Goal: Task Accomplishment & Management: Manage account settings

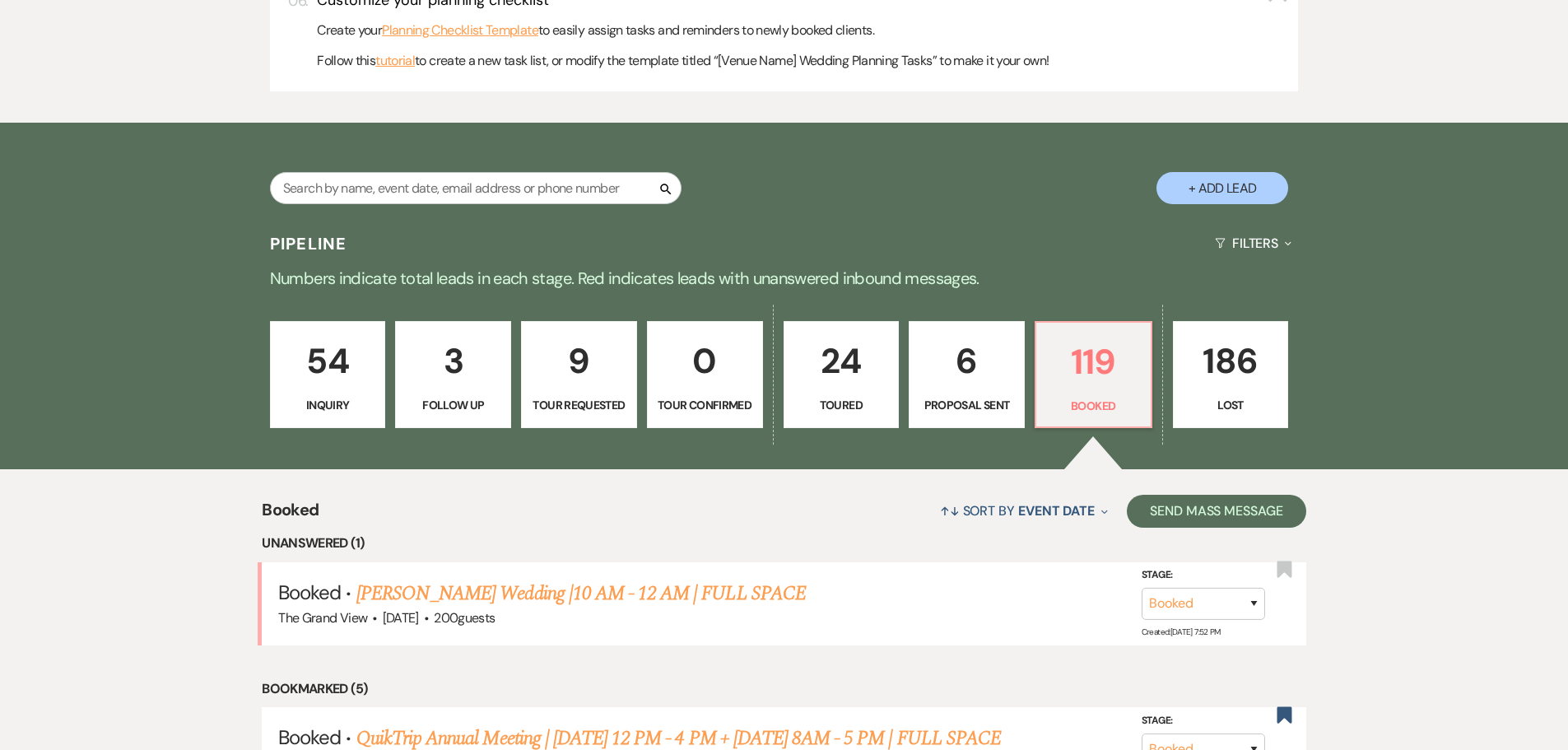
scroll to position [1069, 0]
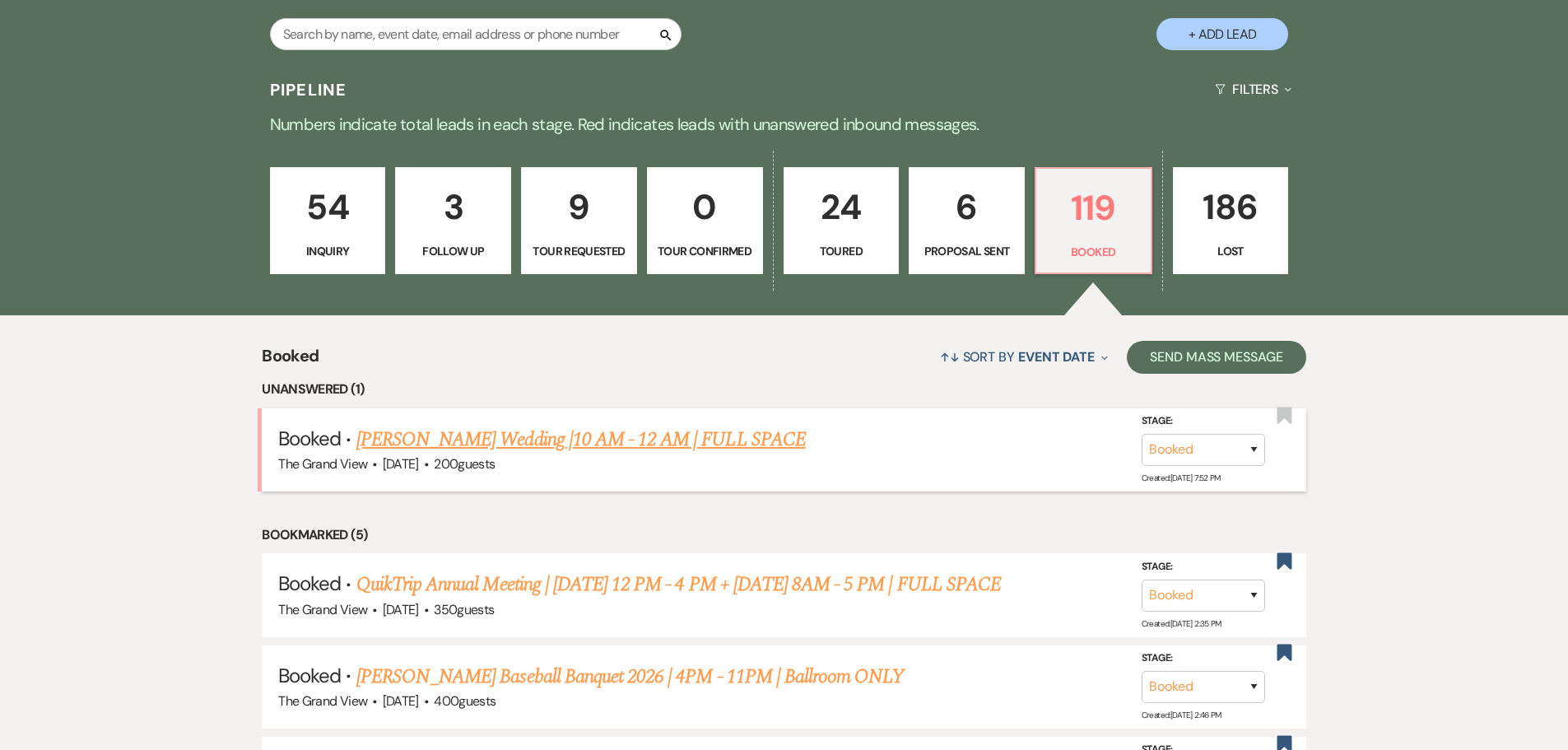
click at [580, 425] on link "Nava's Wedding |10 AM - 12 AM | FULL SPACE" at bounding box center [581, 440] width 450 height 30
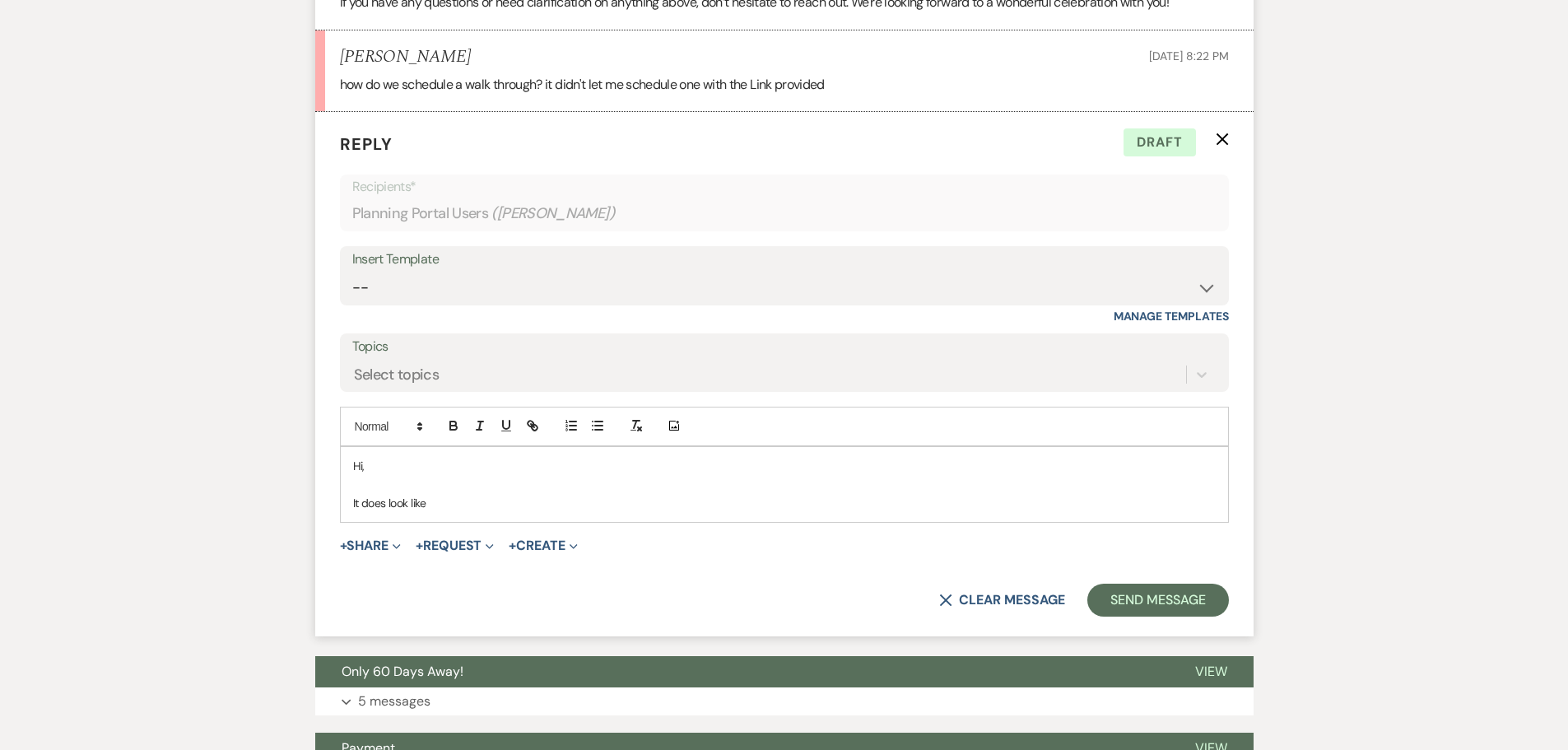
scroll to position [1569, 0]
click at [502, 506] on p "It does look like" at bounding box center [784, 501] width 863 height 18
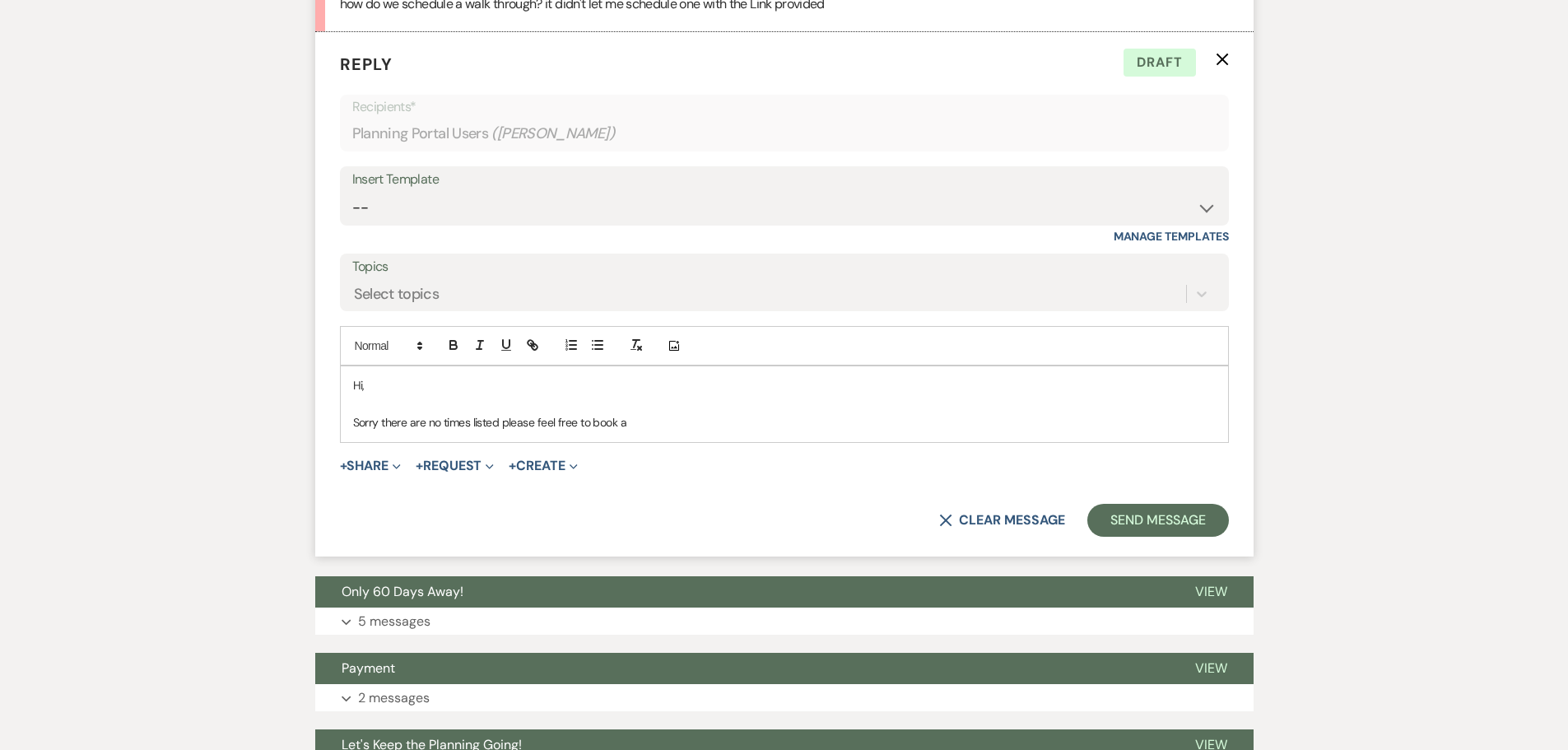
scroll to position [1651, 0]
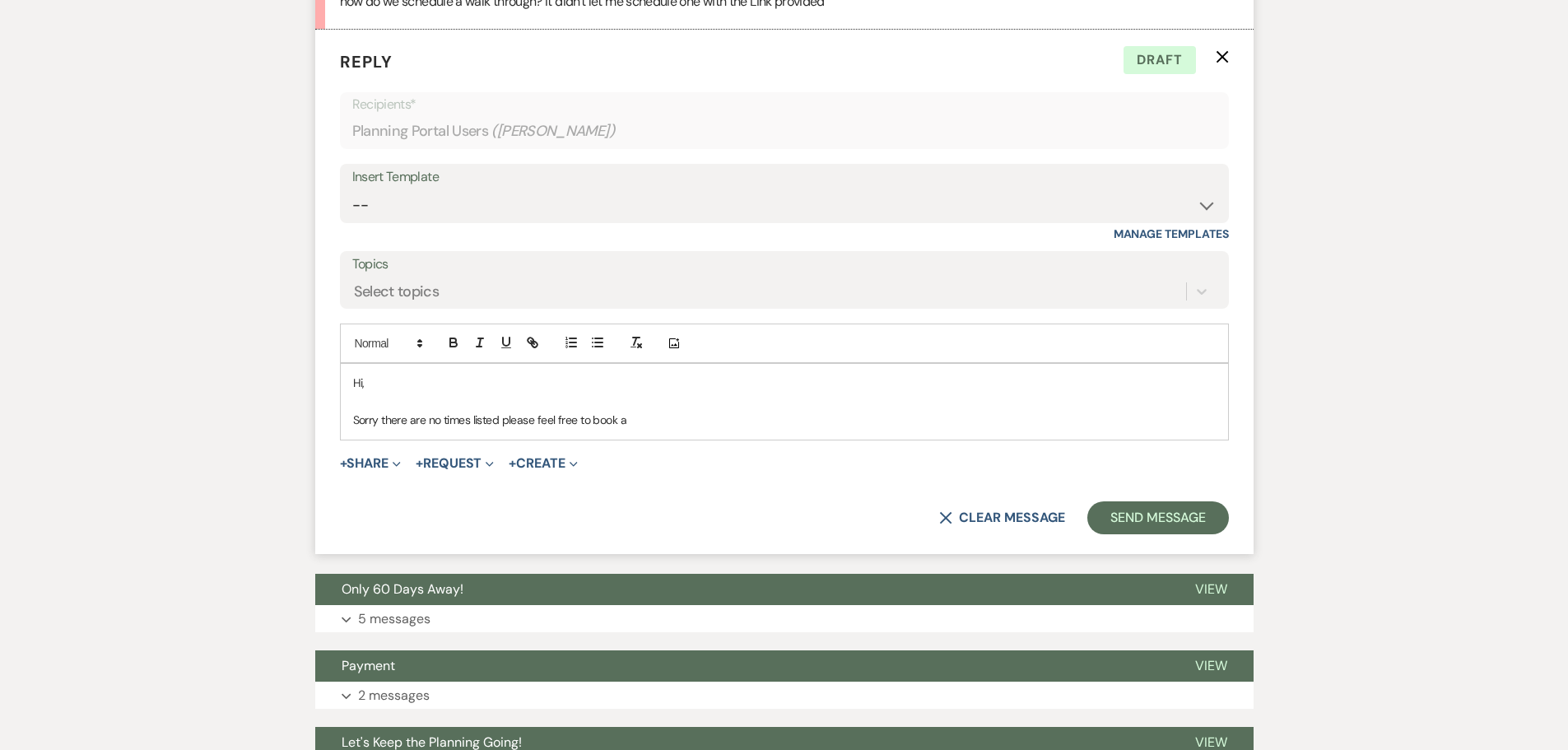
click at [679, 428] on p "Sorry there are no times listed please feel free to book a" at bounding box center [784, 420] width 863 height 18
drag, startPoint x: 1052, startPoint y: 426, endPoint x: 769, endPoint y: 420, distance: 283.1
click at [769, 420] on p "Sorry there are no times listed please feel free to book a time using the tour …" at bounding box center [784, 420] width 863 height 18
click at [540, 352] on button "button" at bounding box center [532, 342] width 23 height 20
type input "https://calendly.com/thegrandviewmansfield-info/tours"
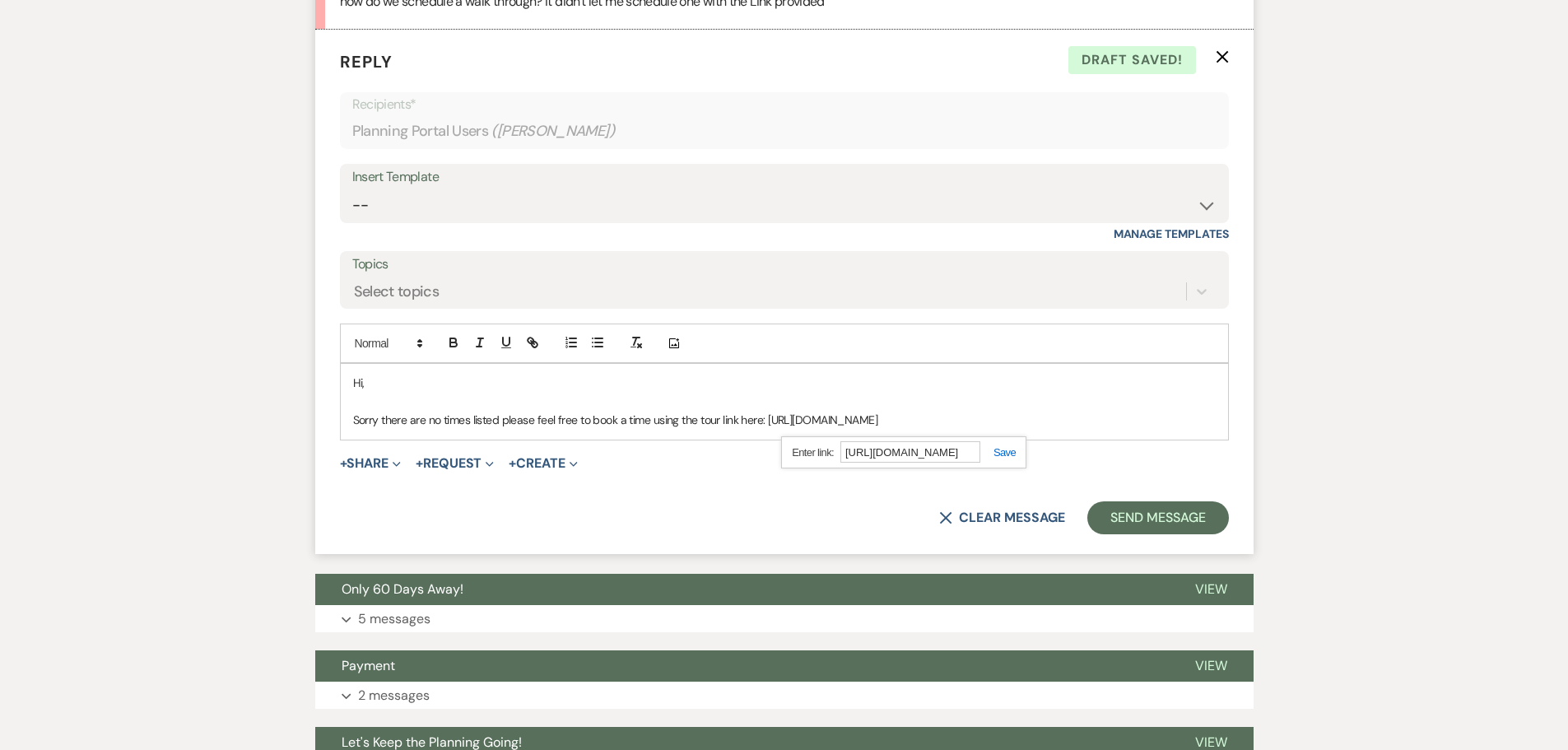
click at [1016, 455] on link at bounding box center [998, 452] width 36 height 12
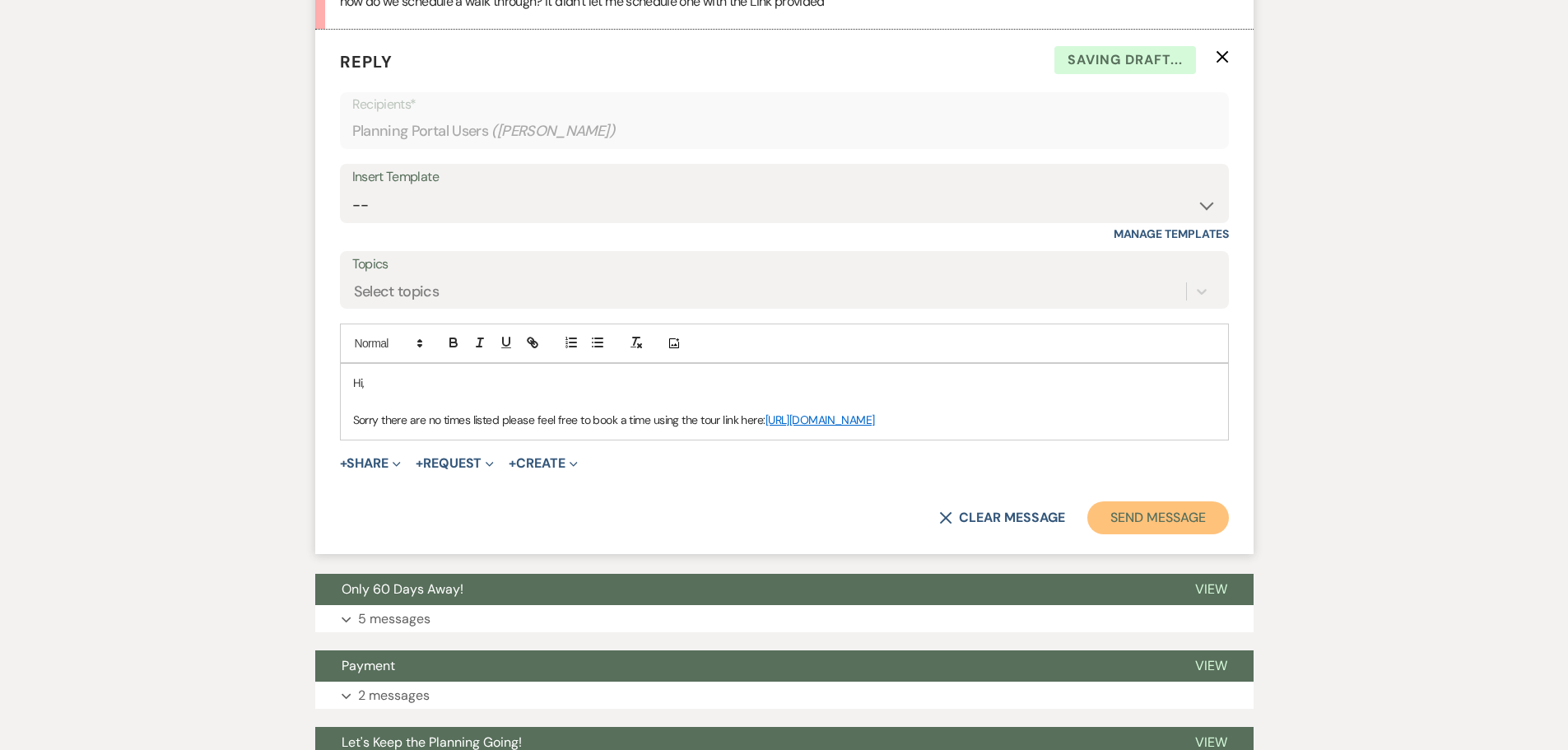
click at [1163, 525] on button "Send Message" at bounding box center [1157, 517] width 140 height 33
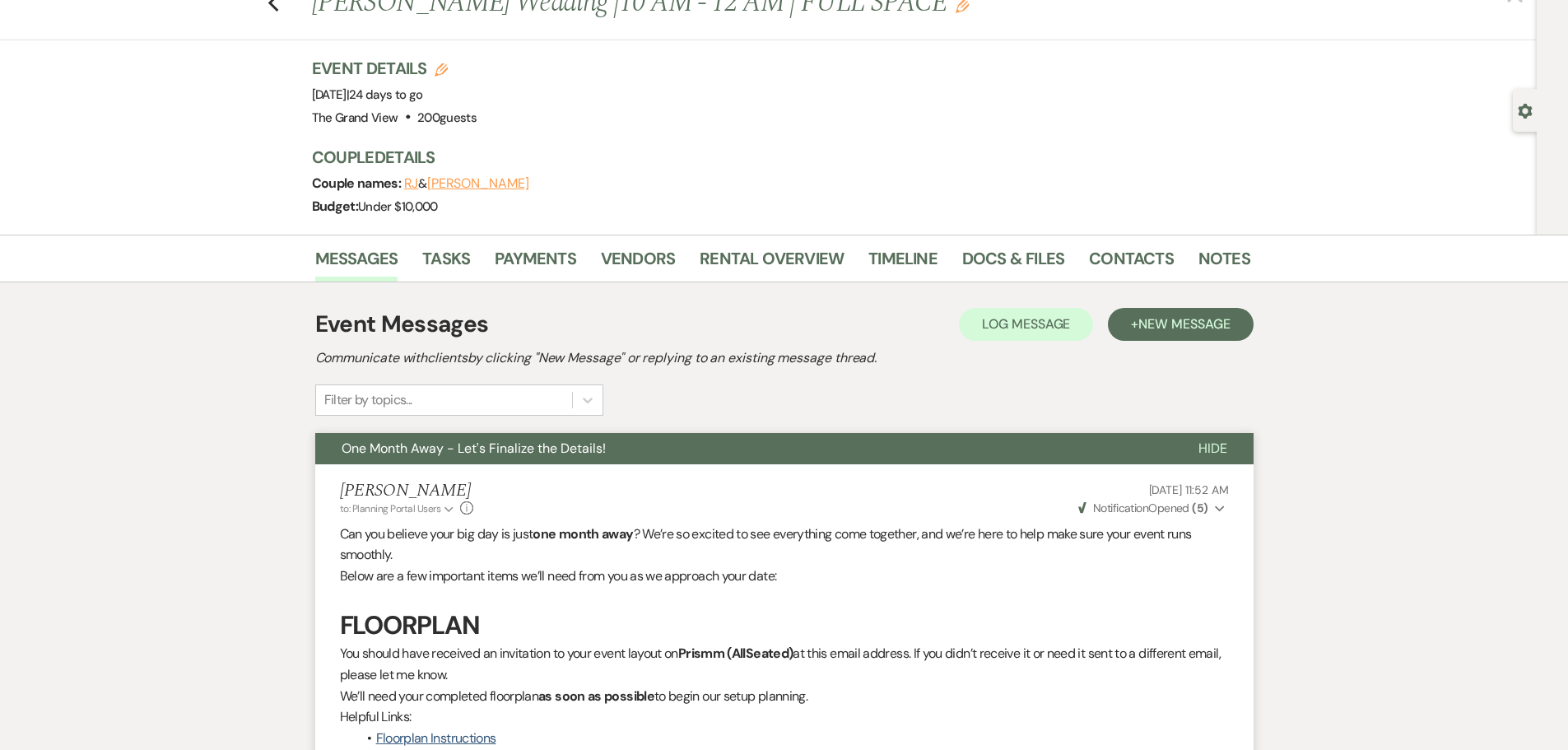
scroll to position [0, 0]
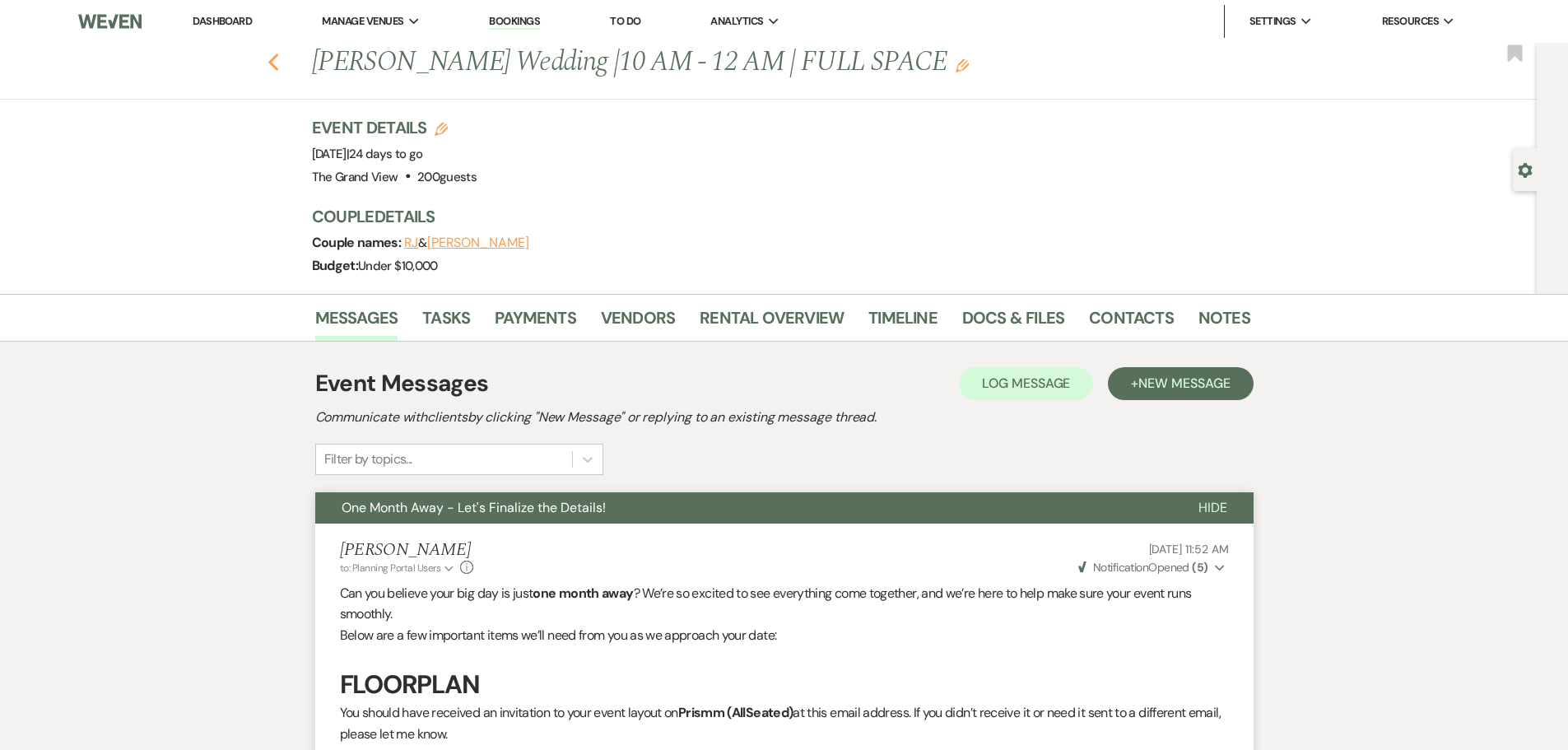
click at [280, 61] on icon "Previous" at bounding box center [274, 63] width 12 height 20
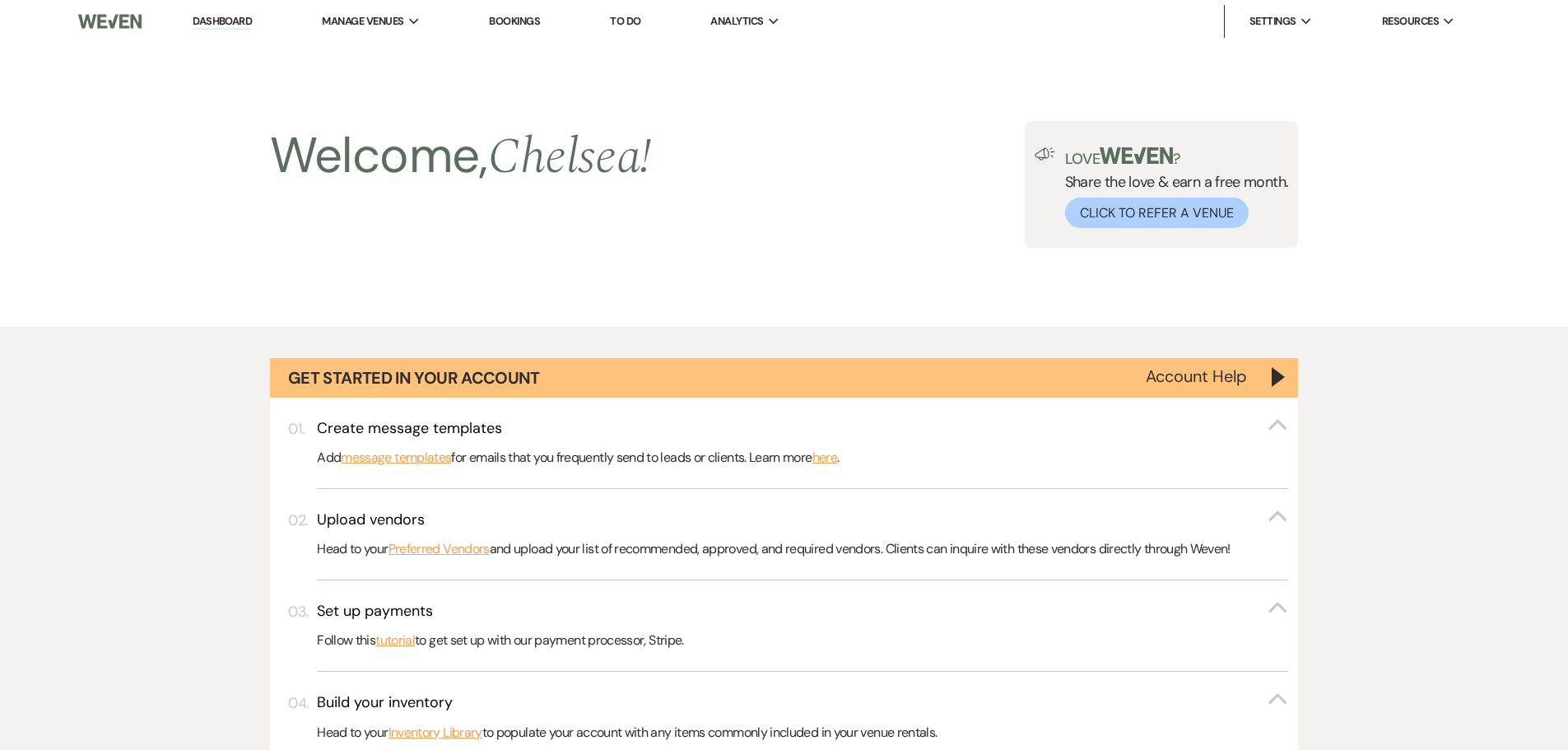
scroll to position [1069, 0]
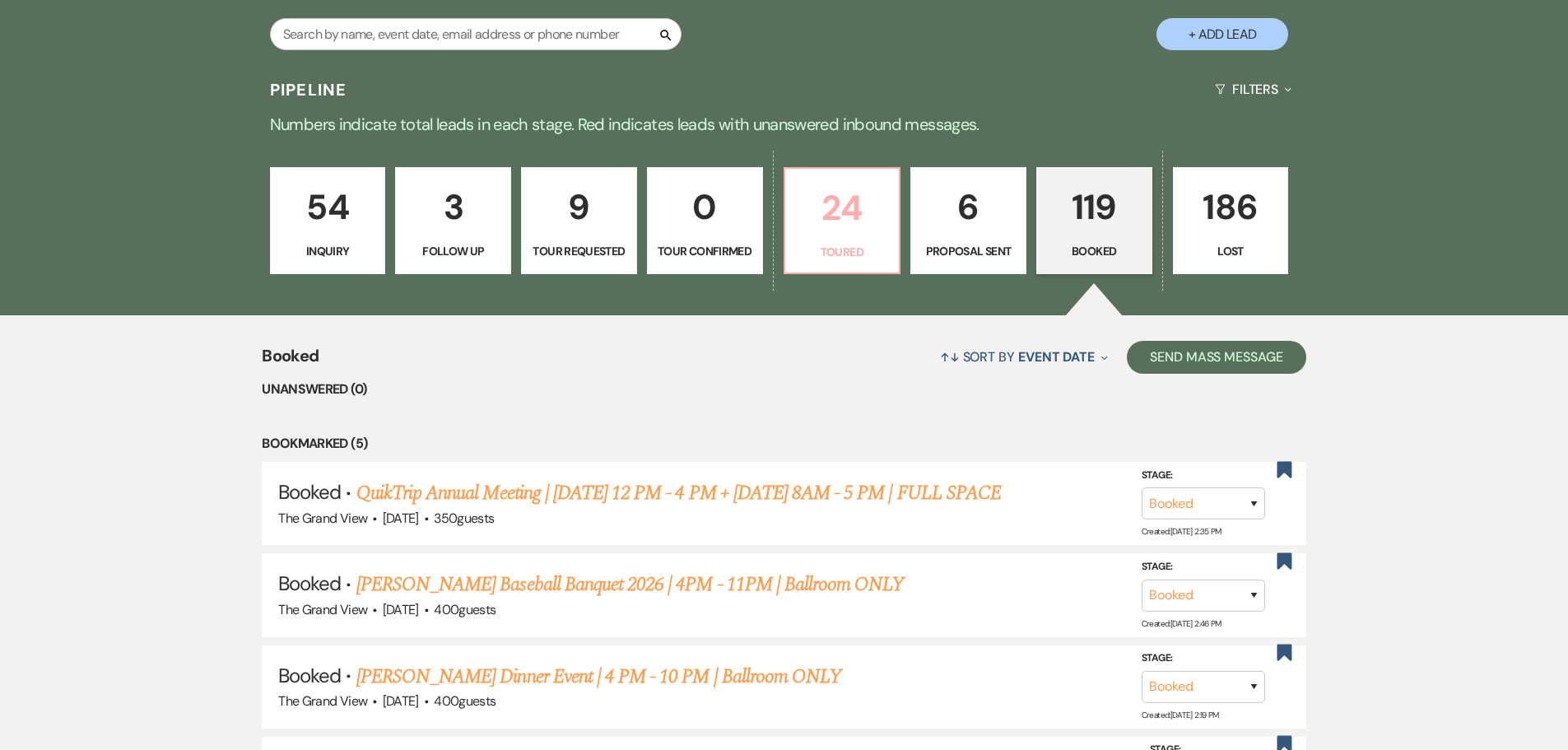
click at [829, 239] on link "24 Toured" at bounding box center [842, 221] width 117 height 107
select select "5"
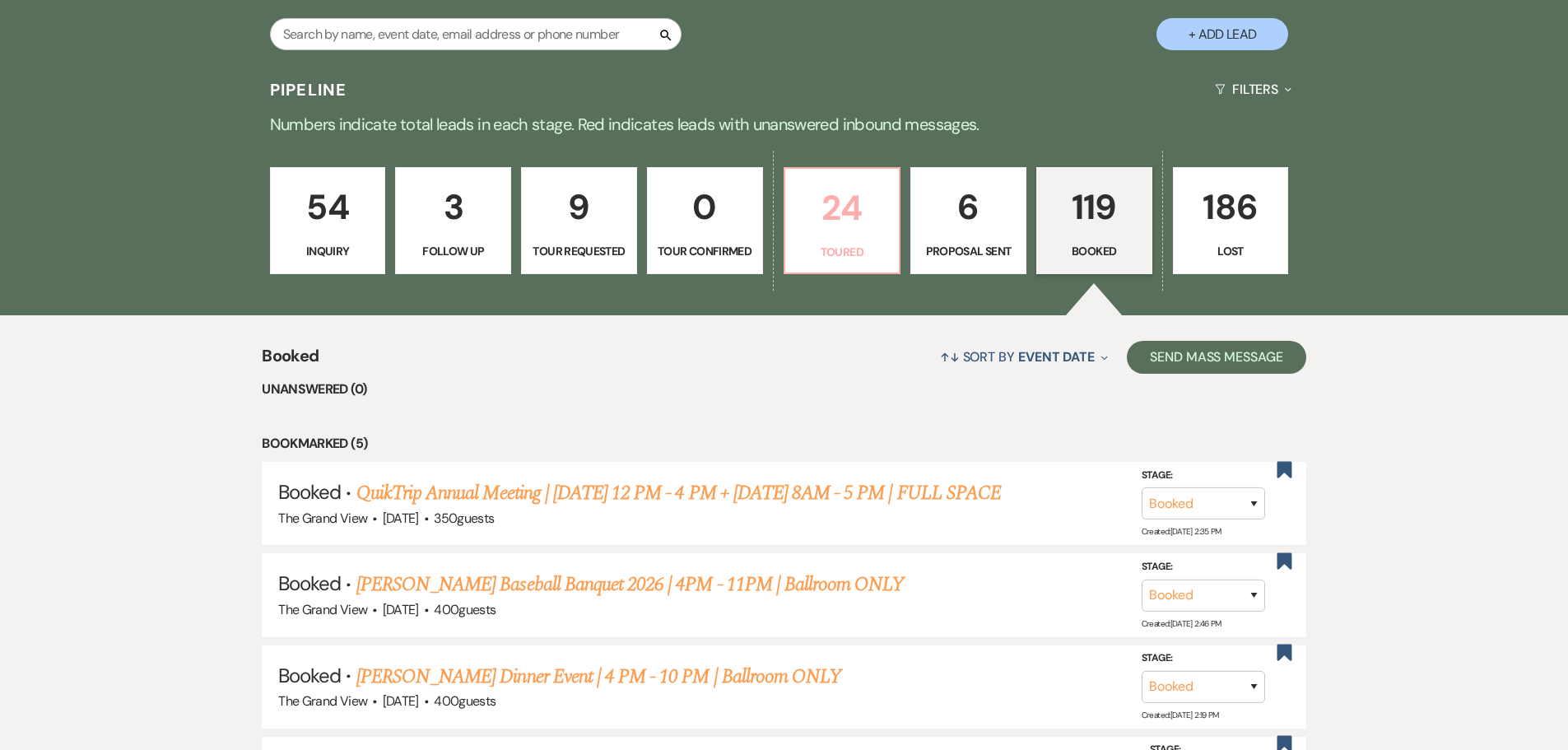
select select "5"
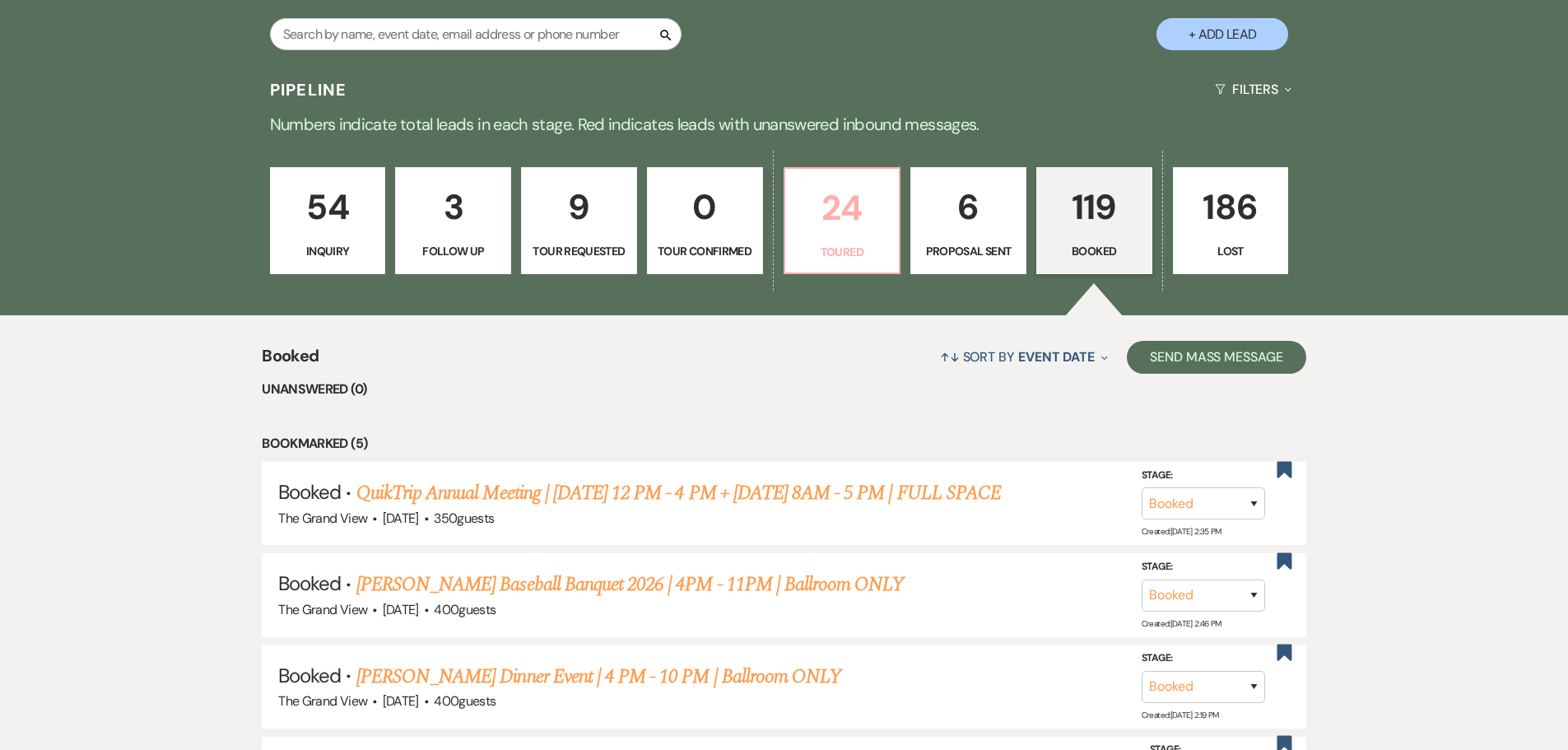
select select "5"
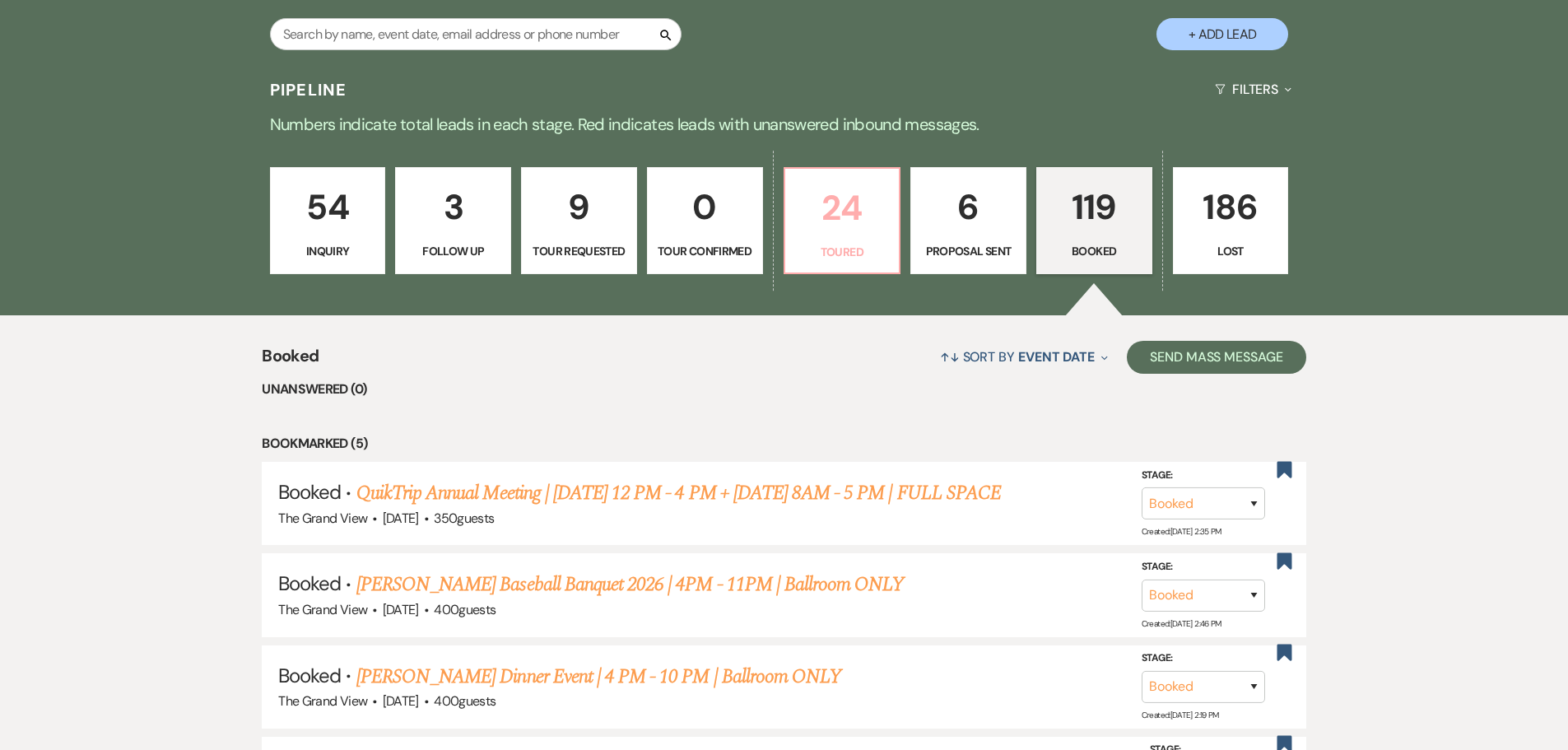
select select "5"
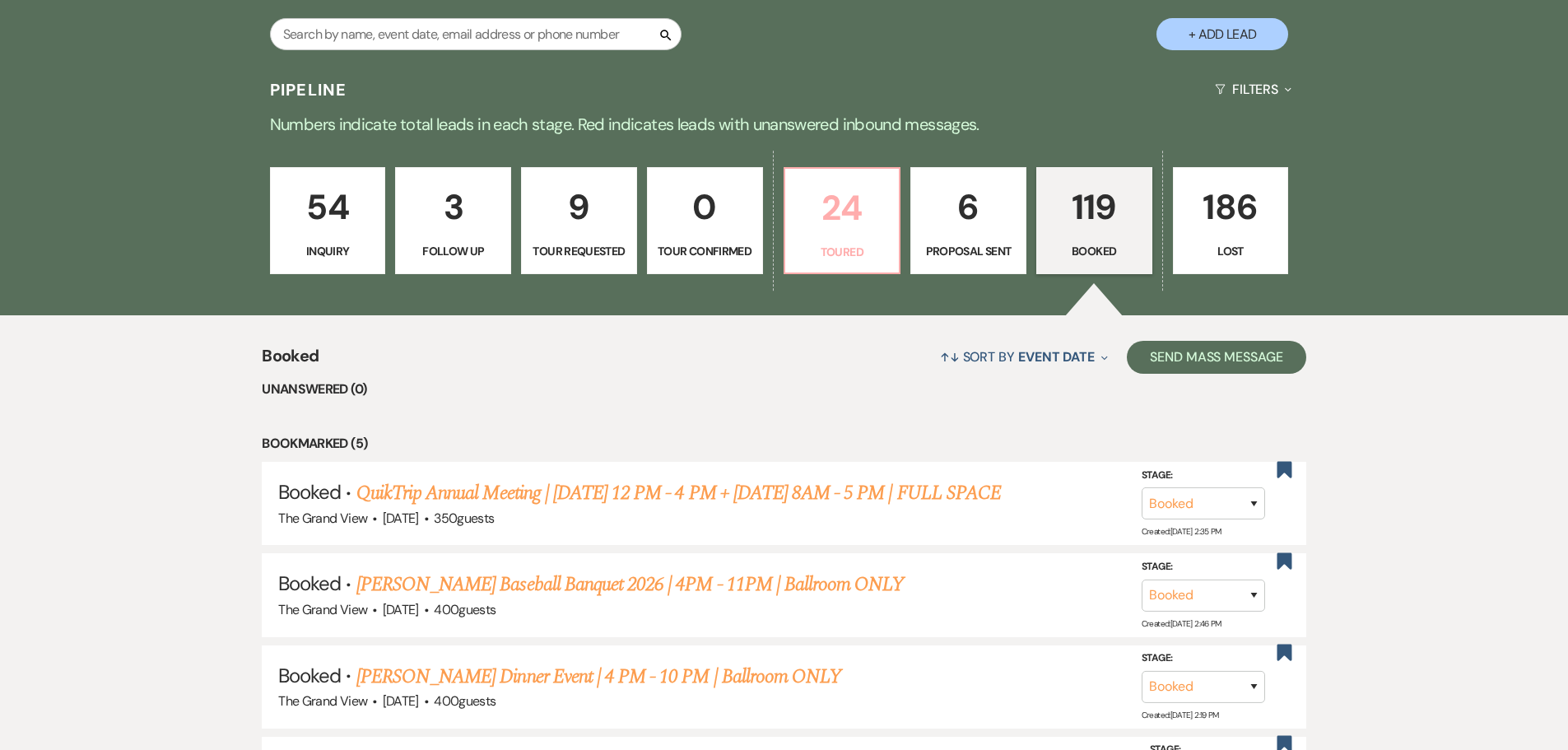
select select "5"
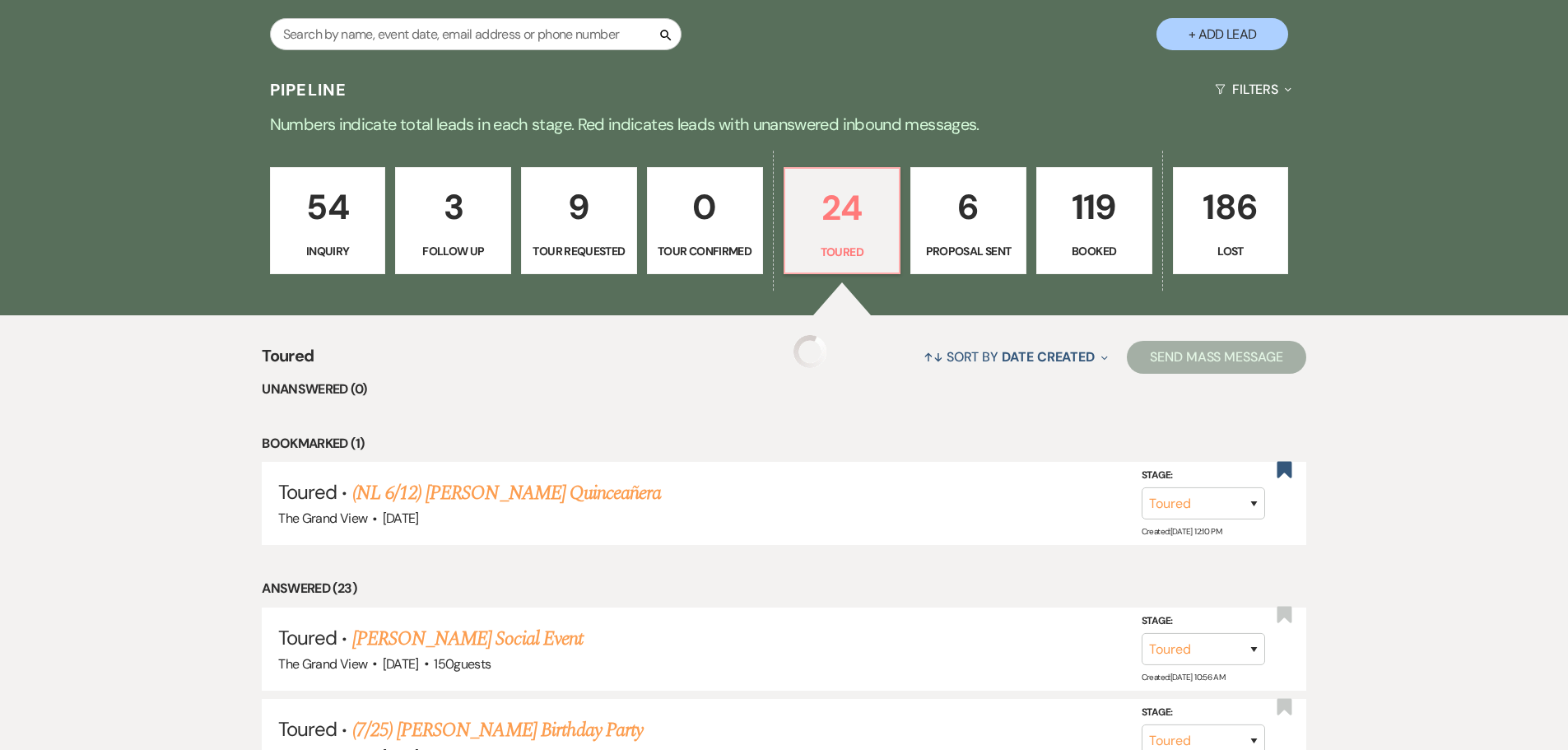
select select "5"
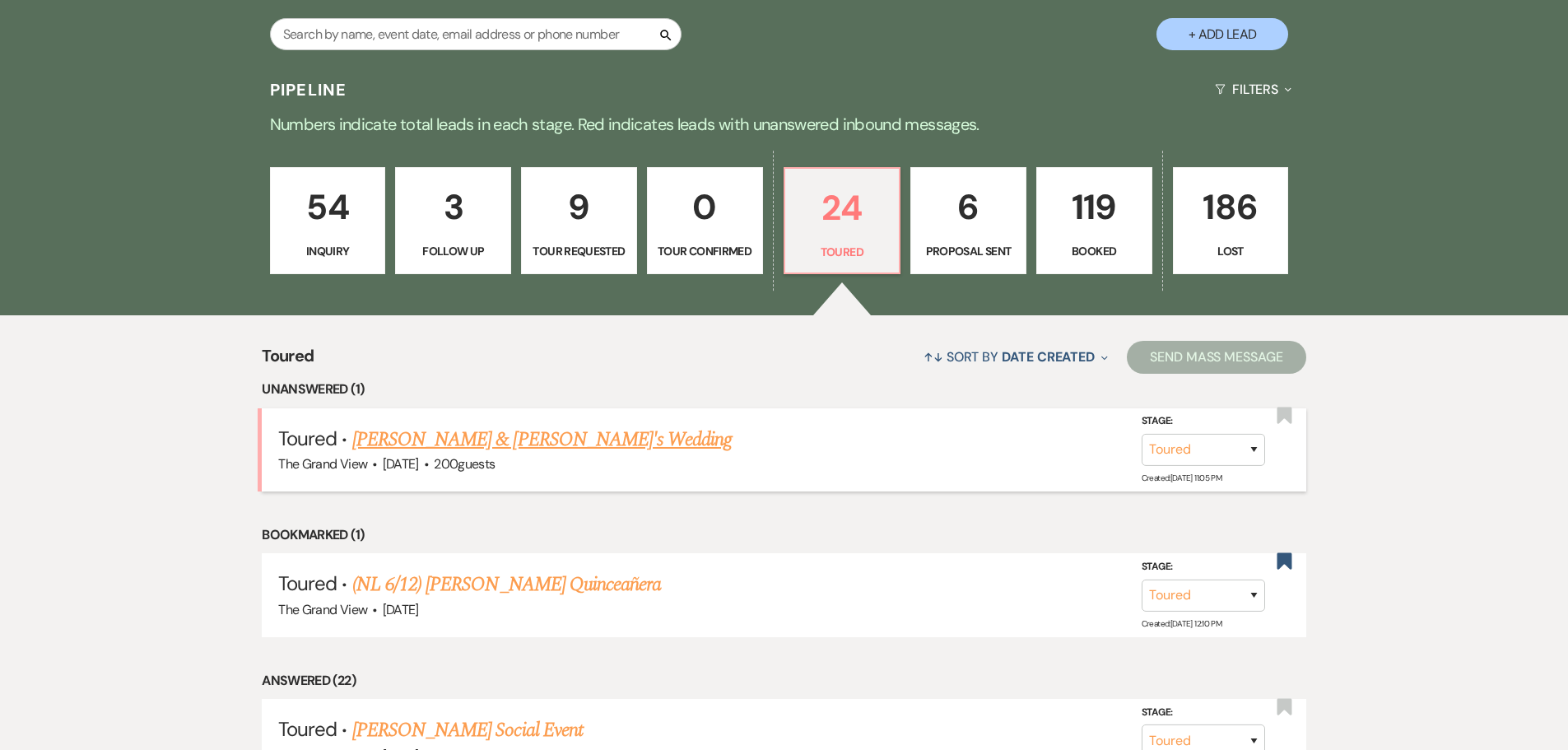
click at [494, 442] on link "Melanie Castaneda & Fernando Lara Jr's Wedding" at bounding box center [542, 440] width 380 height 30
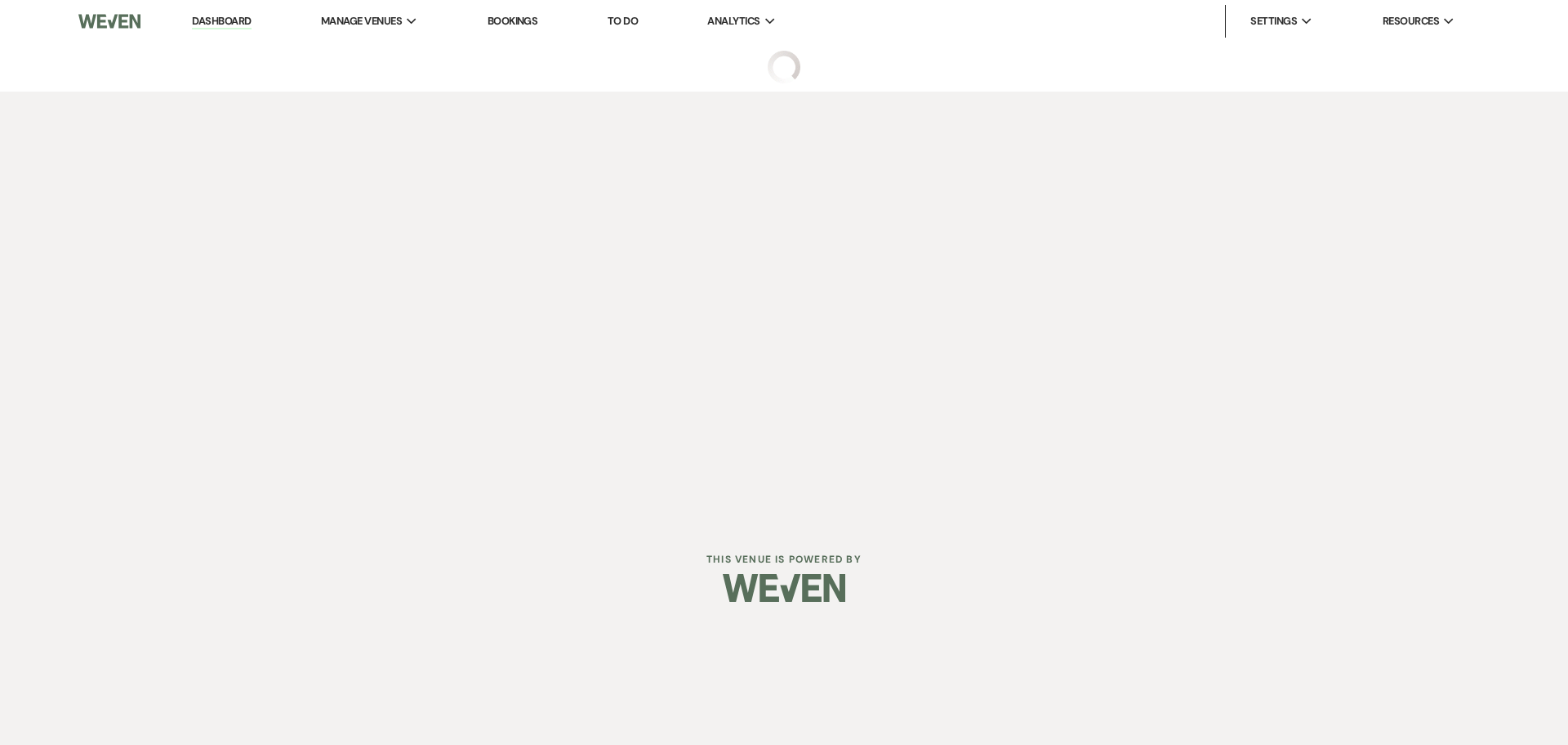
select select "5"
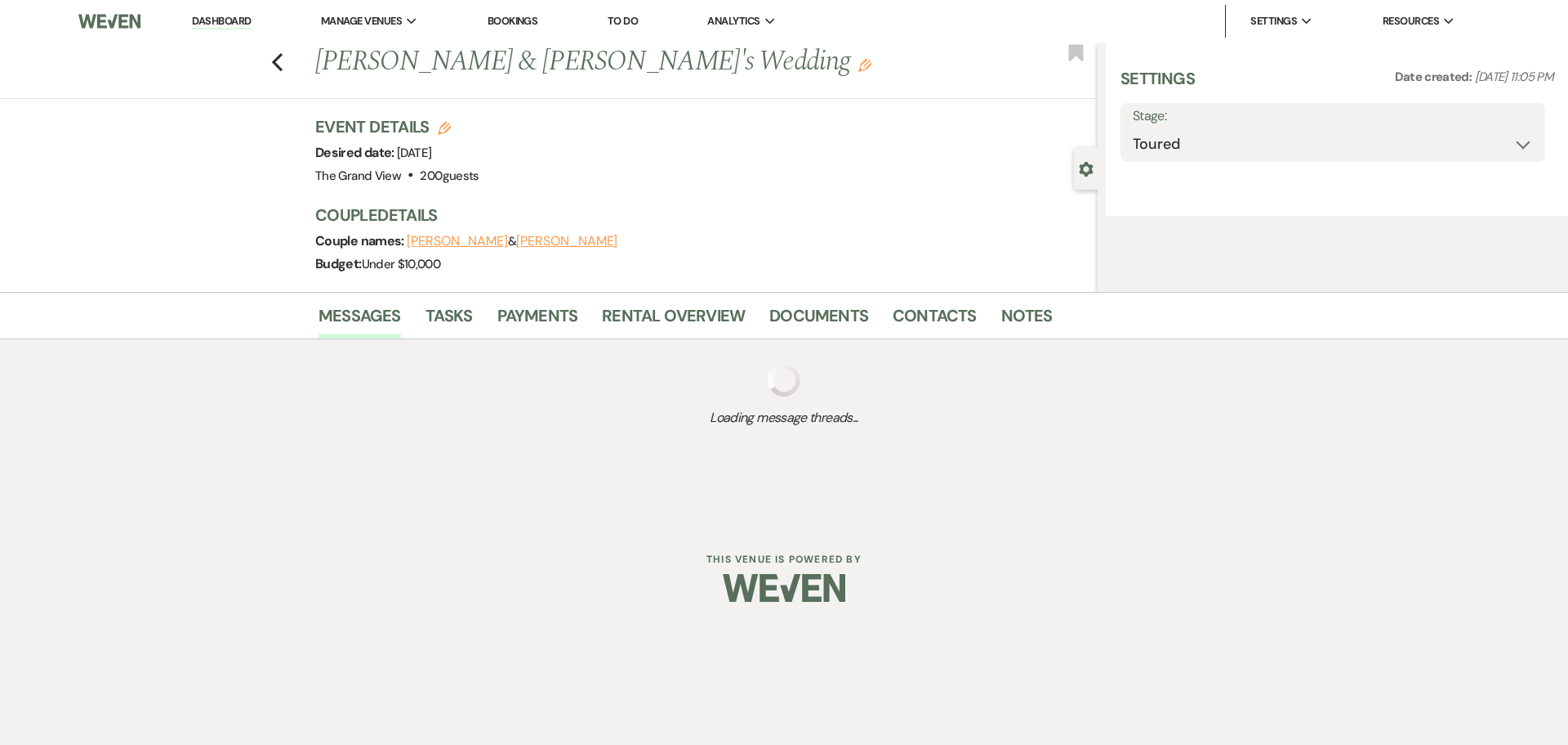
select select "5"
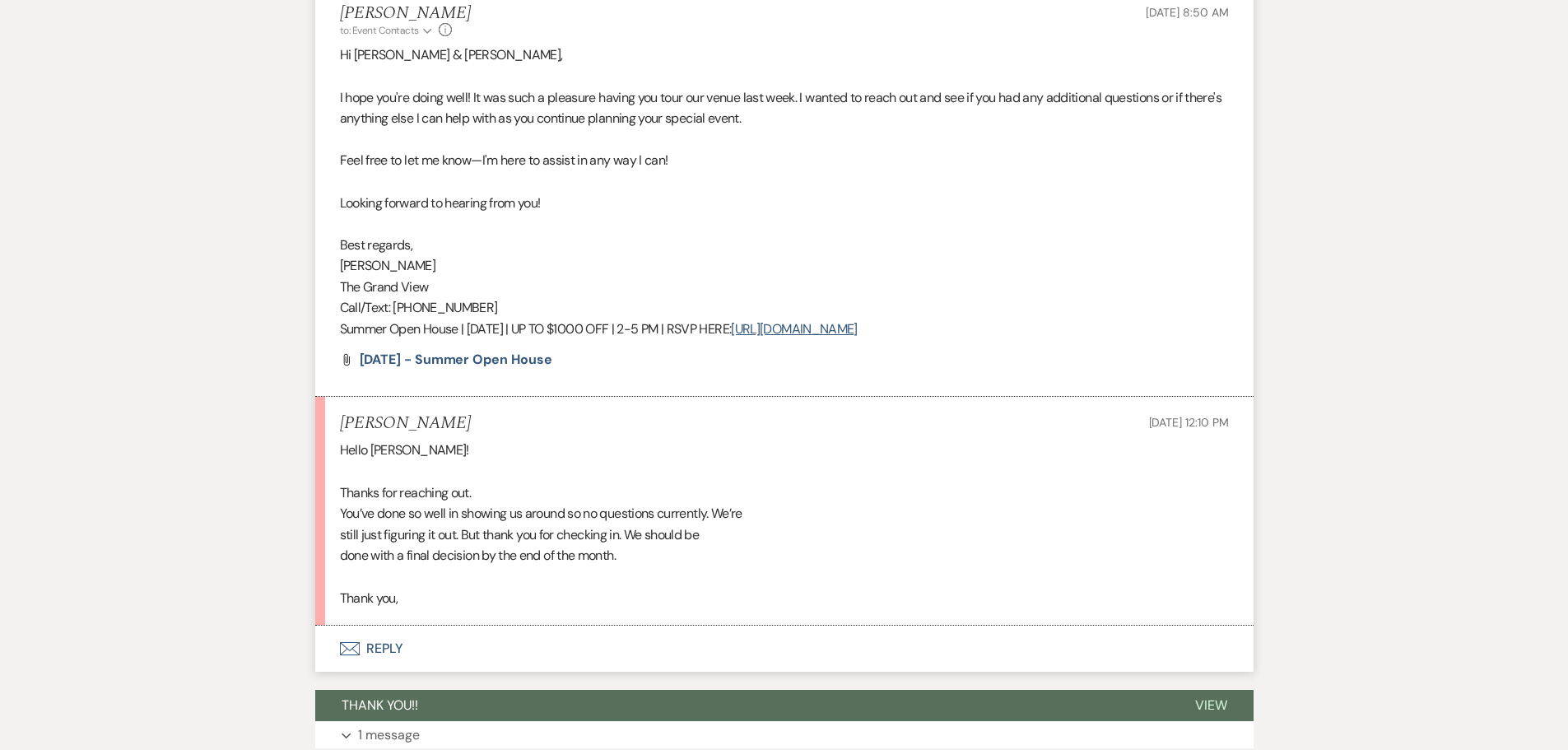
scroll to position [658, 0]
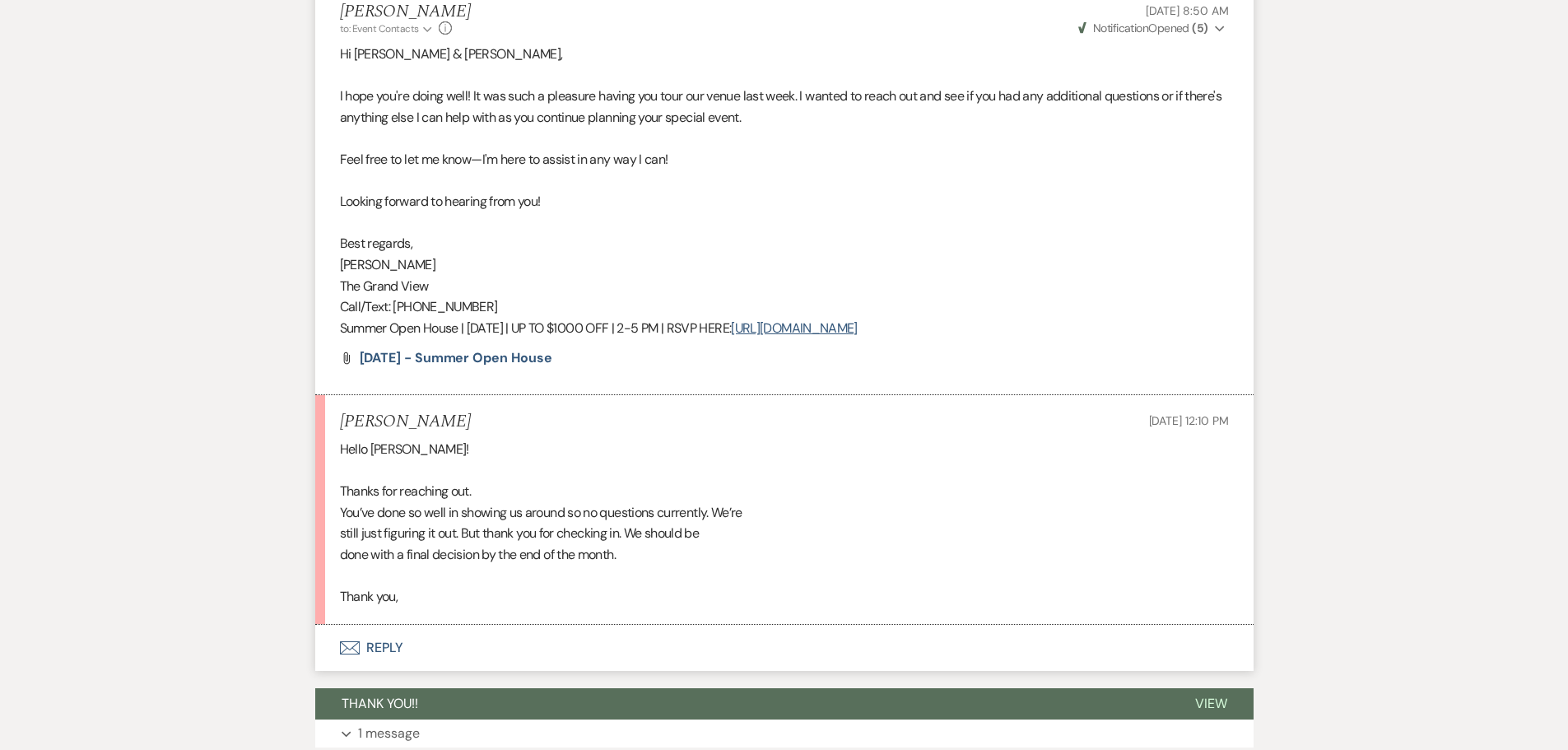
click at [375, 656] on button "Envelope Reply" at bounding box center [784, 648] width 938 height 46
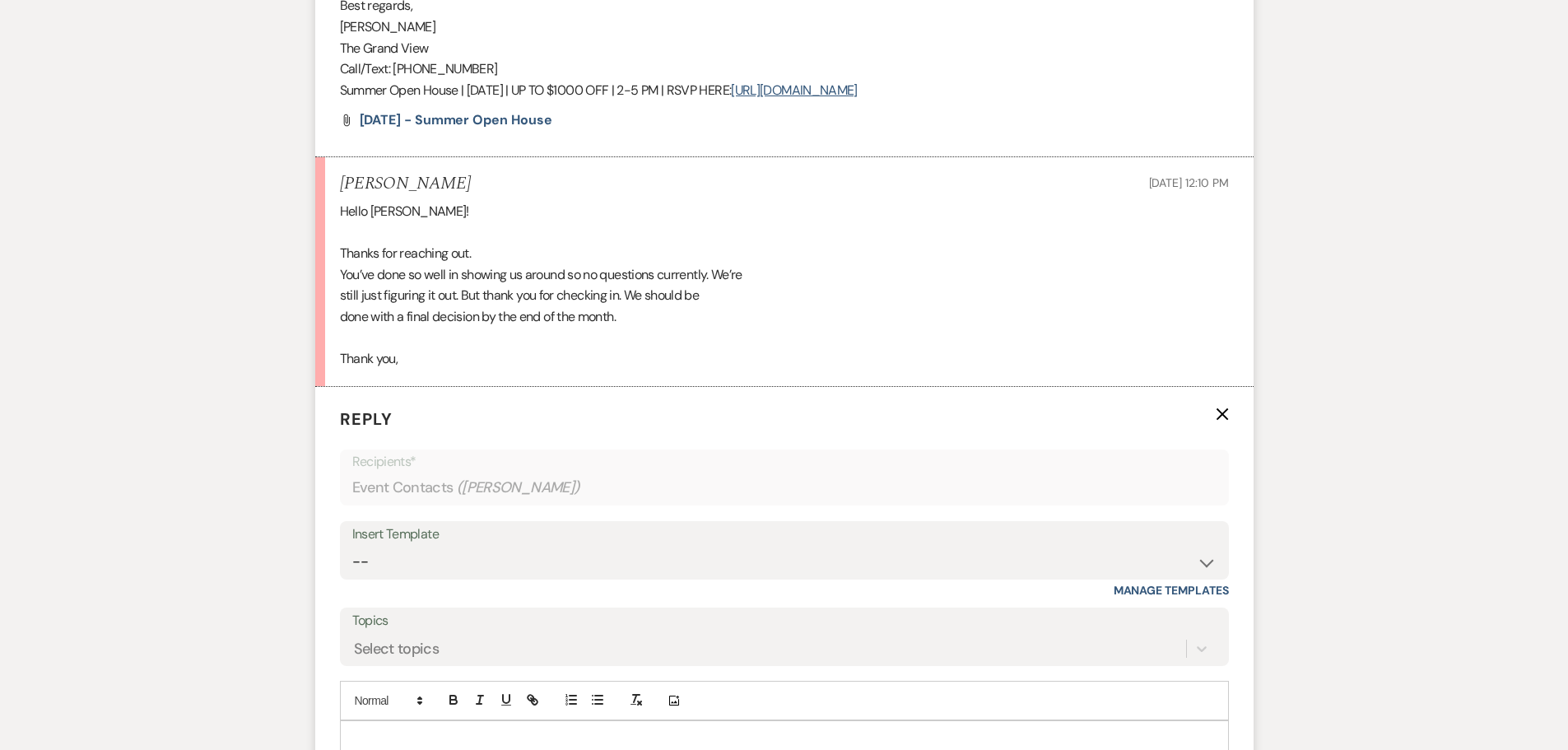
scroll to position [1152, 0]
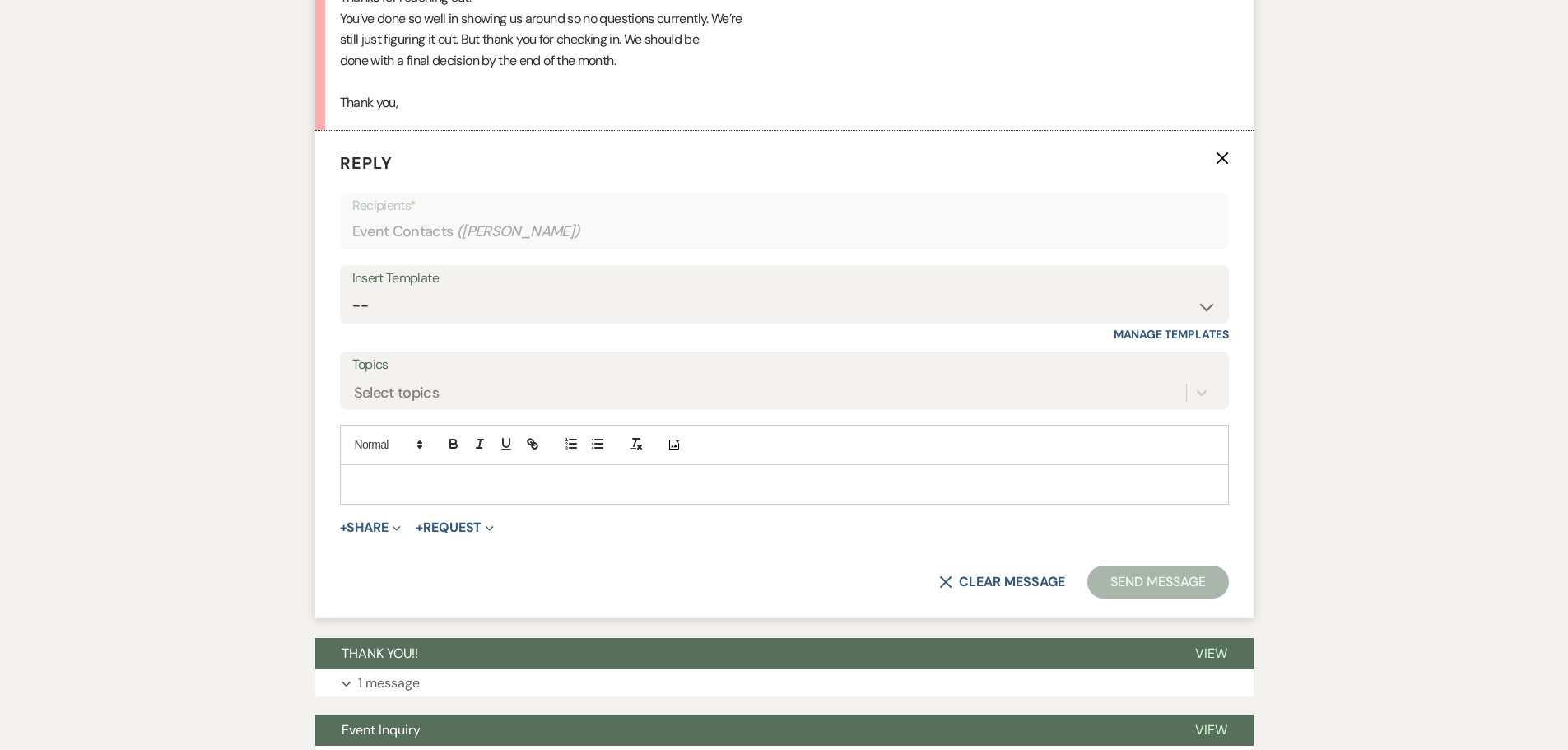
click at [434, 468] on div at bounding box center [784, 483] width 887 height 38
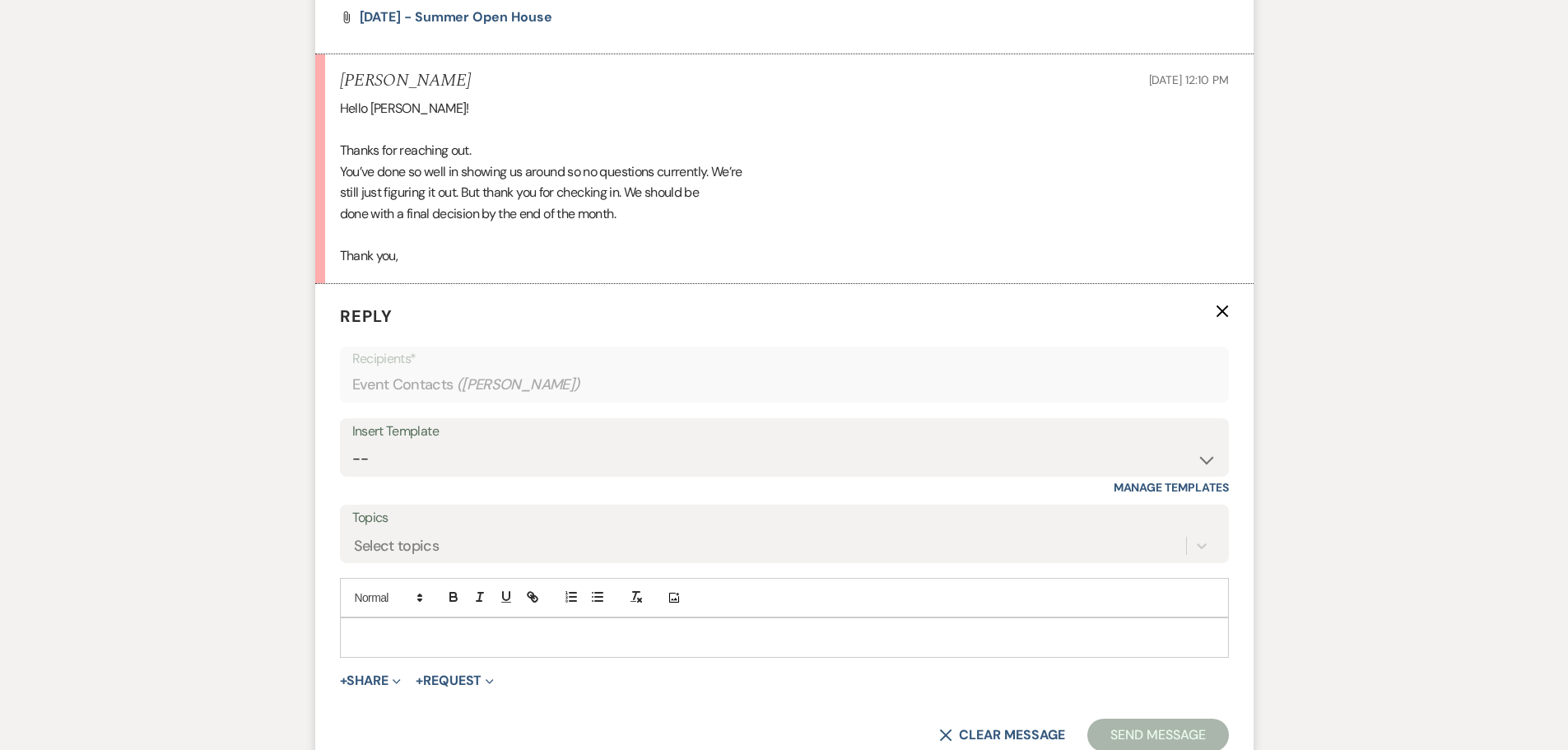
scroll to position [988, 0]
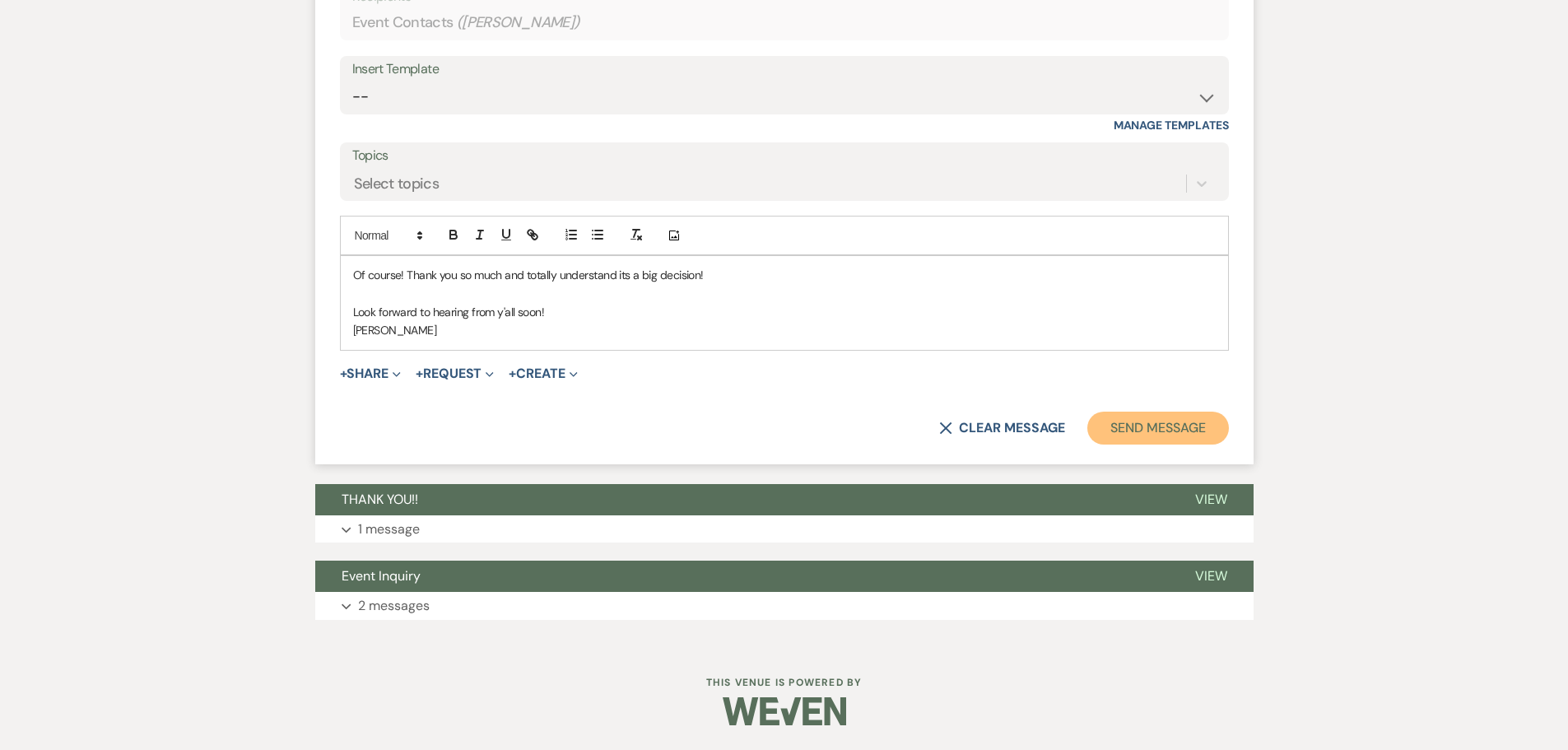
click at [1160, 432] on button "Send Message" at bounding box center [1157, 428] width 140 height 33
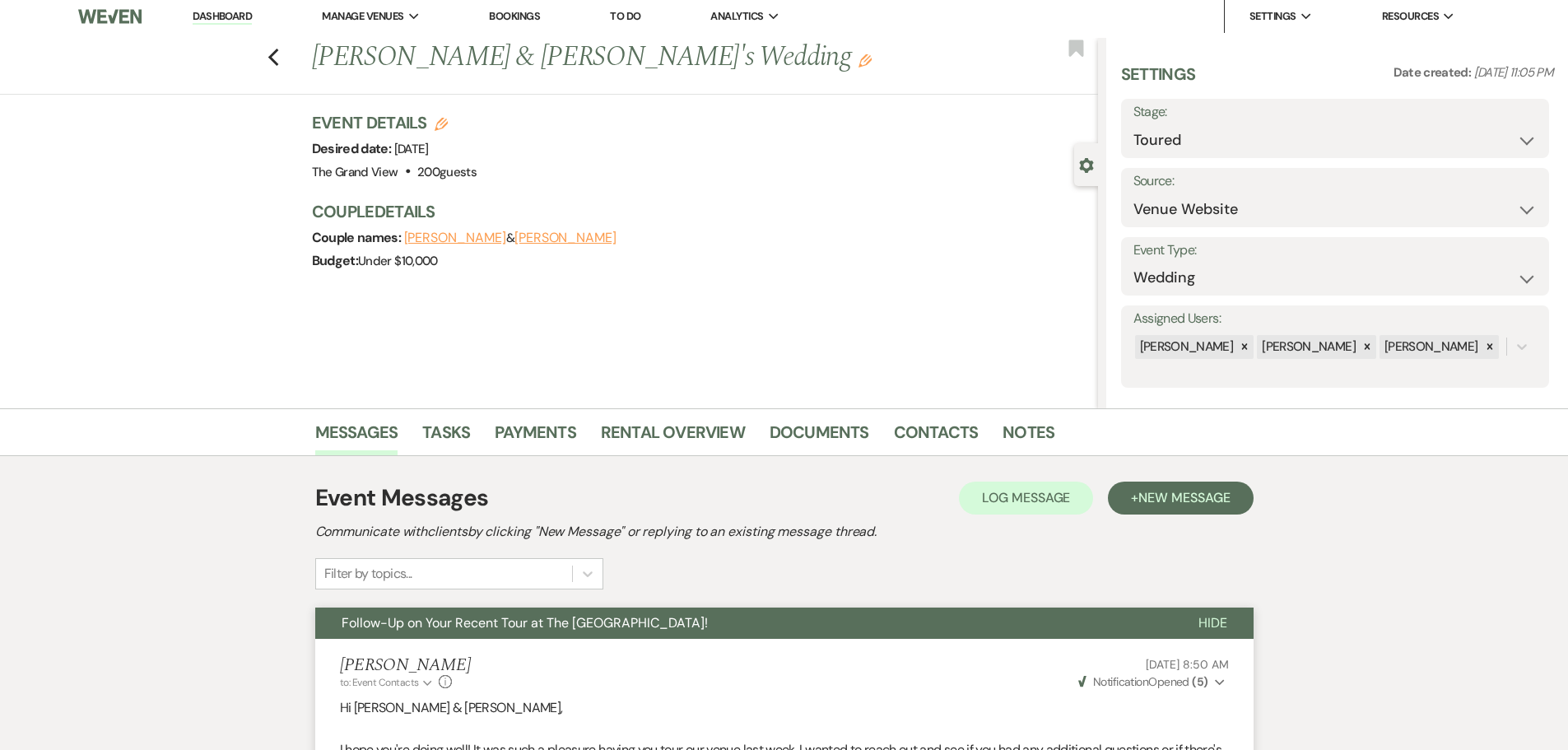
scroll to position [0, 0]
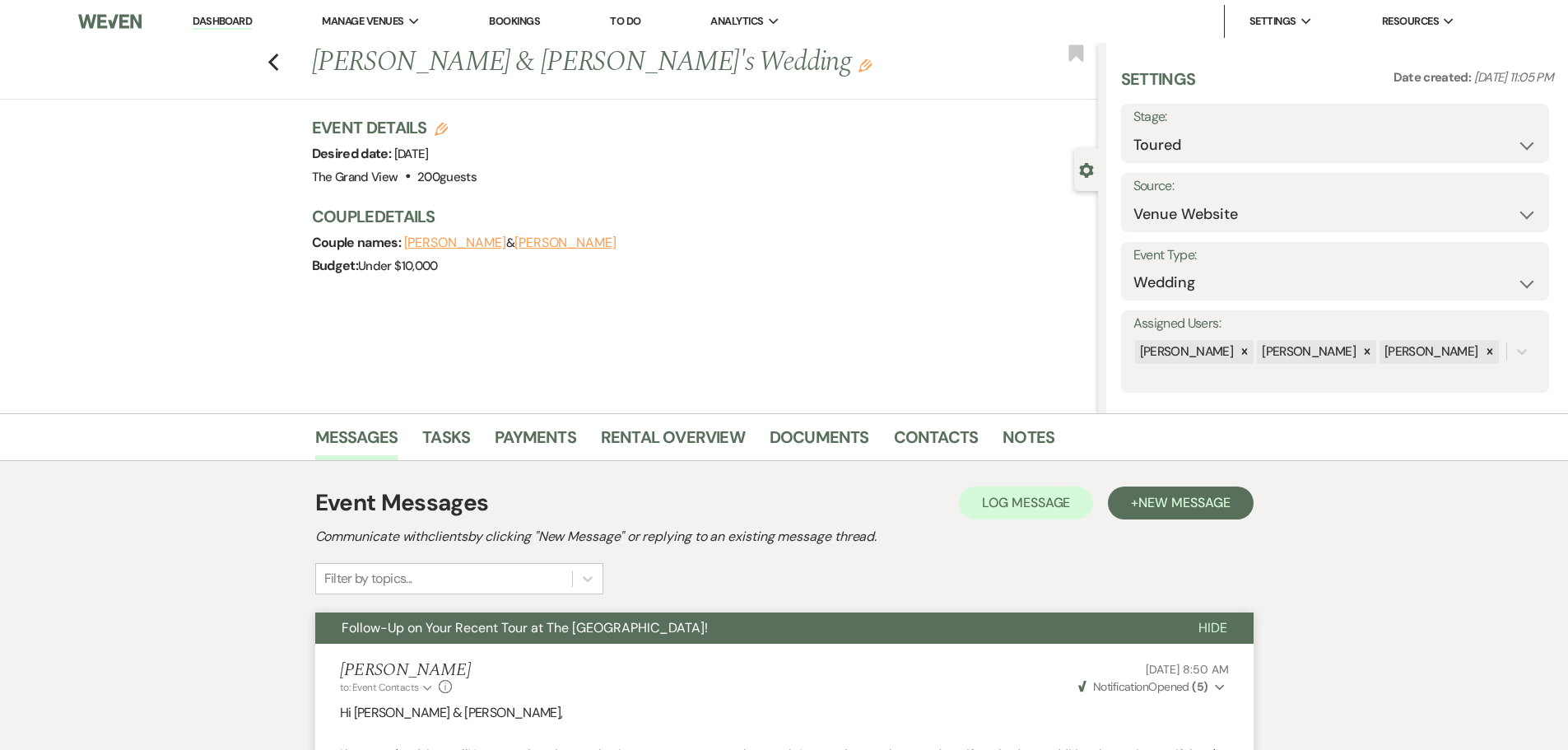
click at [213, 18] on link "Dashboard" at bounding box center [223, 22] width 60 height 16
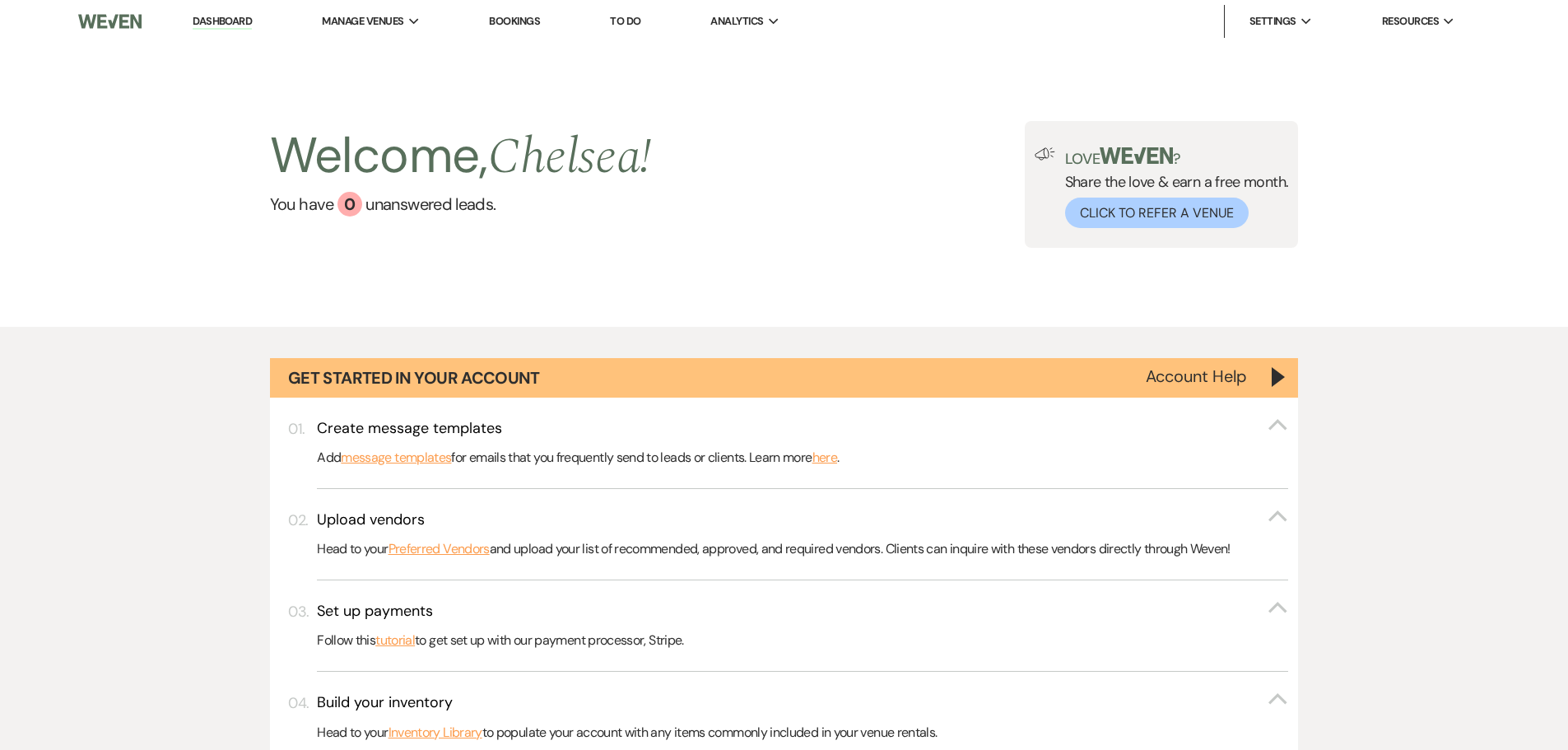
click at [623, 20] on link "To Do" at bounding box center [625, 21] width 31 height 14
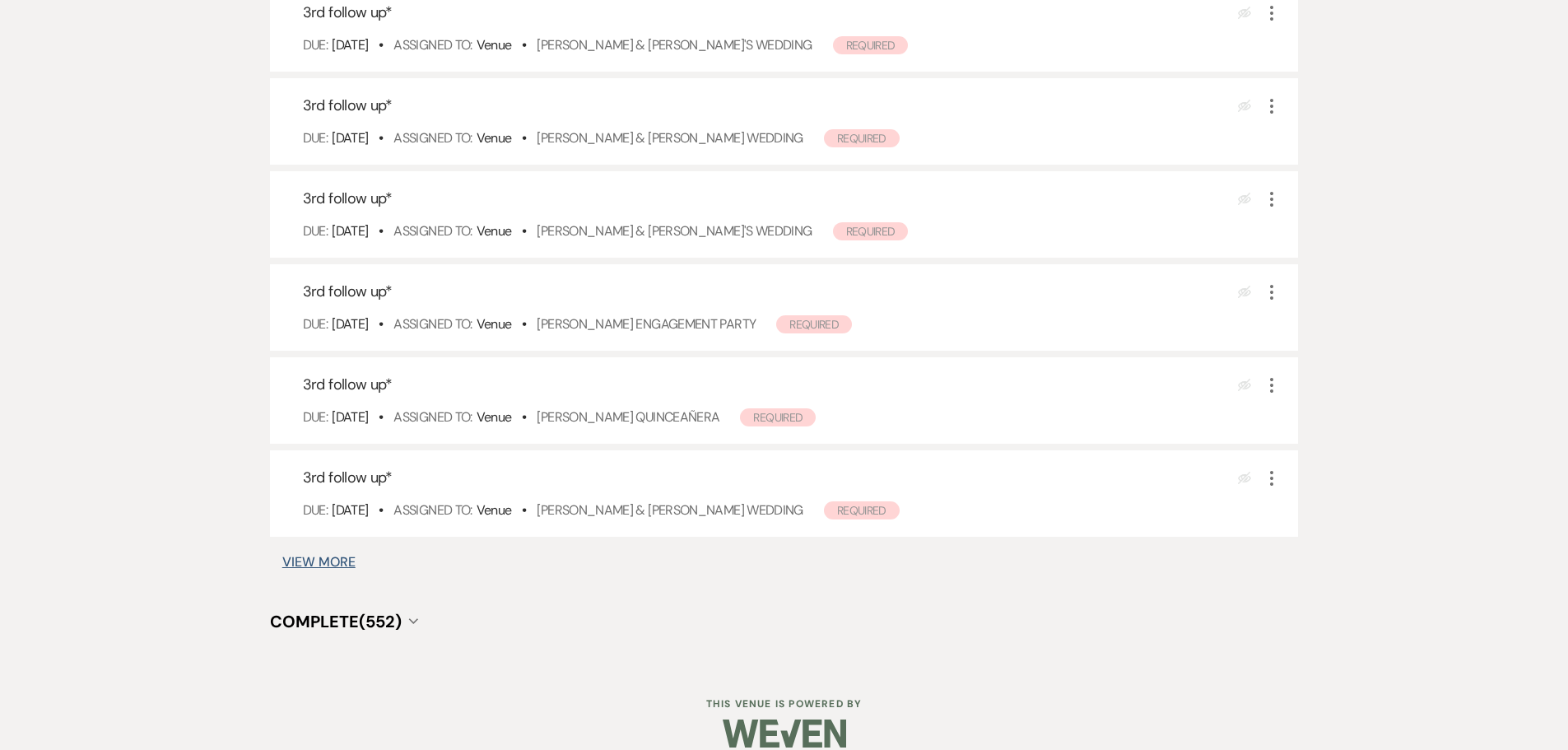
scroll to position [988, 0]
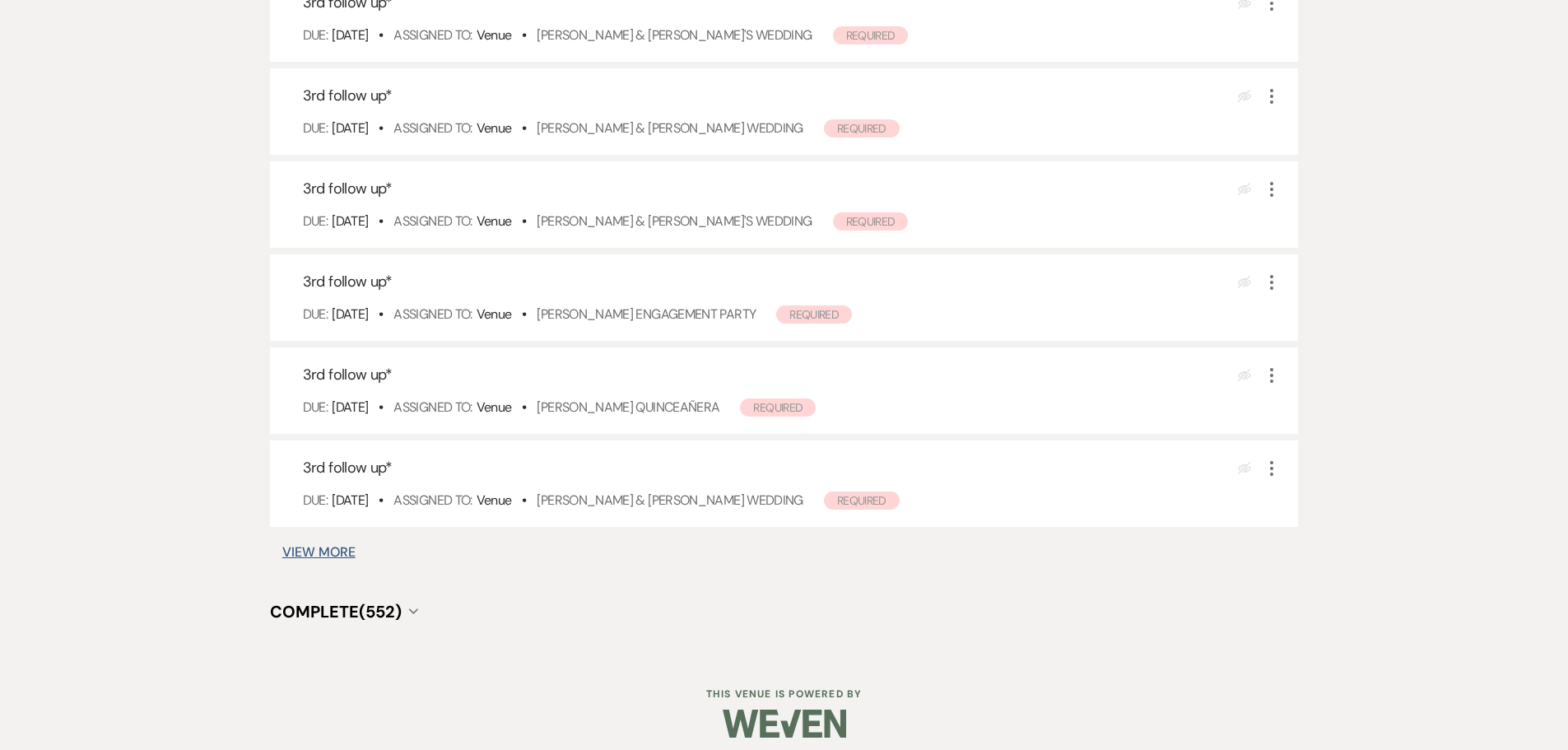
click at [311, 550] on button "View More" at bounding box center [319, 551] width 74 height 13
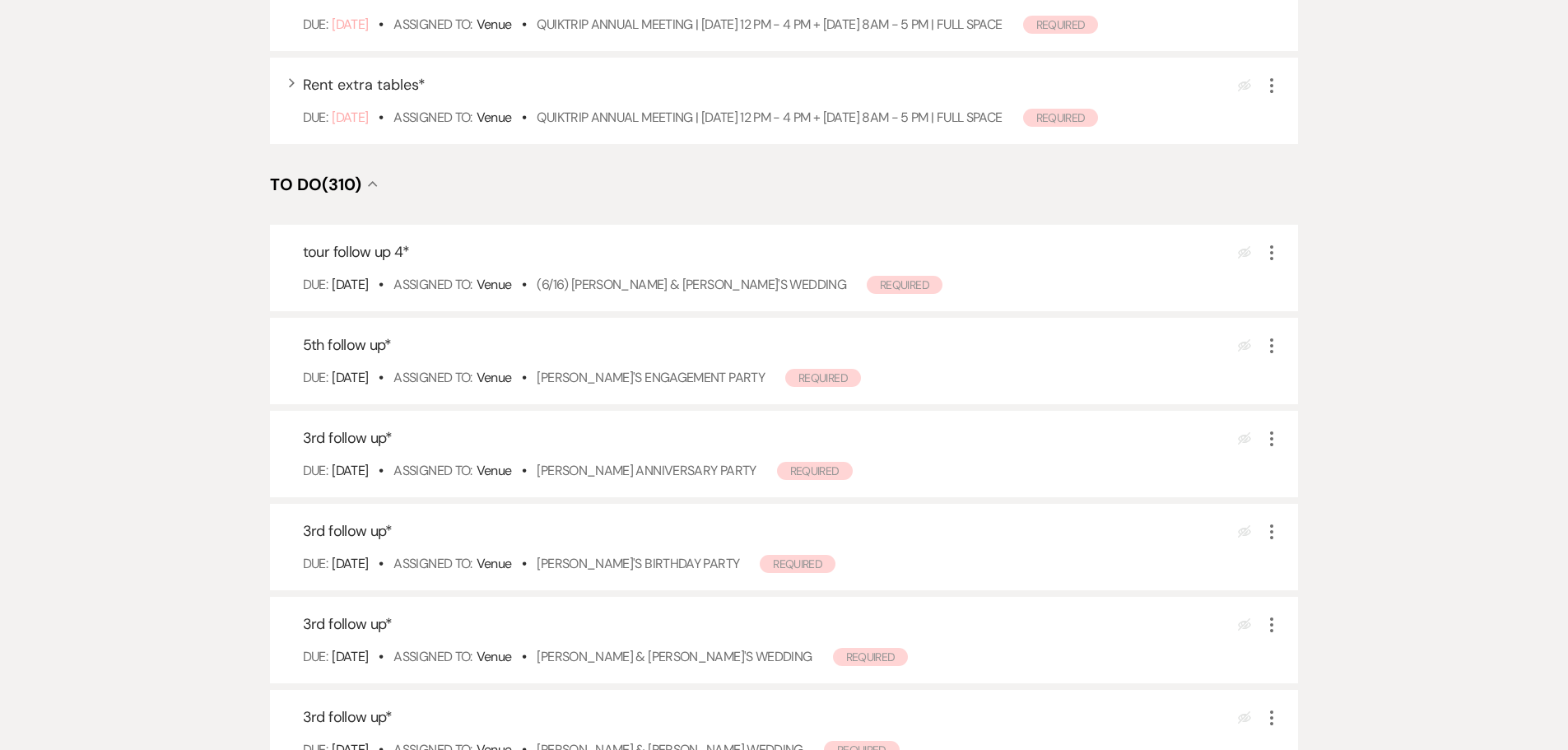
scroll to position [0, 0]
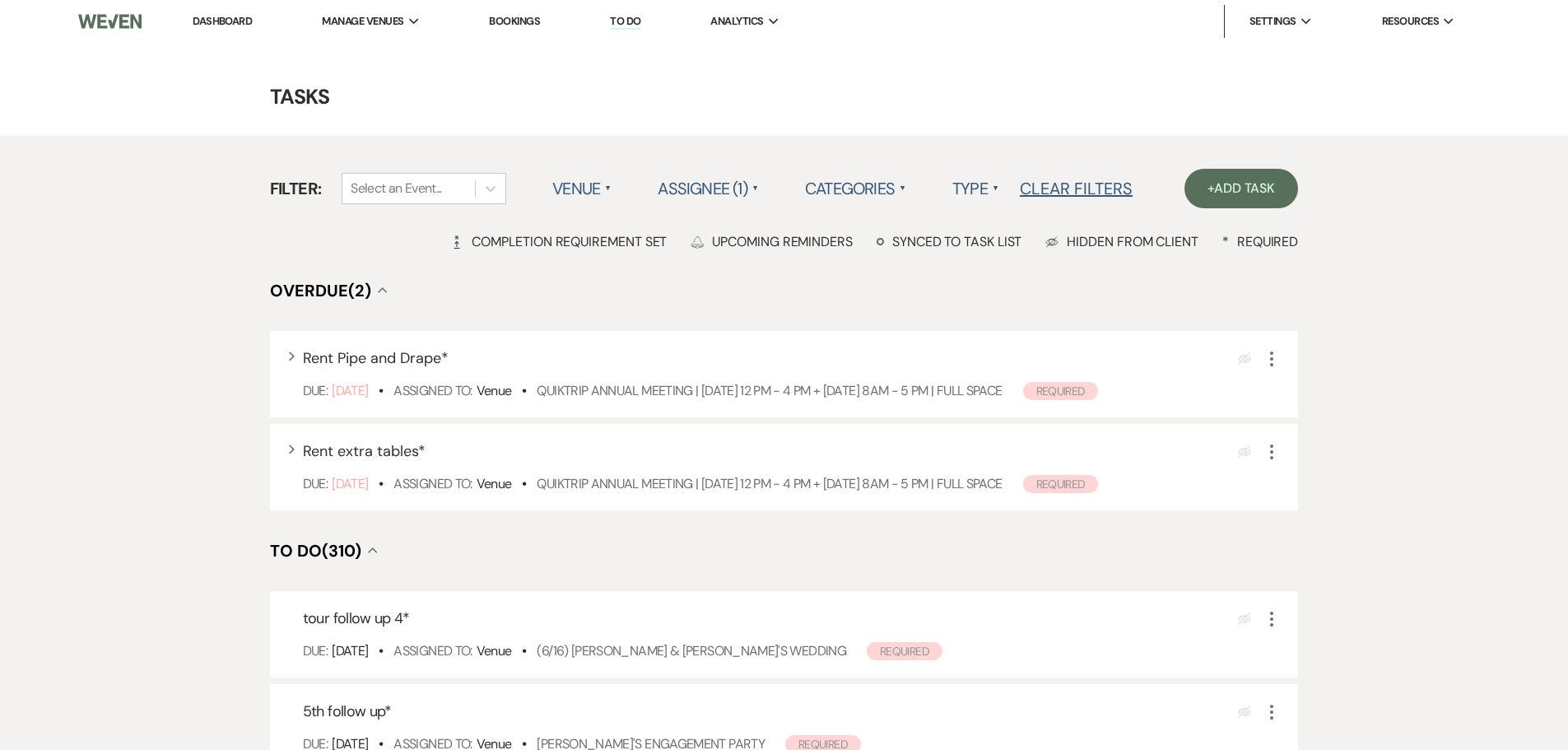
drag, startPoint x: 233, startPoint y: 2, endPoint x: 233, endPoint y: 20, distance: 18.0
click at [233, 2] on nav "Dashboard Manage Venues Expand The Grand View Sellmark Ranch Bookings To Do Ana…" at bounding box center [784, 21] width 1568 height 43
click at [233, 21] on link "Dashboard" at bounding box center [223, 21] width 60 height 14
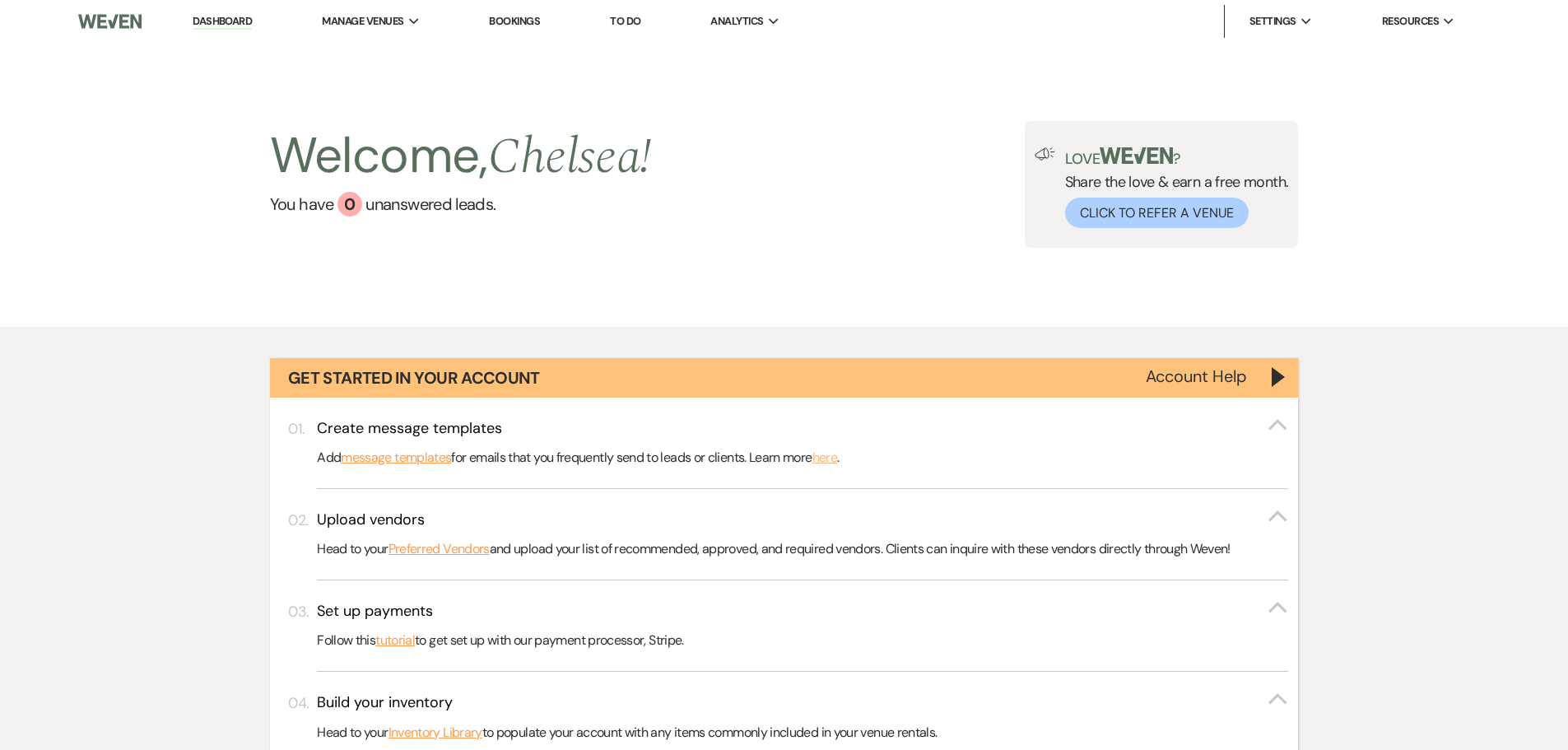
scroll to position [576, 0]
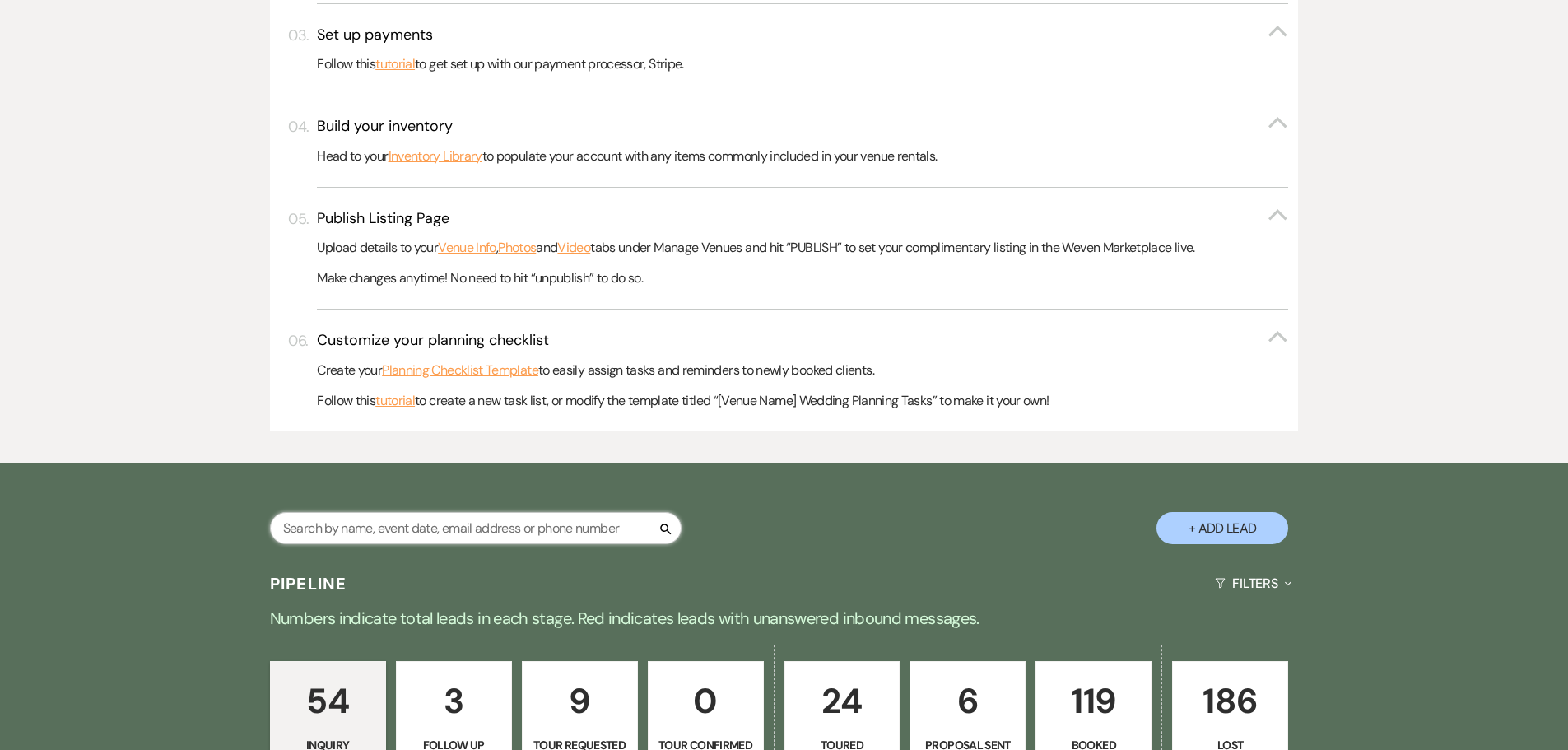
click at [505, 527] on input "text" at bounding box center [476, 528] width 412 height 32
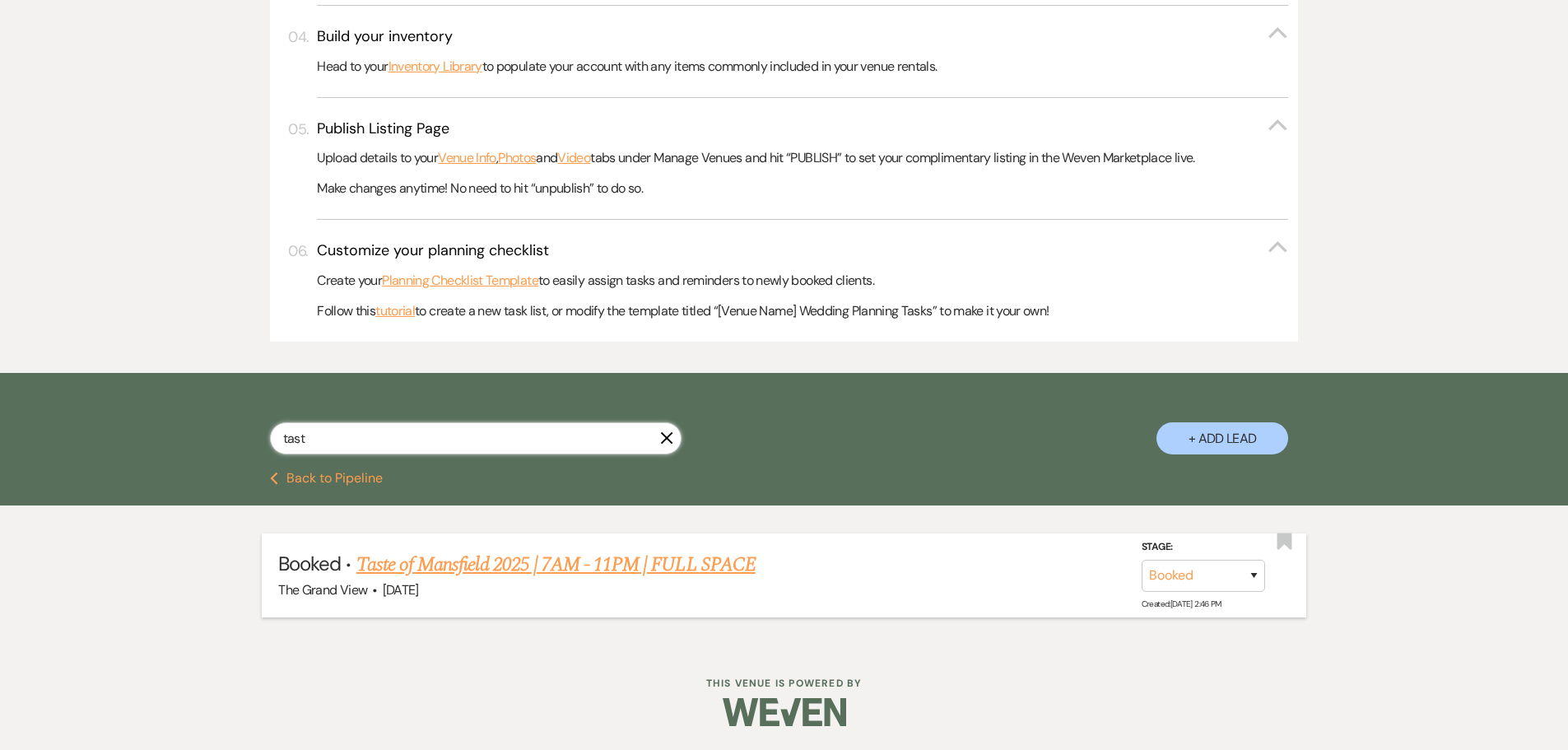
scroll to position [666, 0]
type input "tast"
click at [545, 568] on link "Taste of Mansfield 2025 | 7AM - 11PM | FULL SPACE" at bounding box center [555, 564] width 399 height 30
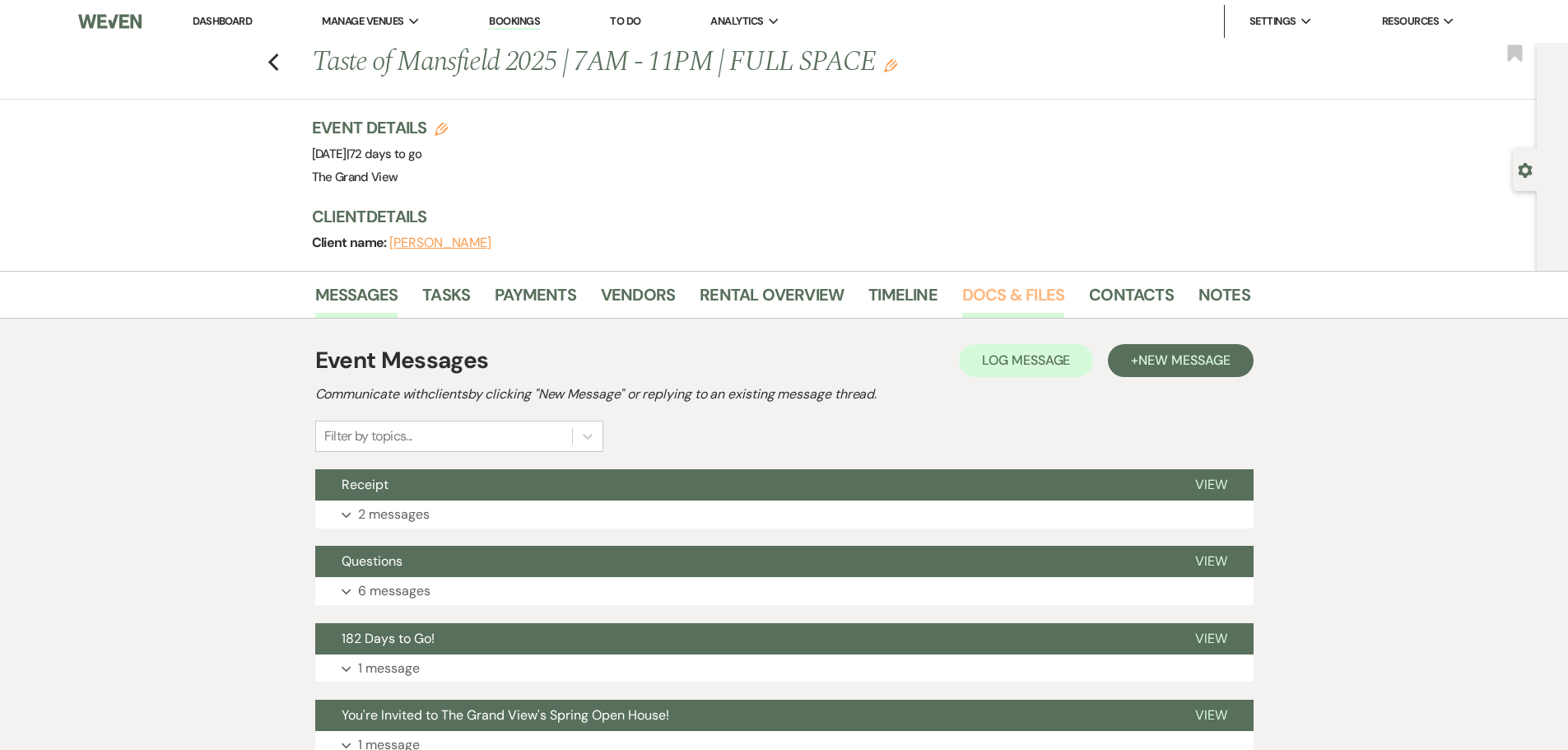
click at [995, 284] on link "Docs & Files" at bounding box center [1013, 299] width 102 height 36
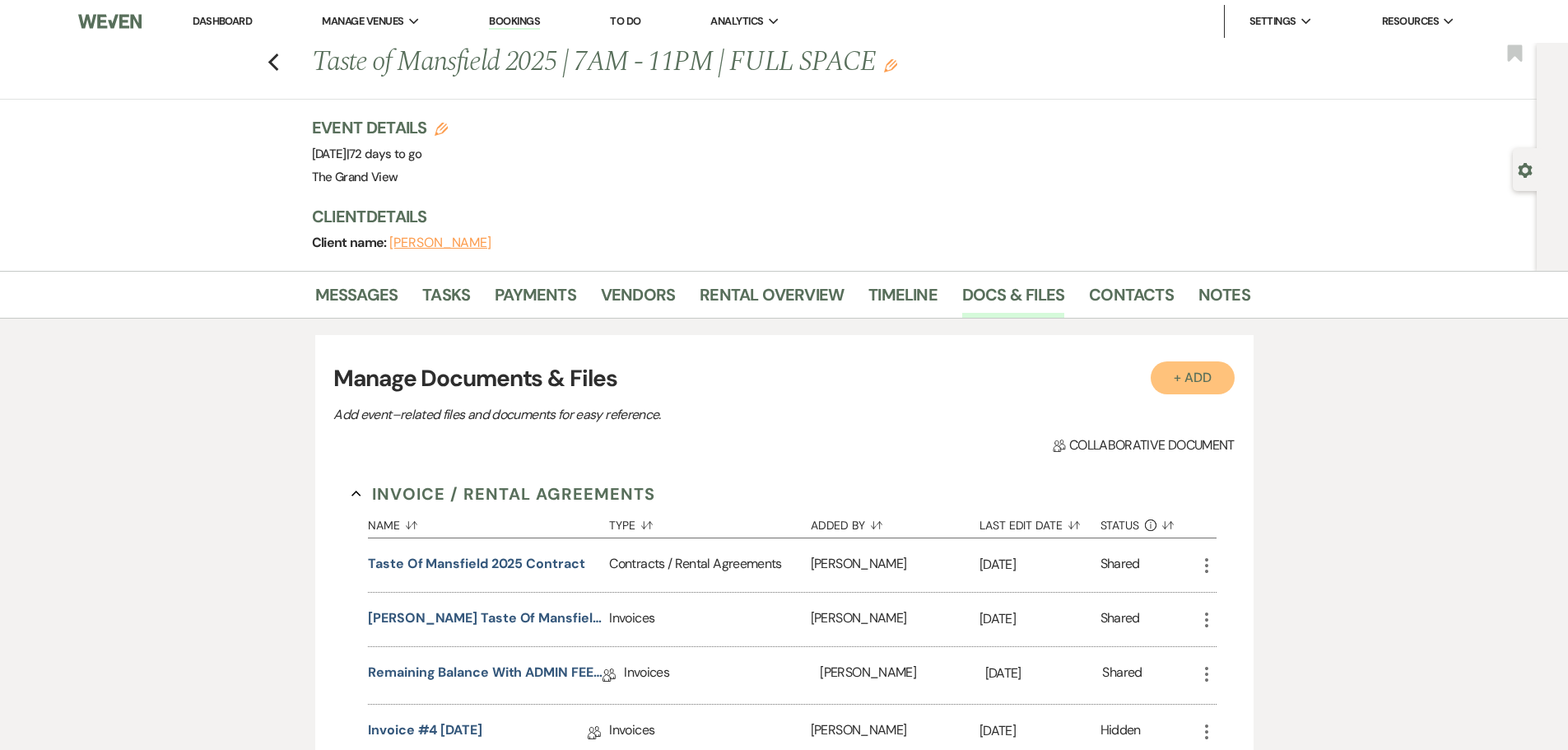
click at [1168, 376] on button "+ Add" at bounding box center [1192, 377] width 84 height 33
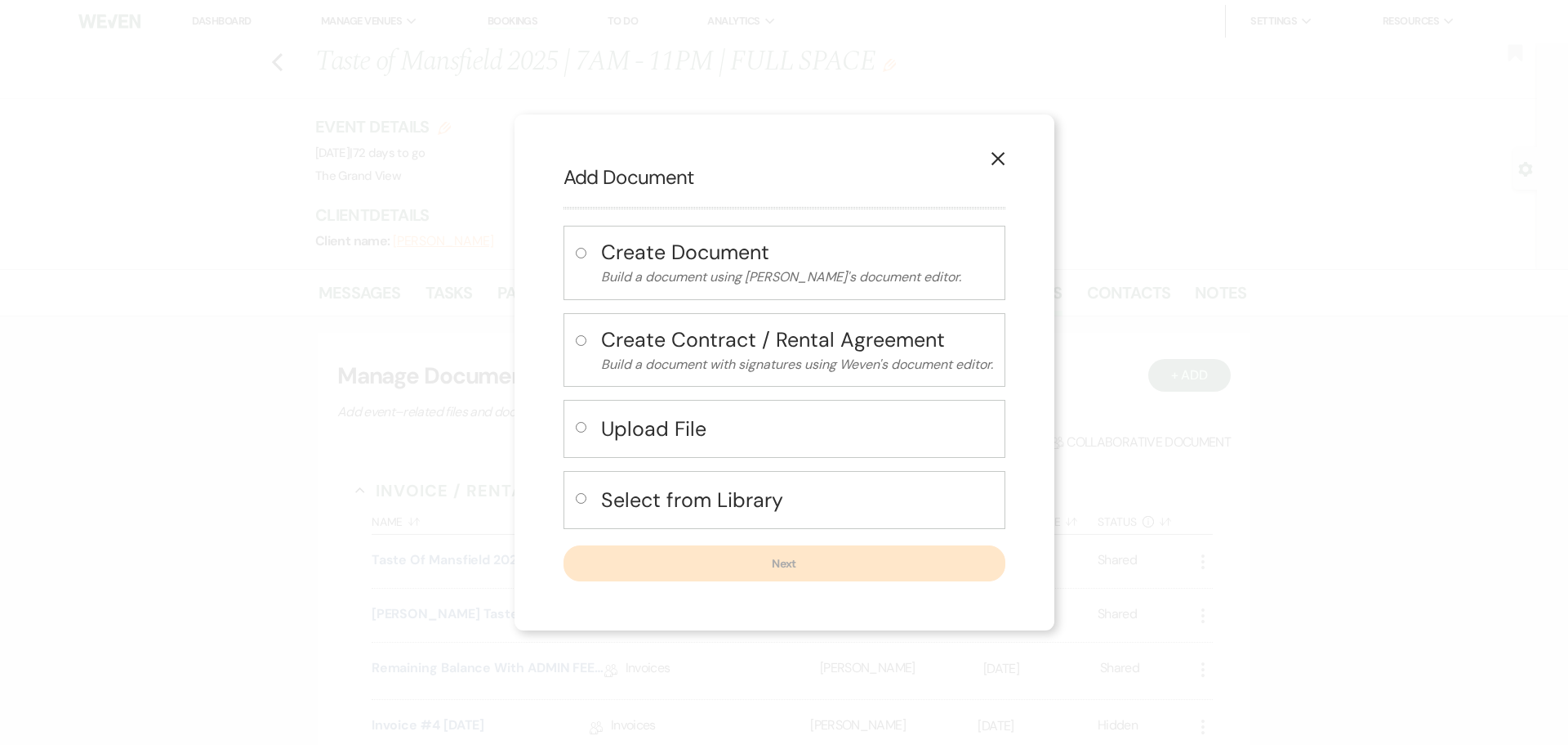
click at [640, 427] on h4 "Upload File" at bounding box center [797, 428] width 392 height 29
radio input "true"
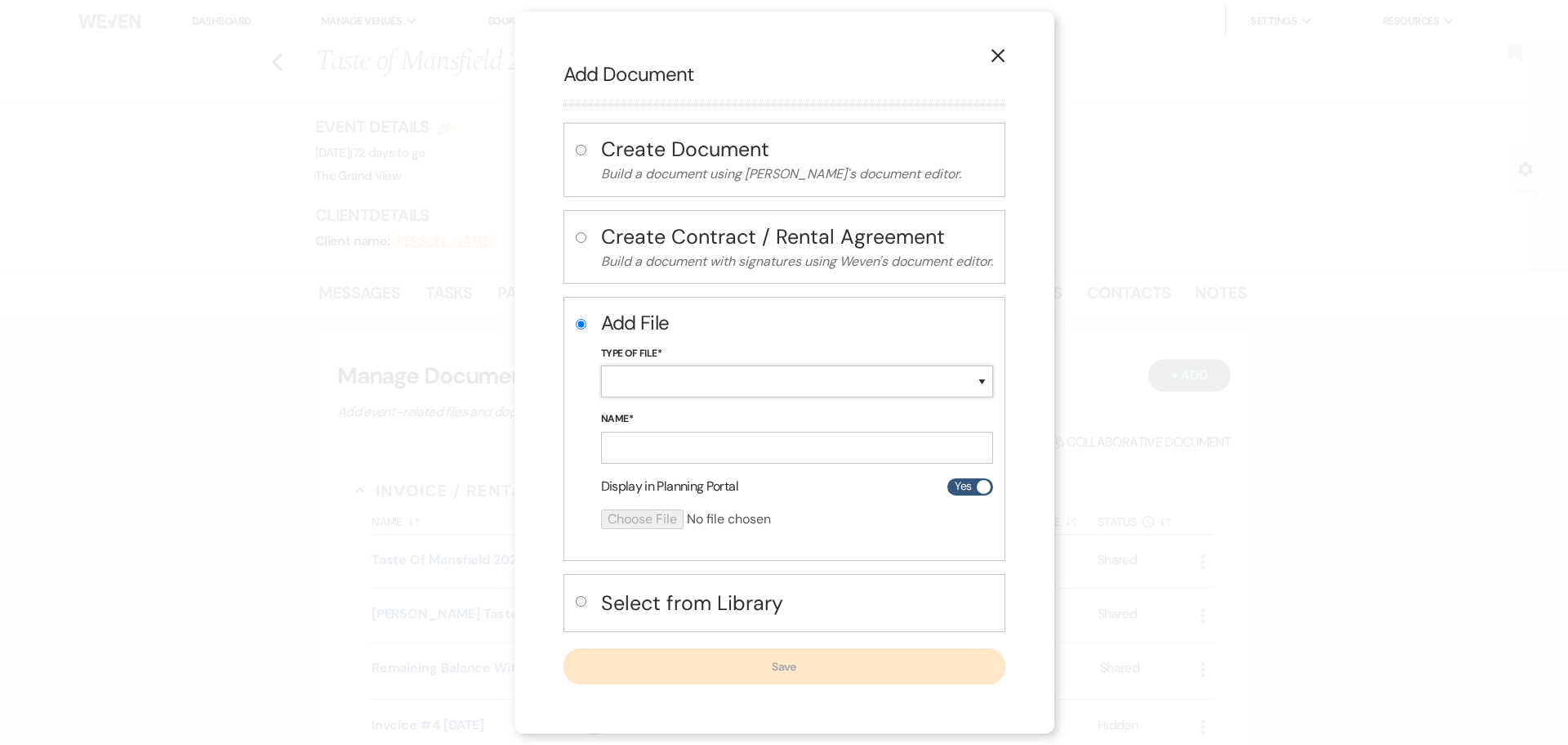
click at [676, 371] on select "Special Event Insurance Vendor Certificate of Insurance Contracts / Rental Agre…" at bounding box center [797, 381] width 392 height 32
select select "18"
click at [601, 366] on select "Special Event Insurance Vendor Certificate of Insurance Contracts / Rental Agre…" at bounding box center [797, 381] width 392 height 32
click at [663, 438] on input "Name*" at bounding box center [797, 448] width 392 height 32
paste input "Calhoun's Country Smoke Insurance Taste of Mansfield"
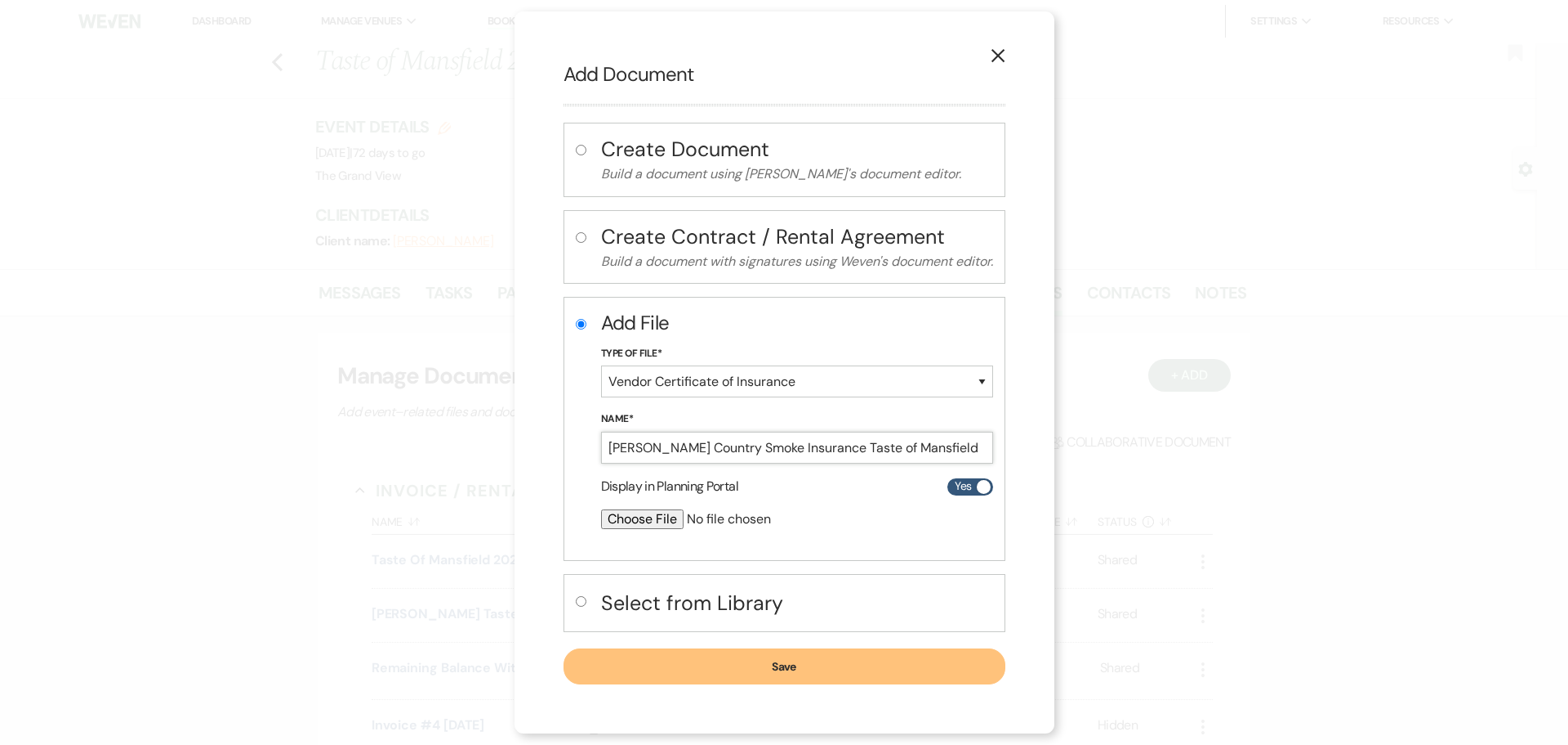
type input "Calhoun's Country Smoke Insurance Taste of Mansfield"
click at [639, 528] on input "file" at bounding box center [753, 519] width 305 height 20
type input "C:\fakepath\Calhoun's Country Smoke Insurance Taste of Mansfield_insurance.2025…"
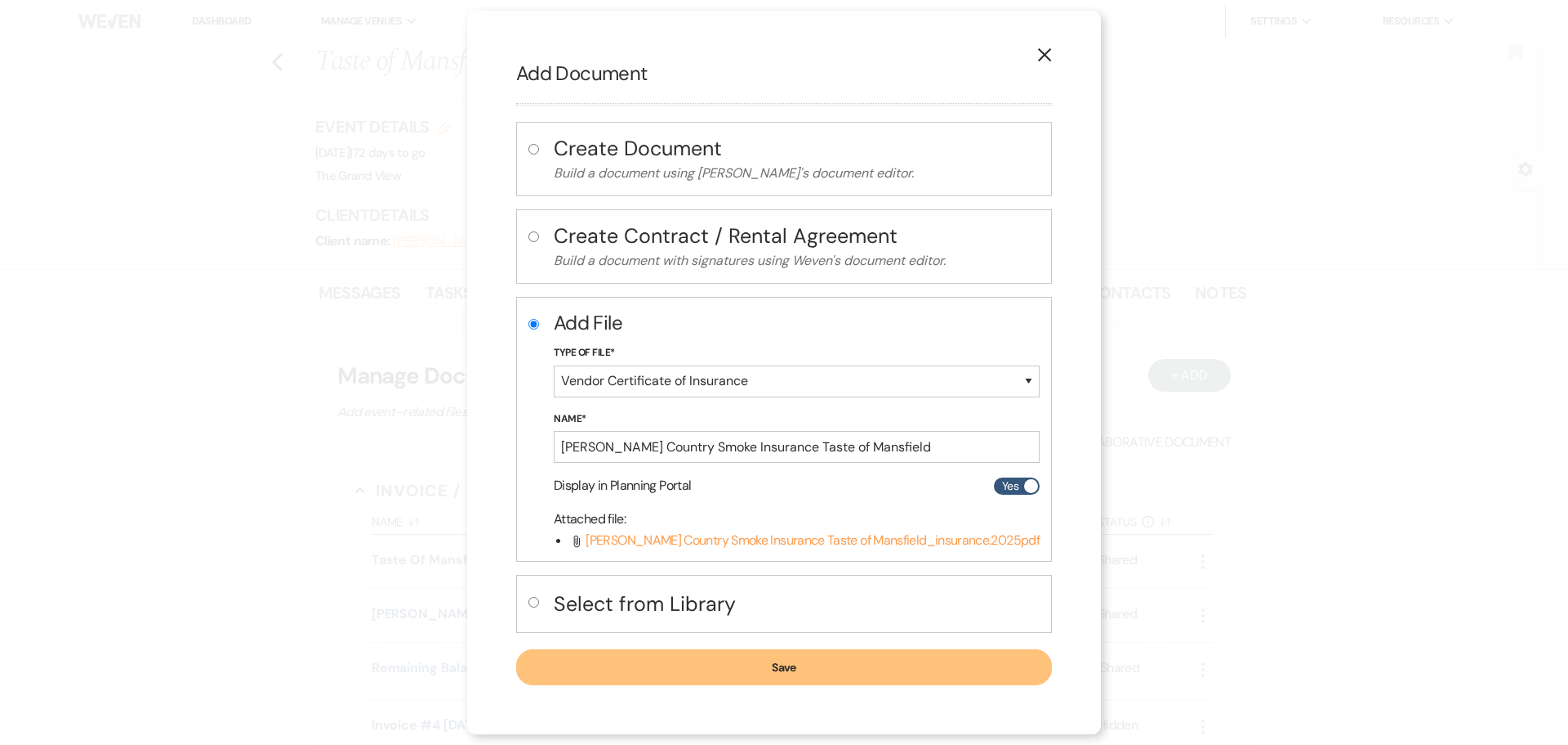
click at [859, 672] on button "Save" at bounding box center [784, 667] width 536 height 36
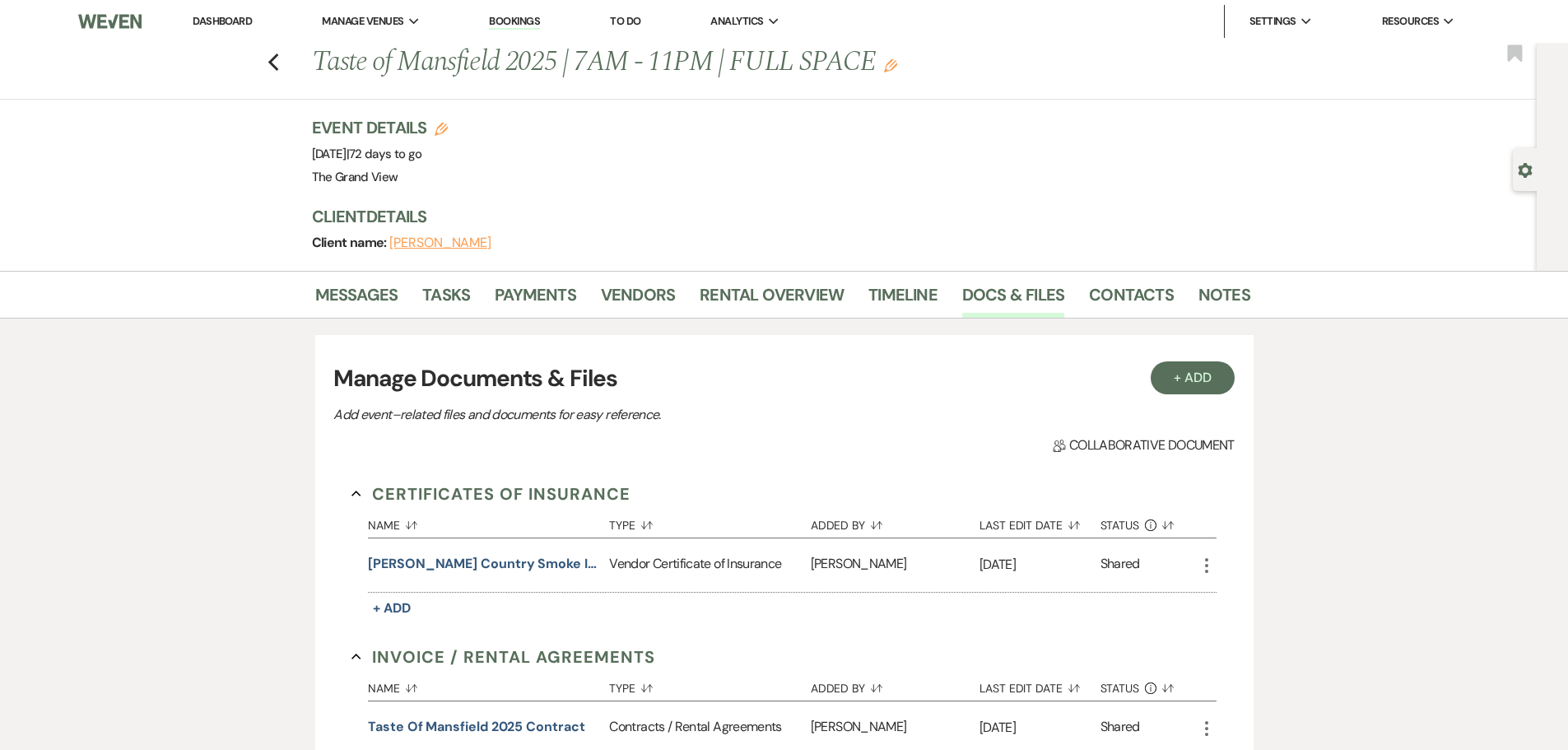
click at [209, 9] on li "Dashboard" at bounding box center [222, 21] width 76 height 33
click at [215, 21] on link "Dashboard" at bounding box center [223, 21] width 60 height 14
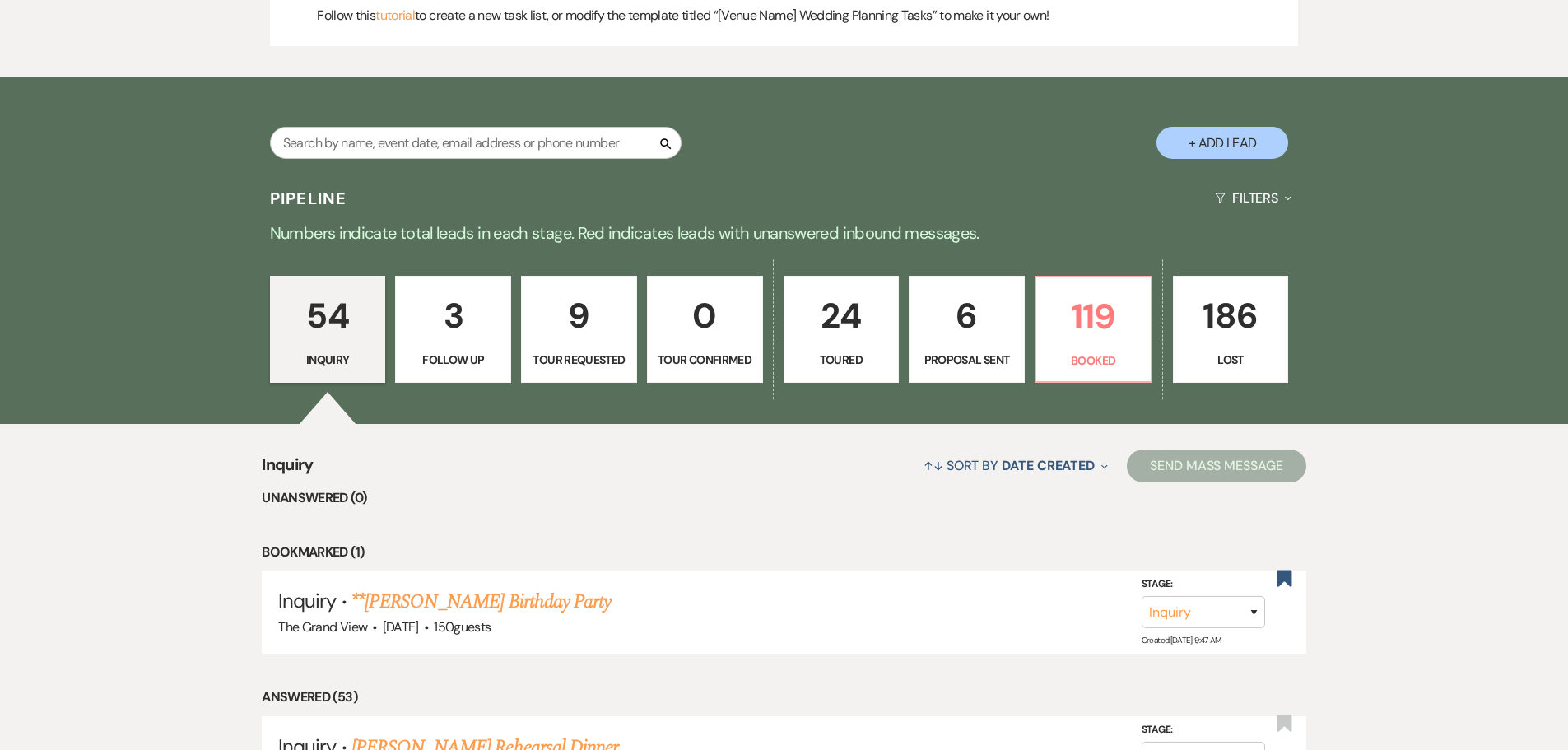
scroll to position [823, 0]
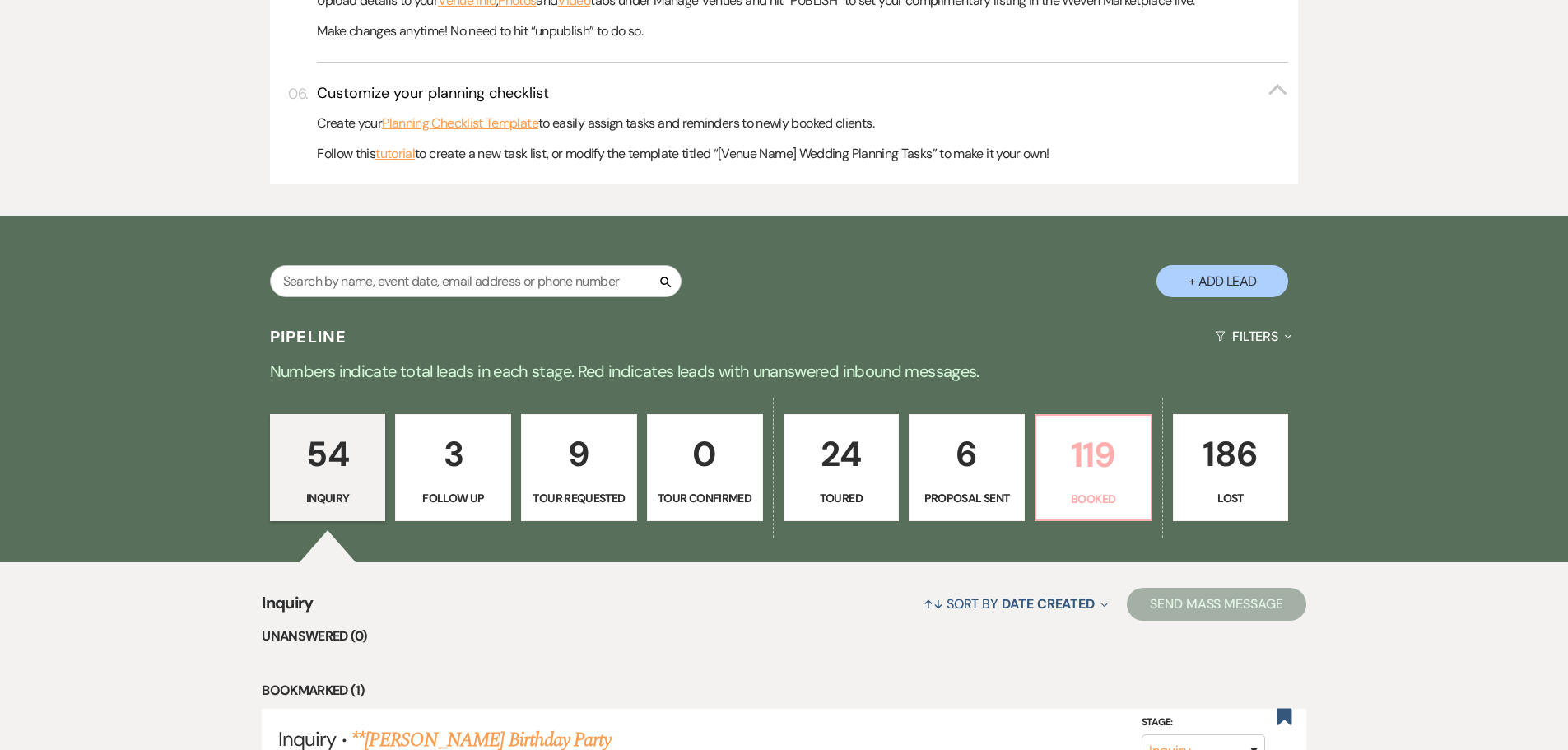
click at [1136, 494] on p "Booked" at bounding box center [1092, 498] width 95 height 18
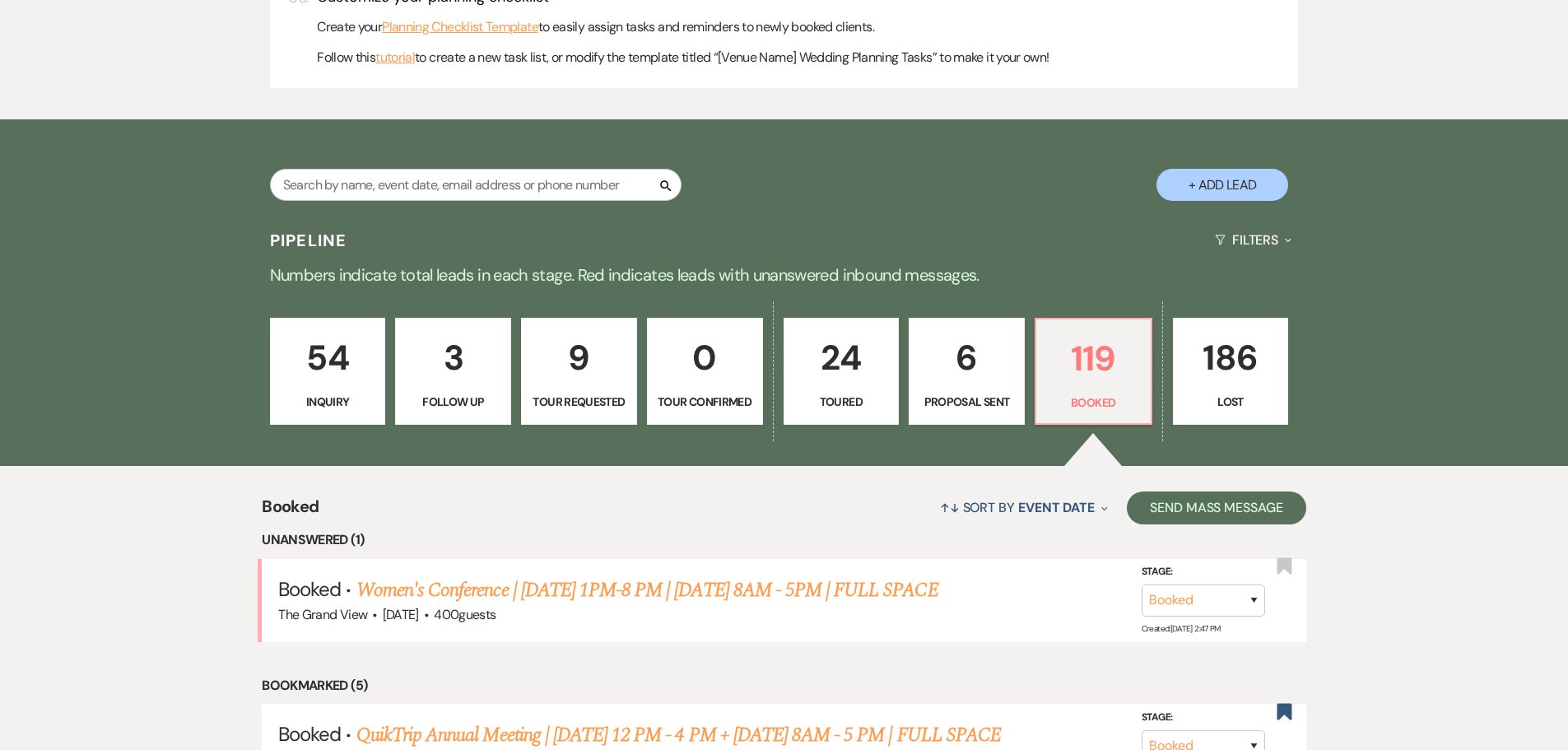
scroll to position [988, 0]
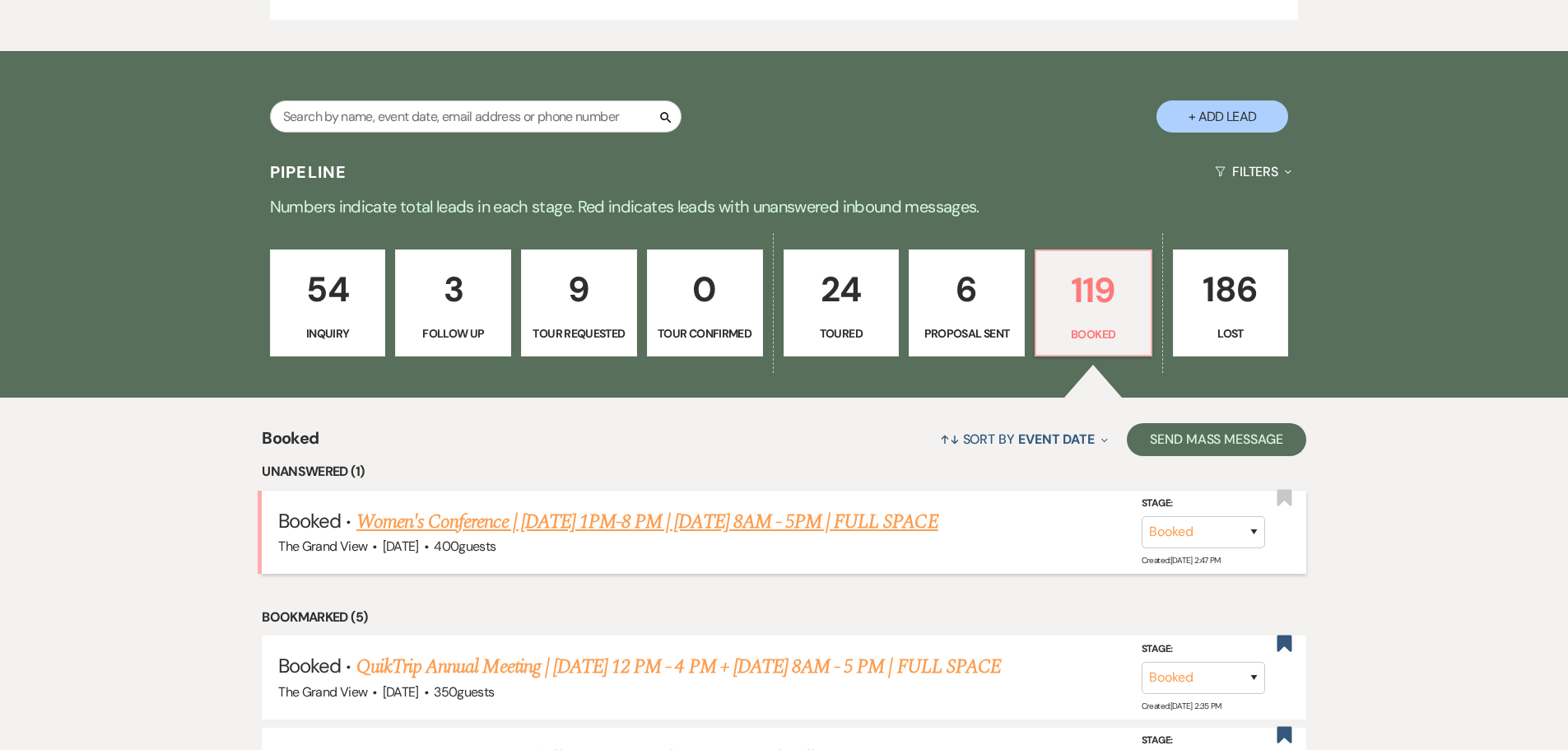
click at [474, 535] on div "The Grand View · Aug 15, 2025 · 400 guests" at bounding box center [784, 546] width 1012 height 22
click at [474, 521] on link "Women's Conference | 8/15 1PM-8 PM | 8/16 8AM - 5PM | FULL SPACE" at bounding box center [647, 522] width 582 height 30
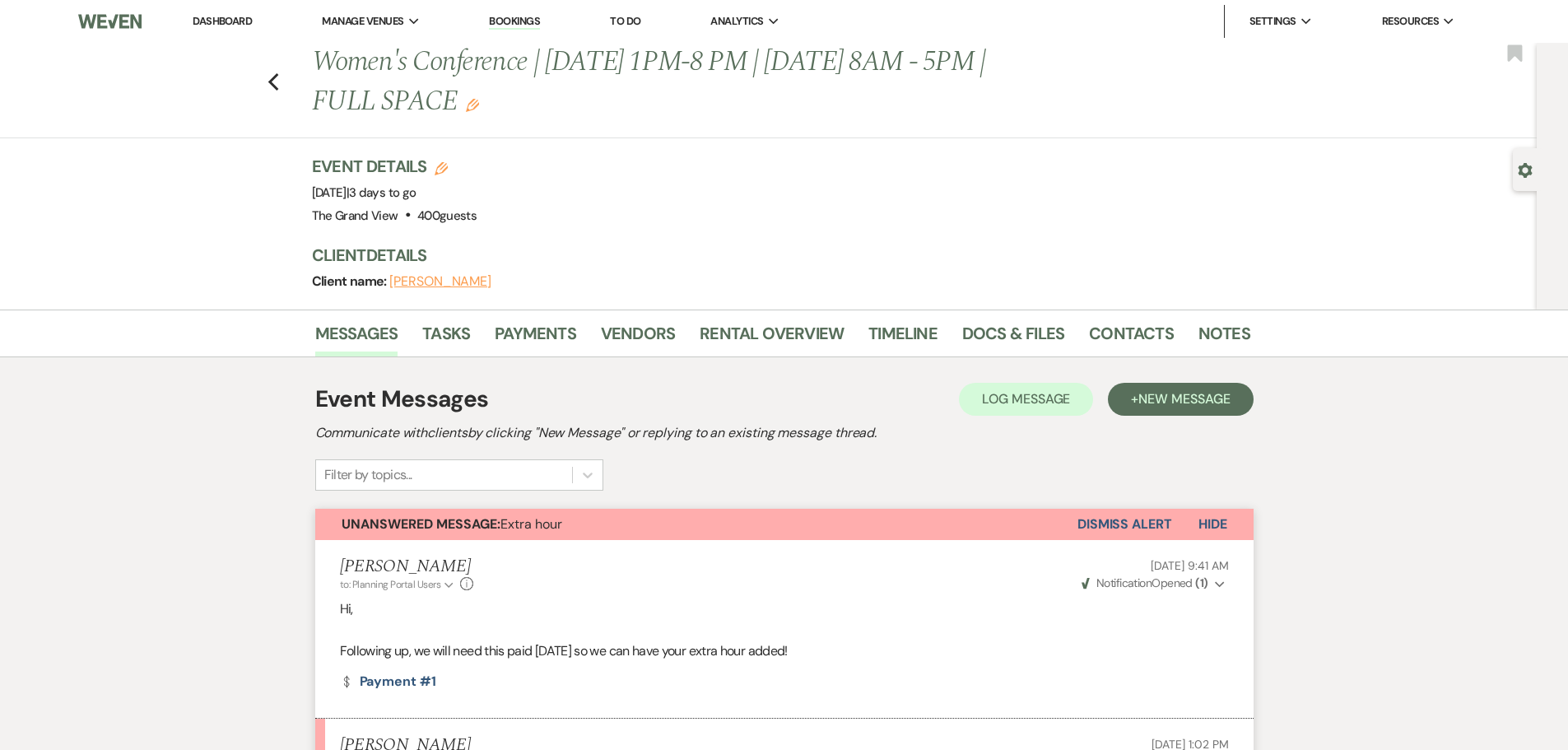
click at [466, 105] on use "button" at bounding box center [472, 104] width 13 height 13
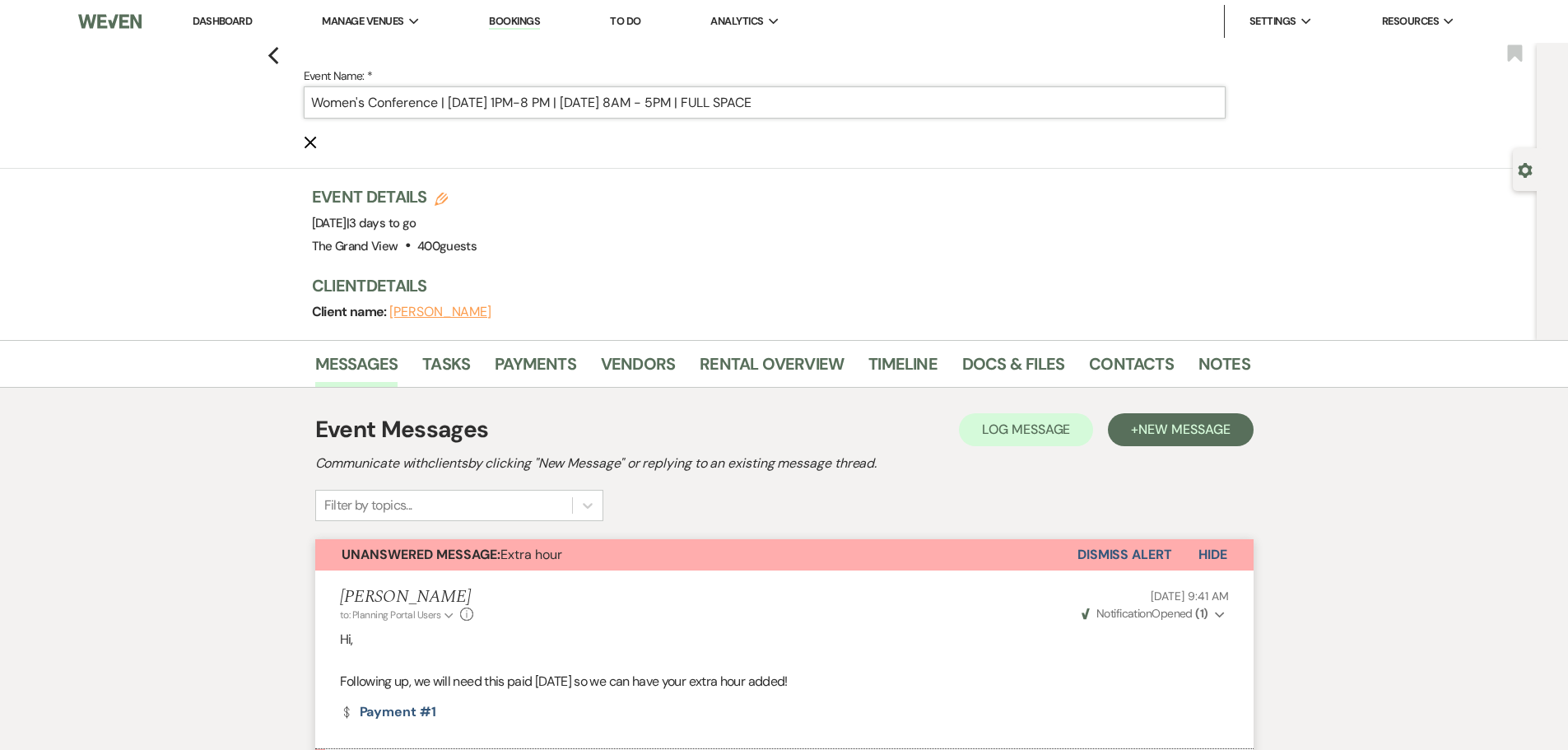
click at [520, 102] on input "Women's Conference | 8/15 1PM-8 PM | 8/16 8AM - 5PM | FULL SPACE" at bounding box center [764, 102] width 921 height 32
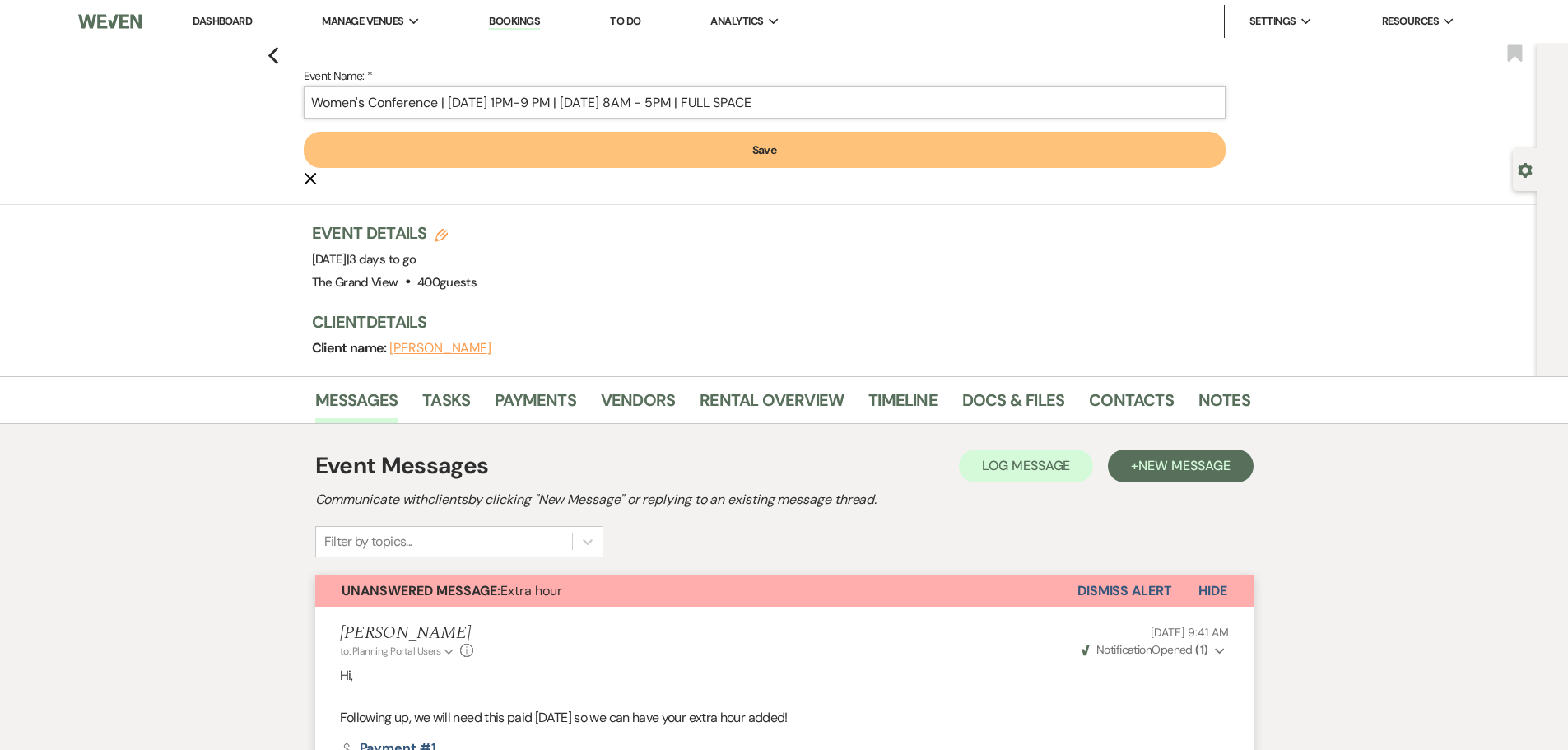
type input "Women's Conference | 8/15 1PM-9 PM | 8/16 8AM - 5PM | FULL SPACE"
click at [537, 129] on form "Event Name: * Women's Conference | 8/15 1PM-9 PM | 8/16 8AM - 5PM | FULL SPACE …" at bounding box center [764, 126] width 921 height 121
click at [544, 140] on button "Save" at bounding box center [764, 149] width 921 height 36
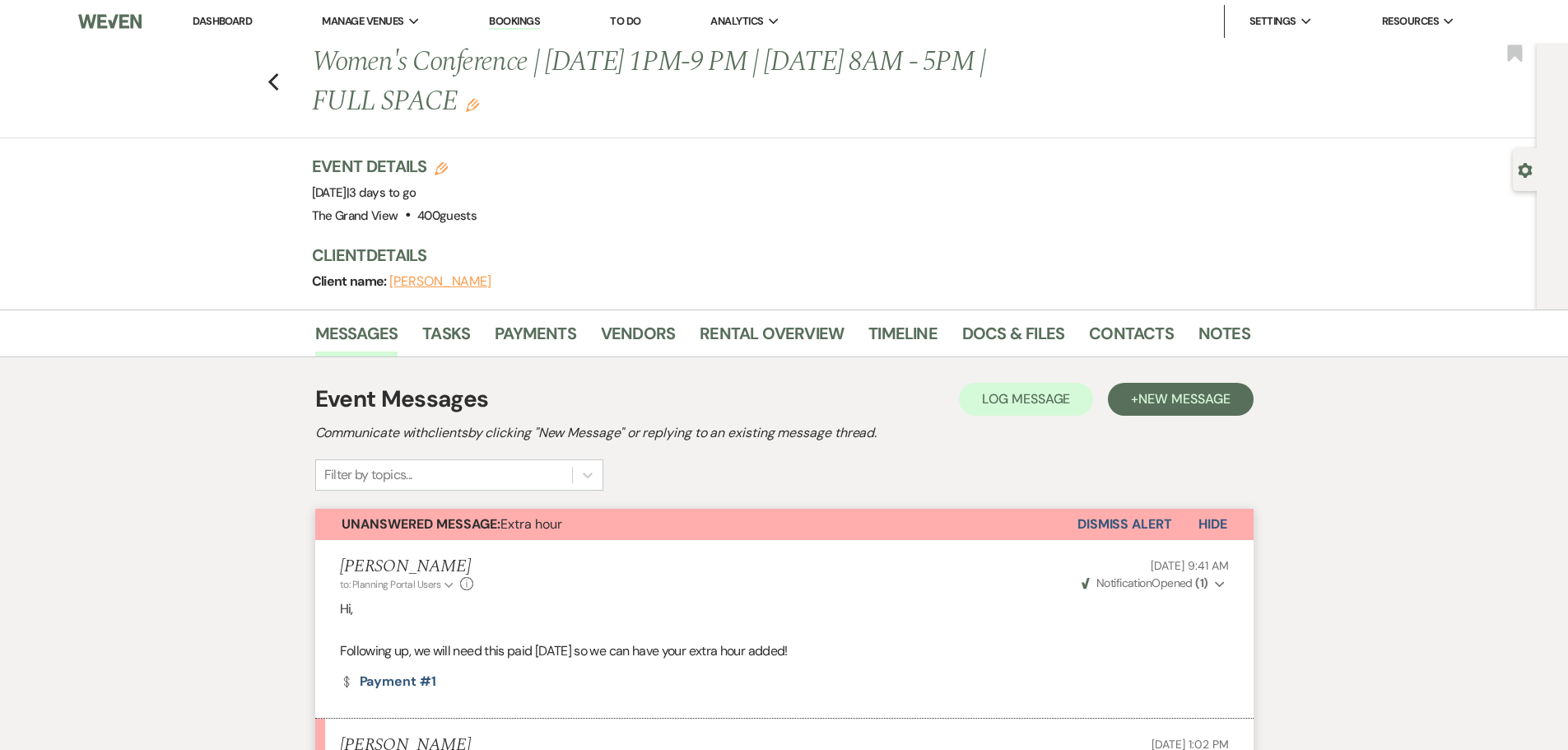
scroll to position [576, 0]
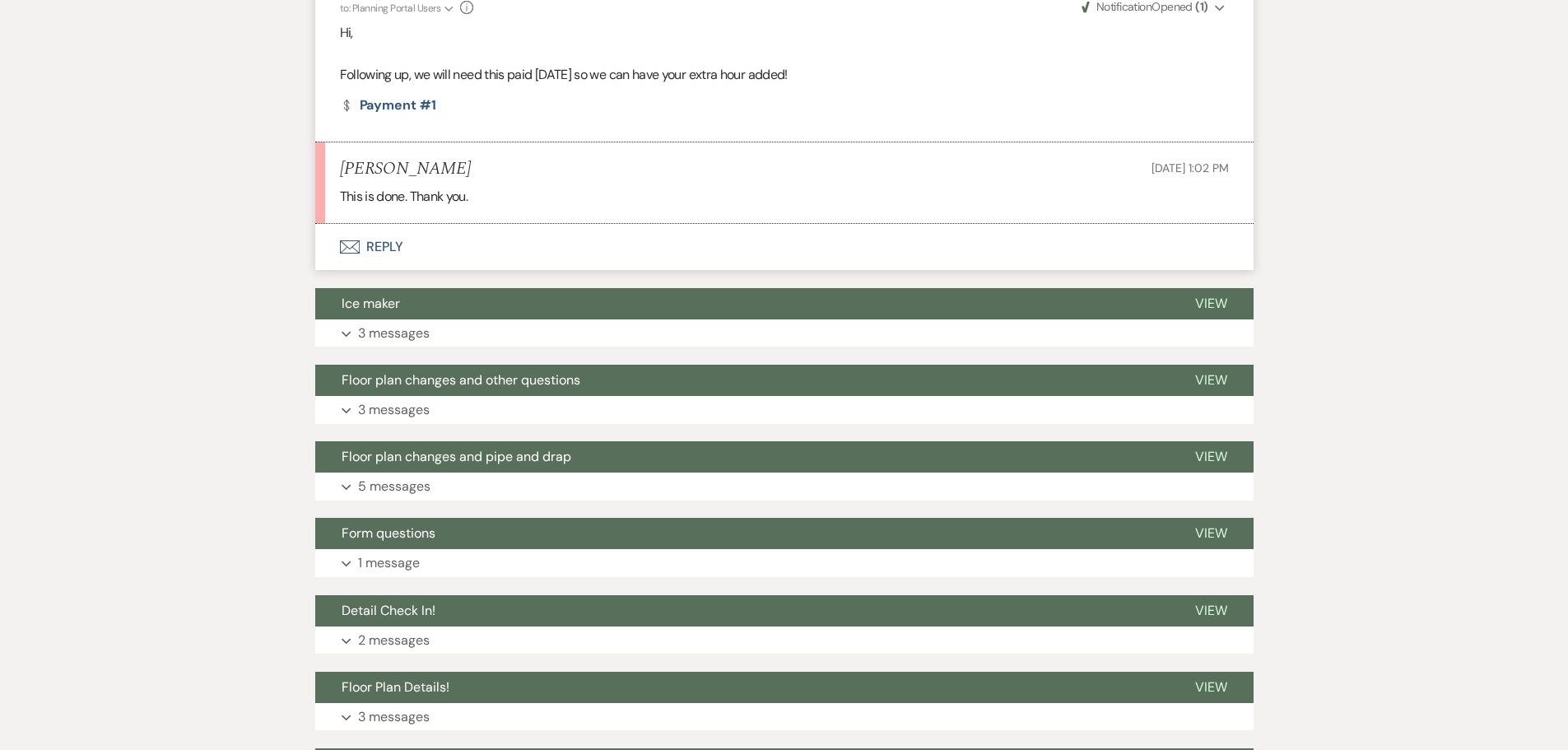
click at [368, 246] on button "Envelope Reply" at bounding box center [784, 247] width 938 height 46
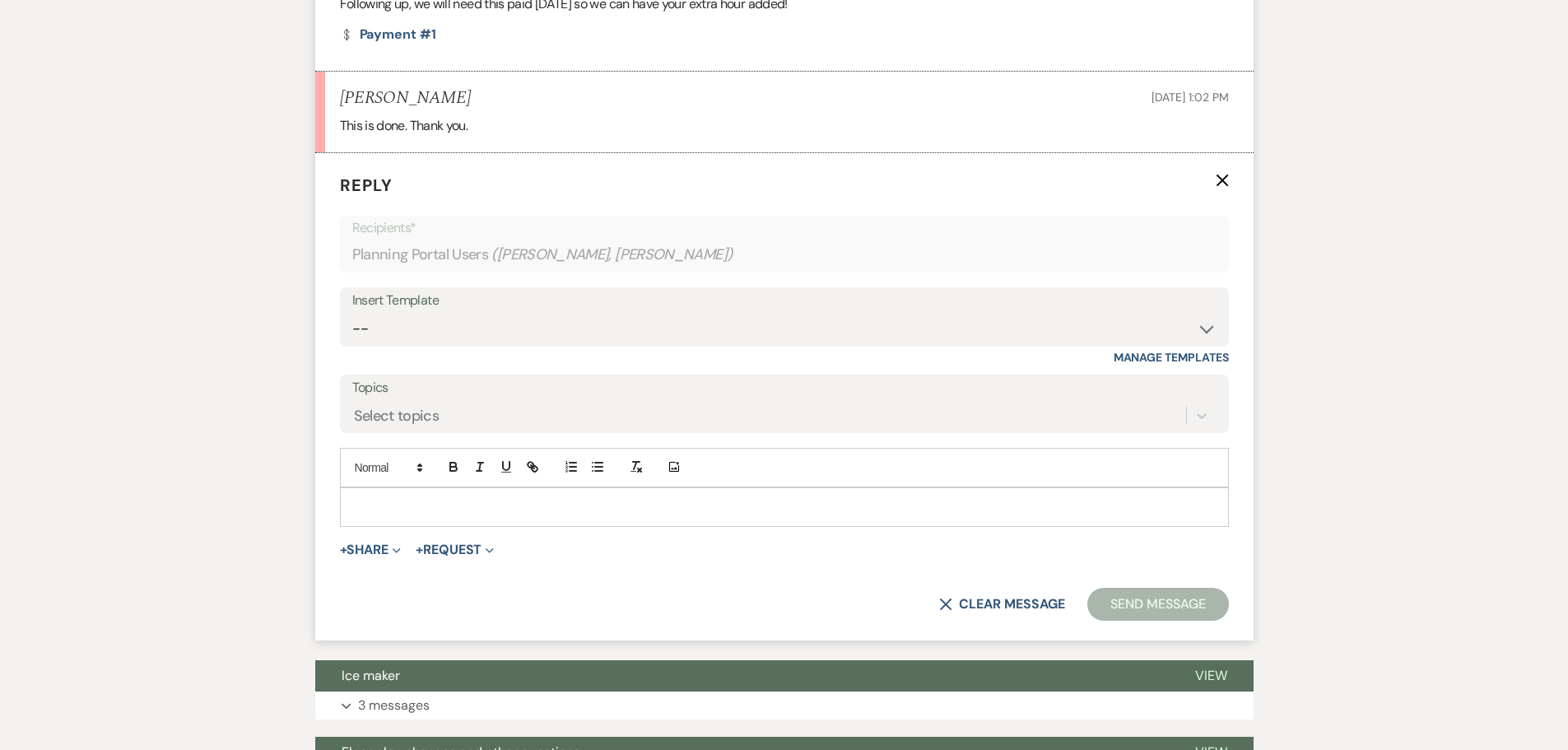
scroll to position [669, 0]
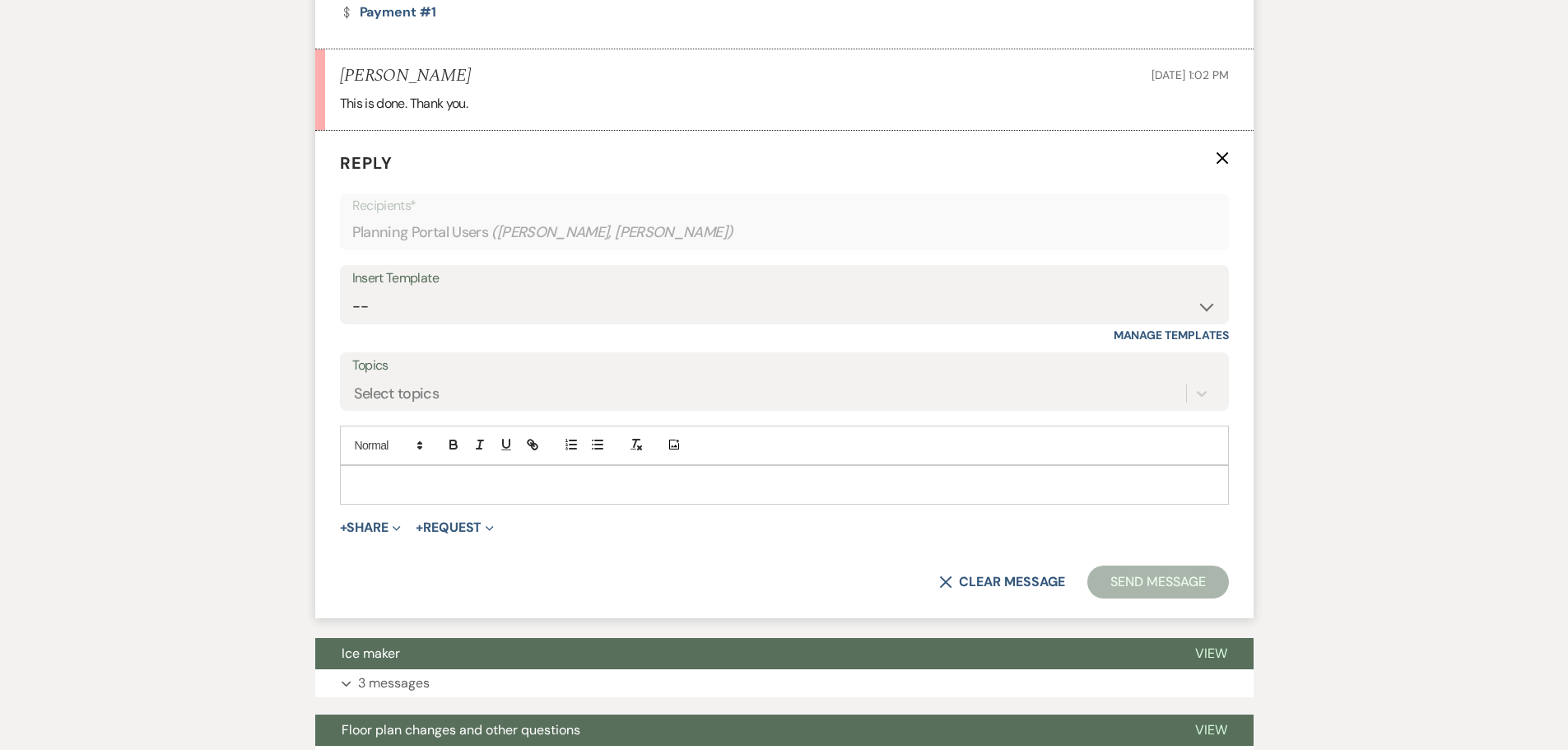
drag, startPoint x: 412, startPoint y: 488, endPoint x: 406, endPoint y: 481, distance: 9.2
click at [411, 488] on p at bounding box center [784, 484] width 863 height 18
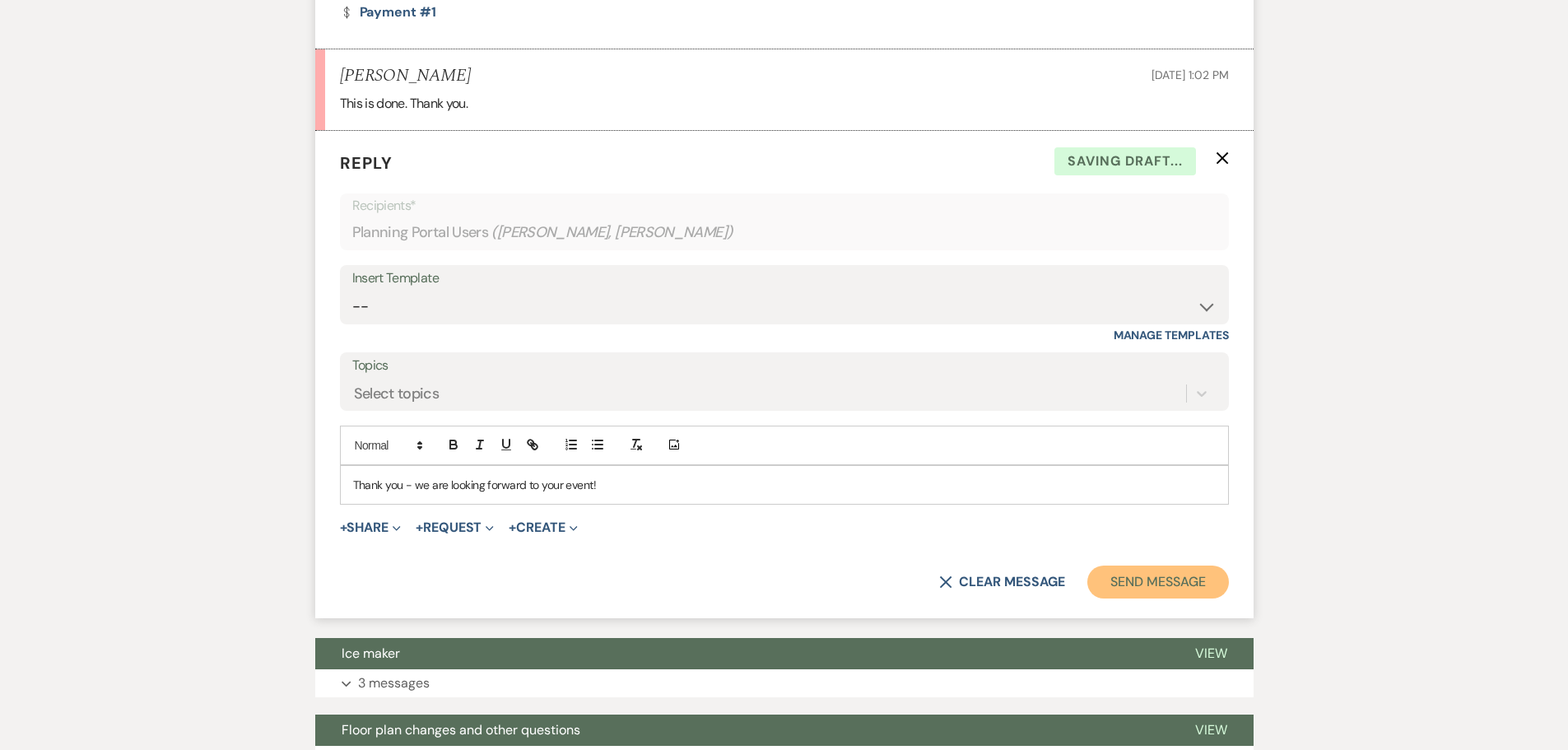
click at [1152, 574] on button "Send Message" at bounding box center [1157, 581] width 140 height 33
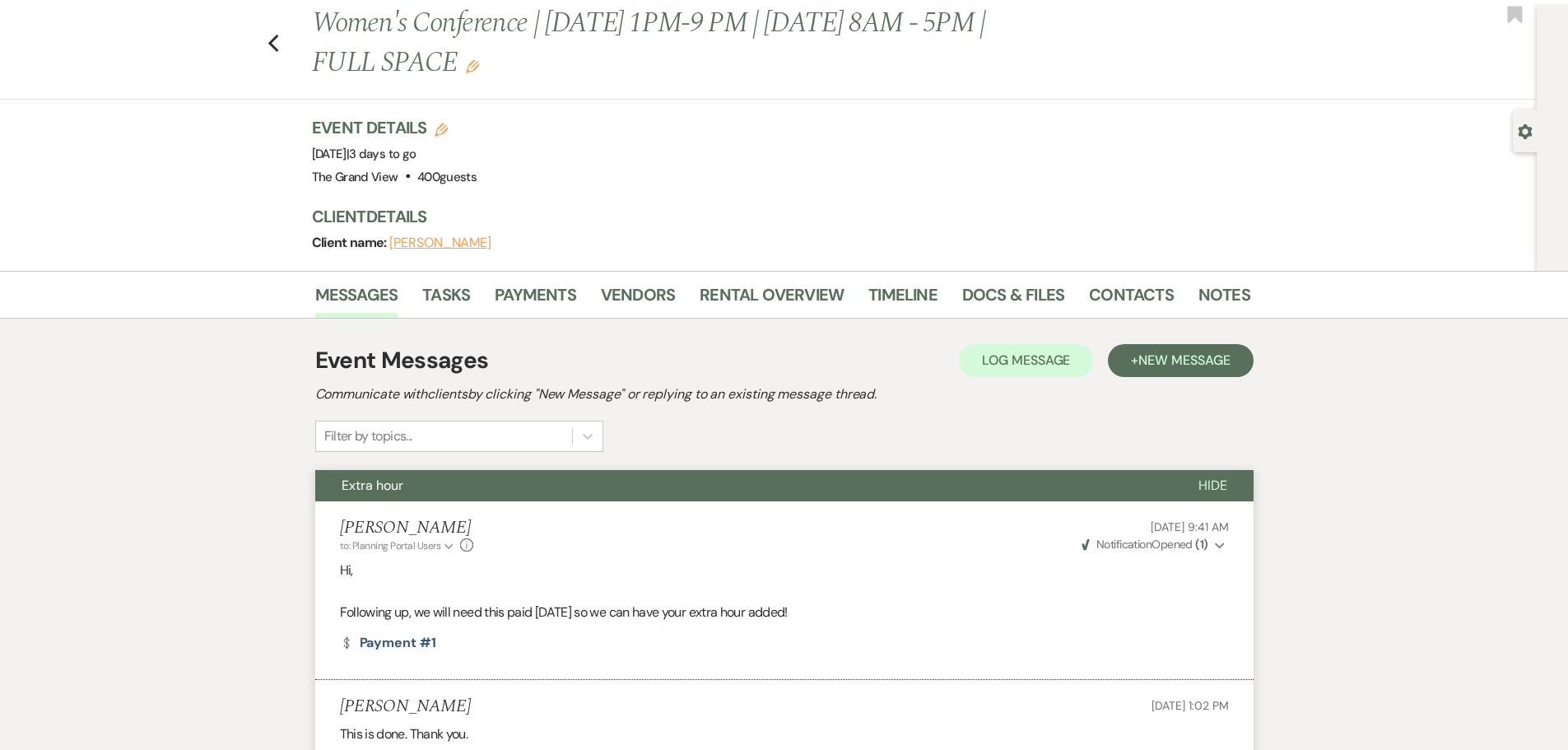
scroll to position [0, 0]
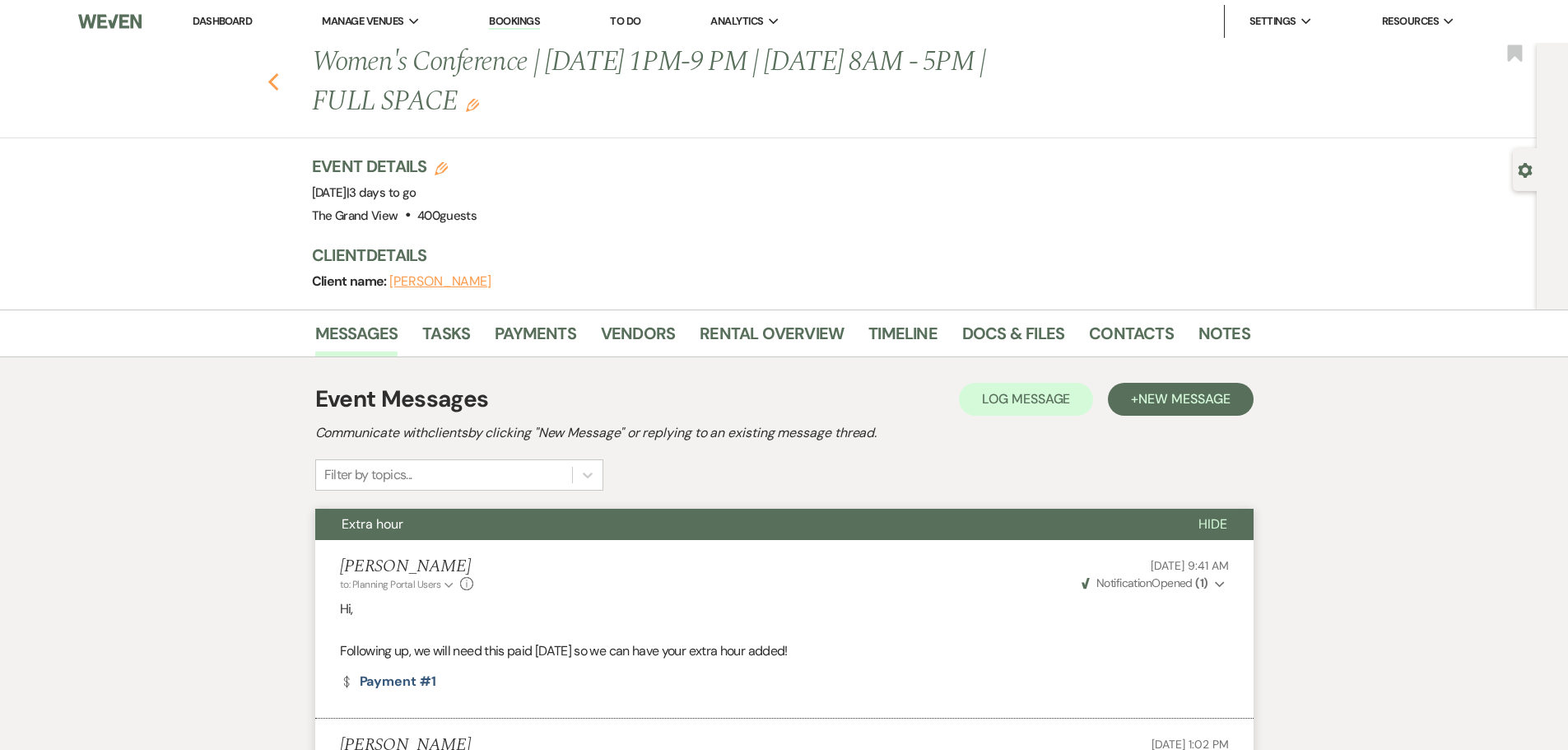
click at [279, 88] on use "button" at bounding box center [273, 83] width 11 height 18
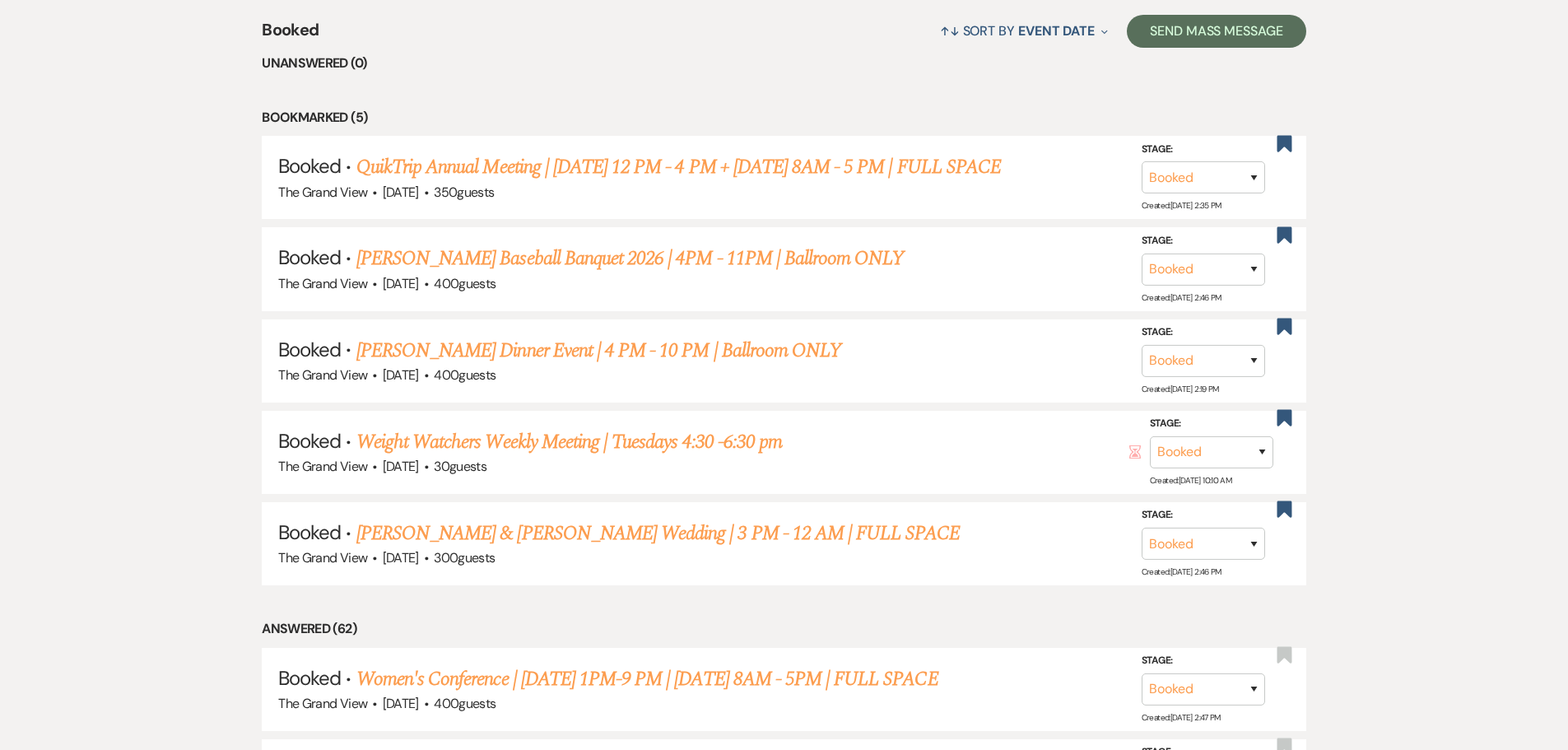
scroll to position [1399, 0]
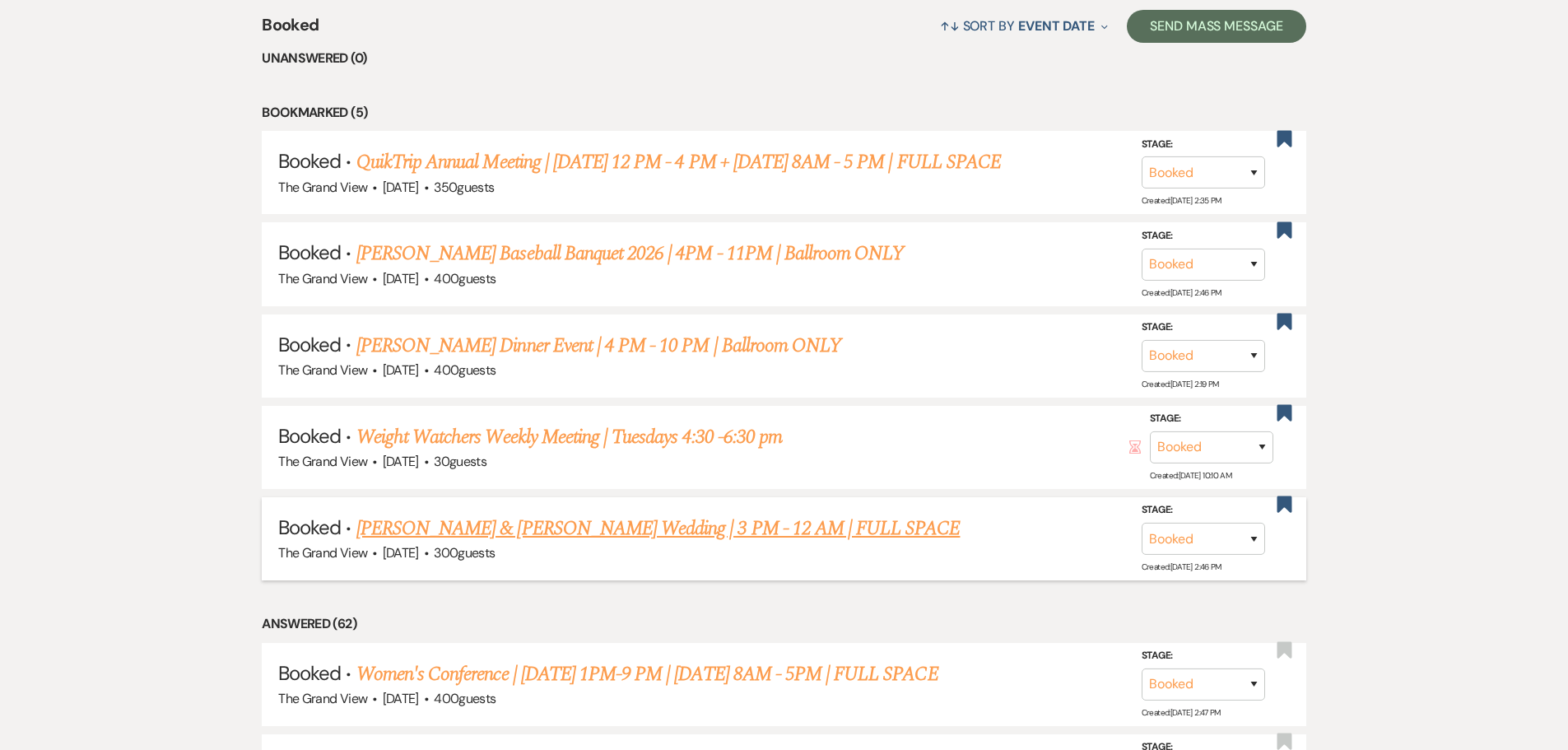
click at [649, 528] on link "Thonesavane & Howard's Wedding | 3 PM - 12 AM | FULL SPACE" at bounding box center [658, 528] width 604 height 30
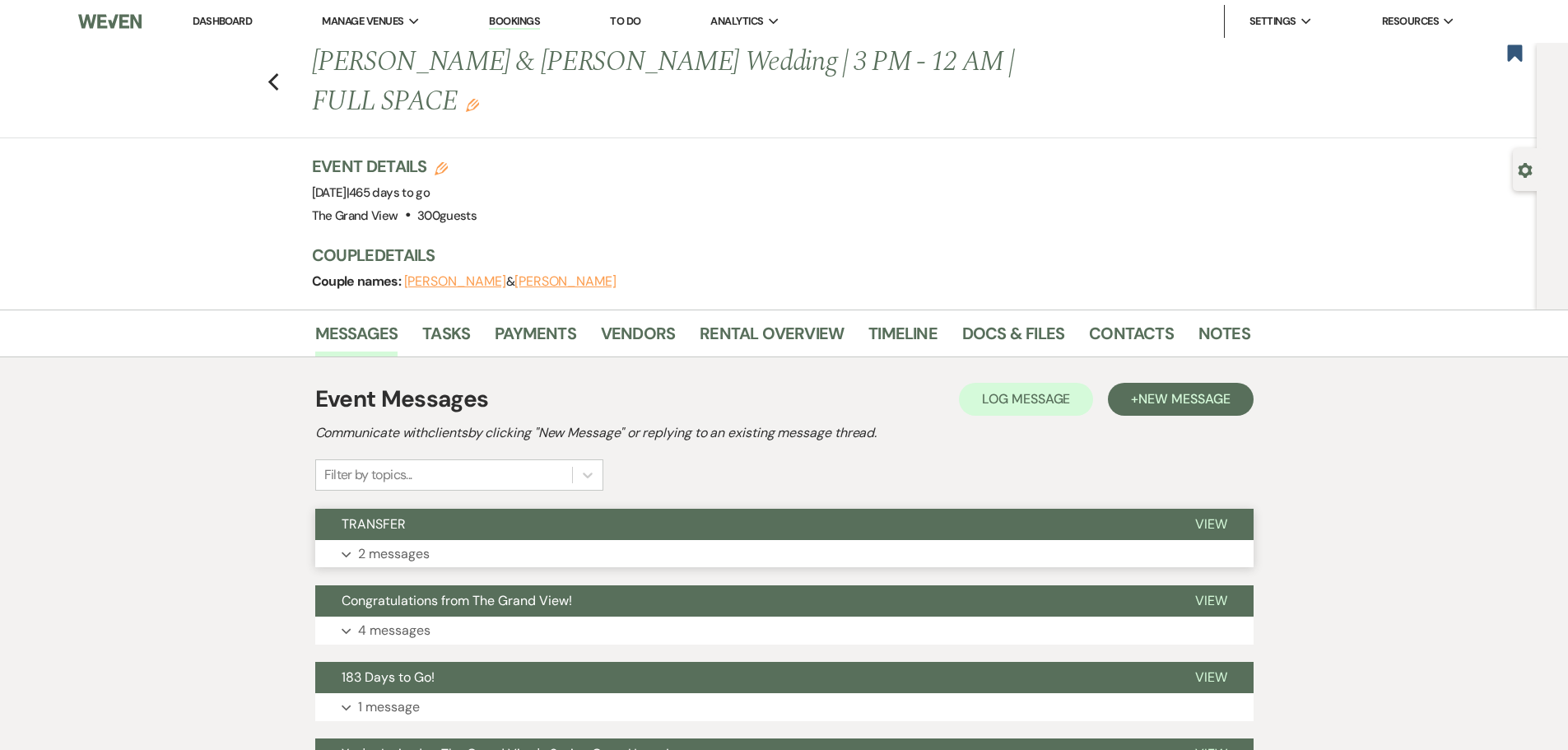
click at [629, 540] on button "Expand 2 messages" at bounding box center [784, 554] width 938 height 28
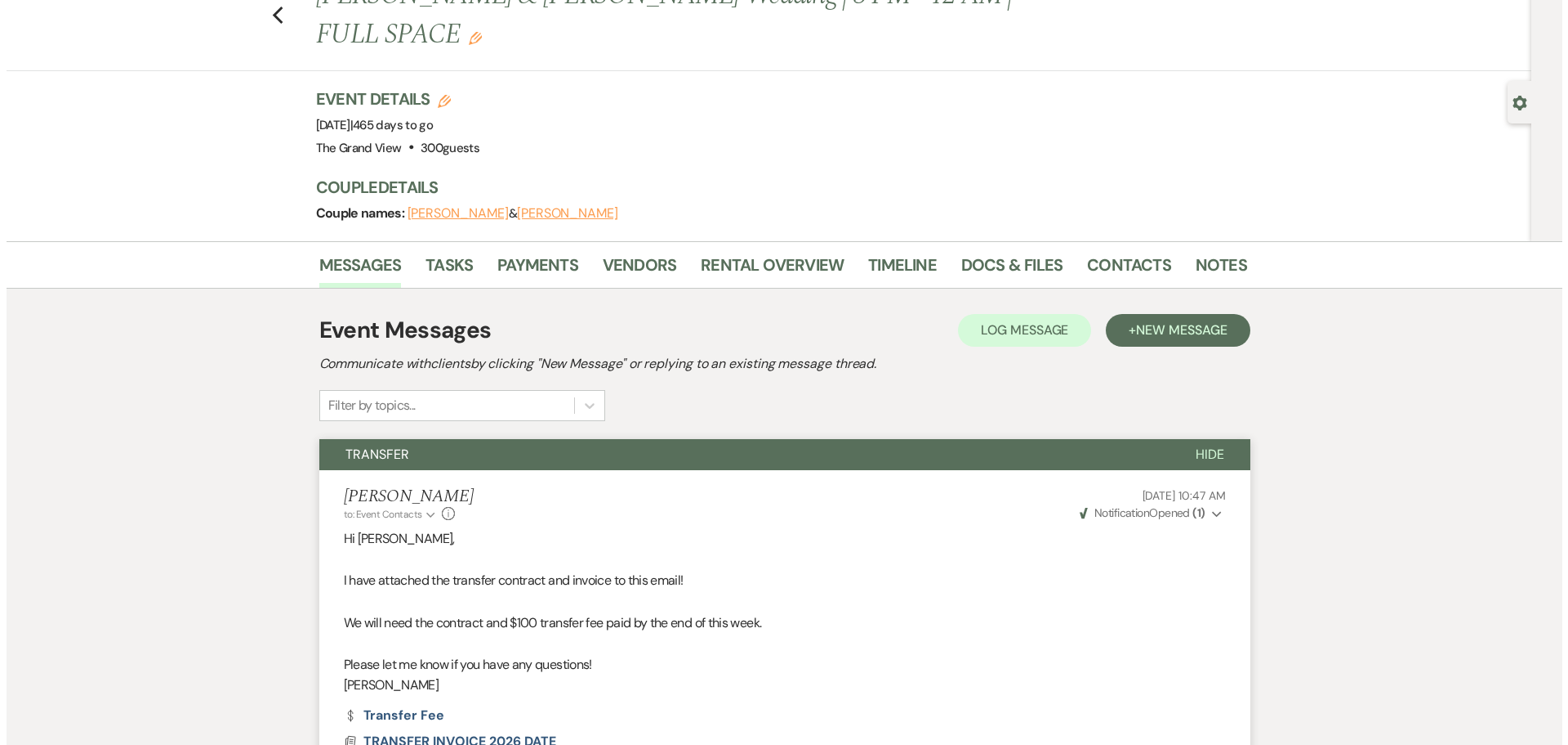
scroll to position [245, 0]
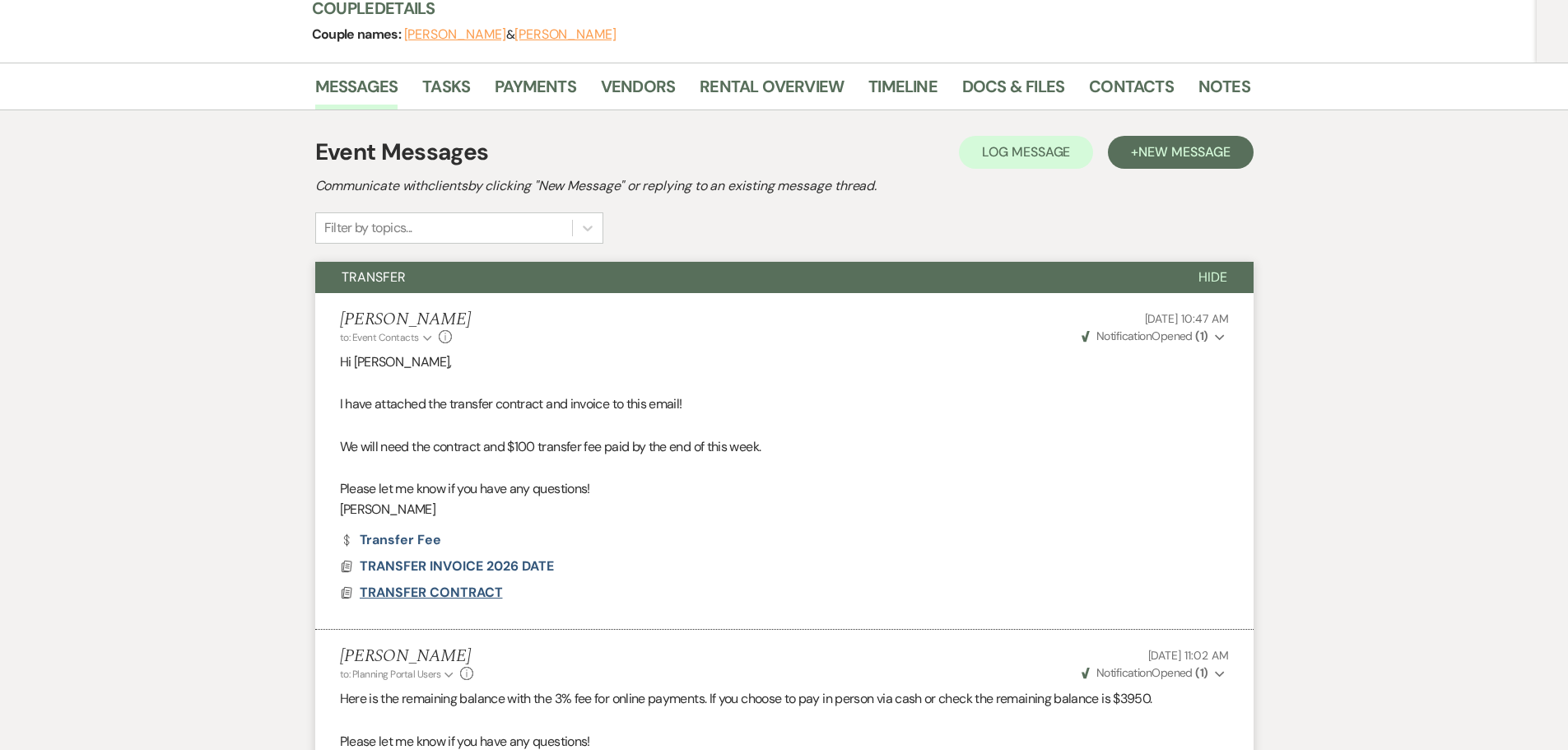
click at [483, 583] on span "TRANSFER CONTRACT" at bounding box center [431, 591] width 143 height 17
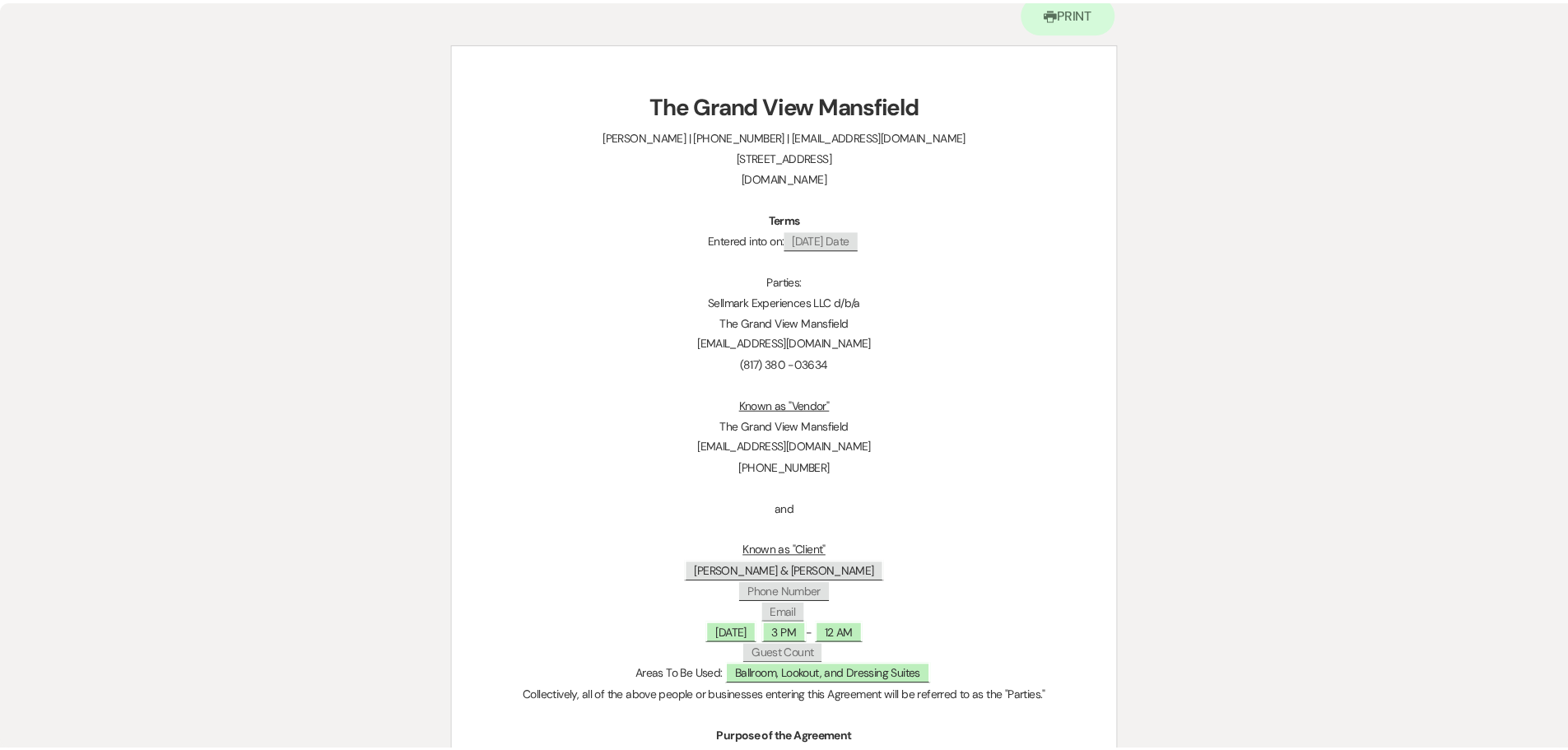
scroll to position [0, 0]
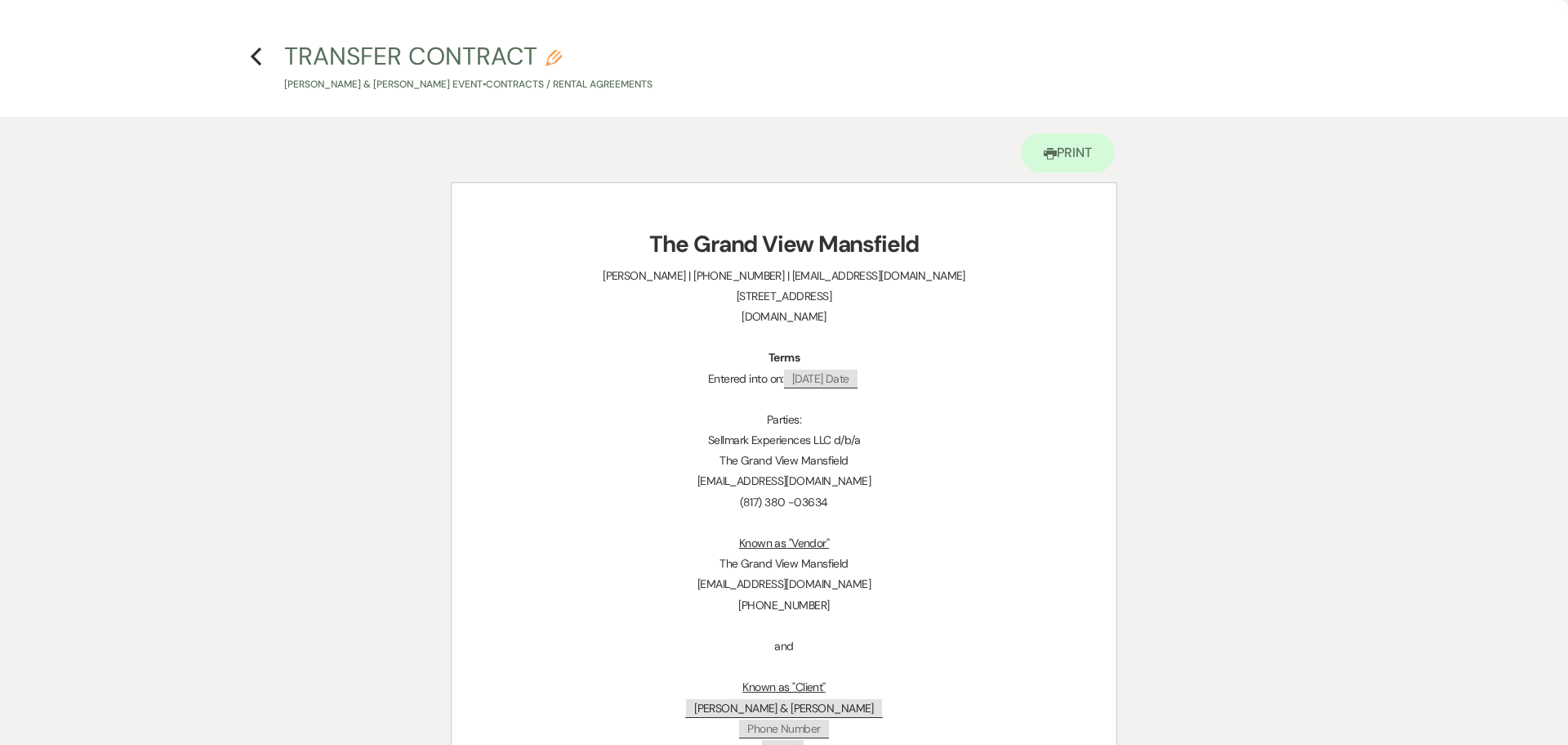
click at [248, 54] on h4 "Previous TRANSFER CONTRACT Pencil Tina Thonesavane & Frankie Howard's Event • C…" at bounding box center [784, 66] width 1176 height 53
click at [258, 57] on icon "Previous" at bounding box center [256, 56] width 12 height 20
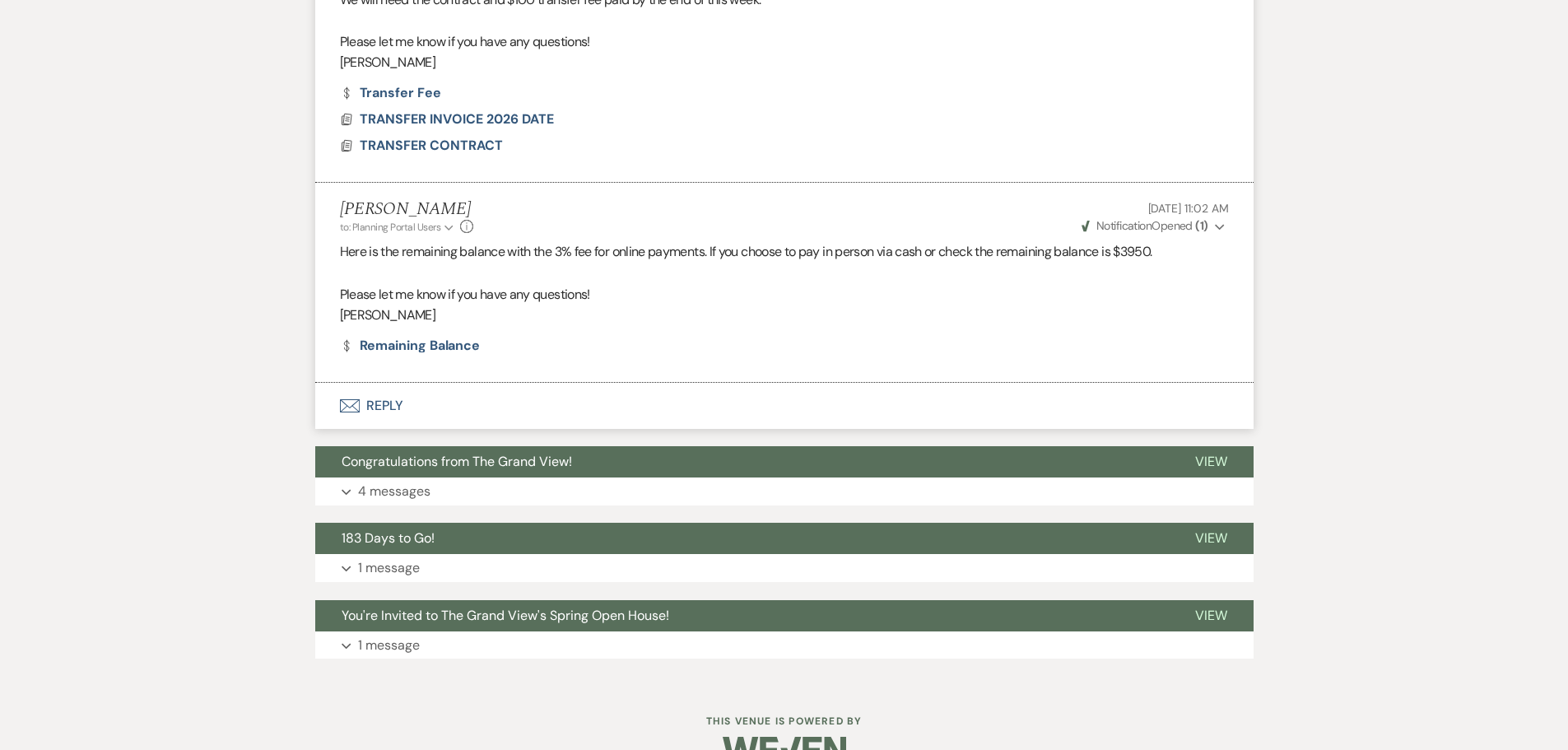
click at [379, 383] on button "Envelope Reply" at bounding box center [784, 406] width 938 height 46
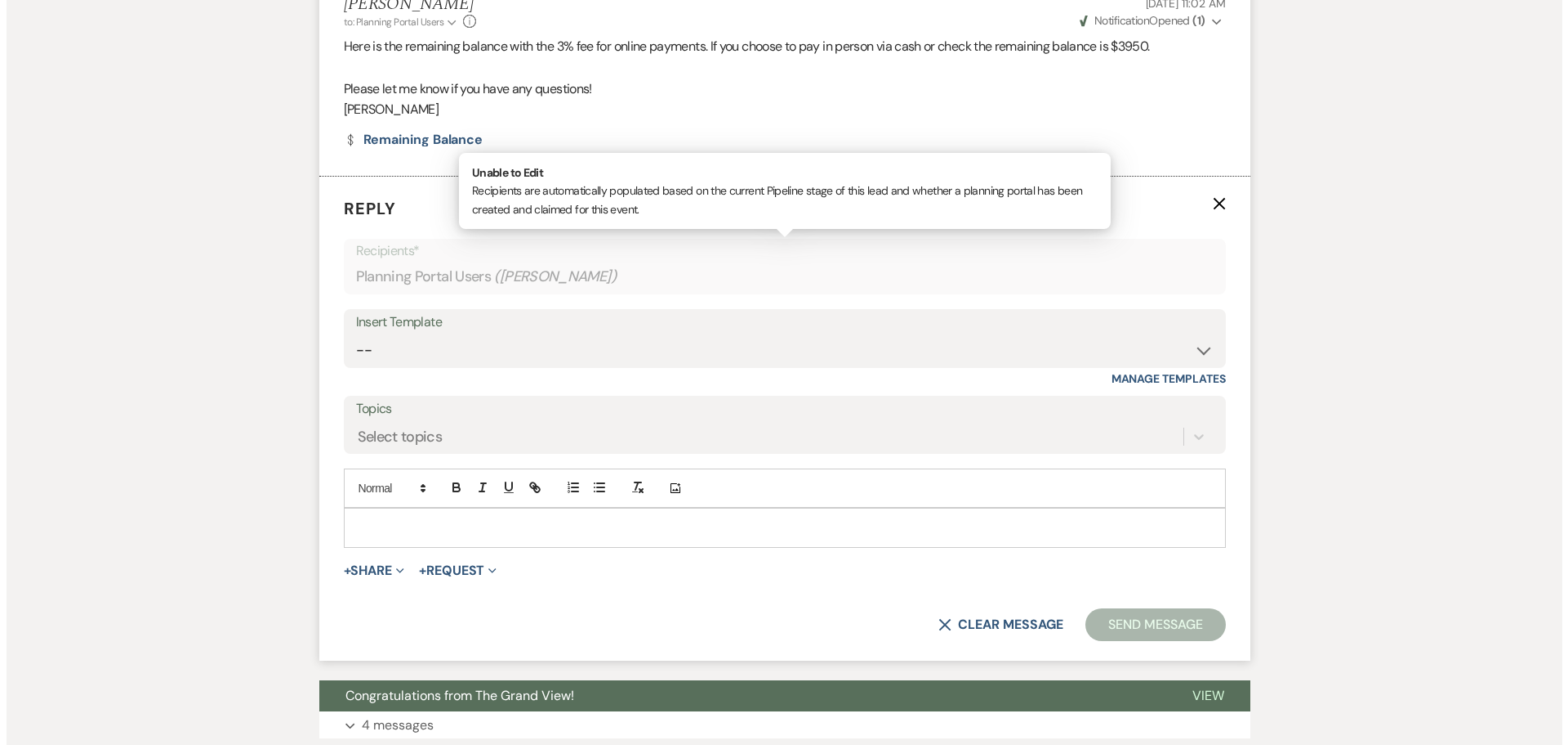
scroll to position [900, 0]
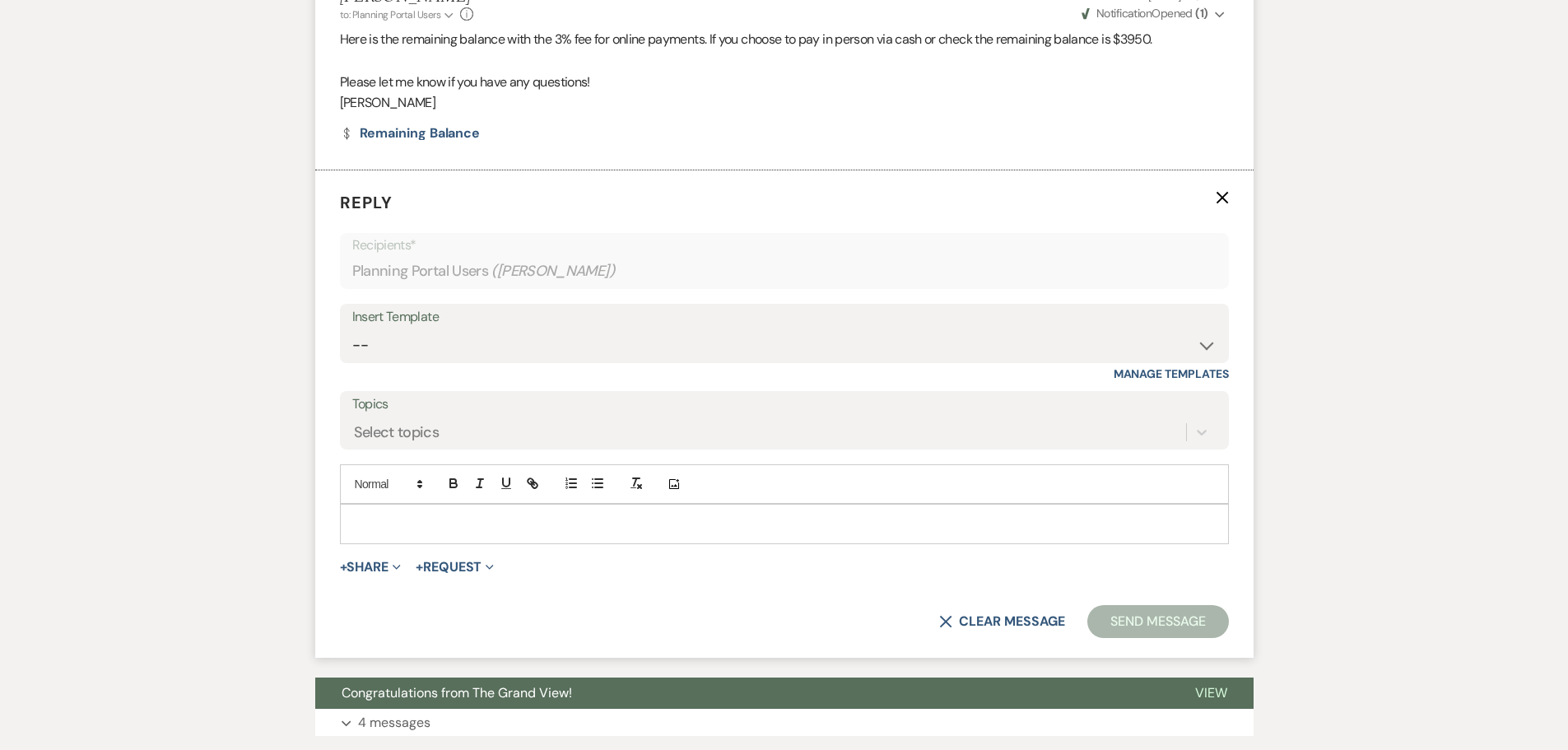
click at [399, 514] on p at bounding box center [784, 523] width 863 height 18
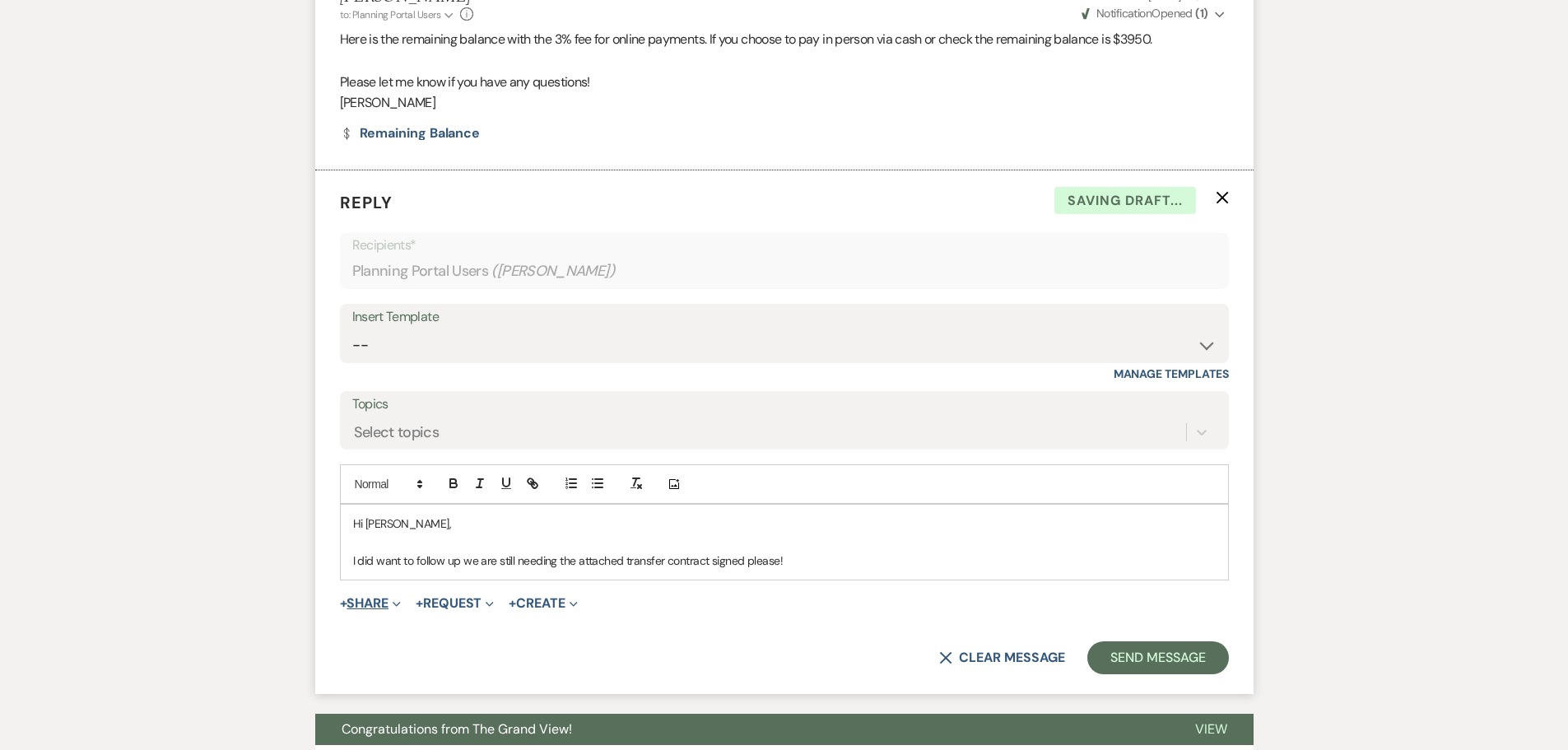
click at [362, 597] on button "+ Share Expand" at bounding box center [371, 603] width 62 height 13
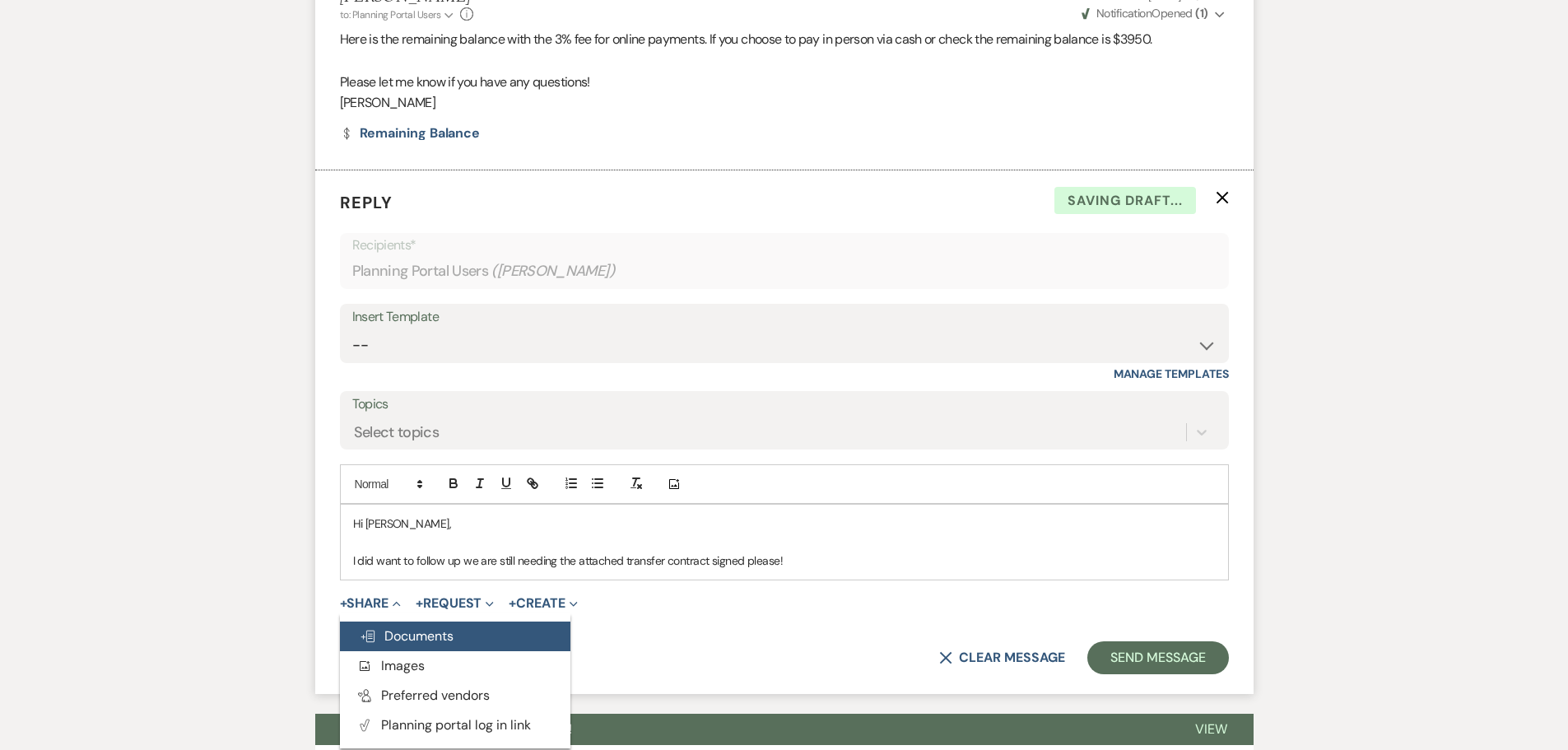
click at [415, 622] on button "Doc Upload Documents" at bounding box center [456, 637] width 231 height 30
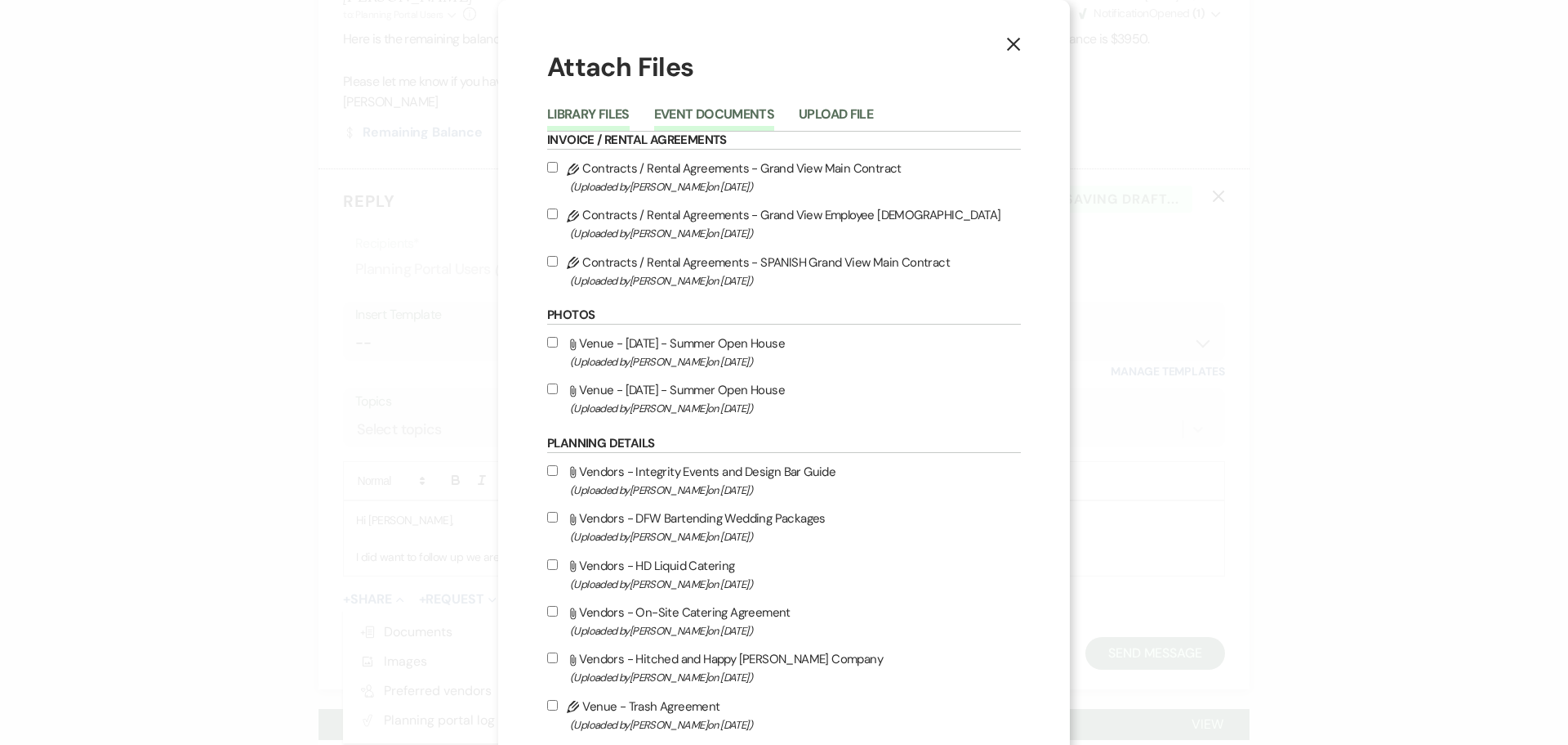
click at [737, 116] on button "Event Documents" at bounding box center [715, 119] width 120 height 23
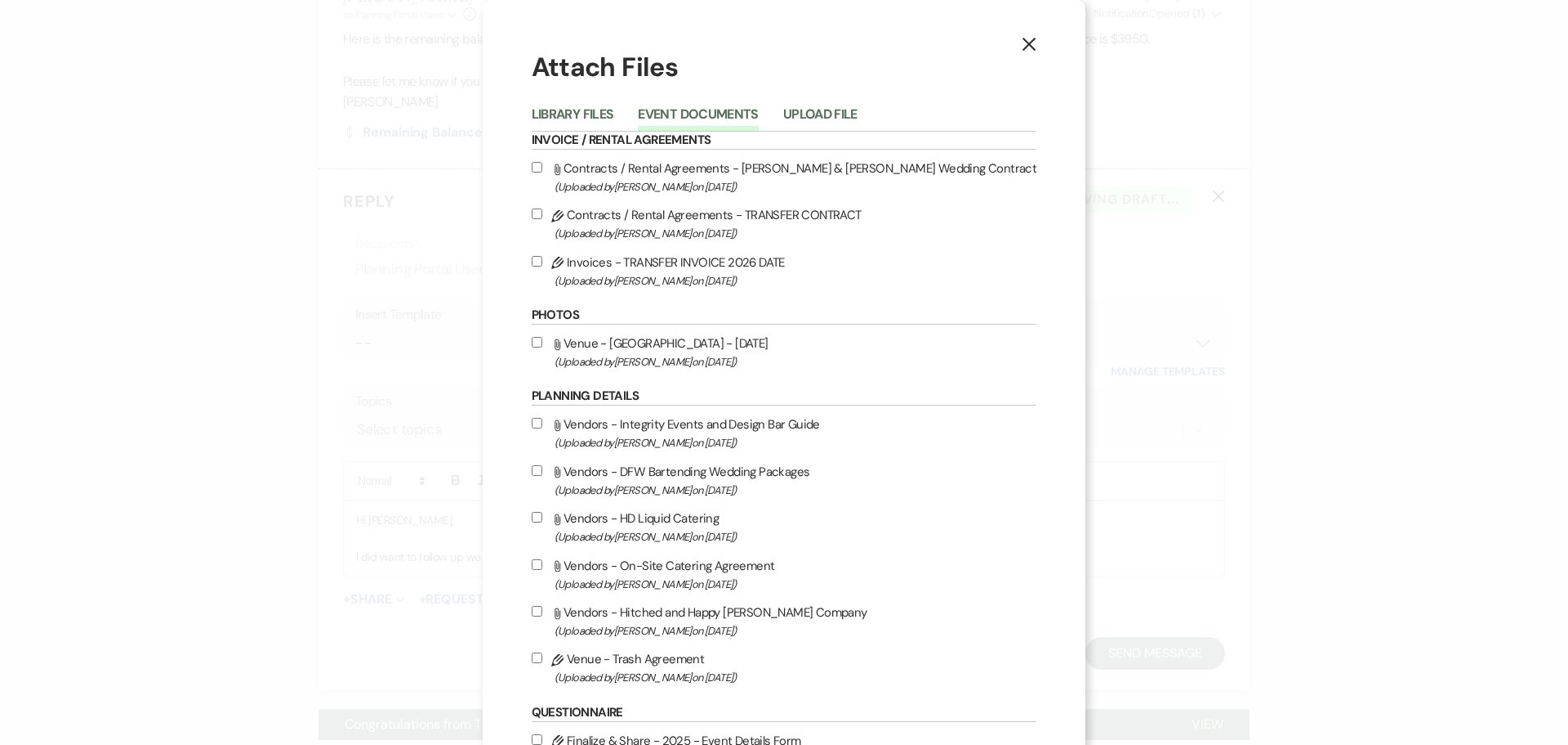
click at [666, 220] on label "Pencil Contracts / Rental Agreements - TRANSFER CONTRACT (Uploaded by Chelsea N…" at bounding box center [784, 223] width 506 height 39
click at [542, 219] on input "Pencil Contracts / Rental Agreements - TRANSFER CONTRACT (Uploaded by Chelsea N…" at bounding box center [536, 213] width 11 height 11
checkbox input "true"
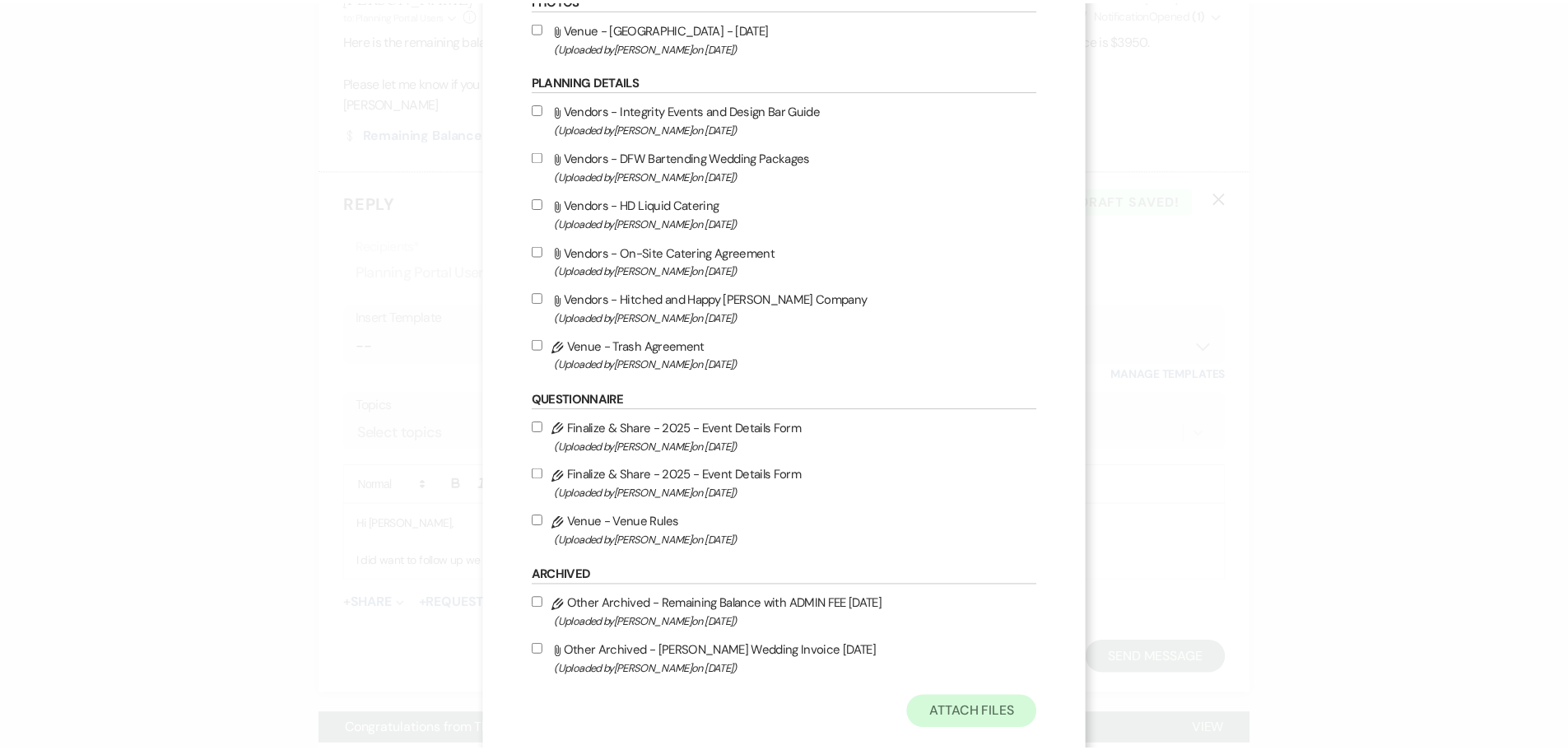
scroll to position [346, 0]
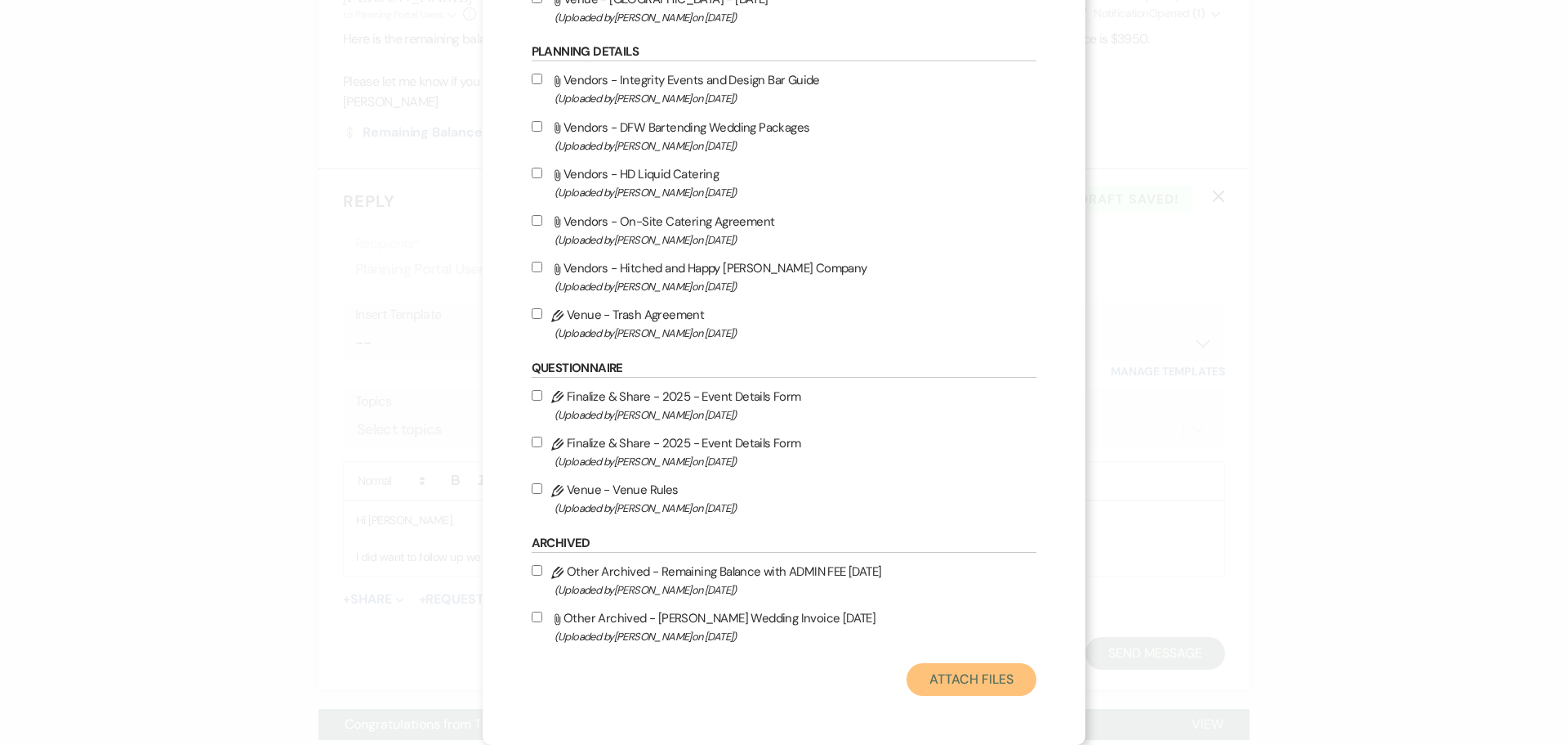
click at [985, 687] on button "Attach Files" at bounding box center [972, 679] width 130 height 33
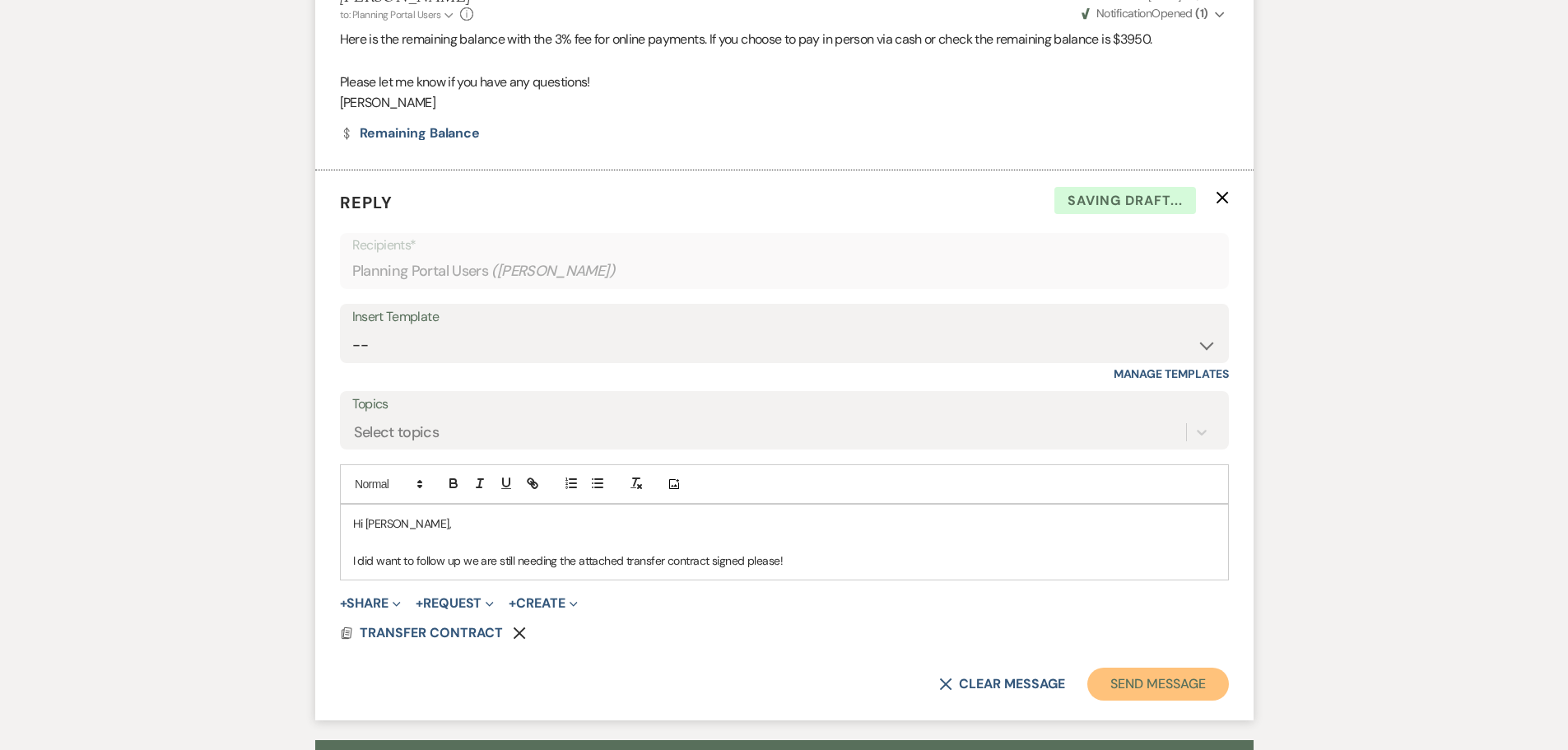
click at [1155, 667] on button "Send Message" at bounding box center [1157, 683] width 140 height 33
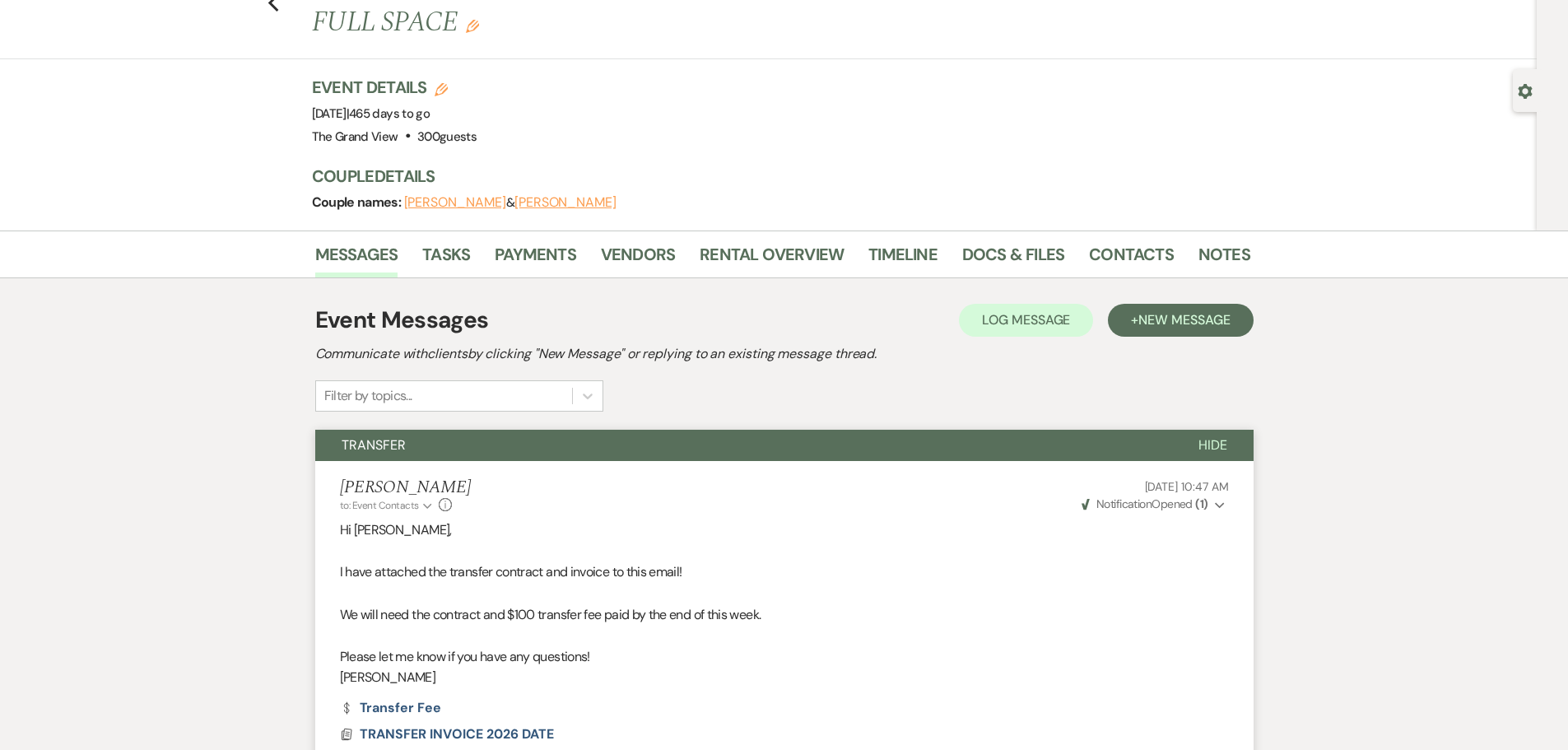
scroll to position [0, 0]
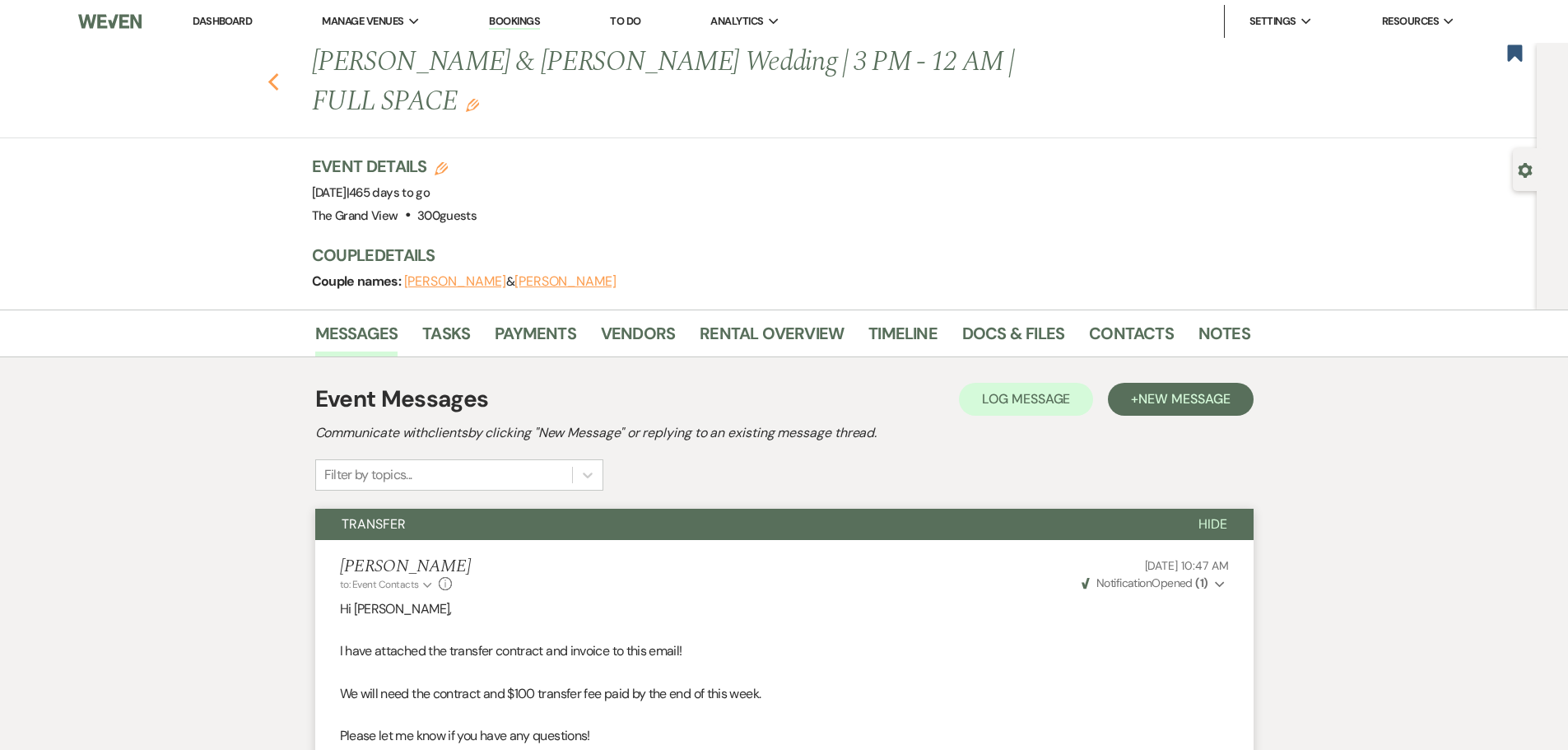
click at [278, 74] on use "button" at bounding box center [273, 83] width 11 height 18
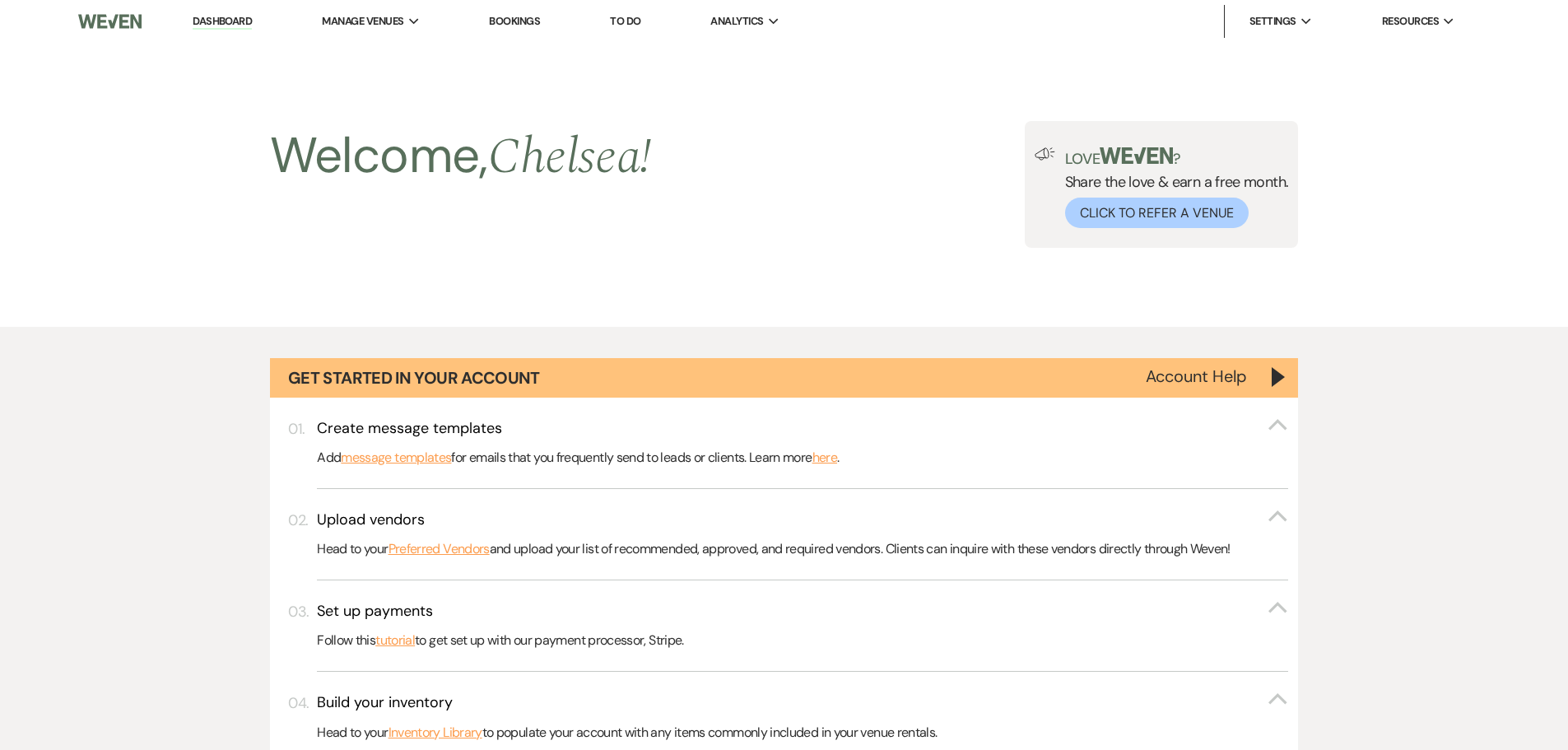
scroll to position [1399, 0]
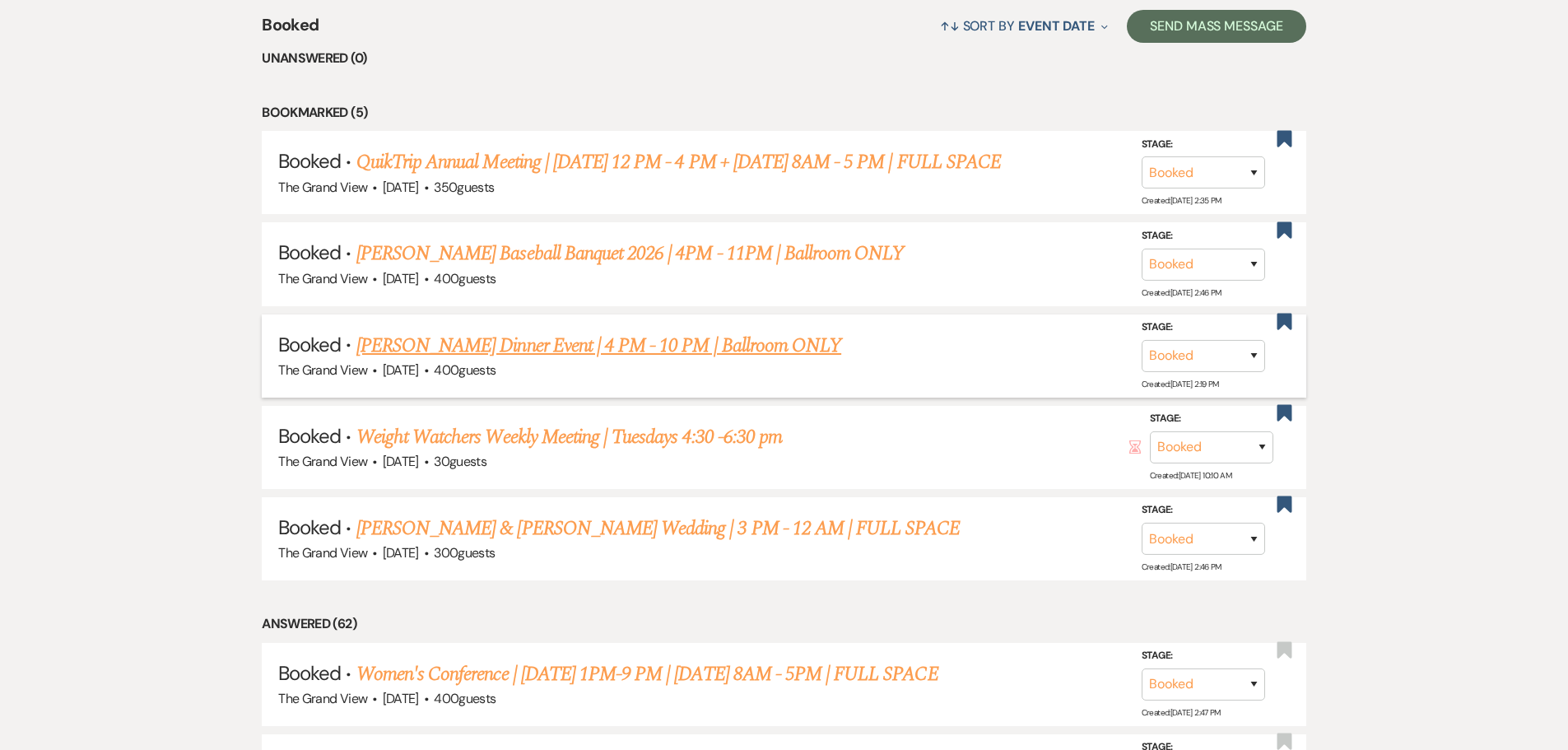
click at [533, 345] on link "Christy Oldham's Dinner Event | 4 PM - 10 PM | Ballroom ONLY" at bounding box center [598, 346] width 485 height 30
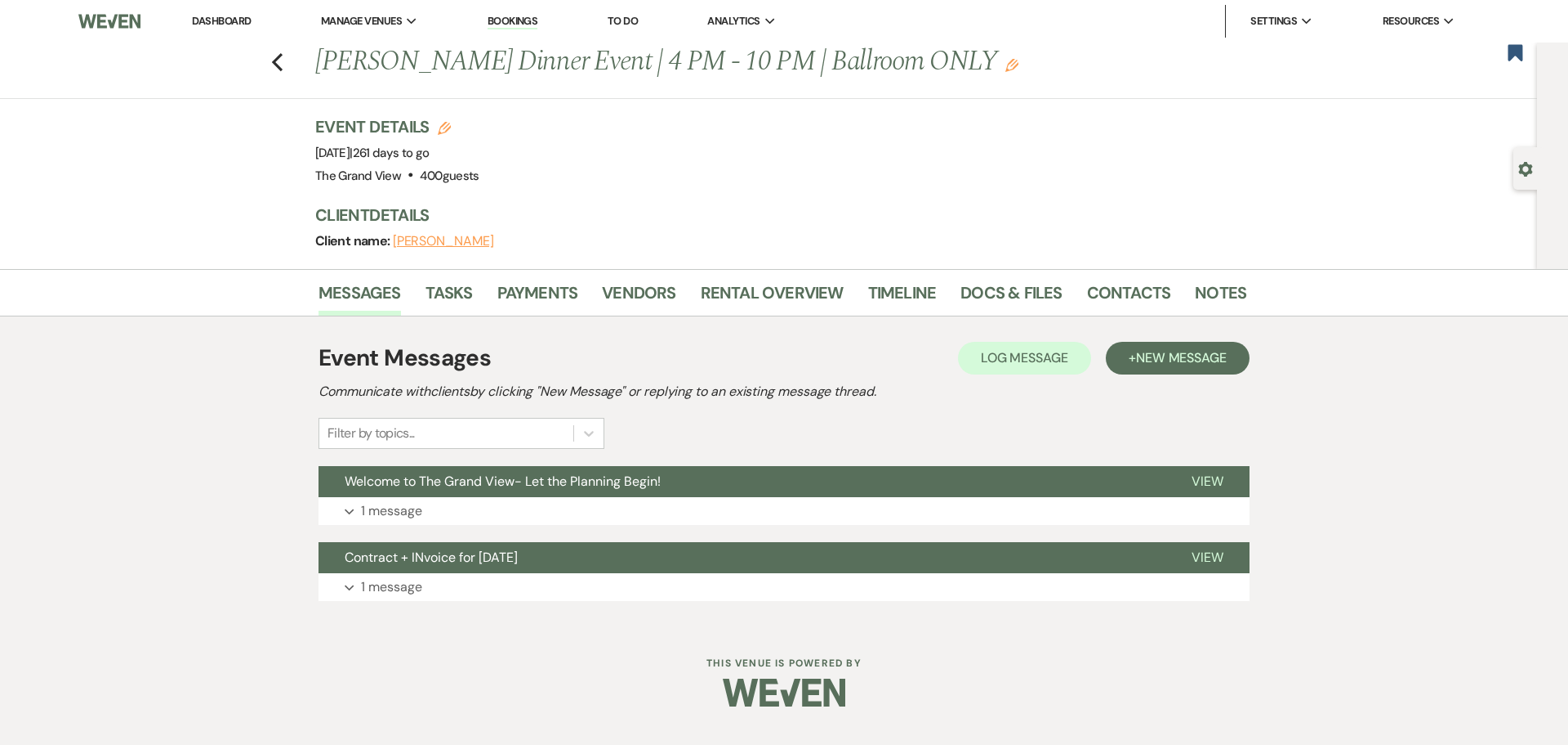
click at [285, 63] on div "Previous Christy Oldham's Dinner Event | 4 PM - 10 PM | Ballroom ONLY Edit Book…" at bounding box center [764, 70] width 1545 height 56
click at [274, 62] on use "button" at bounding box center [276, 62] width 11 height 18
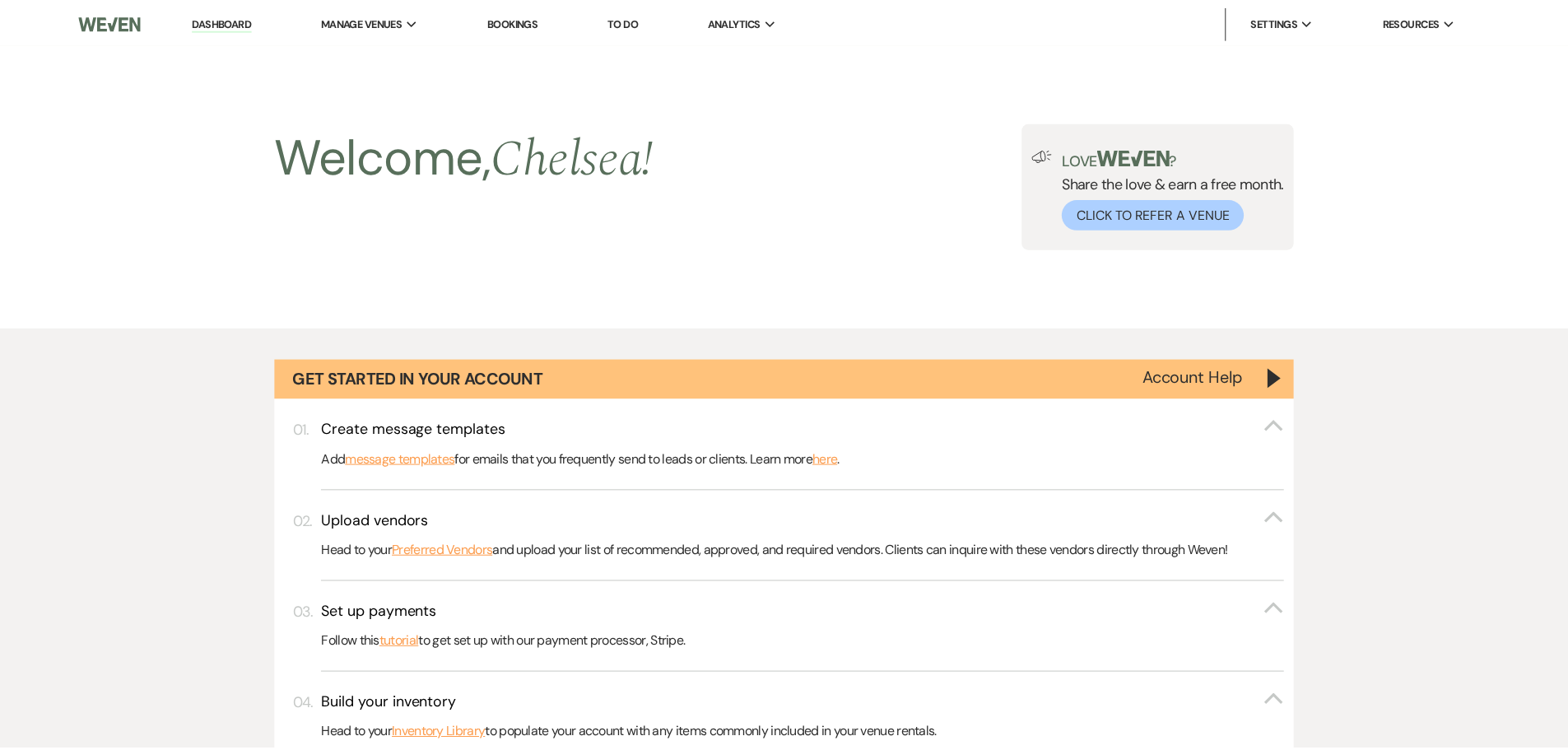
scroll to position [1399, 0]
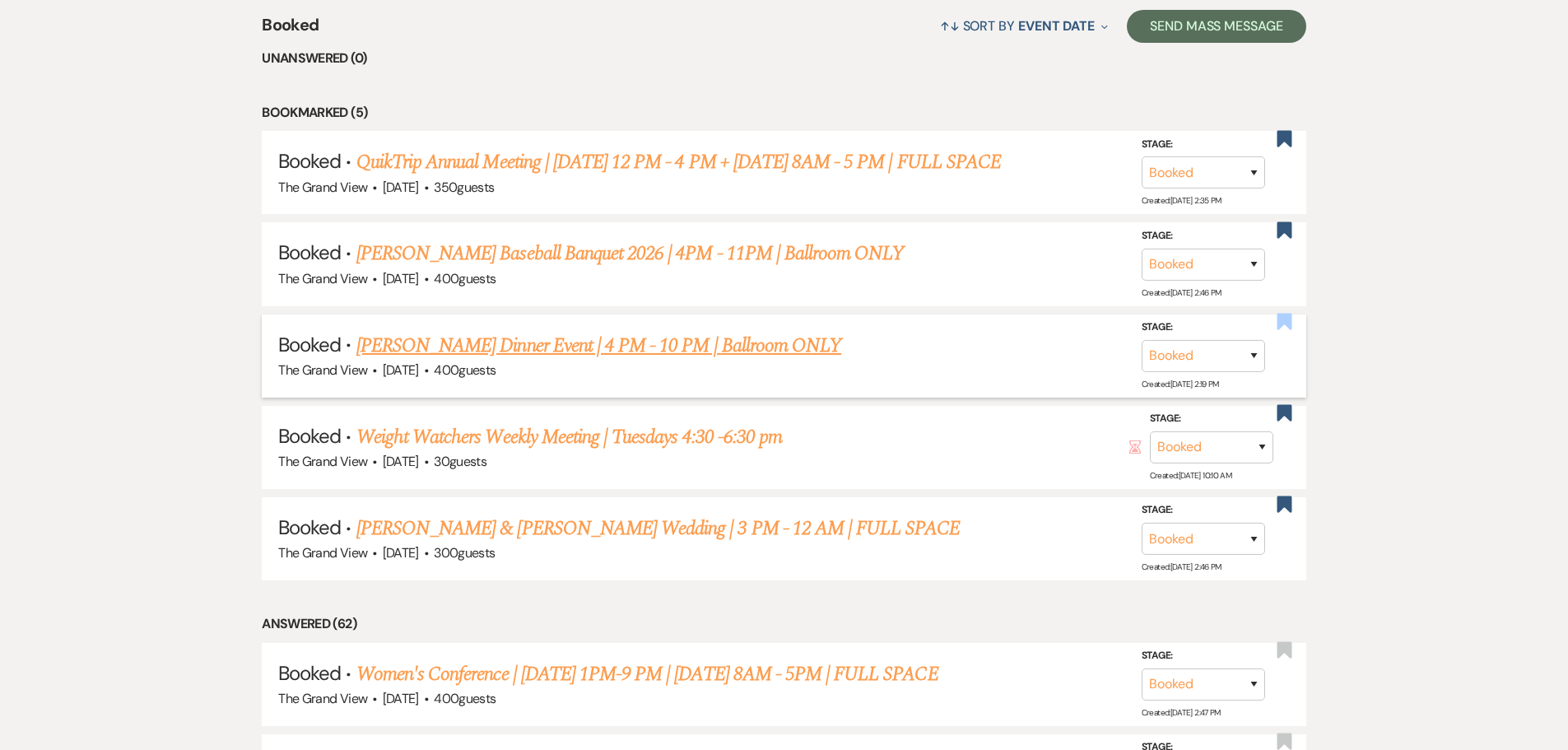
click at [1280, 326] on use "button" at bounding box center [1283, 320] width 15 height 17
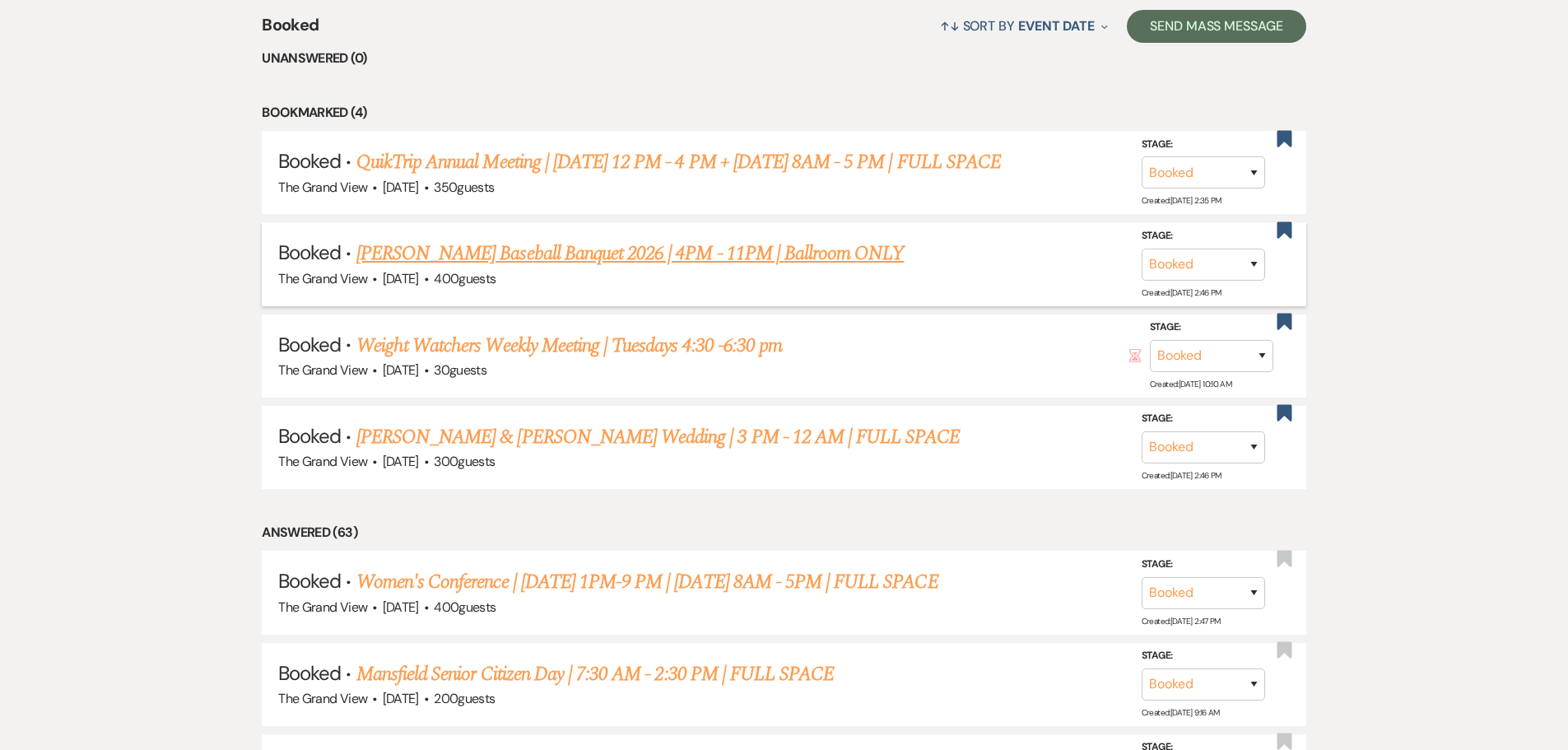
click at [612, 265] on link "Martin HS Baseball Banquet 2026 | 4PM - 11PM | Ballroom ONLY" at bounding box center [630, 254] width 548 height 30
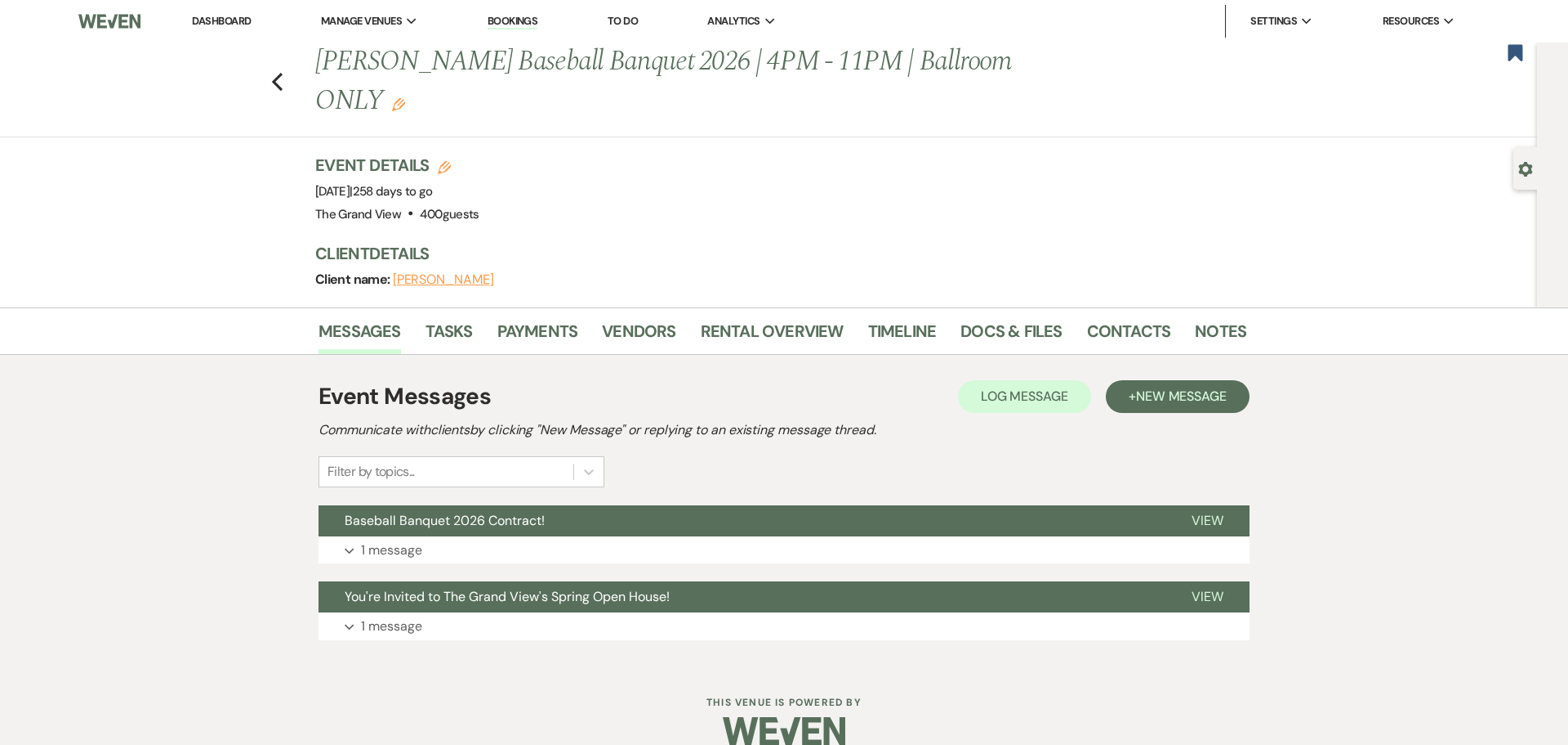
click at [510, 535] on div "Event Messages Log Log Message + New Message Communicate with clients by clicki…" at bounding box center [784, 510] width 931 height 277
click at [512, 537] on button "Expand 1 message" at bounding box center [784, 550] width 931 height 28
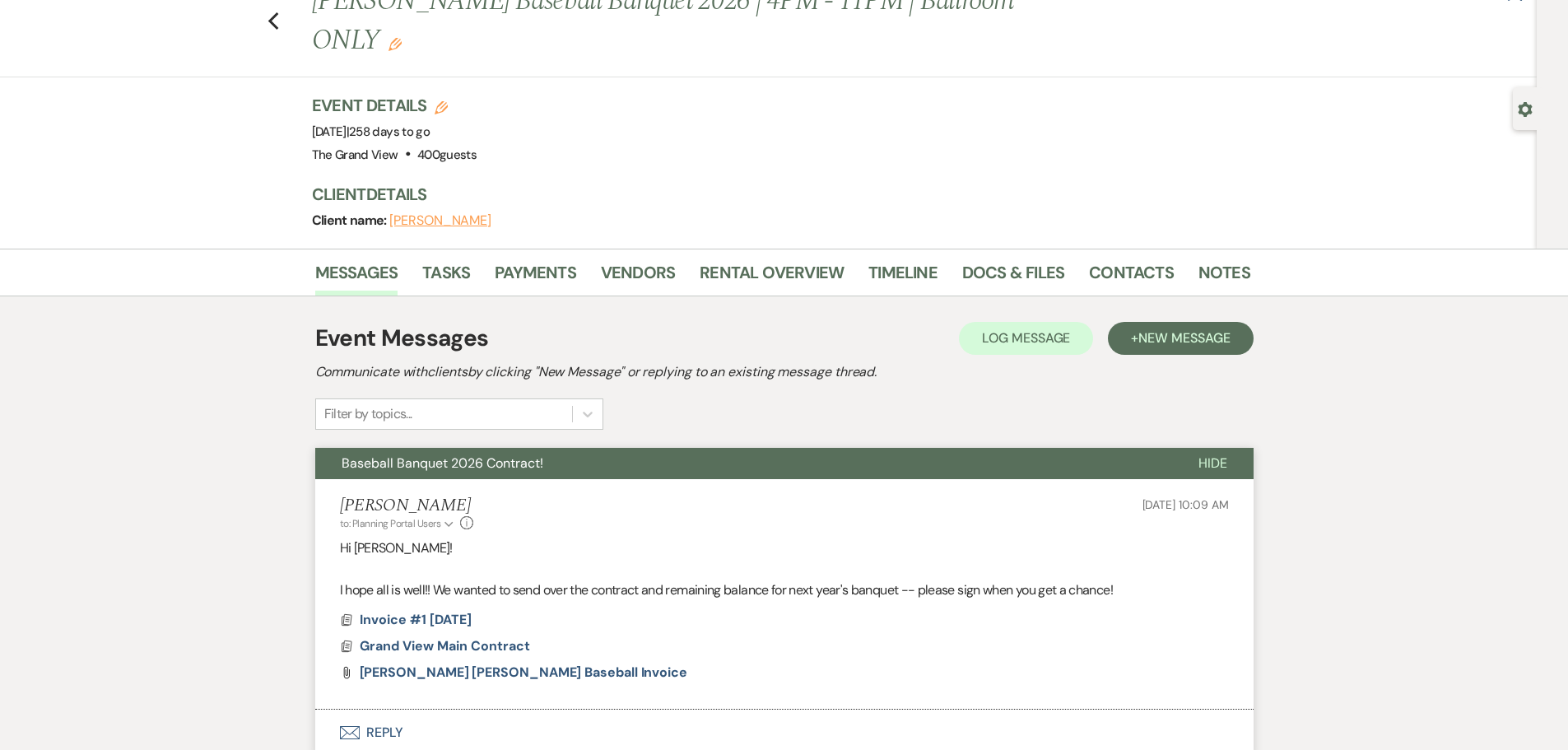
scroll to position [236, 0]
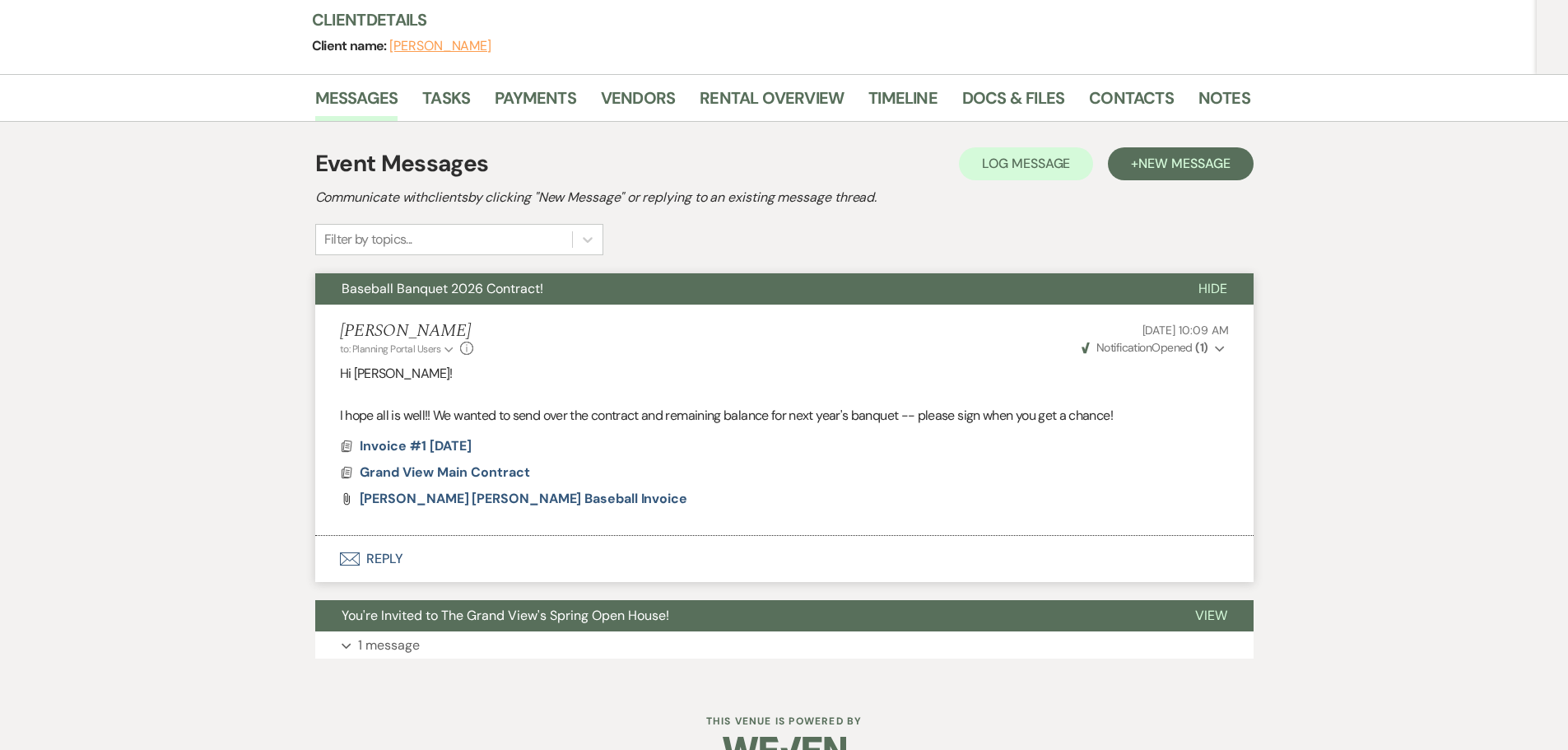
click at [362, 535] on button "Envelope Reply" at bounding box center [784, 558] width 938 height 46
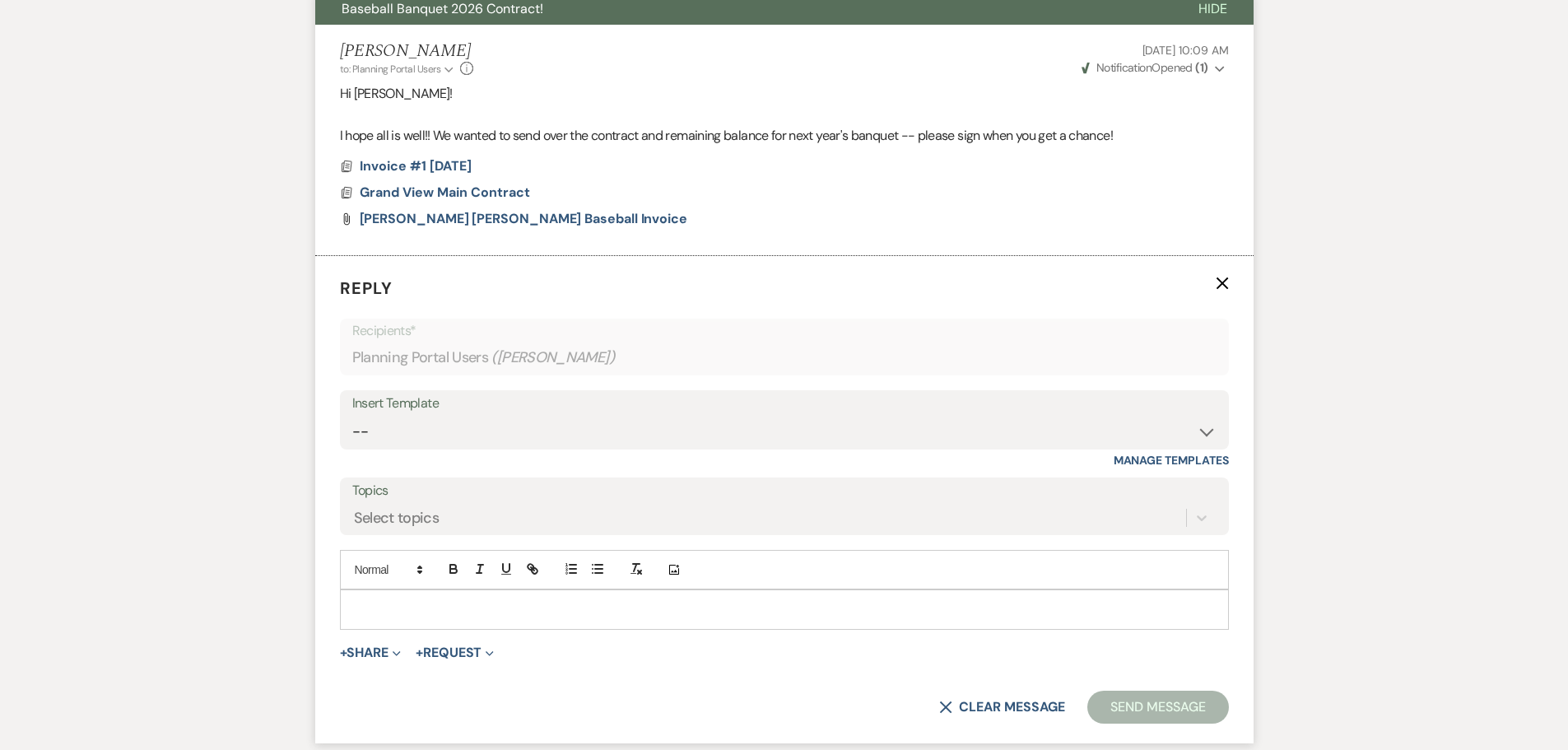
scroll to position [601, 0]
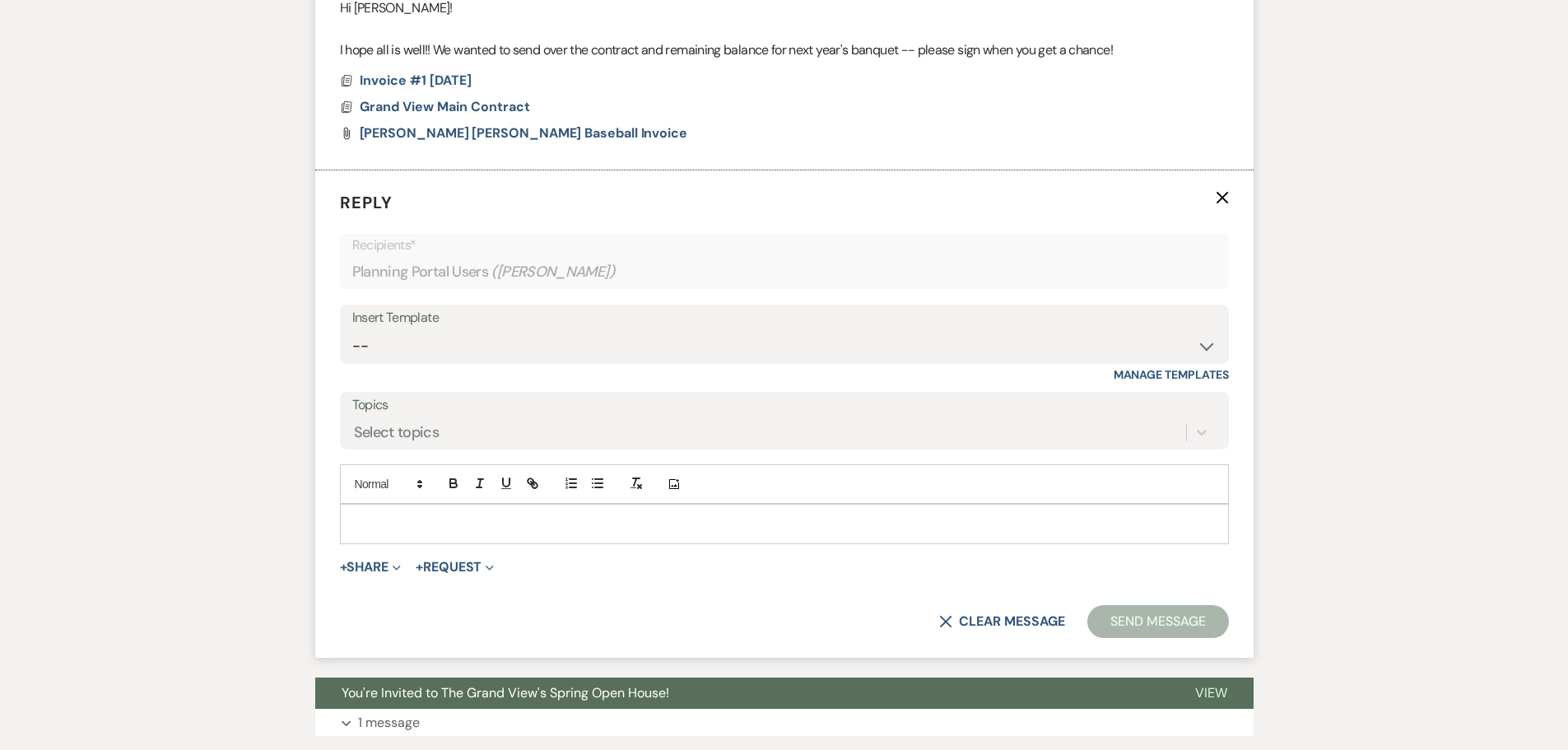
click at [407, 514] on p at bounding box center [784, 523] width 863 height 18
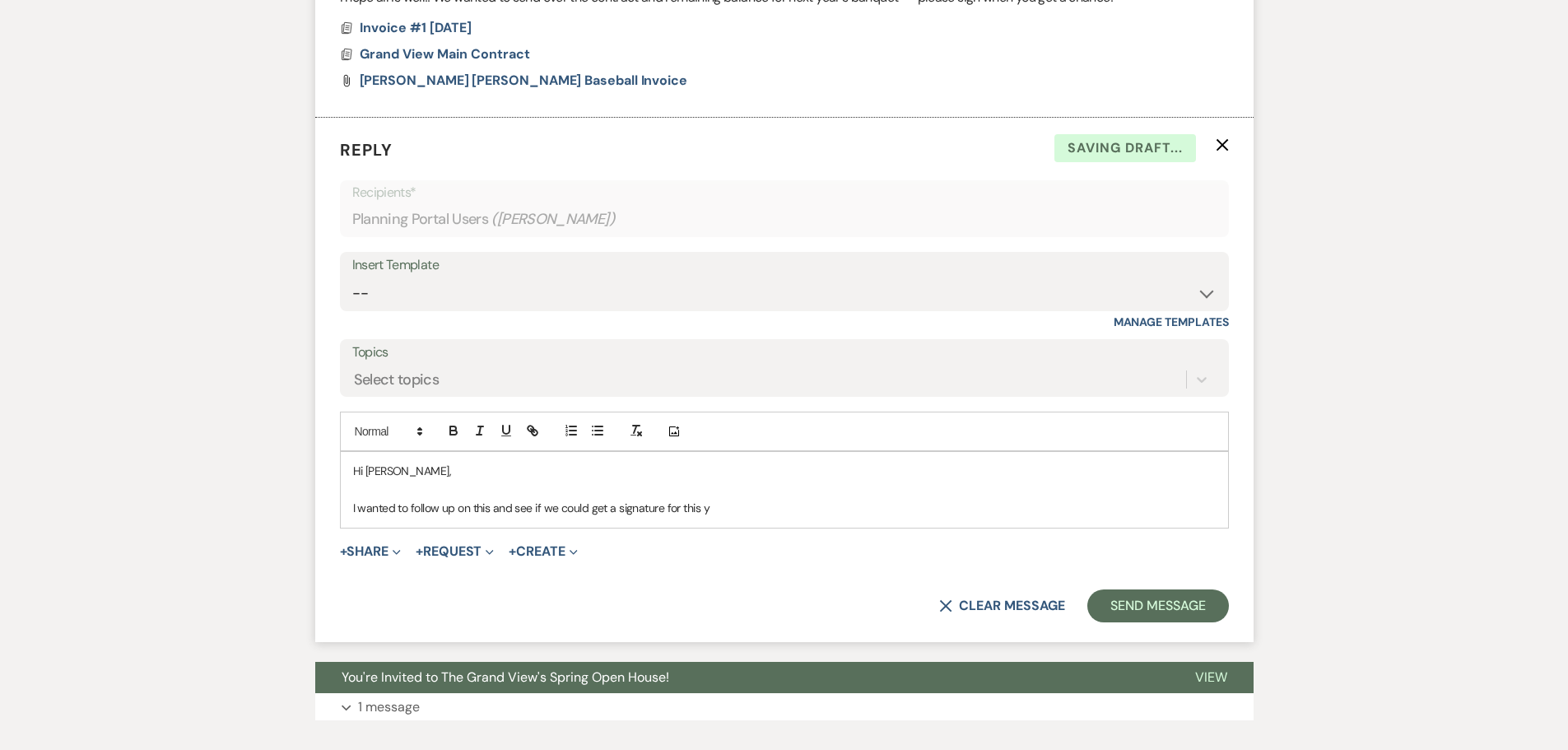
scroll to position [658, 0]
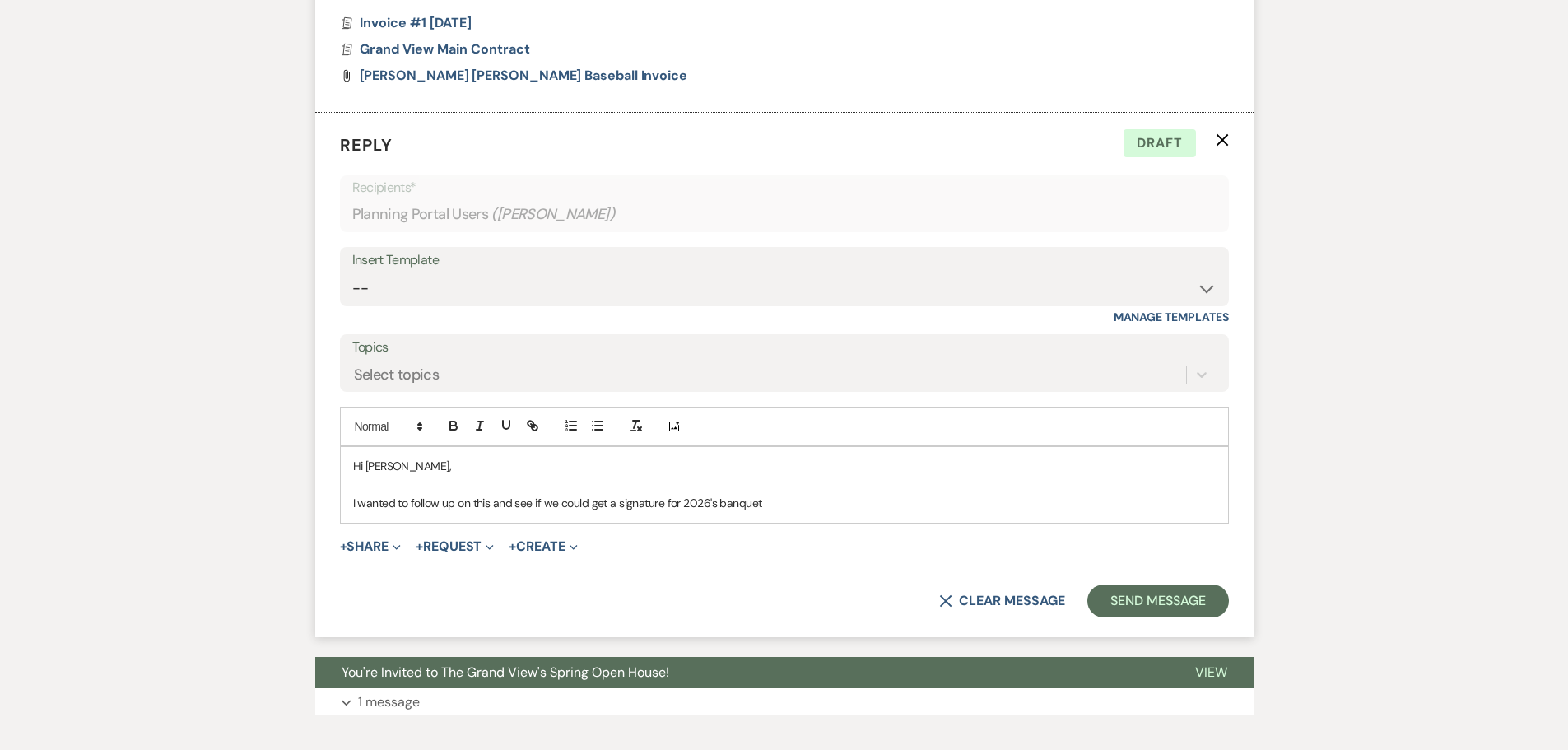
click at [545, 493] on p "I wanted to follow up on this and see if we could get a signature for 2026's ba…" at bounding box center [784, 502] width 863 height 18
drag, startPoint x: 540, startPoint y: 464, endPoint x: 831, endPoint y: 470, distance: 291.1
click at [831, 493] on p "I wanted to follow up on this and see if we could get a signature for 2026's ba…" at bounding box center [784, 502] width 863 height 18
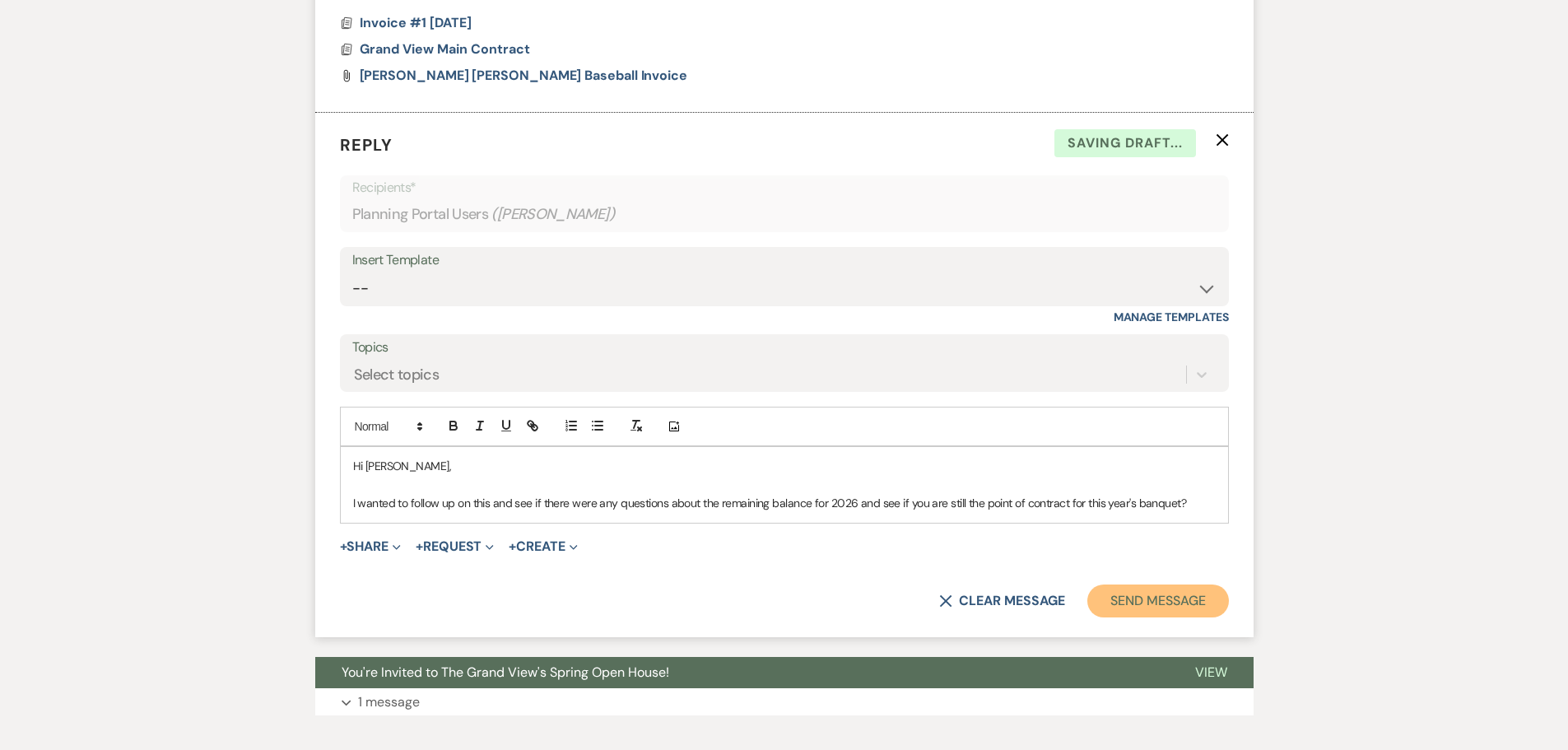
click at [1200, 584] on button "Send Message" at bounding box center [1157, 600] width 140 height 33
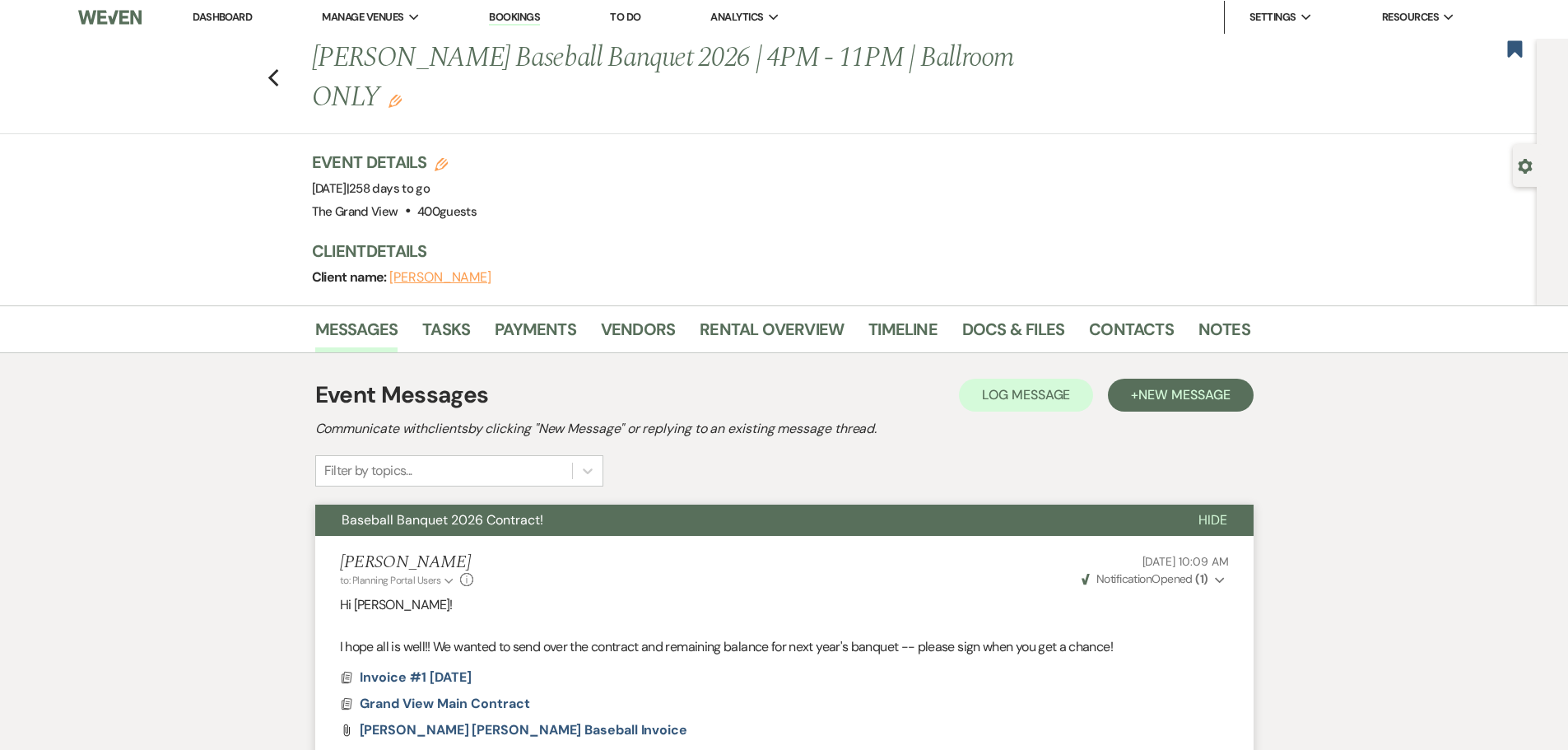
scroll to position [0, 0]
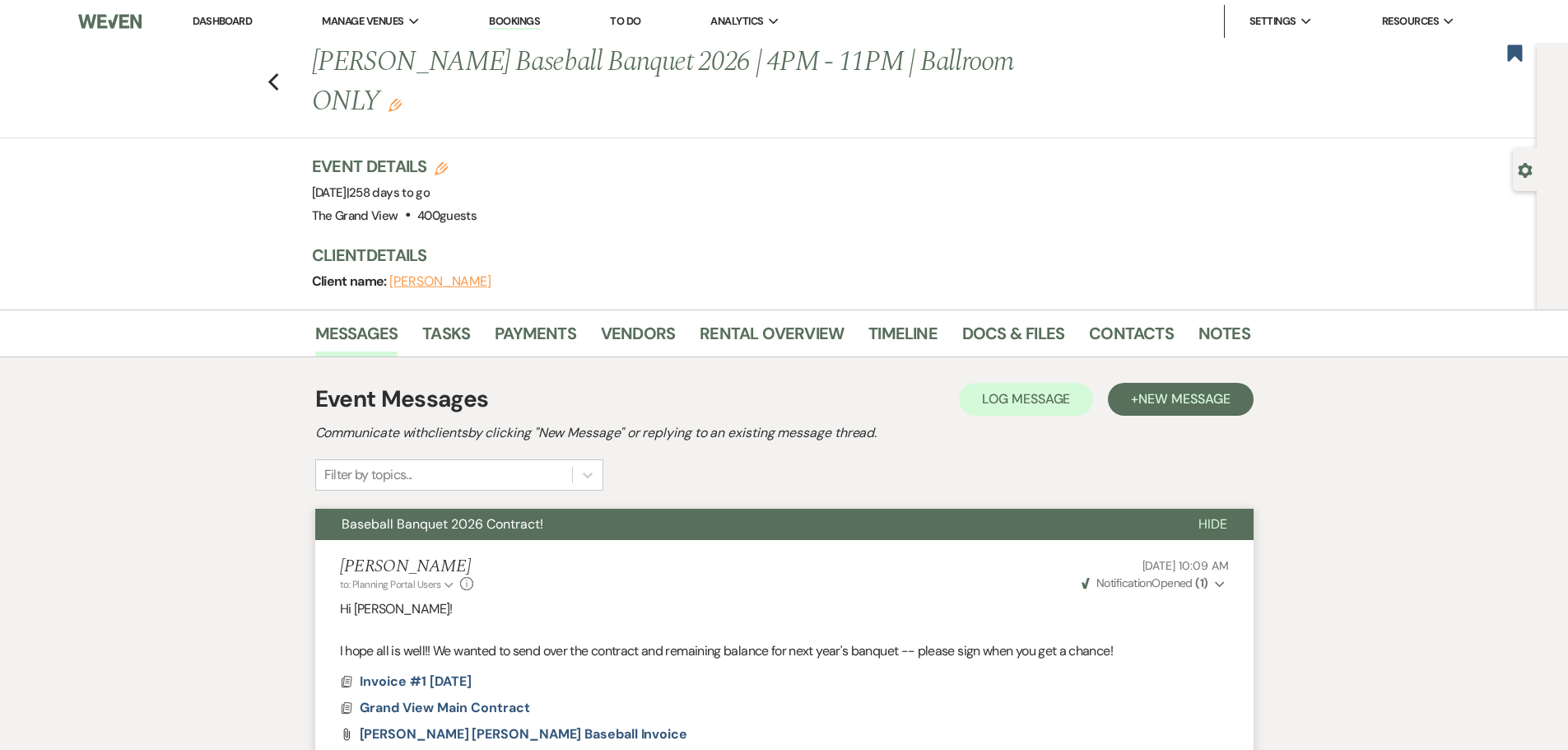
click at [225, 31] on li "Dashboard" at bounding box center [222, 21] width 76 height 33
click at [225, 26] on link "Dashboard" at bounding box center [223, 21] width 60 height 14
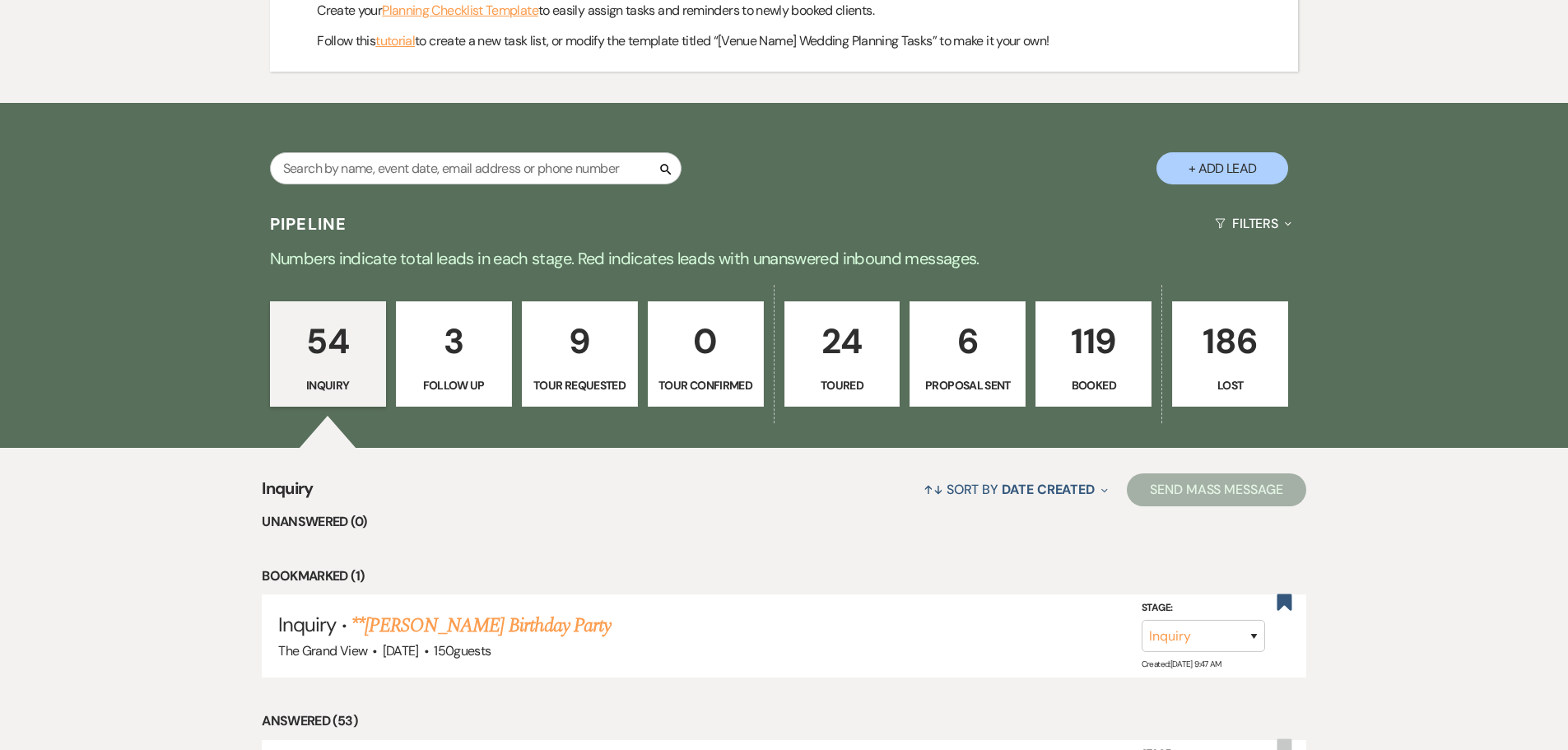
scroll to position [988, 0]
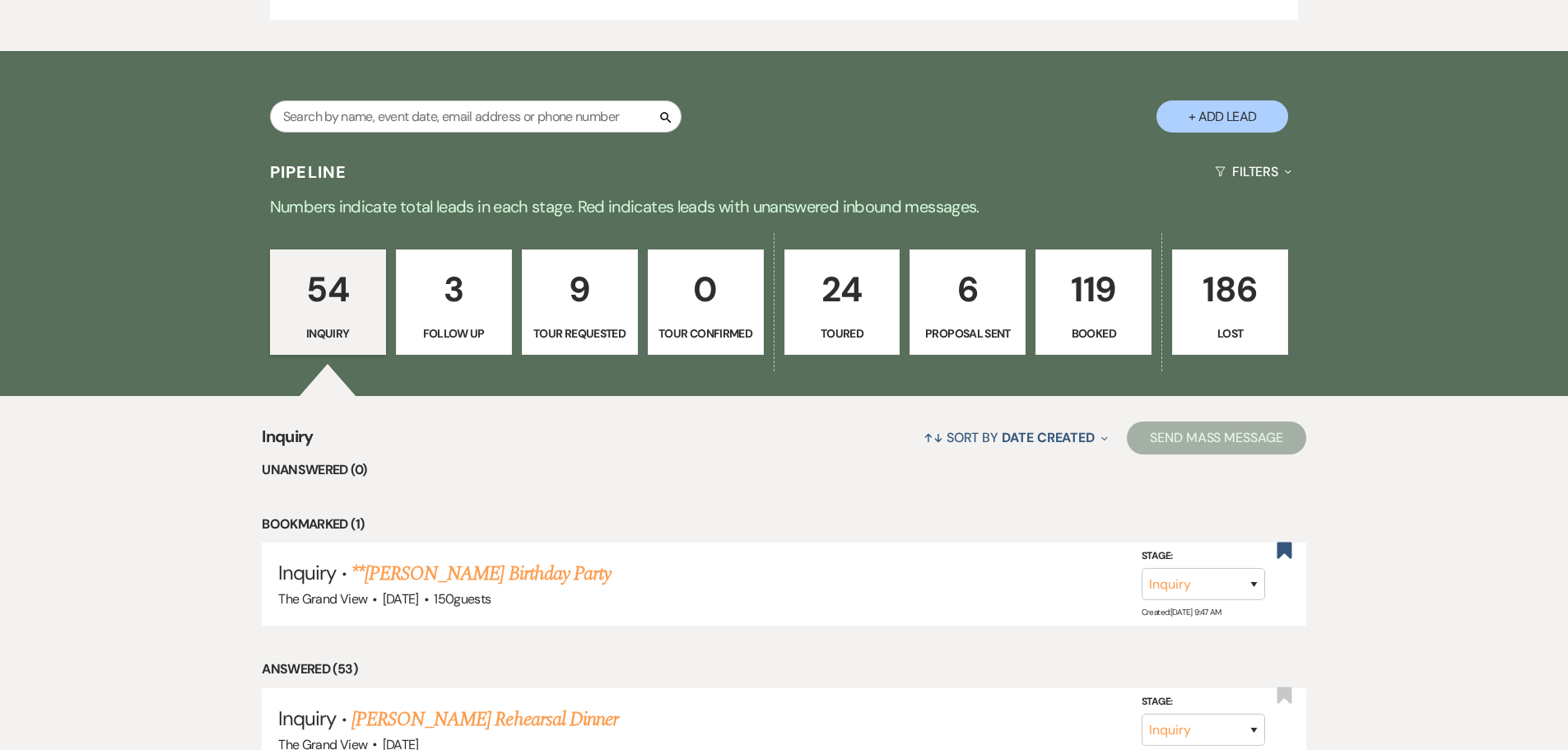
click at [469, 331] on p "Follow Up" at bounding box center [454, 333] width 95 height 18
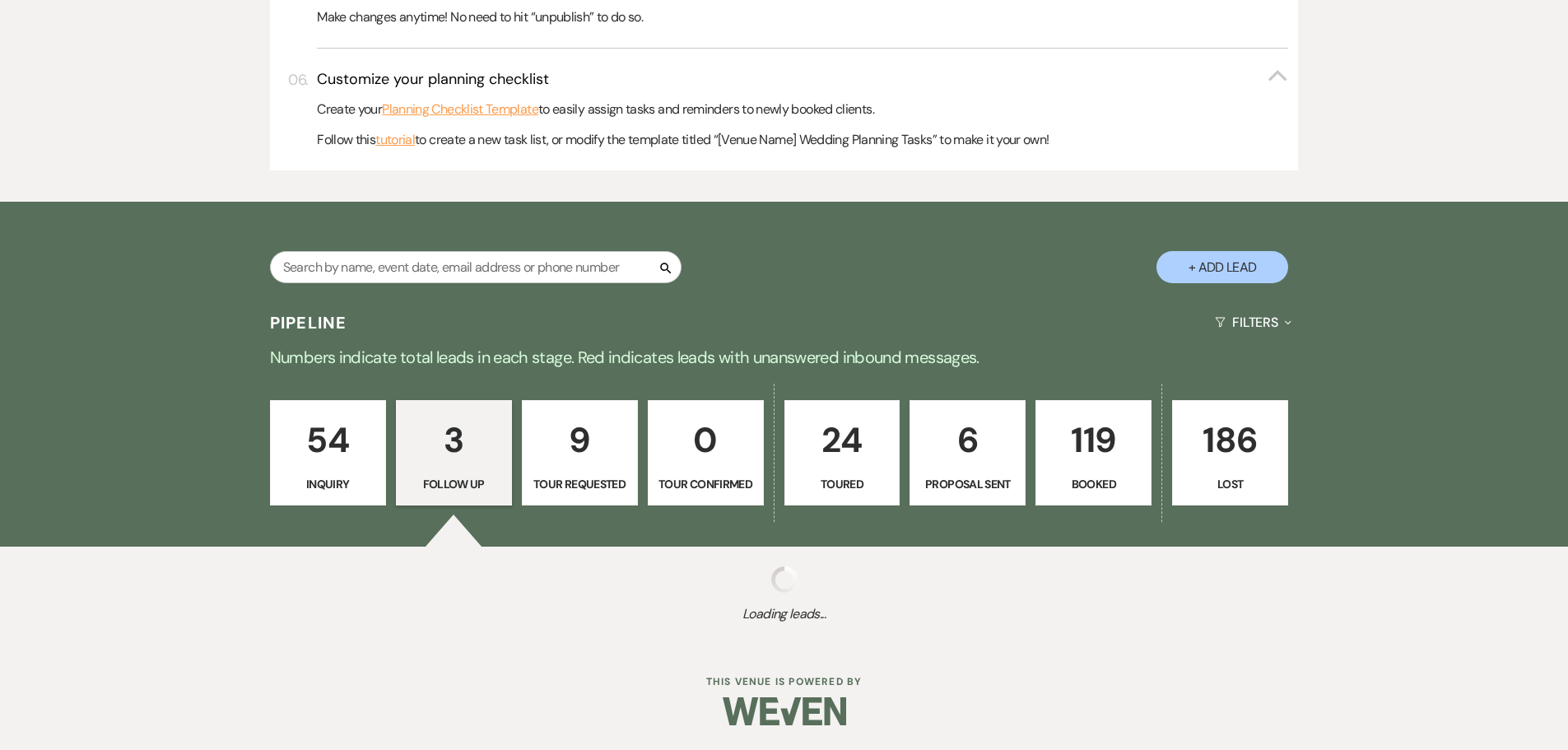
scroll to position [988, 0]
select select "9"
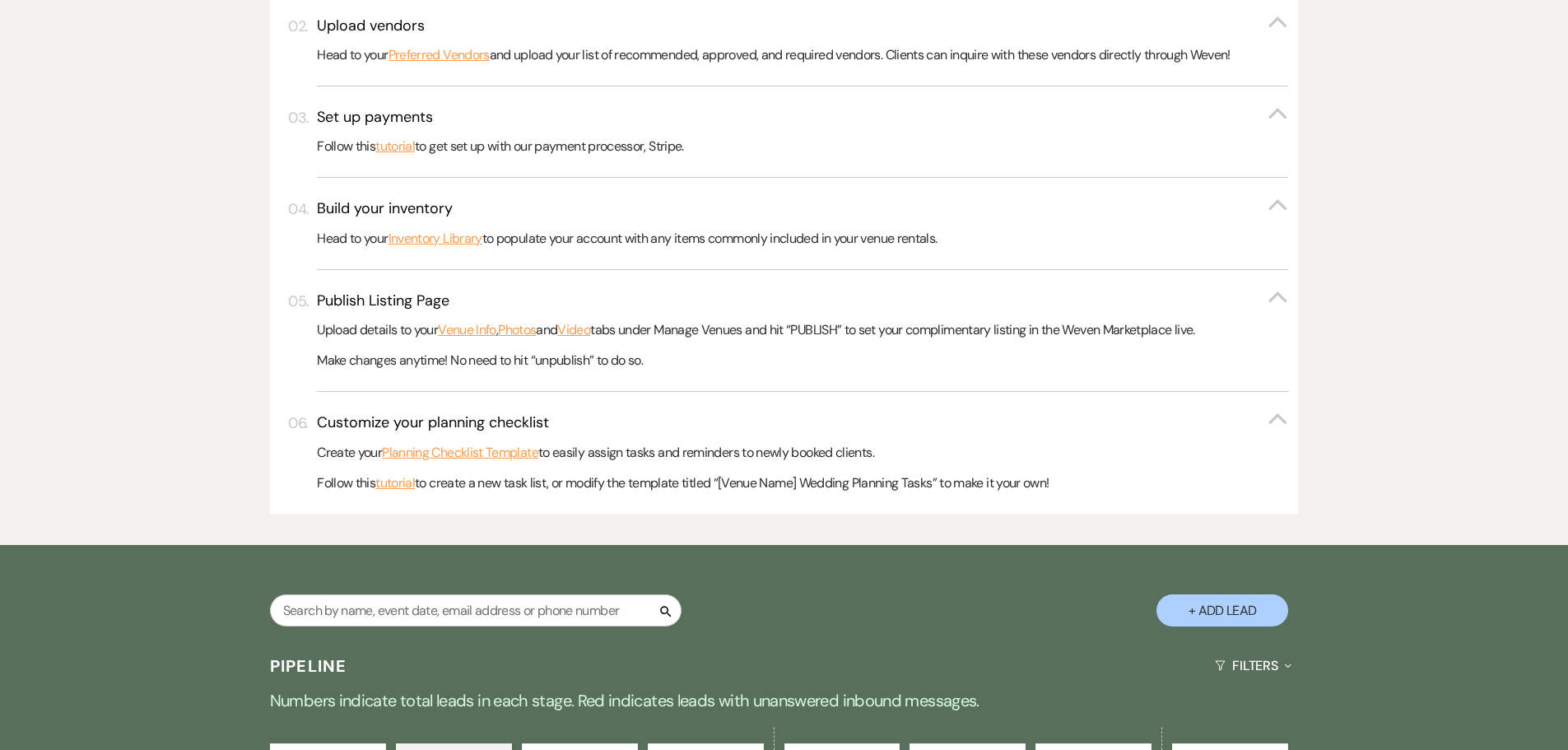
scroll to position [0, 0]
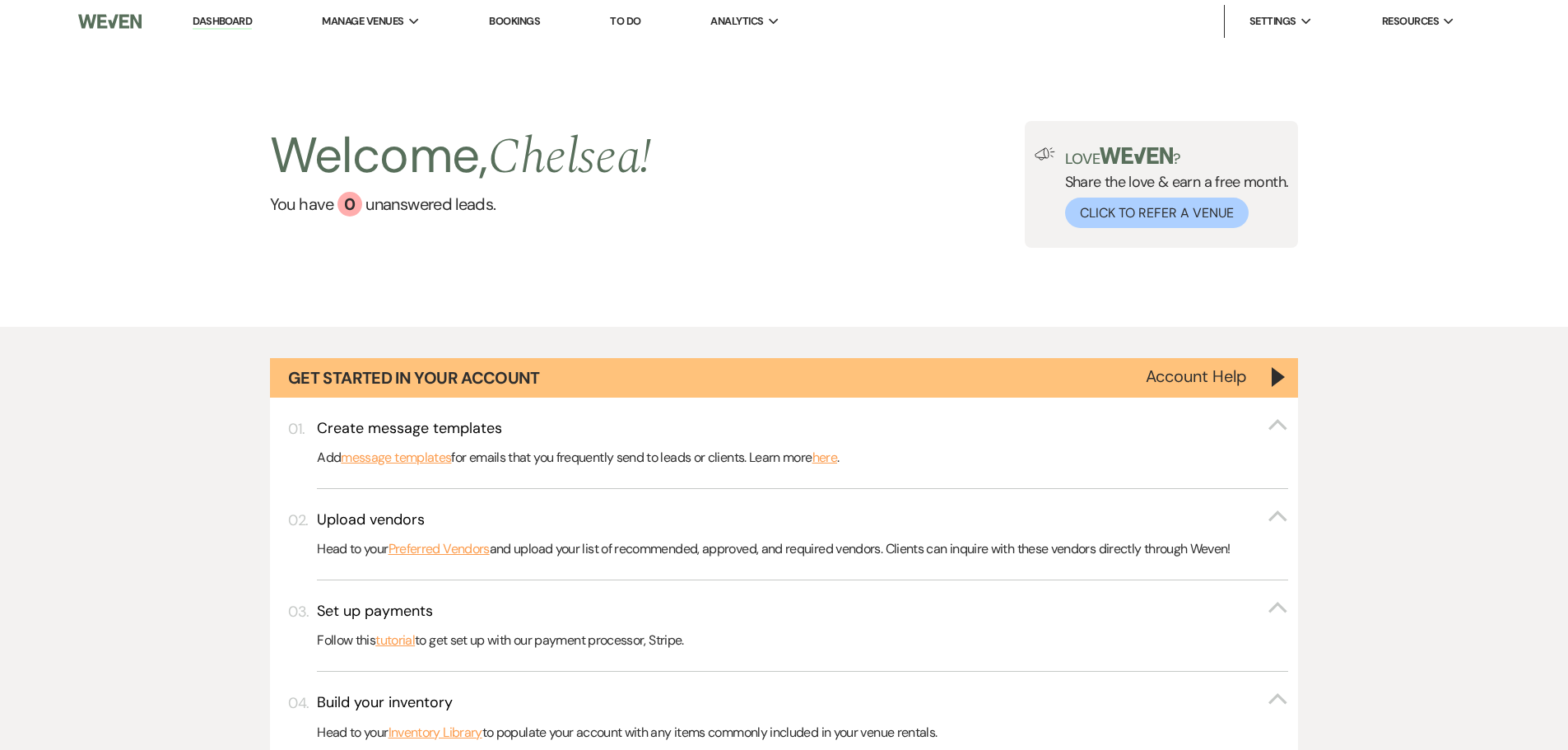
click at [631, 25] on link "To Do" at bounding box center [625, 21] width 31 height 14
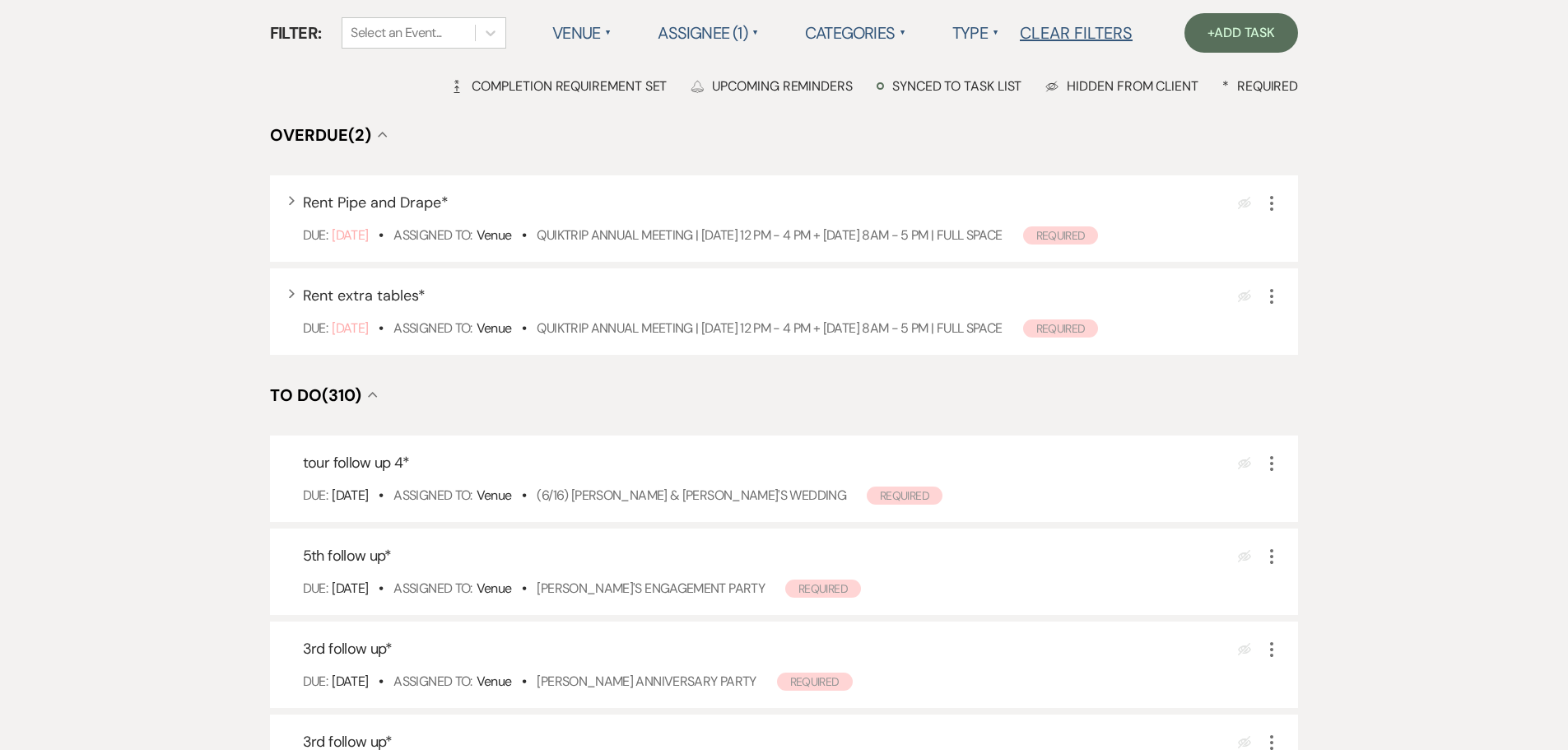
scroll to position [164, 0]
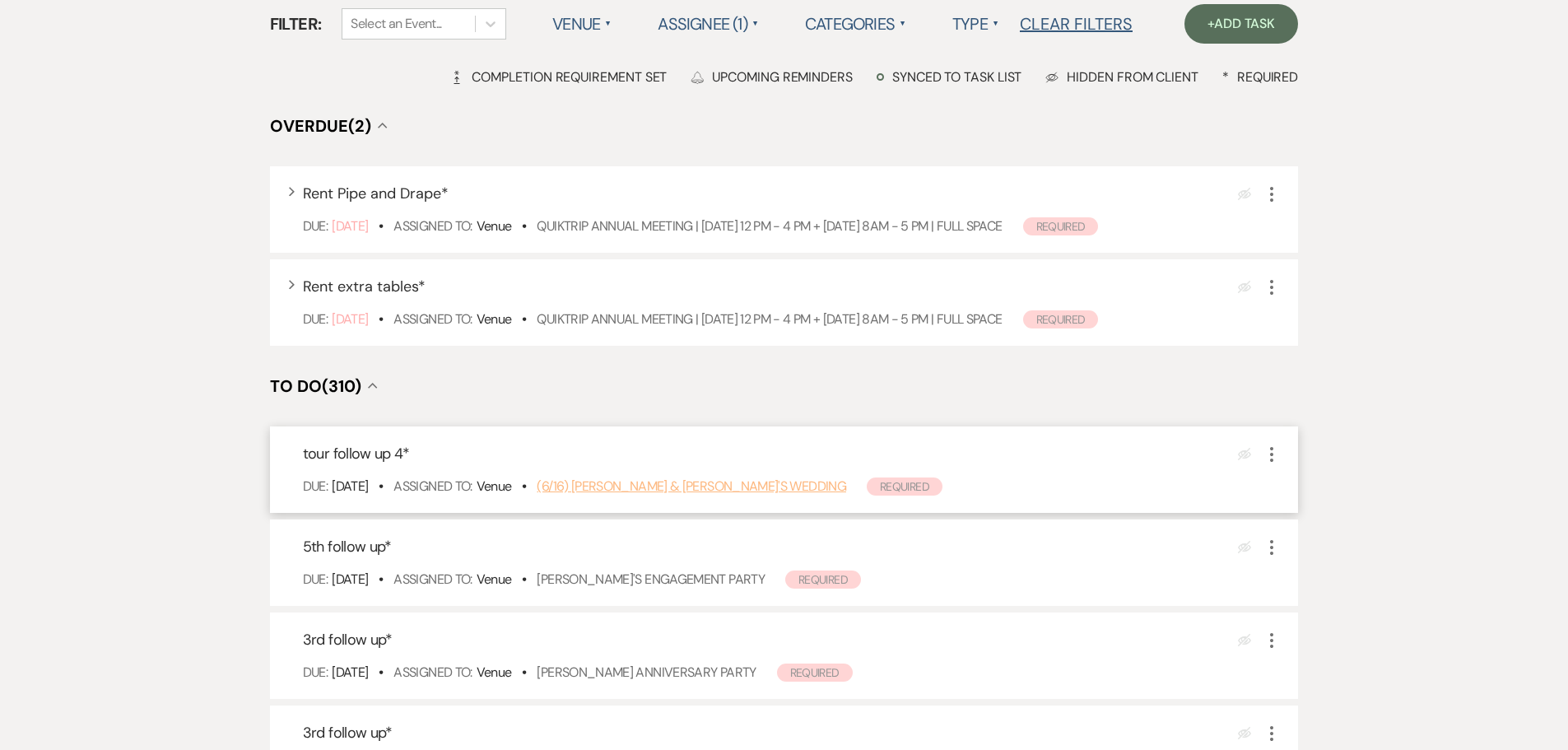
click at [645, 493] on link "(6/16) [PERSON_NAME] & [PERSON_NAME]'s Wedding" at bounding box center [690, 485] width 309 height 17
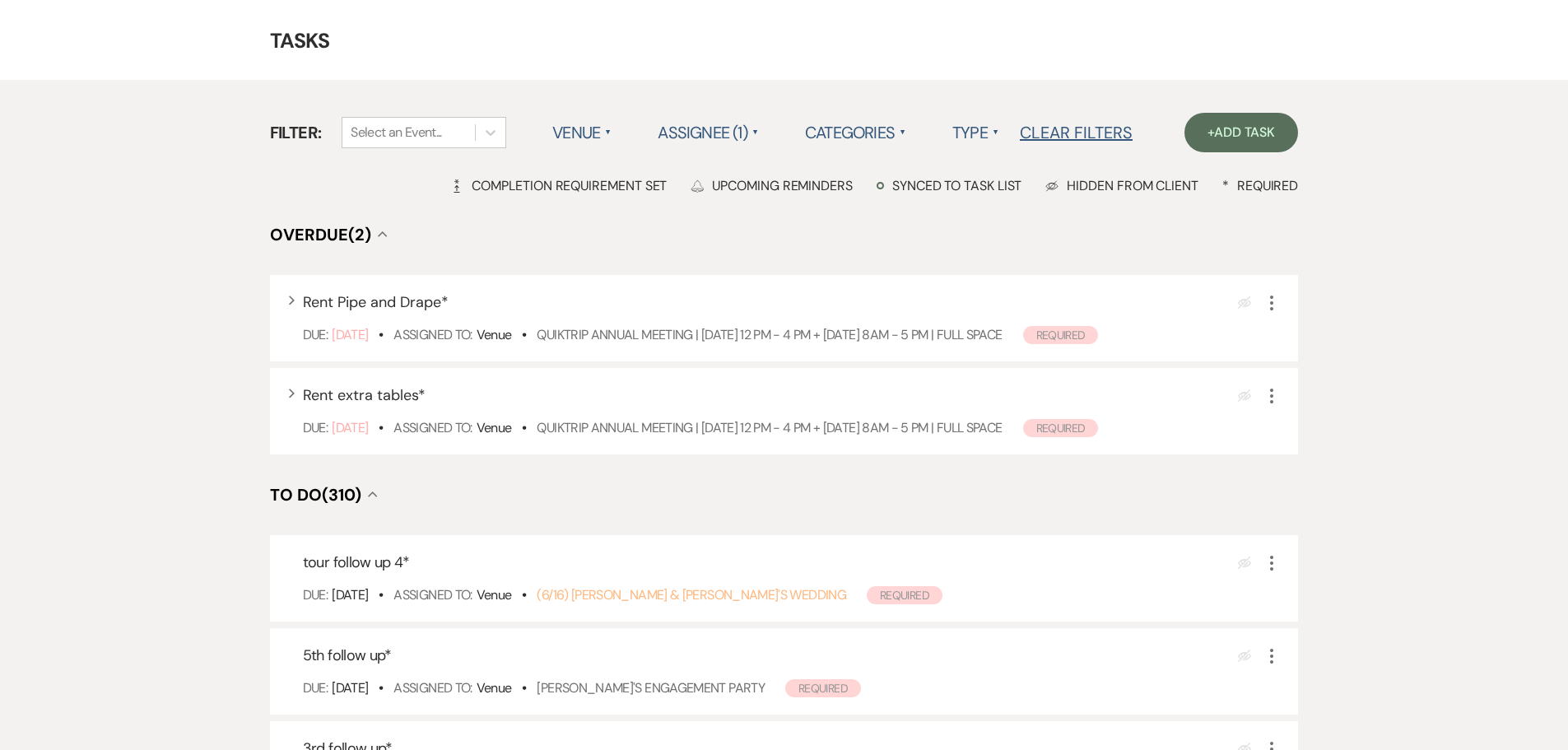
scroll to position [0, 0]
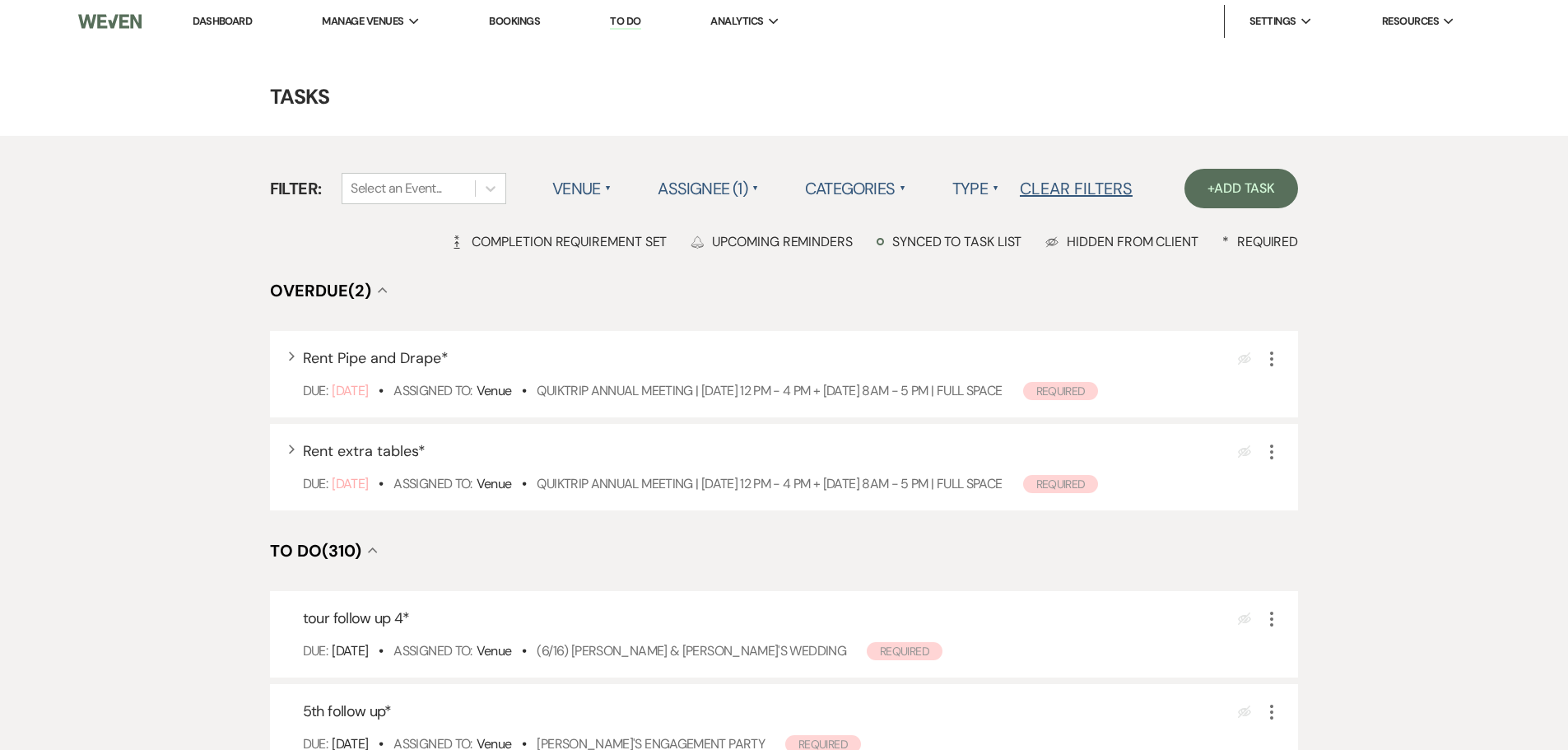
click at [233, 26] on link "Dashboard" at bounding box center [223, 21] width 60 height 14
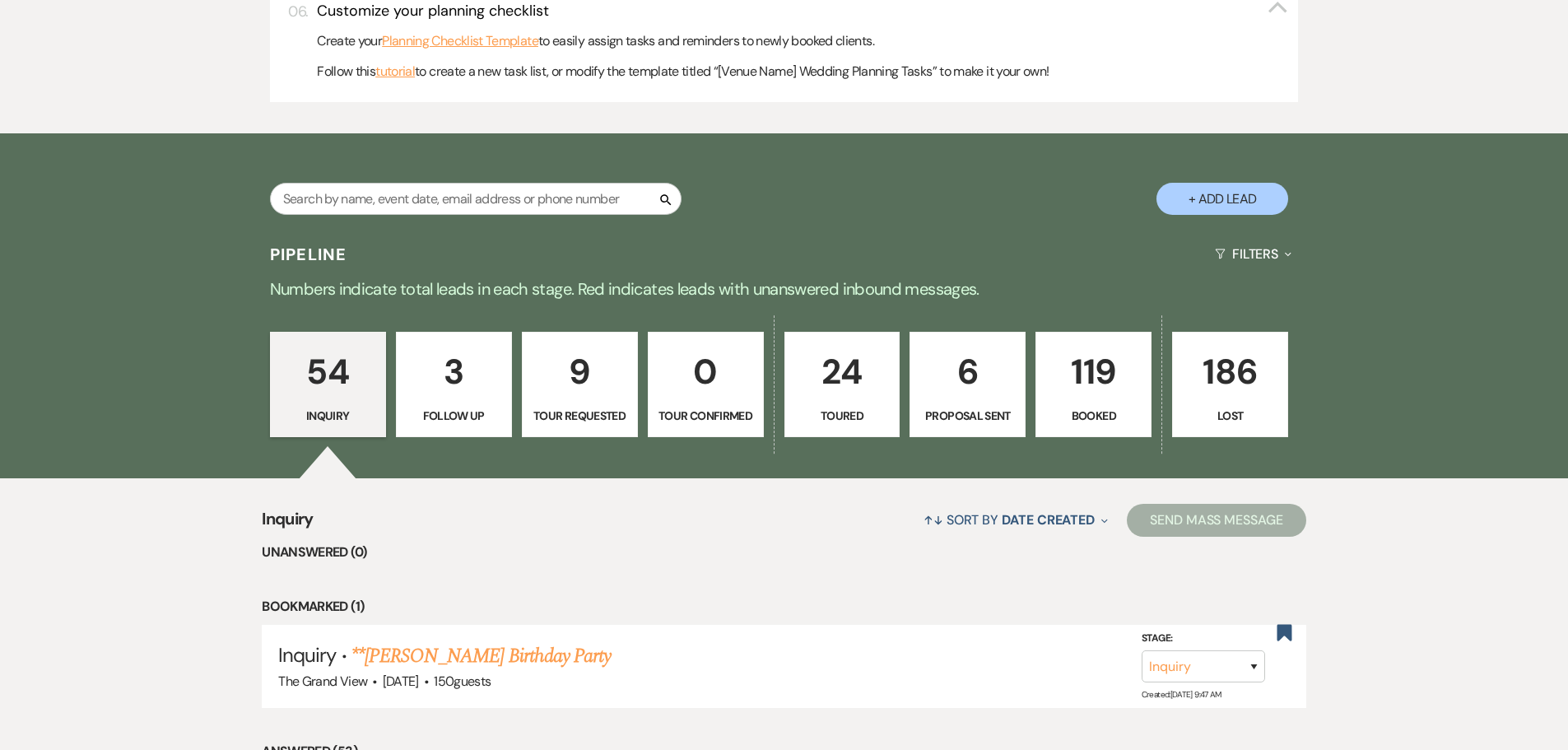
click at [1083, 389] on p "119" at bounding box center [1092, 371] width 95 height 55
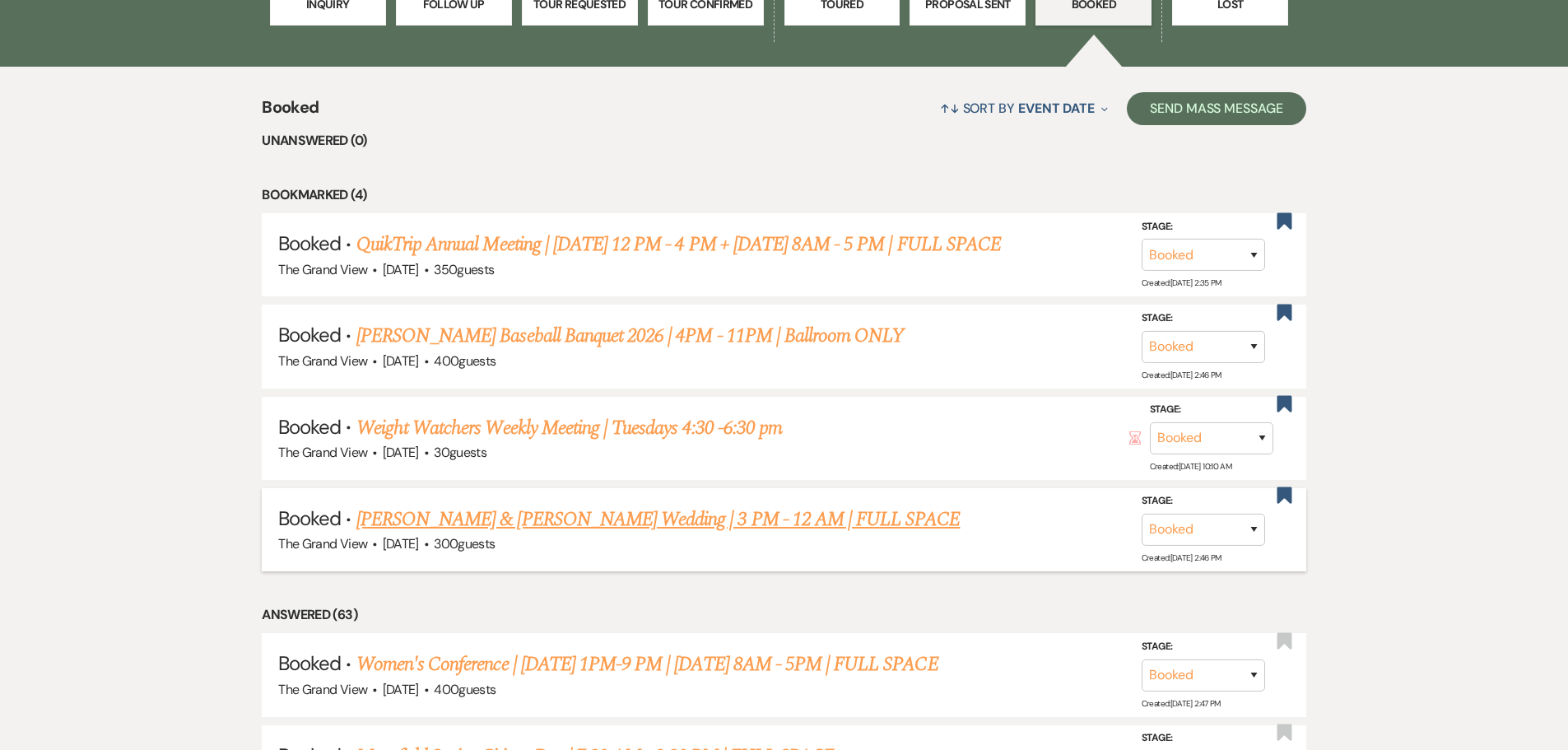
click at [490, 524] on link "Thonesavane & Howard's Wedding | 3 PM - 12 AM | FULL SPACE" at bounding box center [658, 519] width 604 height 30
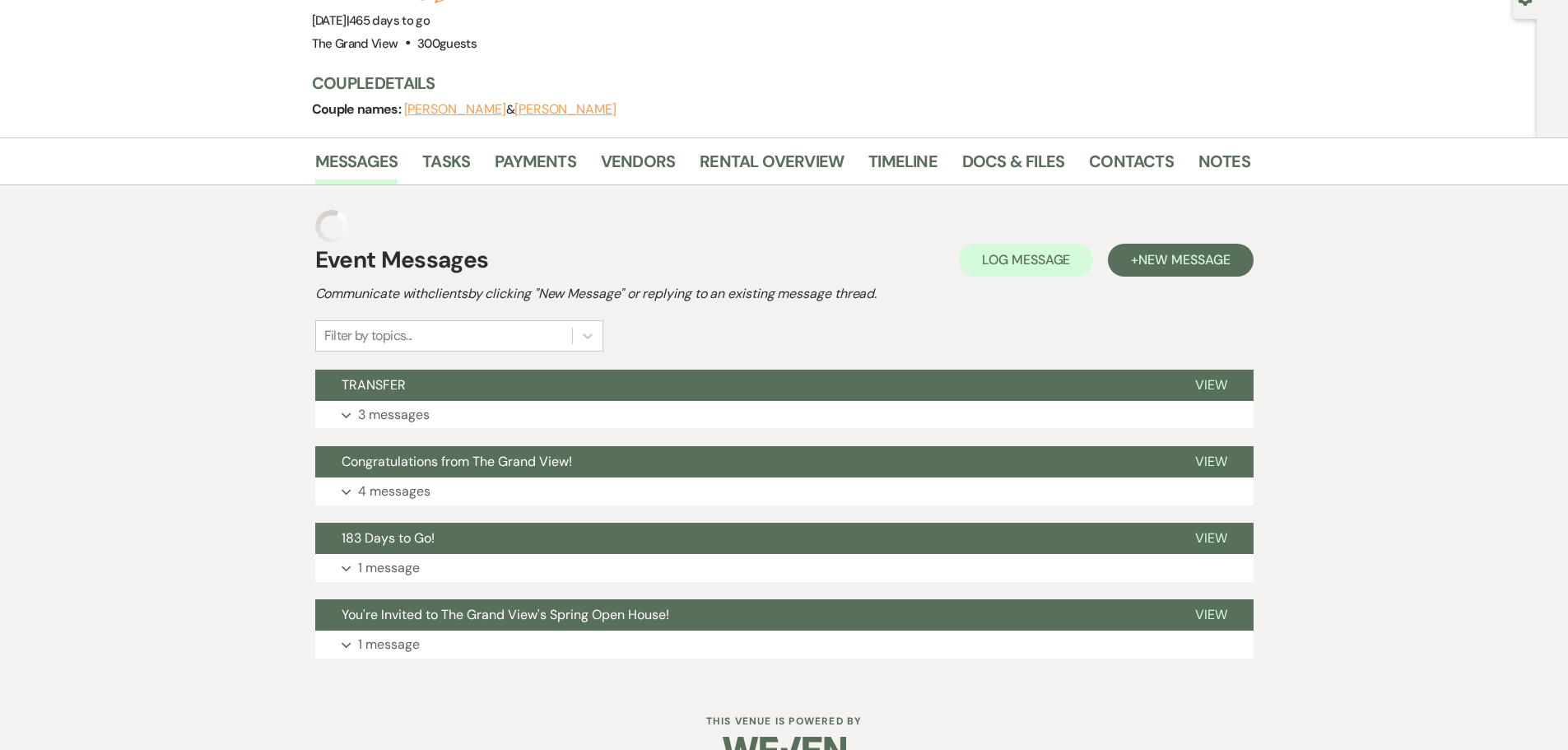
scroll to position [139, 0]
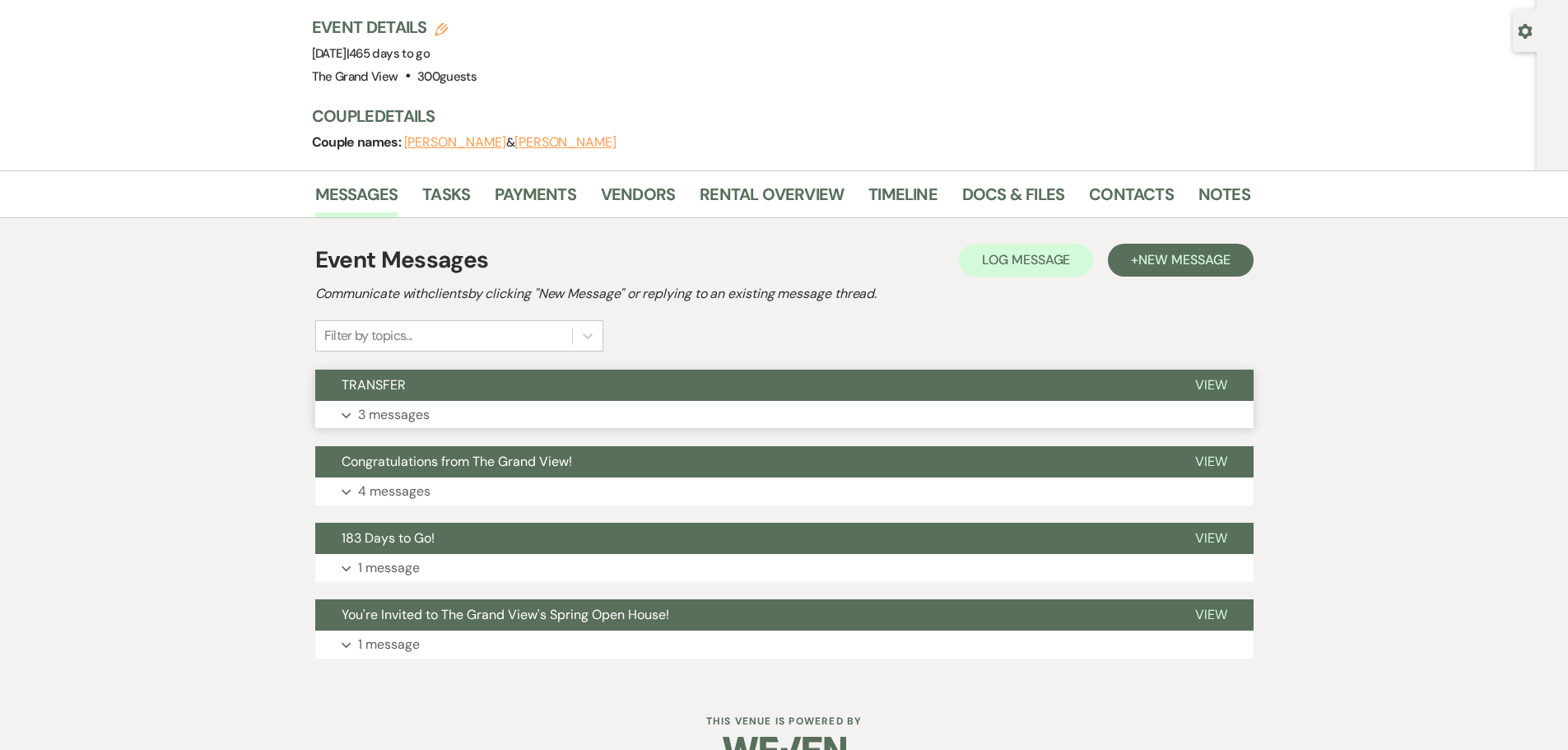
click at [409, 369] on button "TRANSFER" at bounding box center [742, 384] width 854 height 31
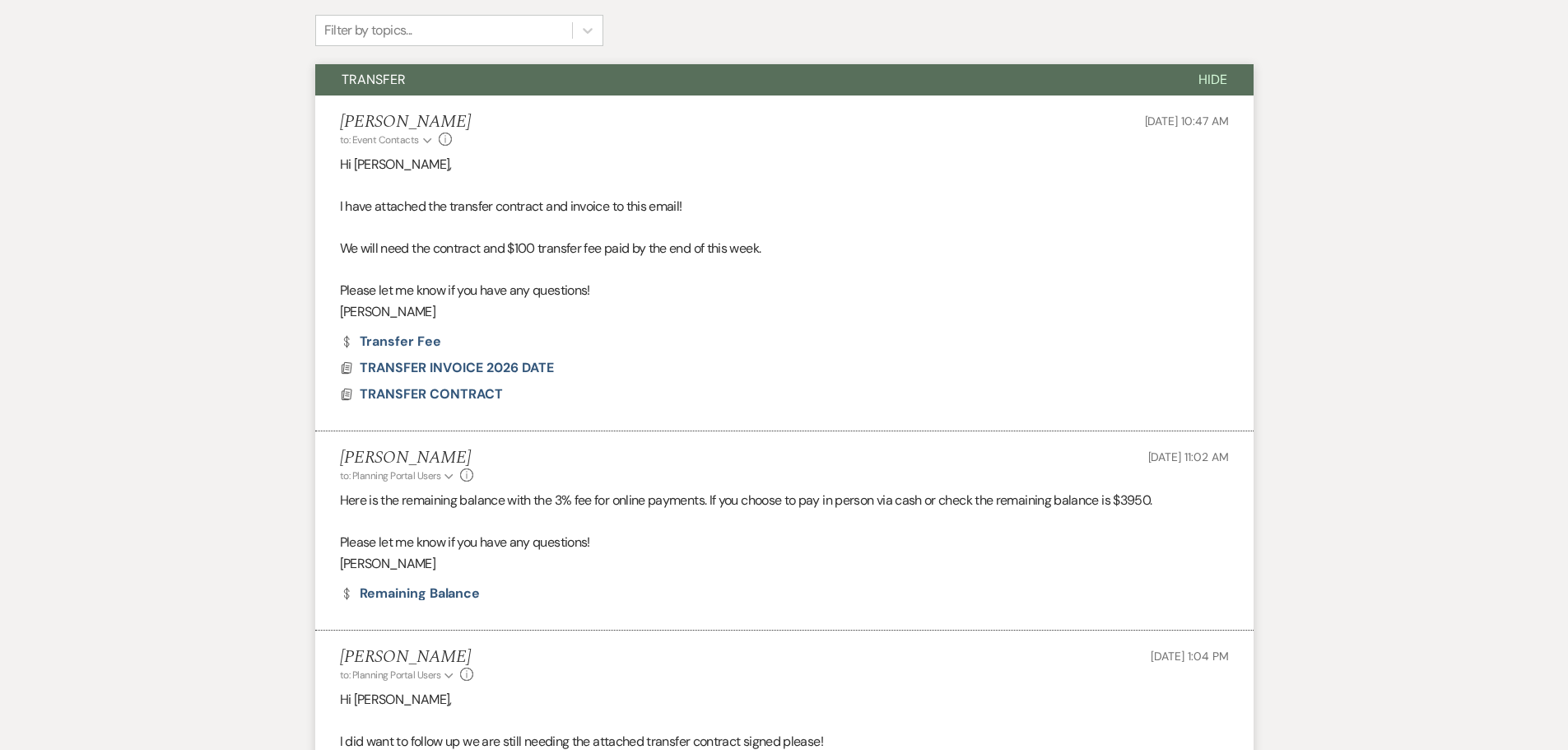
scroll to position [633, 0]
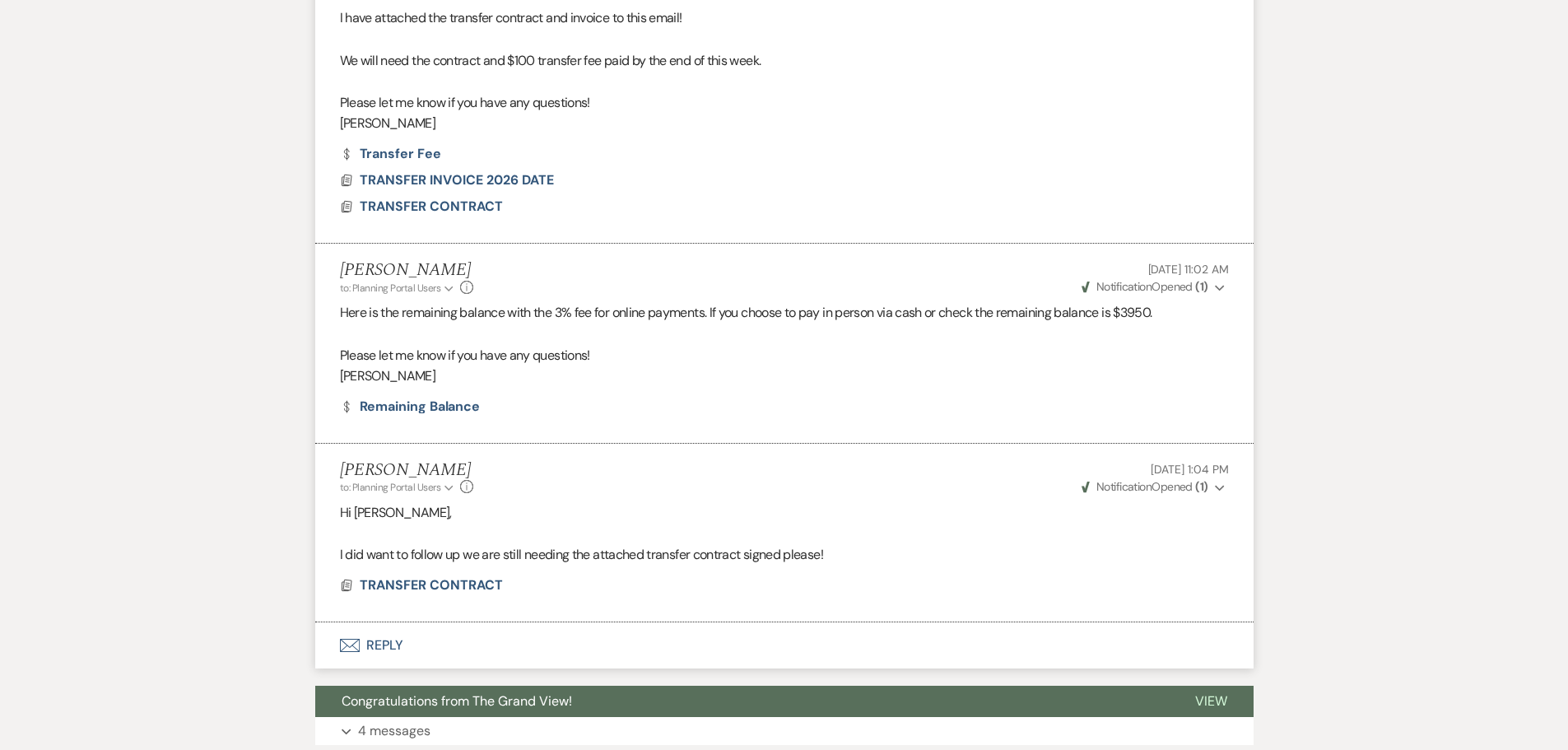
click at [369, 622] on button "Envelope Reply" at bounding box center [784, 645] width 938 height 46
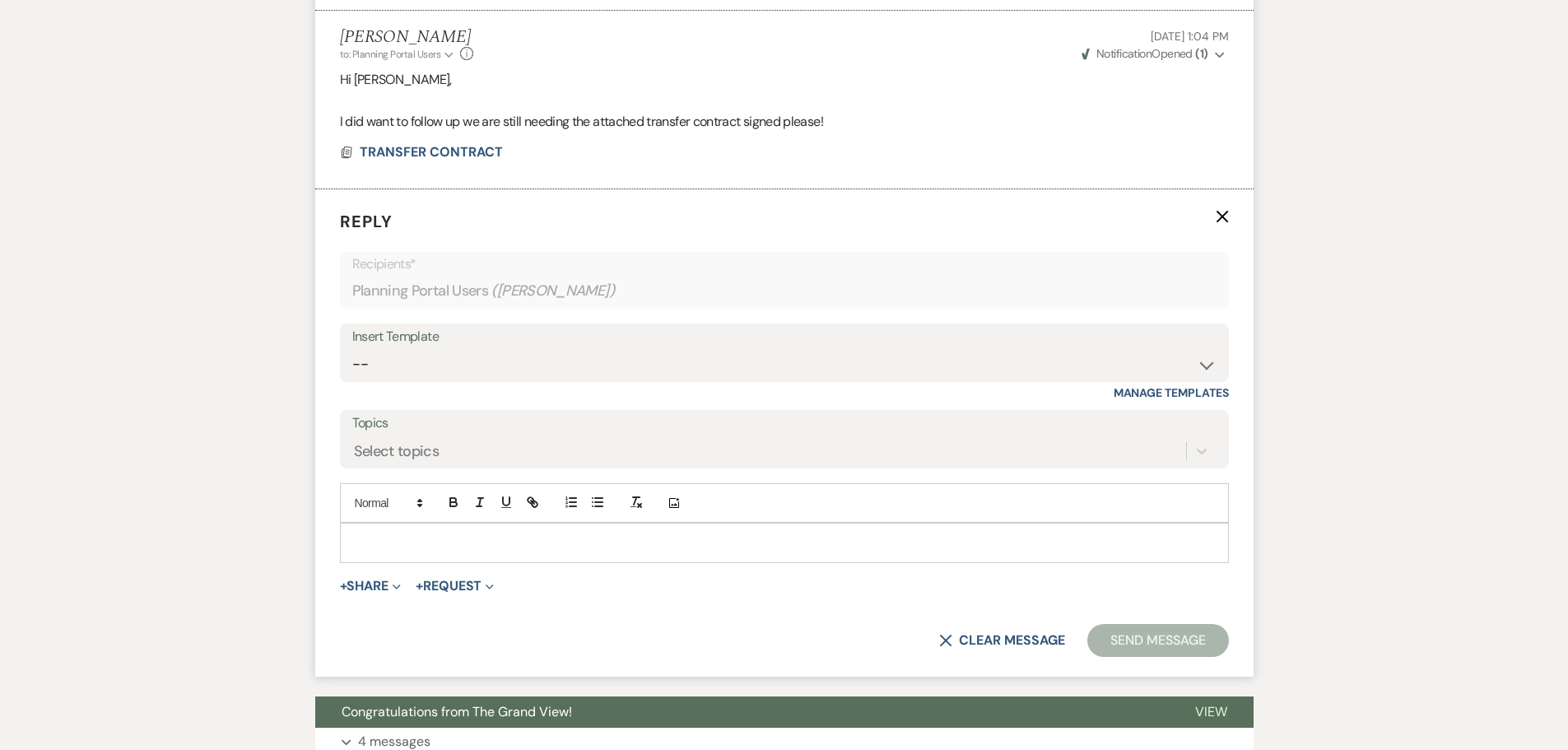
scroll to position [1084, 0]
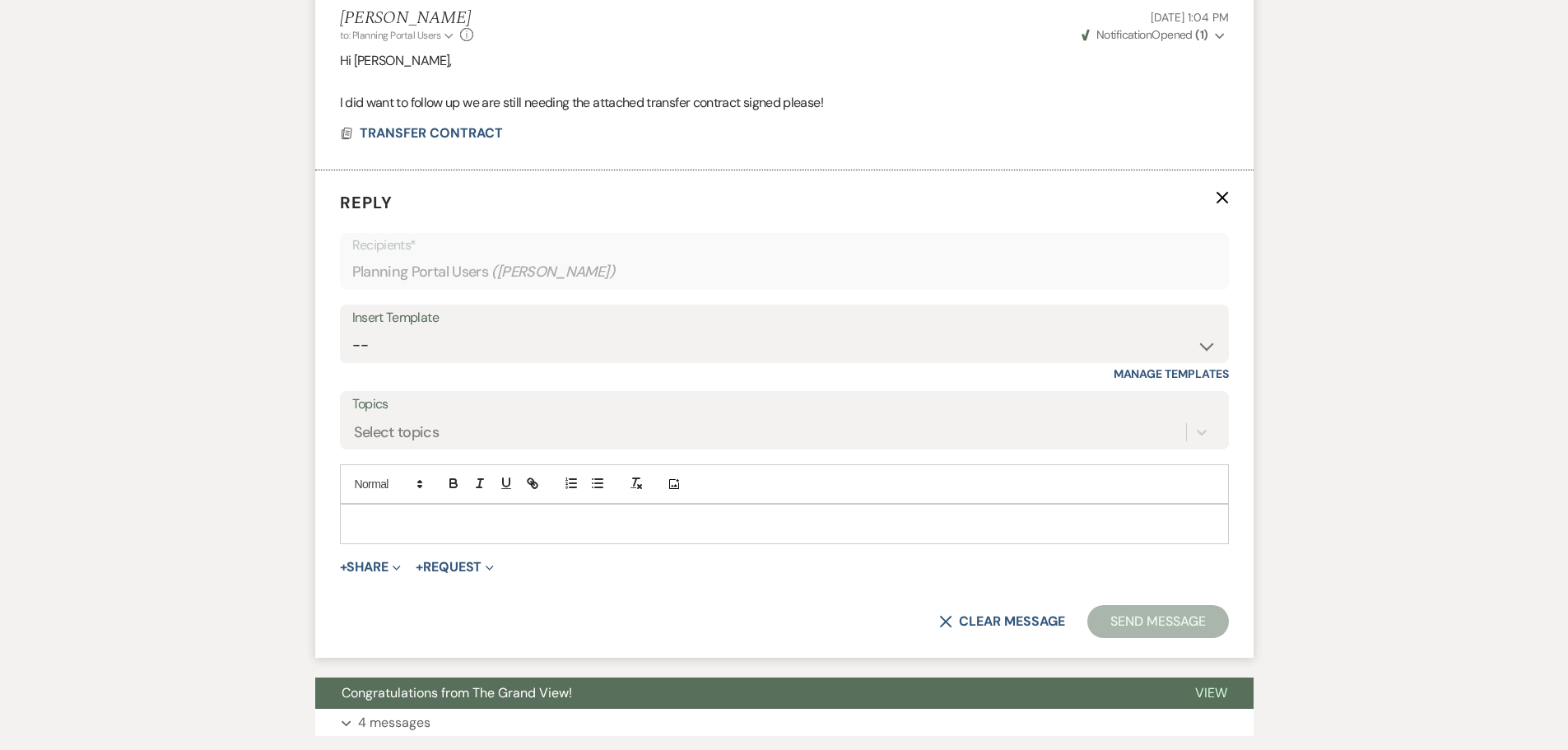
click at [419, 504] on div at bounding box center [784, 523] width 887 height 38
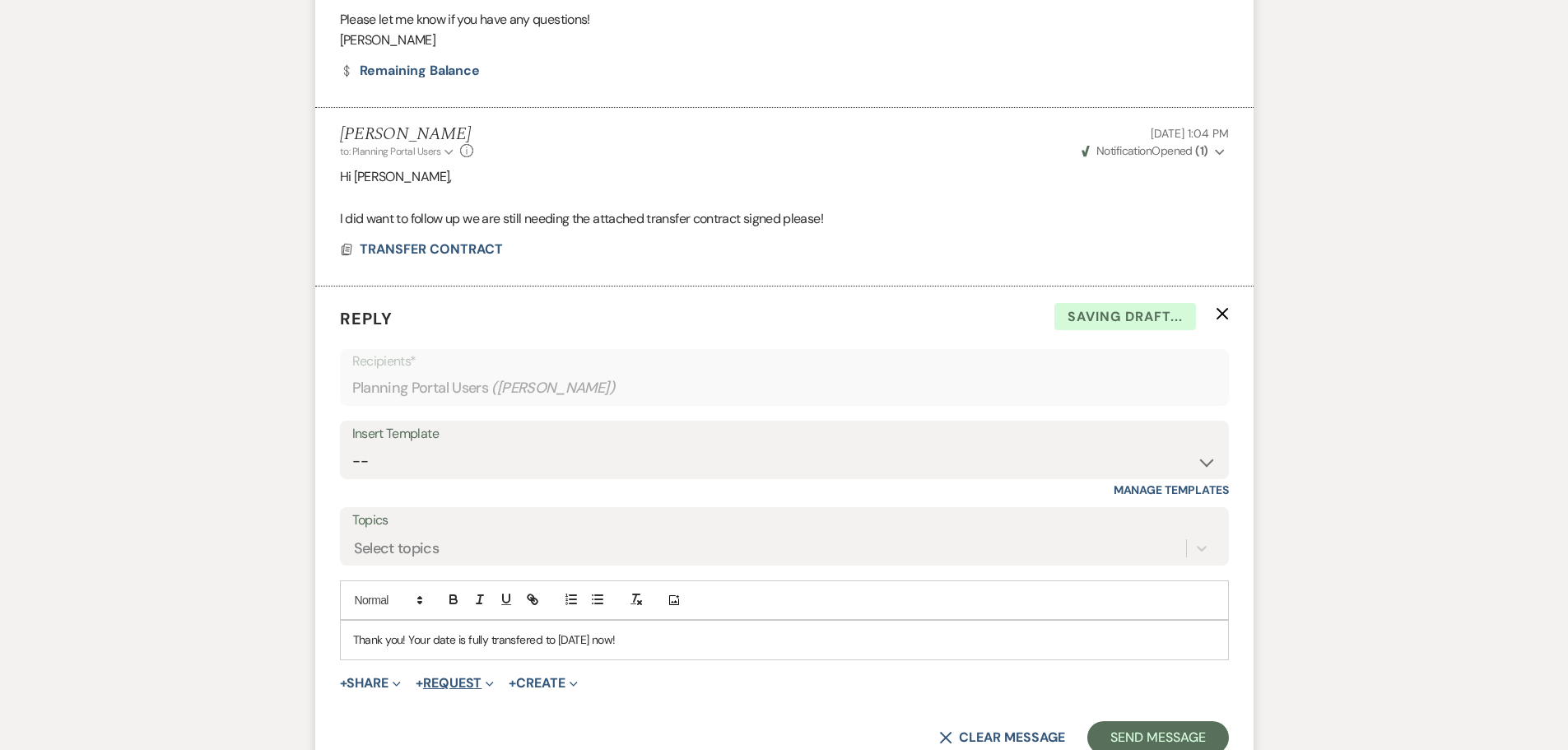
scroll to position [1073, 0]
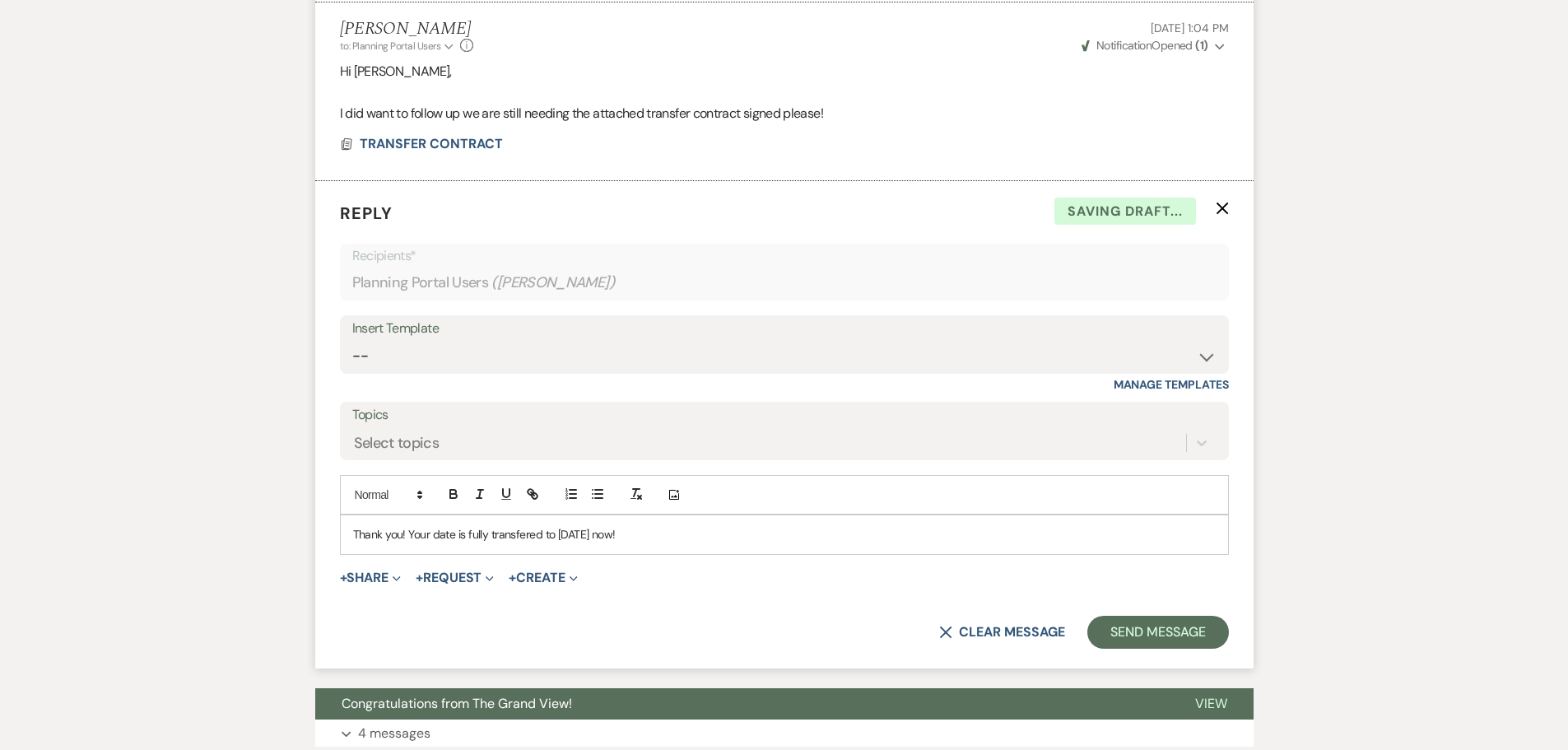
drag, startPoint x: 507, startPoint y: 485, endPoint x: 502, endPoint y: 503, distance: 18.7
click at [504, 525] on p "Thank you! Your date is fully transfered to 11/20/26 now!" at bounding box center [784, 534] width 863 height 18
drag, startPoint x: 502, startPoint y: 503, endPoint x: 469, endPoint y: 510, distance: 33.7
click at [465, 515] on div "Thank you! Your date is fully transfered to 11/20/26 now!" at bounding box center [784, 534] width 887 height 38
click at [1140, 616] on button "Send Message" at bounding box center [1157, 632] width 140 height 33
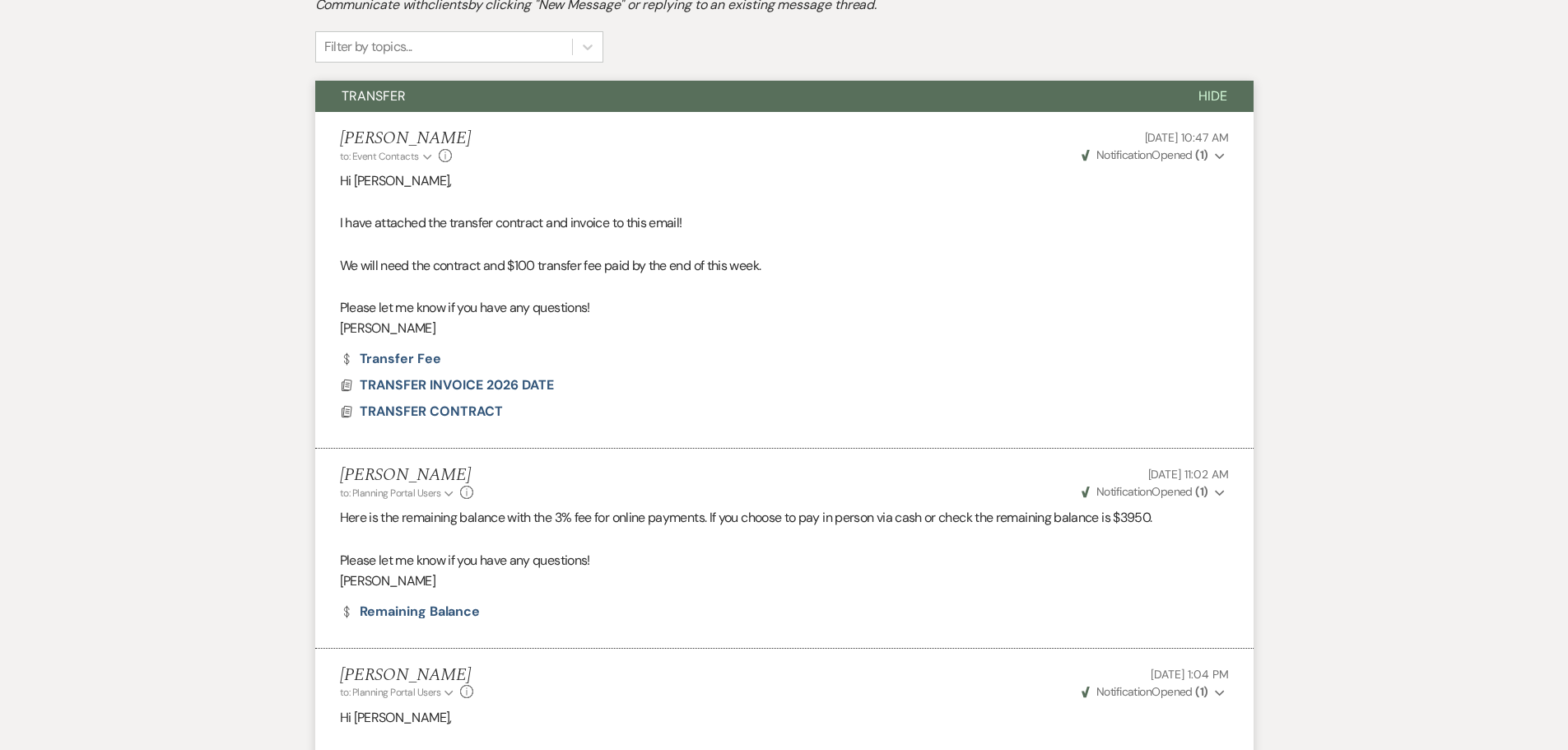
scroll to position [0, 0]
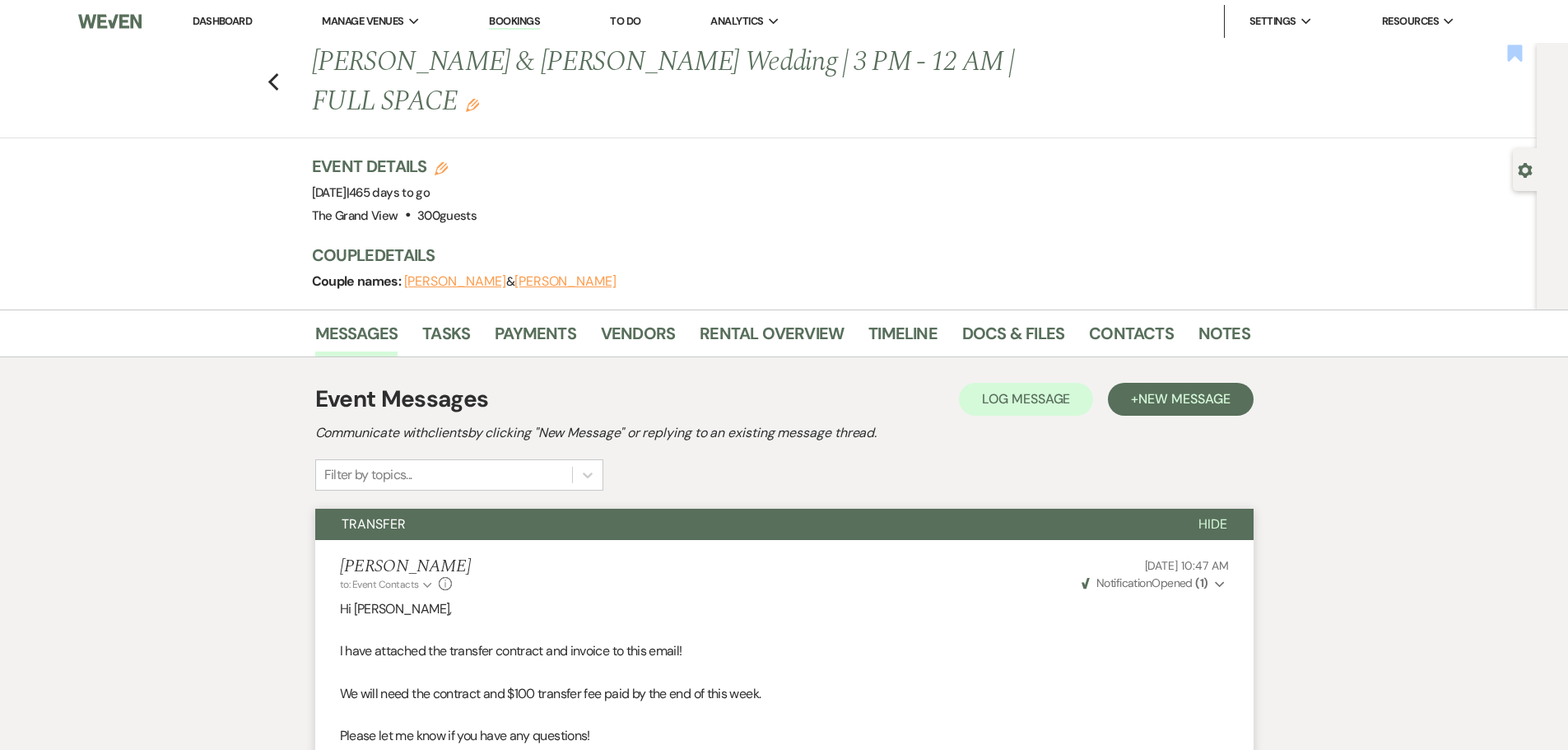
click at [1519, 48] on use "button" at bounding box center [1514, 53] width 15 height 17
click at [279, 74] on use "button" at bounding box center [273, 83] width 11 height 18
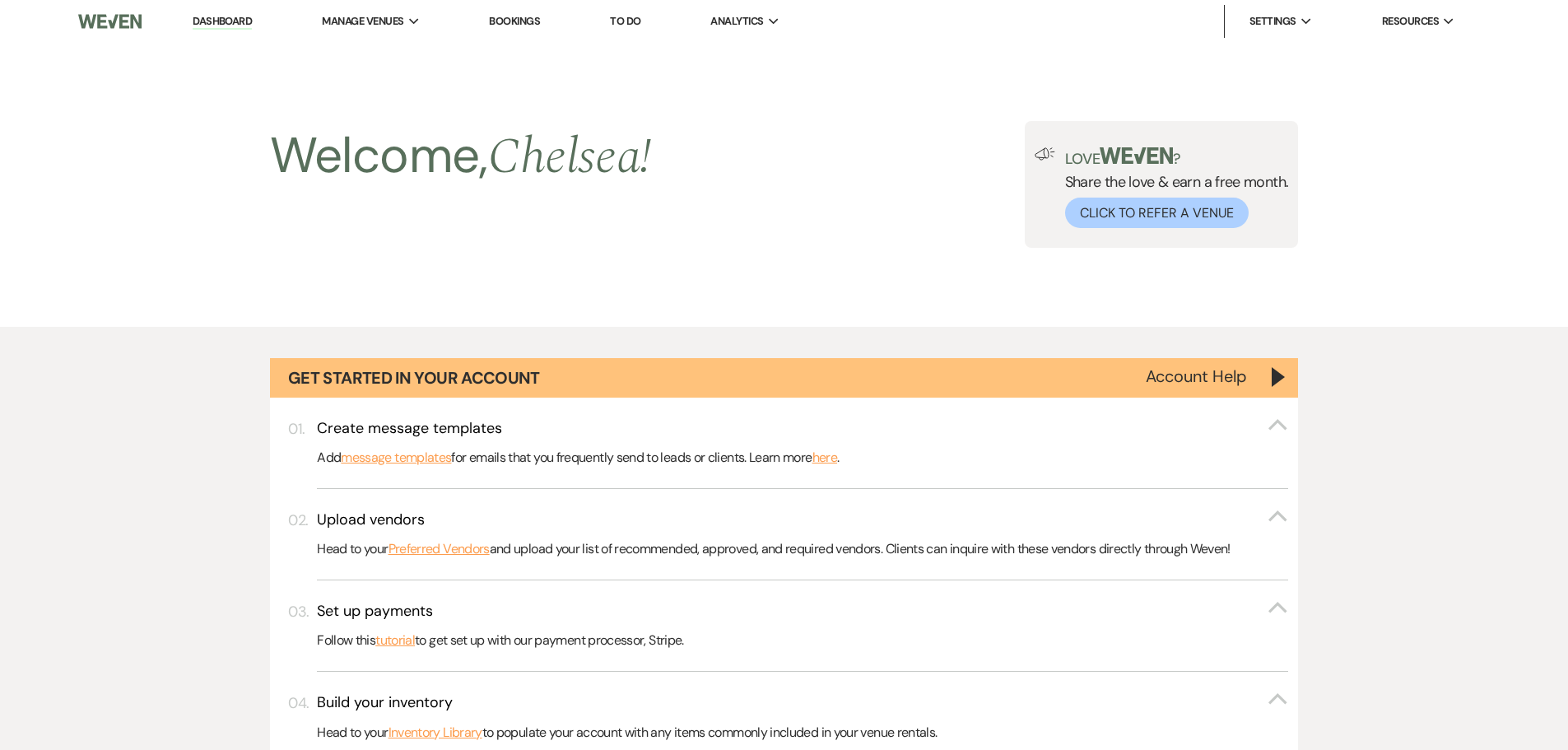
scroll to position [1316, 0]
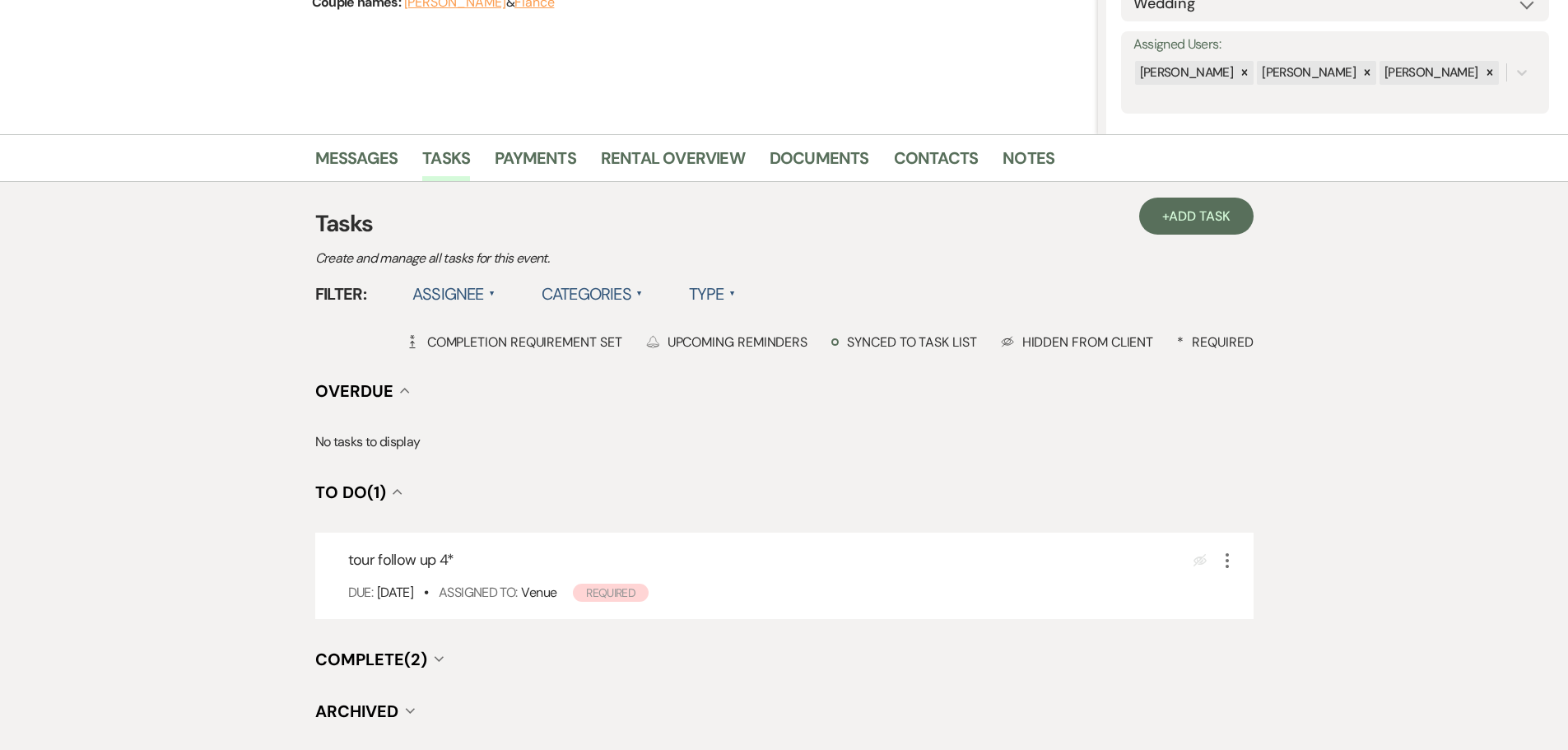
scroll to position [329, 0]
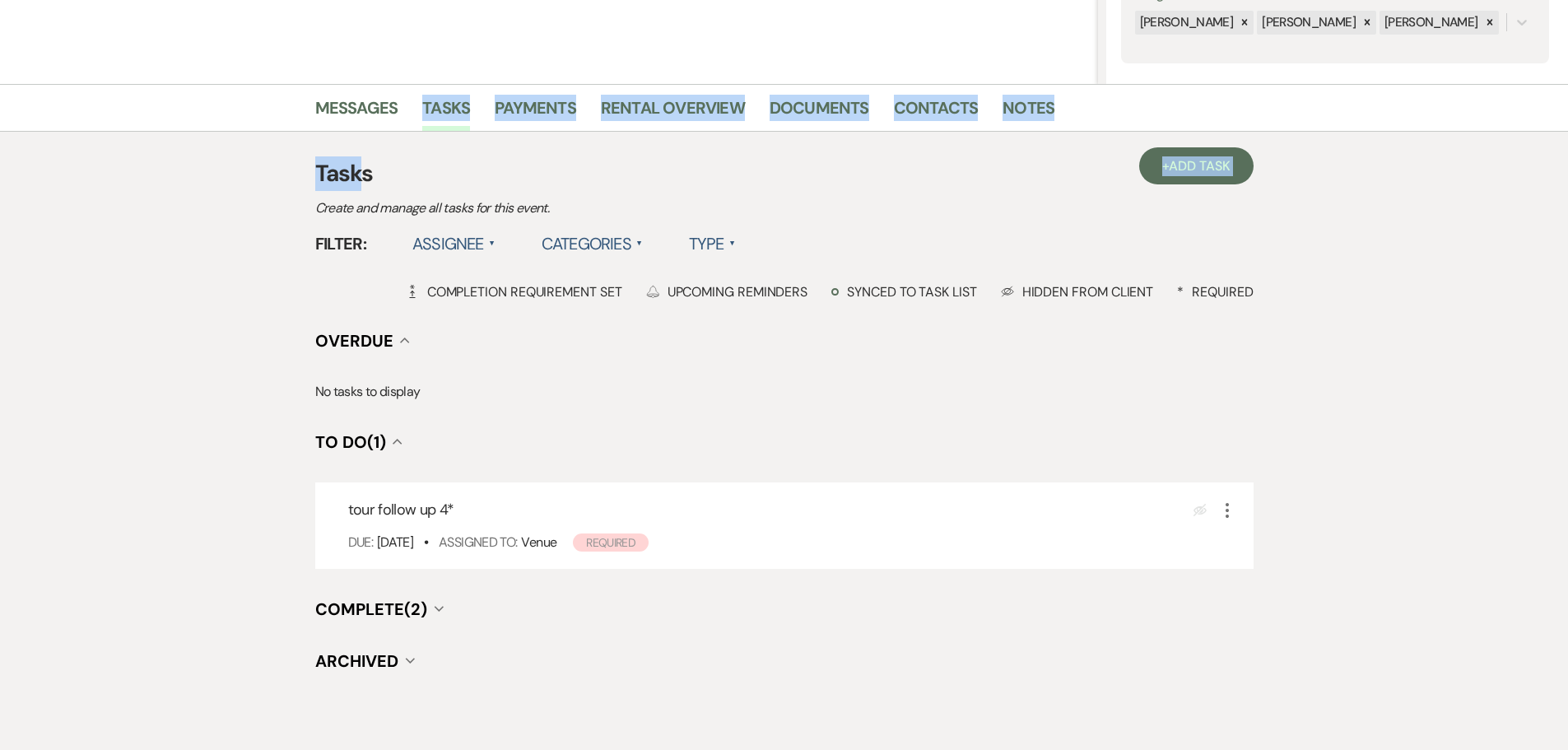
click at [364, 131] on div "Messages Tasks Payments Rental Overview Documents Contacts Notes + Add Task Tas…" at bounding box center [784, 400] width 1568 height 634
click at [354, 105] on link "Messages" at bounding box center [357, 112] width 84 height 36
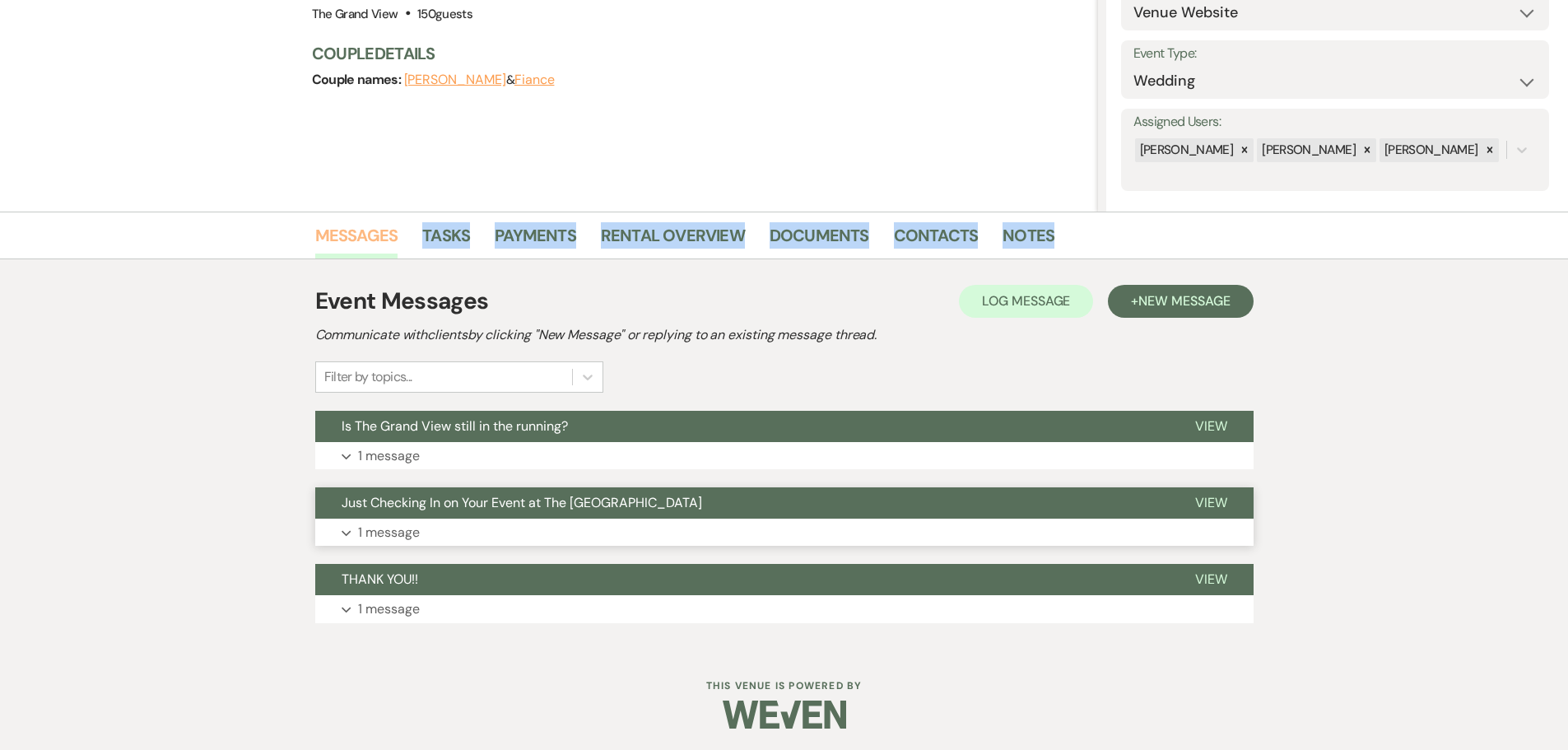
scroll to position [205, 0]
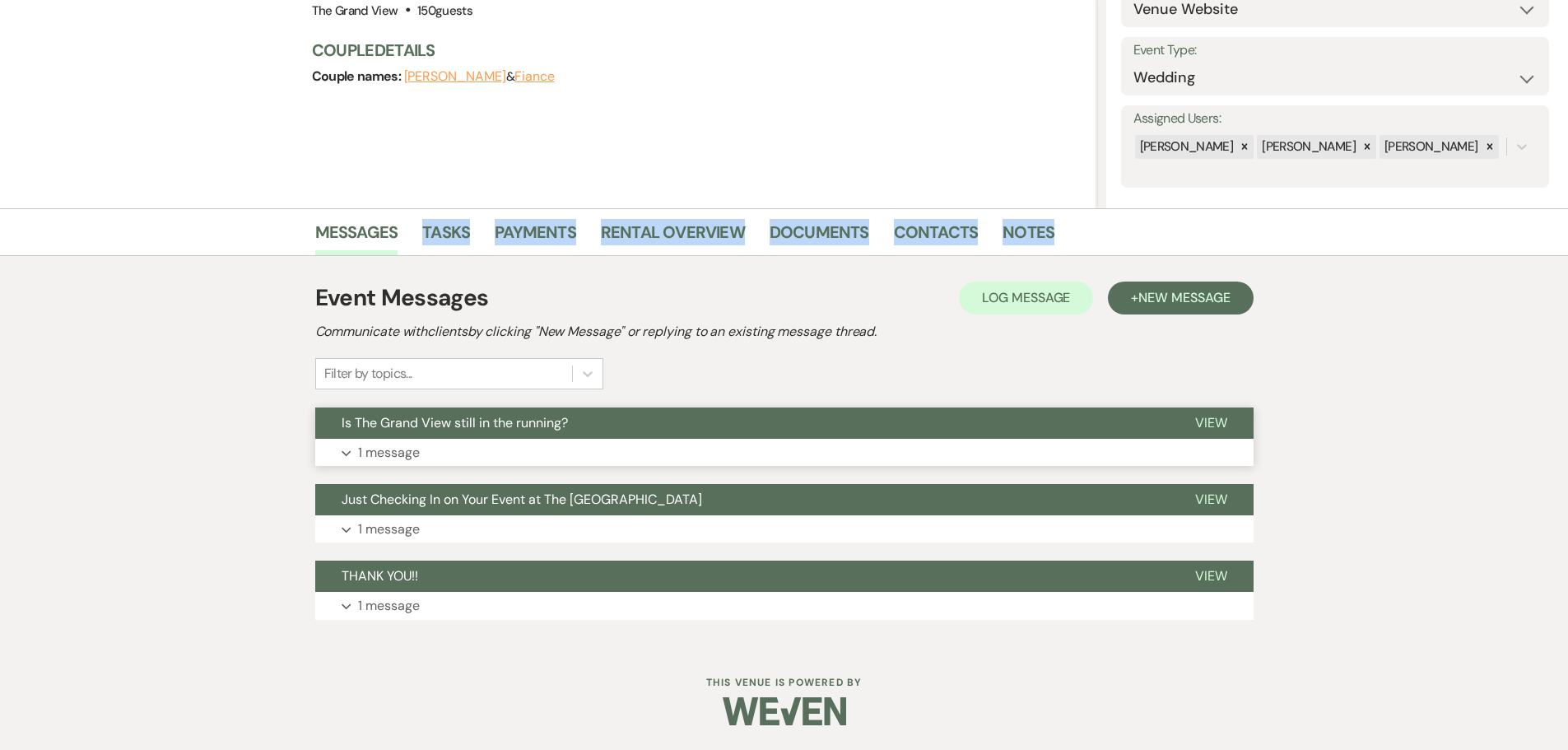
click at [402, 448] on p "1 message" at bounding box center [389, 453] width 62 height 22
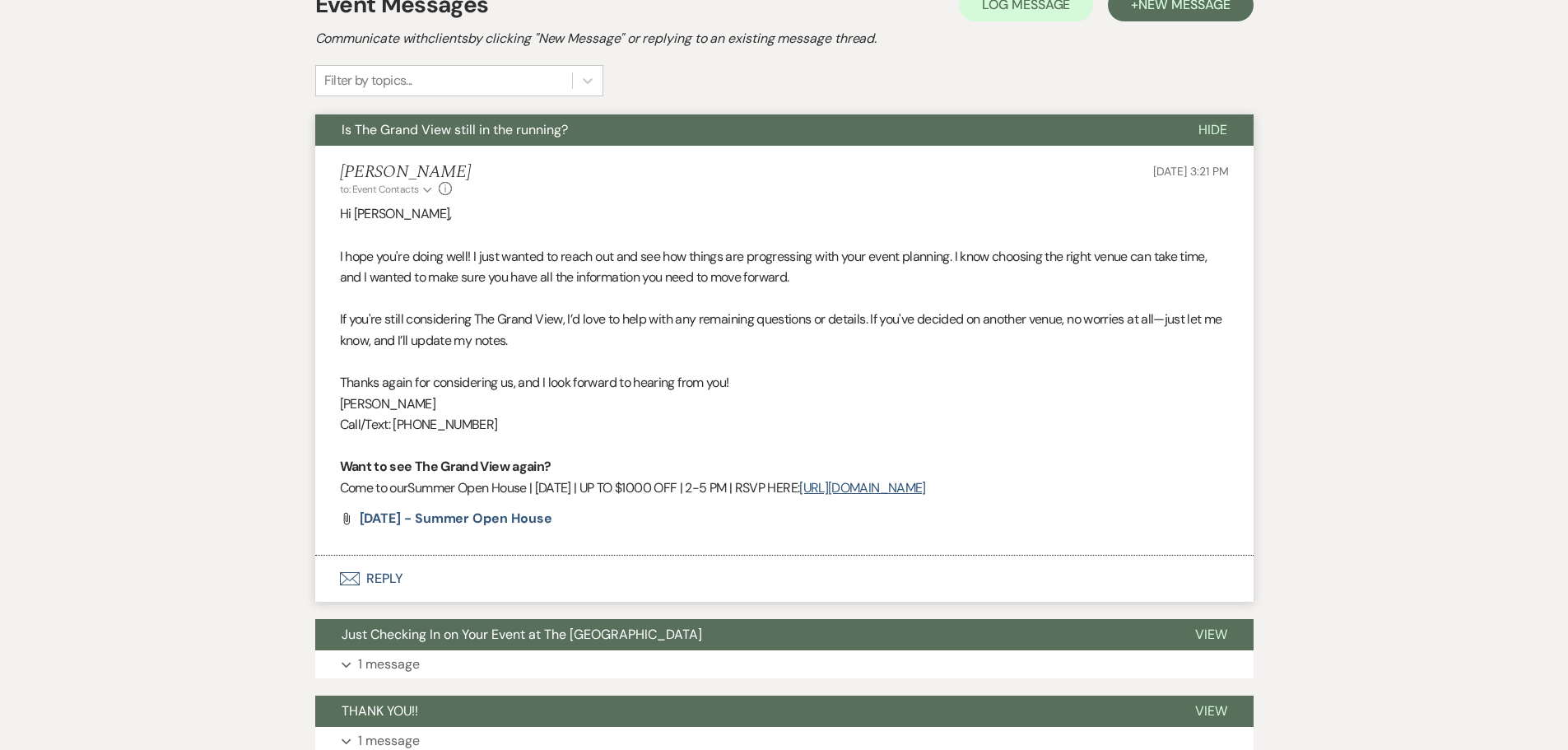
scroll to position [617, 0]
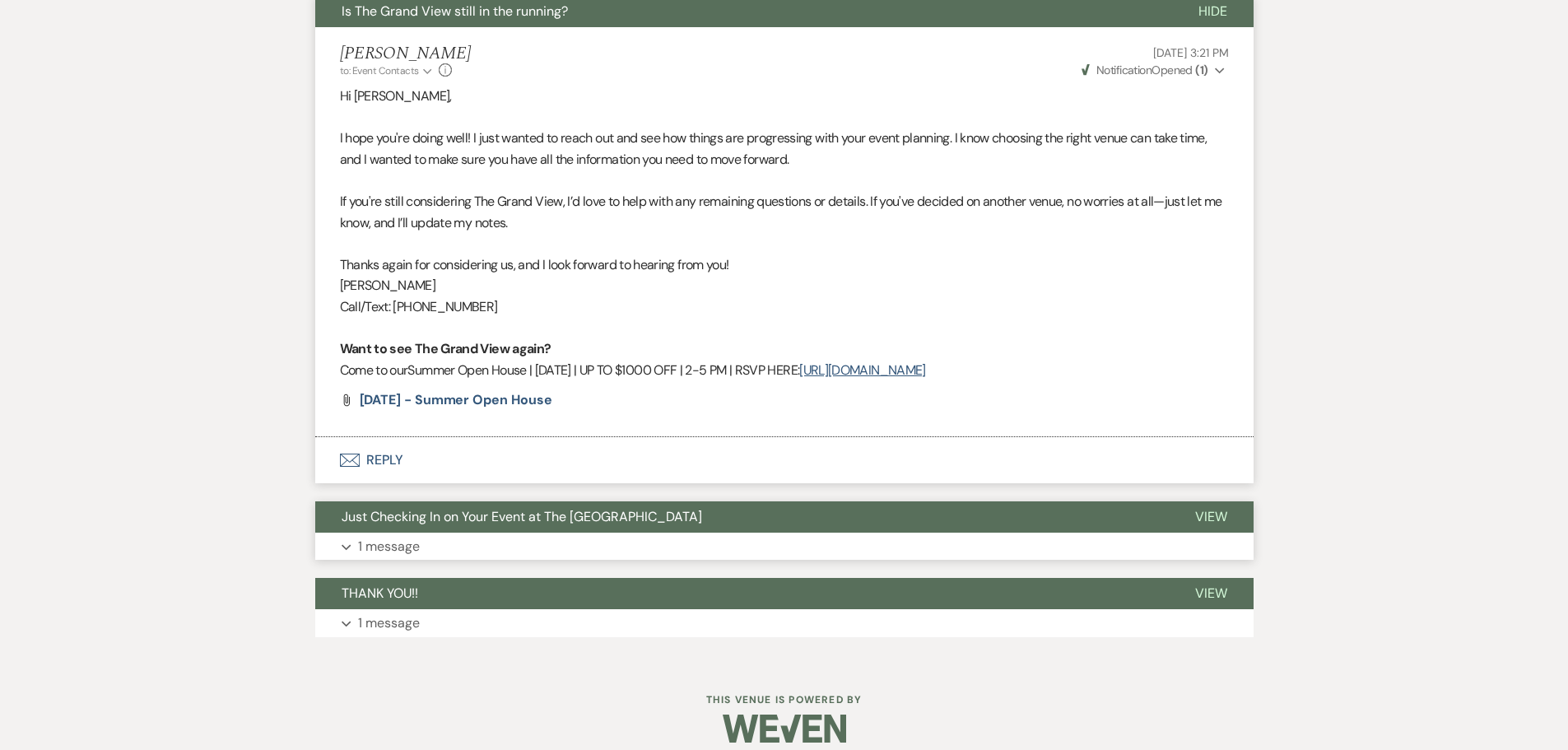
click at [471, 536] on button "Expand 1 message" at bounding box center [784, 546] width 938 height 28
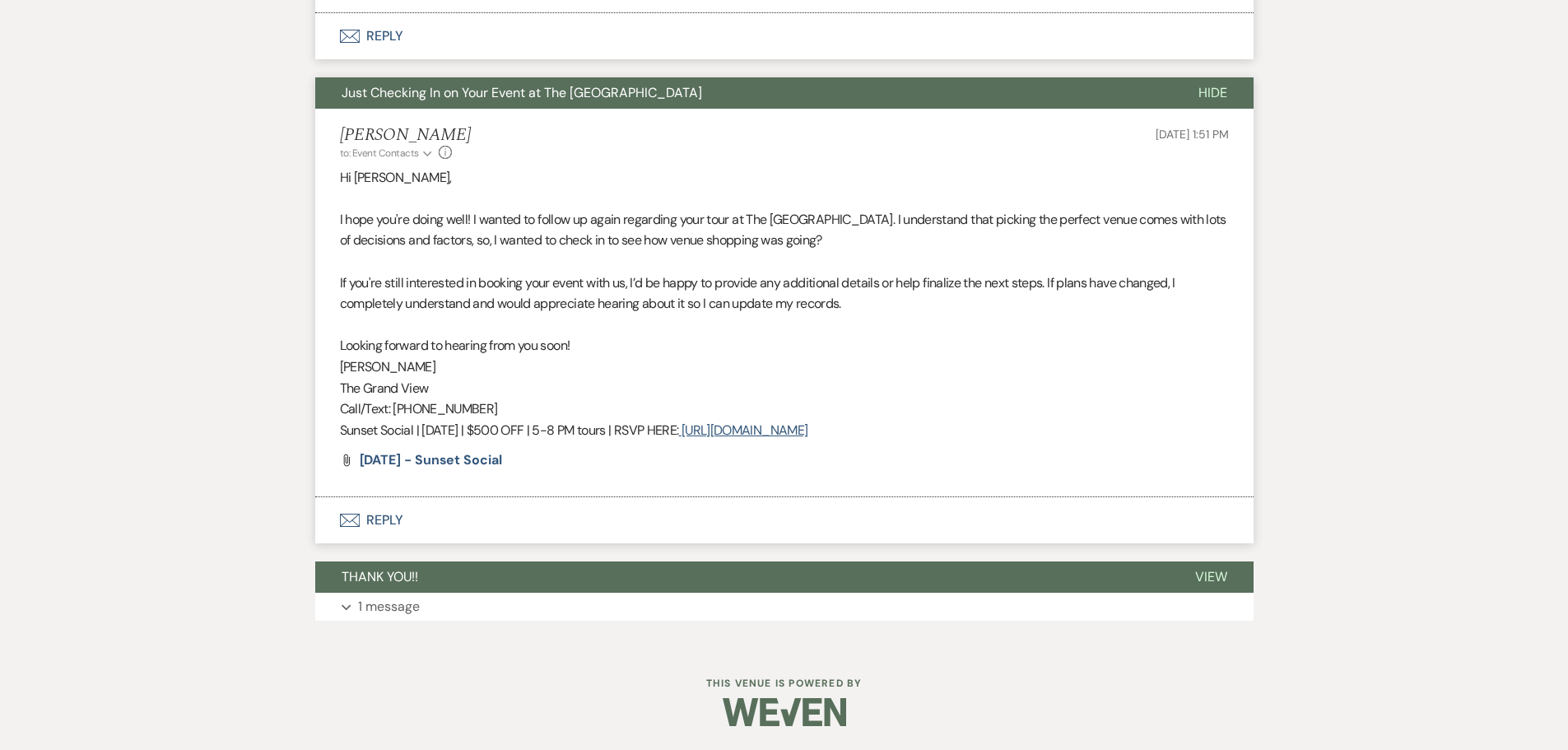
scroll to position [1040, 0]
click at [472, 582] on button "THANK YOU!!" at bounding box center [742, 576] width 854 height 31
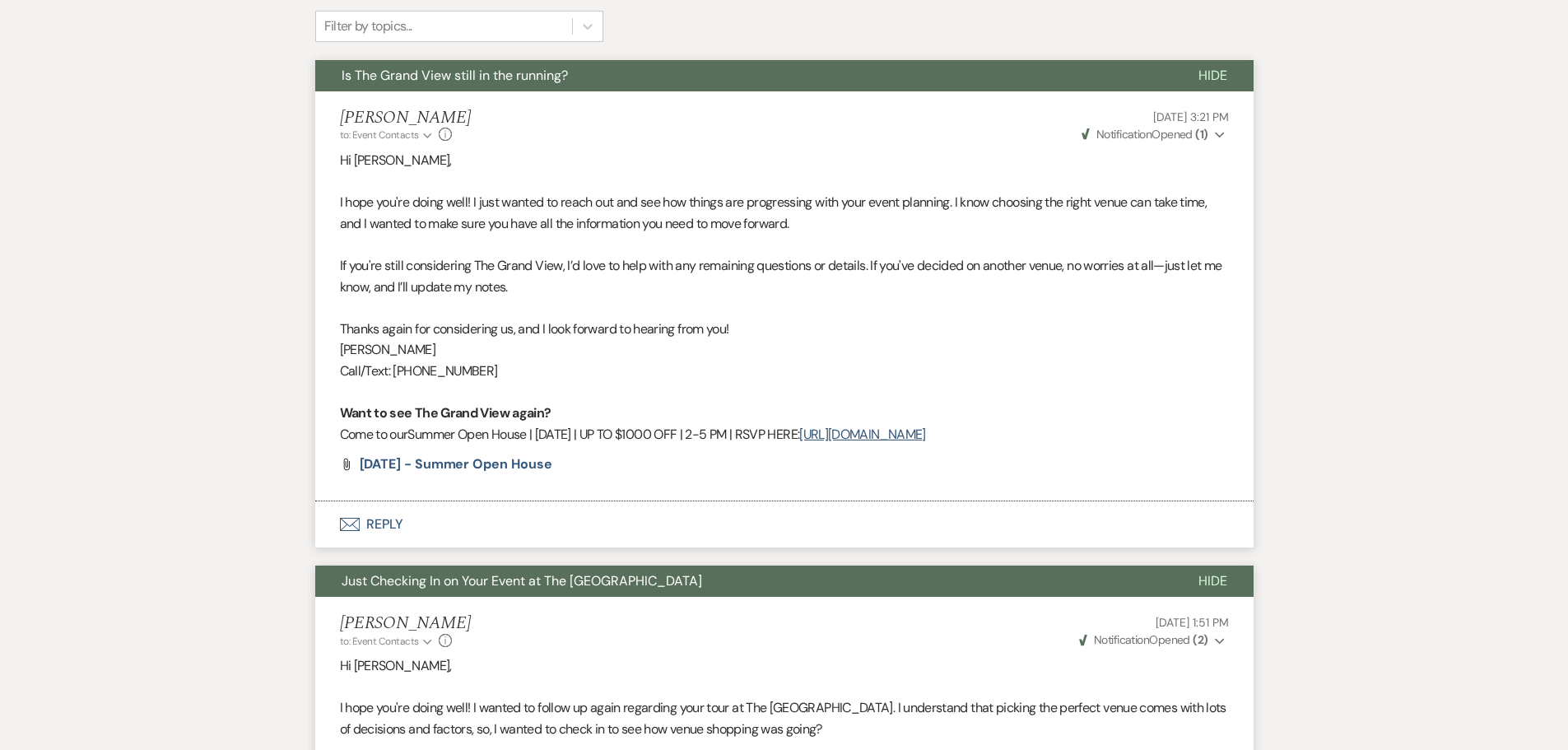
scroll to position [547, 0]
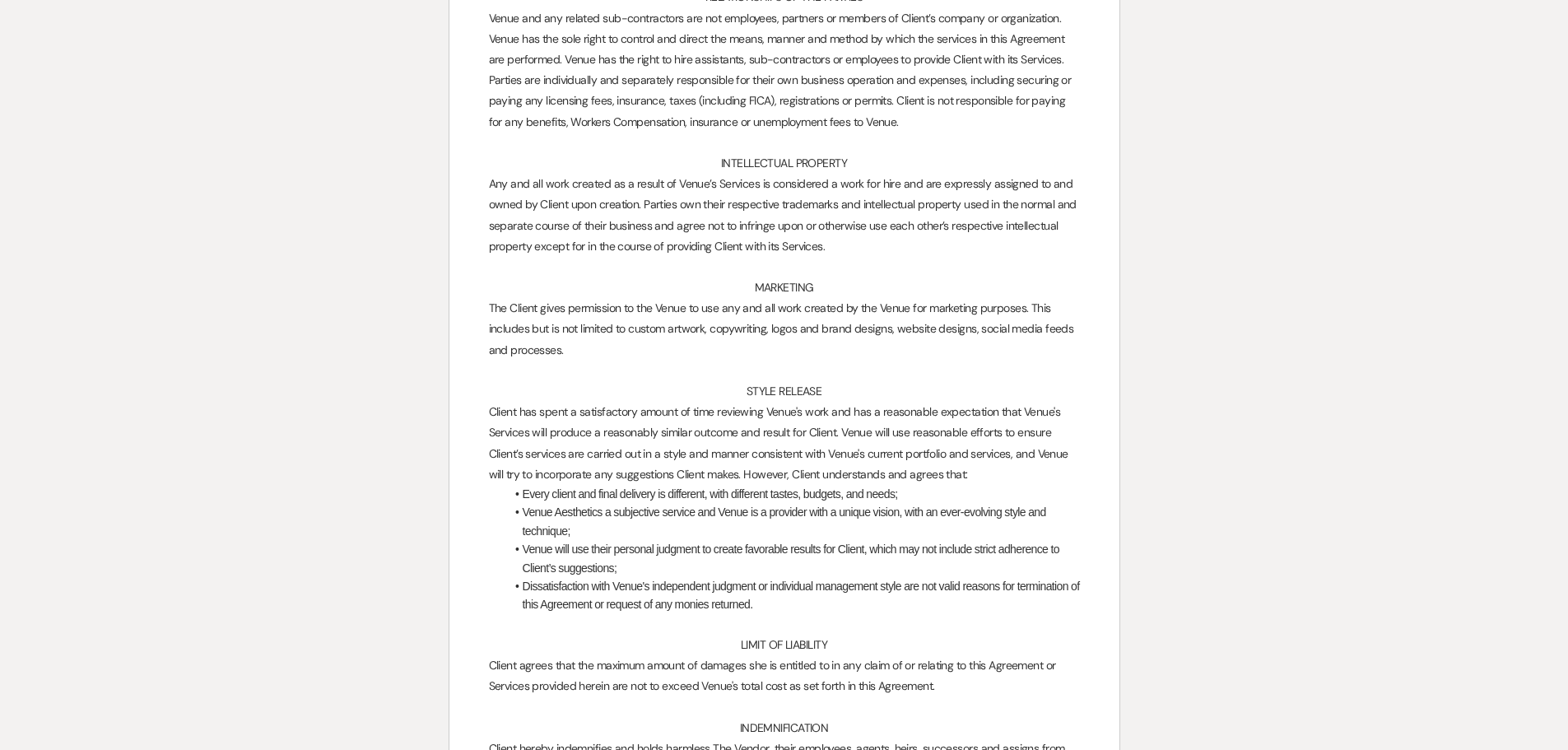
scroll to position [9430, 0]
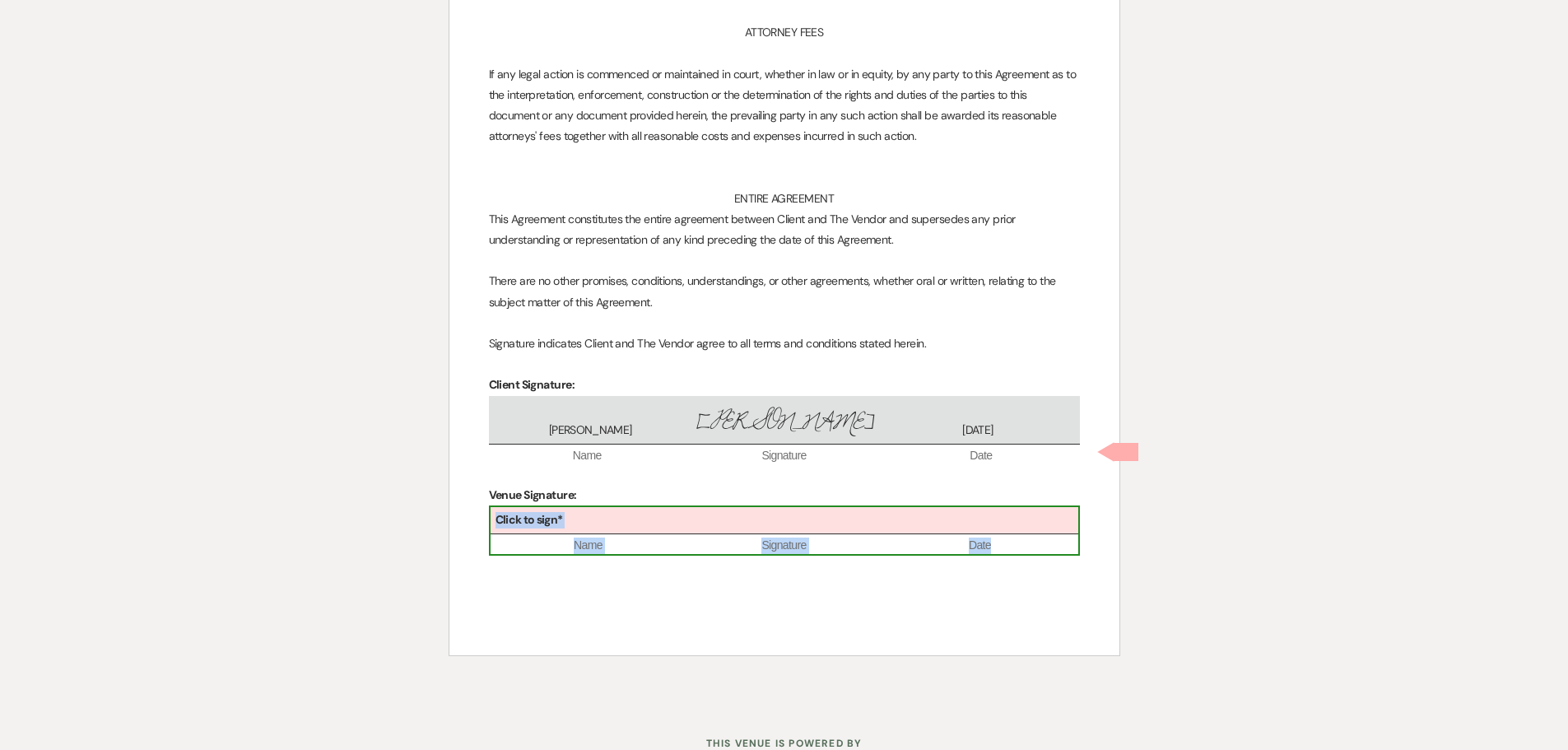
click at [702, 505] on div "Click to sign* Name Signature Date" at bounding box center [784, 530] width 591 height 50
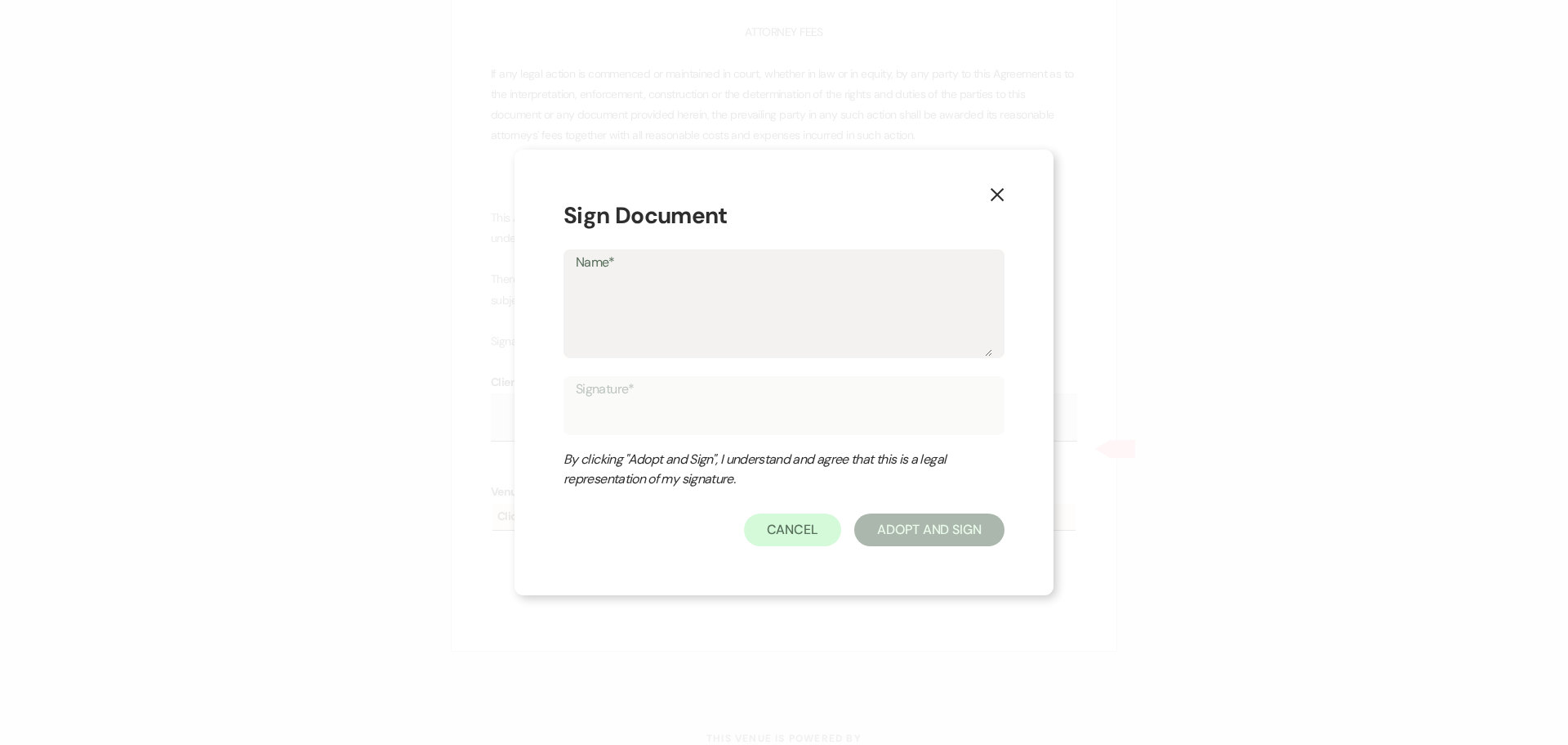
type textarea "C"
type input "C"
type textarea "Ch"
type input "Ch"
type textarea "Che"
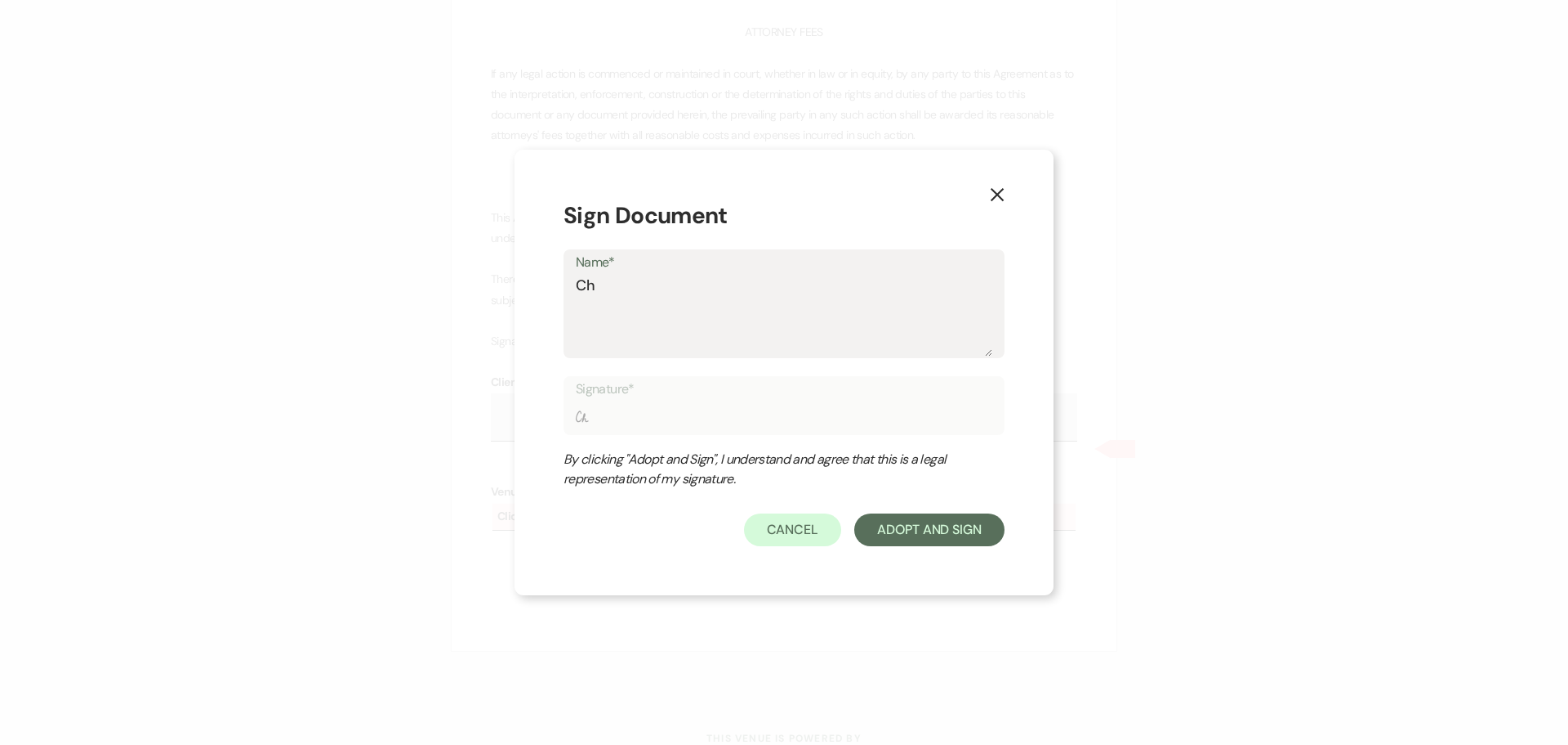
type input "Che"
type textarea "Chel"
type input "Chel"
type textarea "Chels"
type input "Chels"
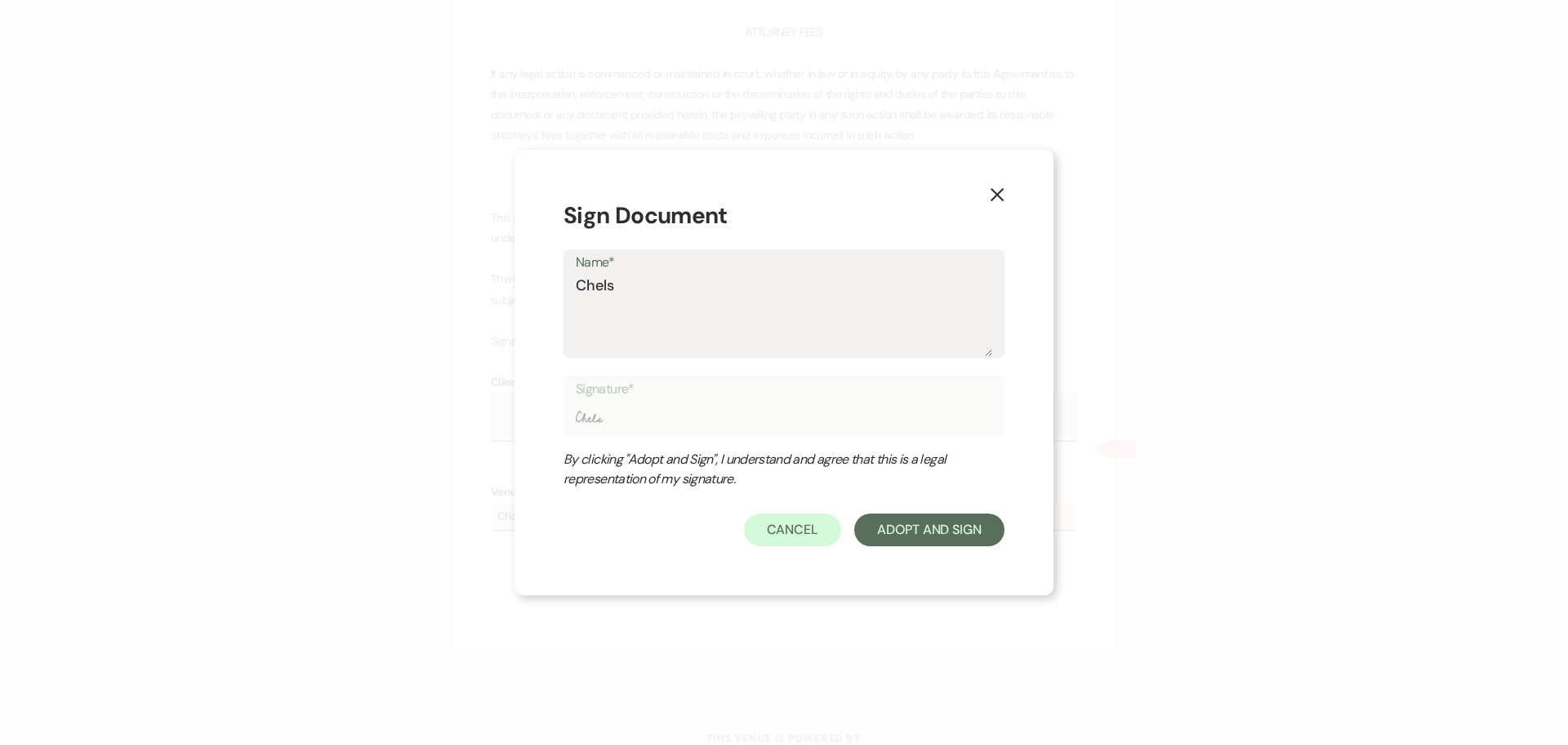
type textarea "Chelse"
type input "Chelse"
type textarea "Chelsea"
type input "Chelsea"
type textarea "Chelsea"
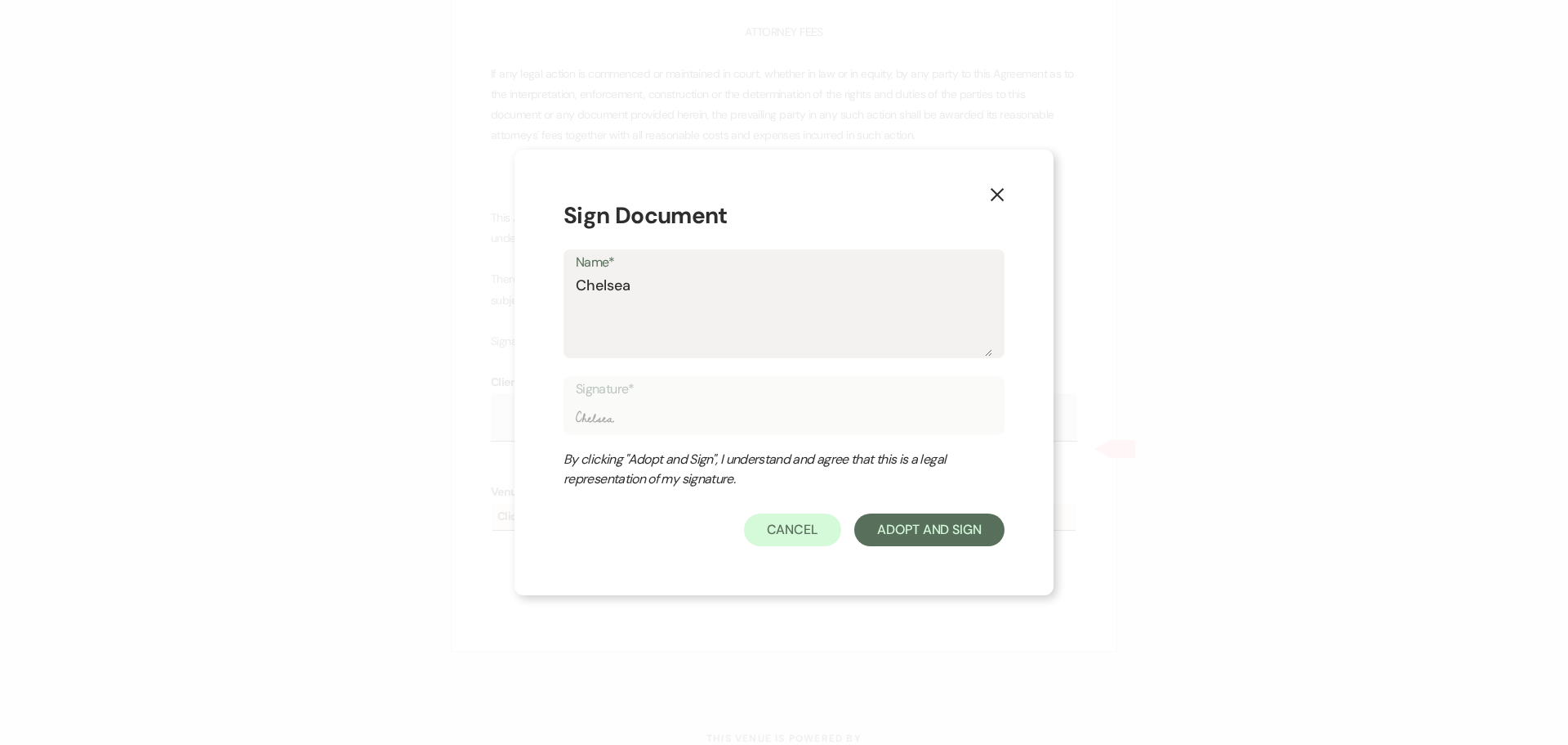
type input "Chelsea"
type textarea "Chelsea N"
type input "Chelsea N"
type textarea "Chelsea Ne"
type input "Chelsea Ne"
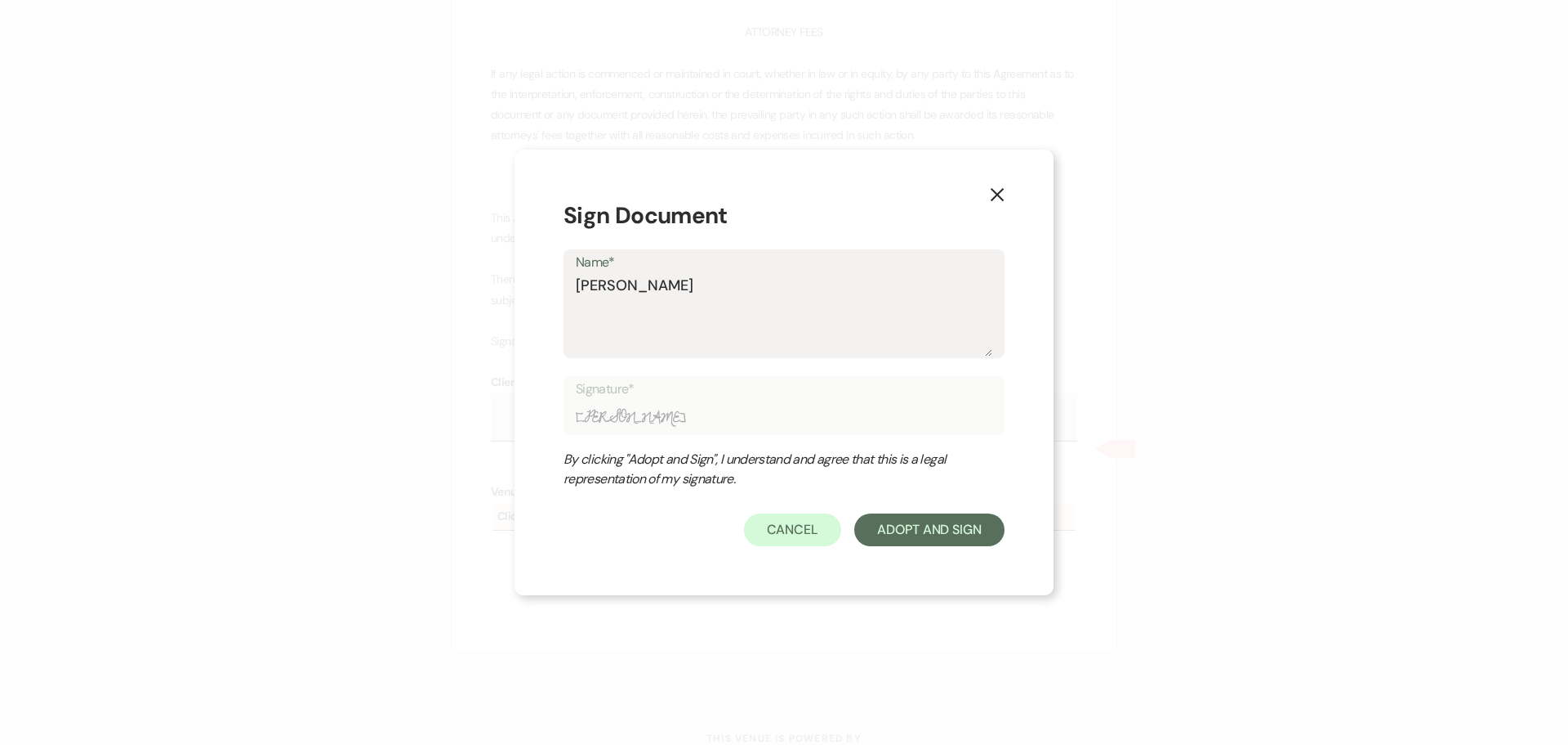
type textarea "Chelsea Nee"
type input "Chelsea Nee"
type textarea "Chelsea Need"
type input "Chelsea Need"
type textarea "Chelsea Needh"
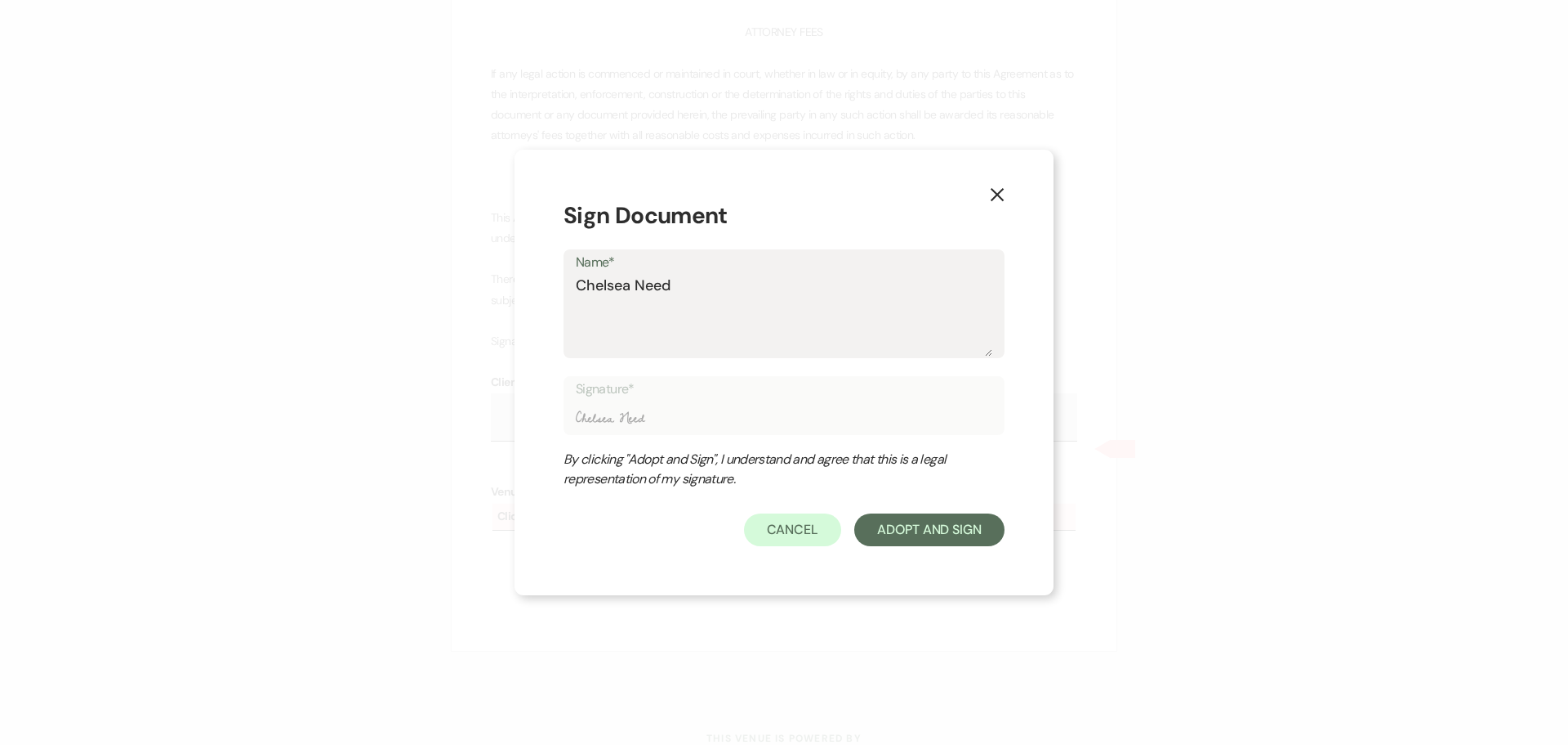
type input "Chelsea Needh"
type textarea "Chelsea Needha"
type input "Chelsea Needha"
type textarea "[PERSON_NAME]"
type input "[PERSON_NAME]"
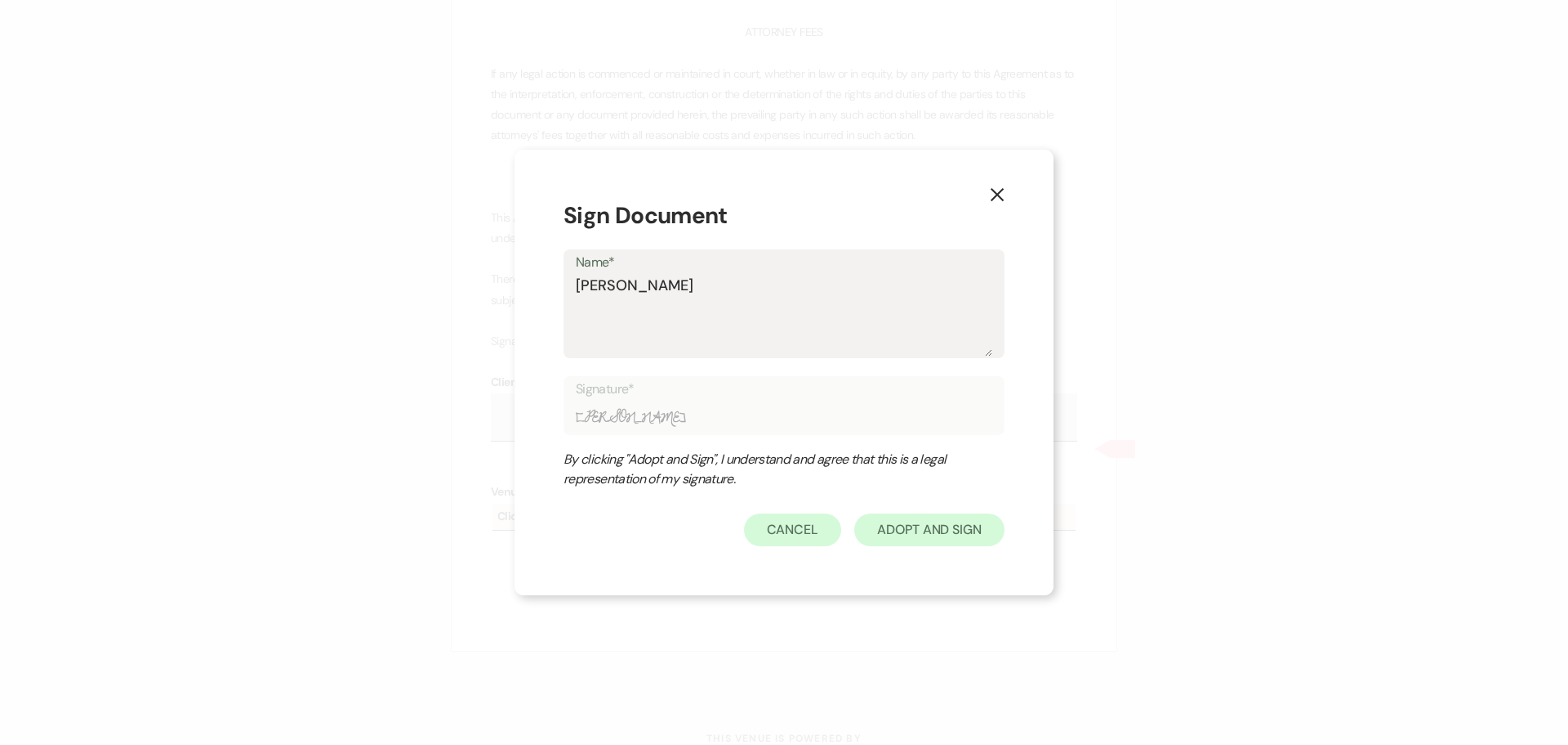
type textarea "[PERSON_NAME]"
click at [942, 513] on button "Adopt And Sign" at bounding box center [929, 529] width 150 height 33
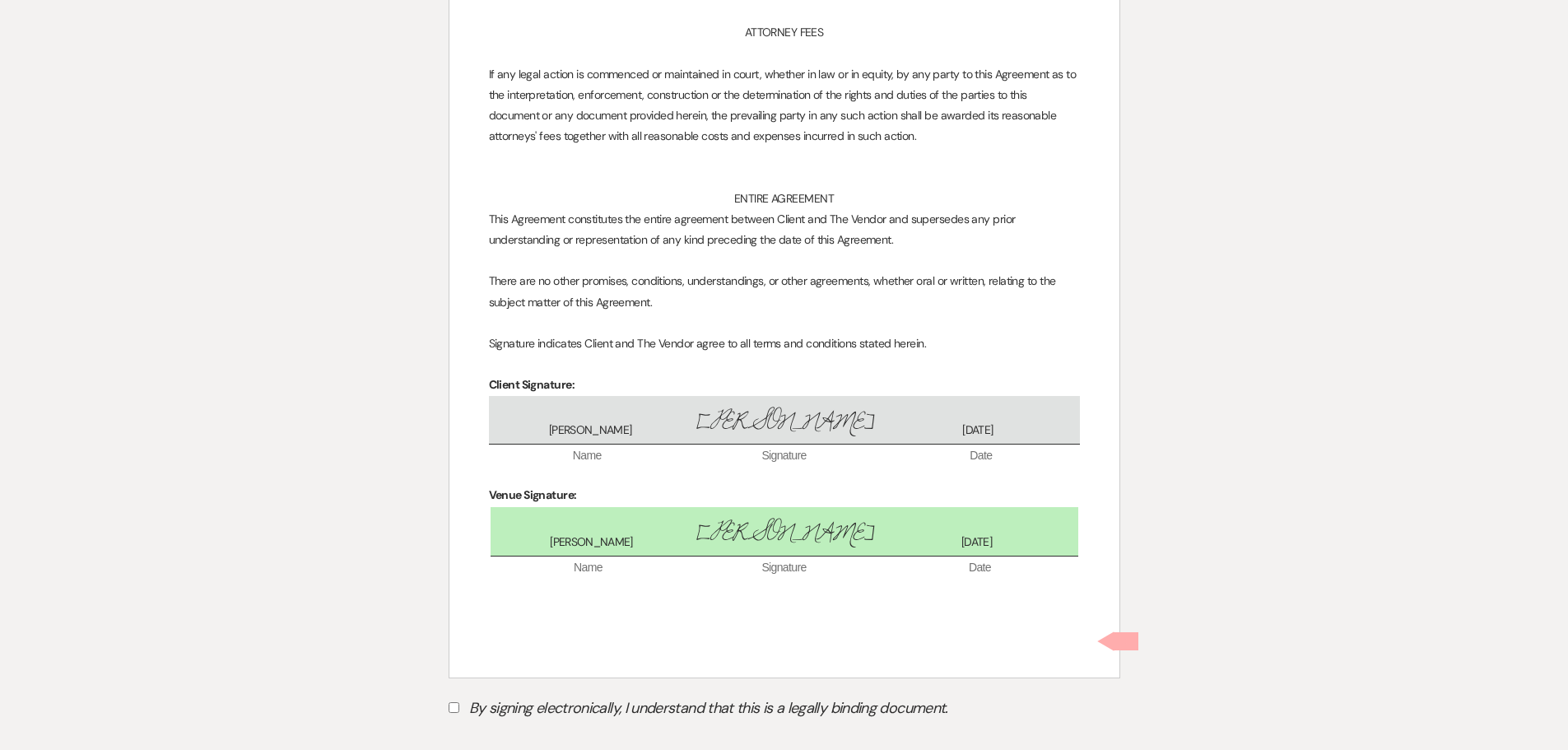
scroll to position [9498, 0]
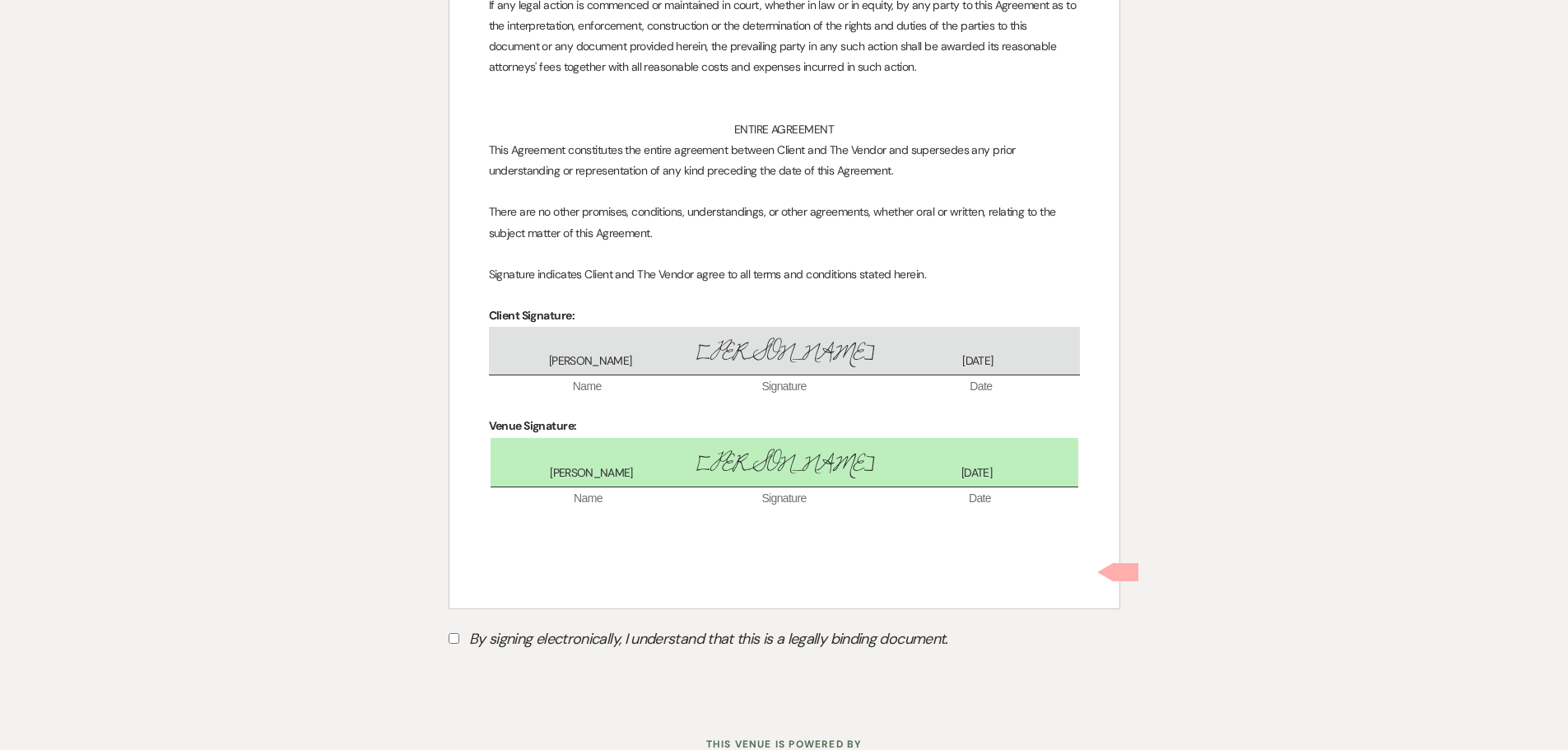
click at [617, 626] on label "By signing electronically, I understand that this is a legally binding document." at bounding box center [784, 641] width 672 height 31
click at [460, 633] on input "By signing electronically, I understand that this is a legally binding document." at bounding box center [454, 638] width 11 height 11
checkbox input "true"
click at [519, 664] on button "Submit" at bounding box center [506, 679] width 115 height 30
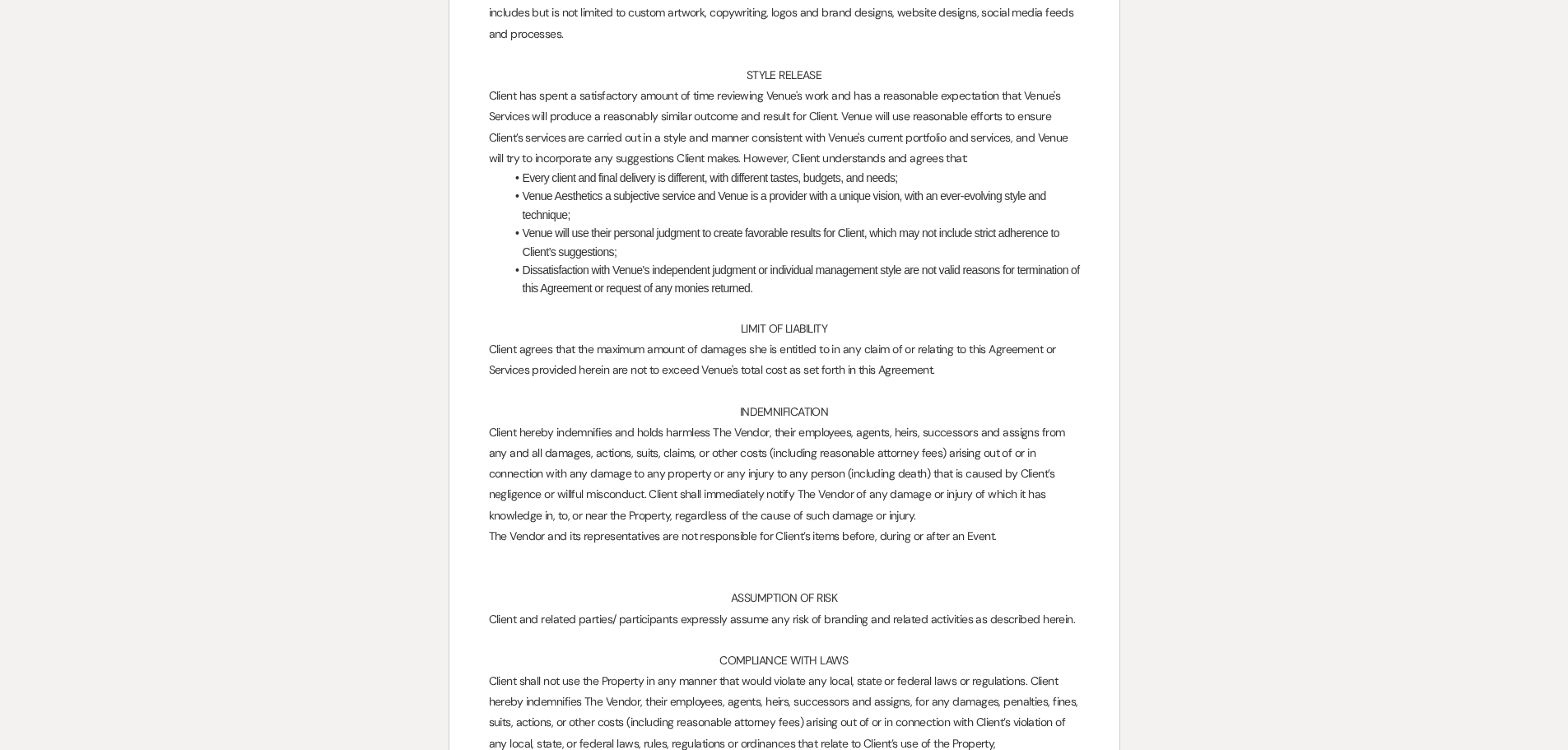
scroll to position [7064, 0]
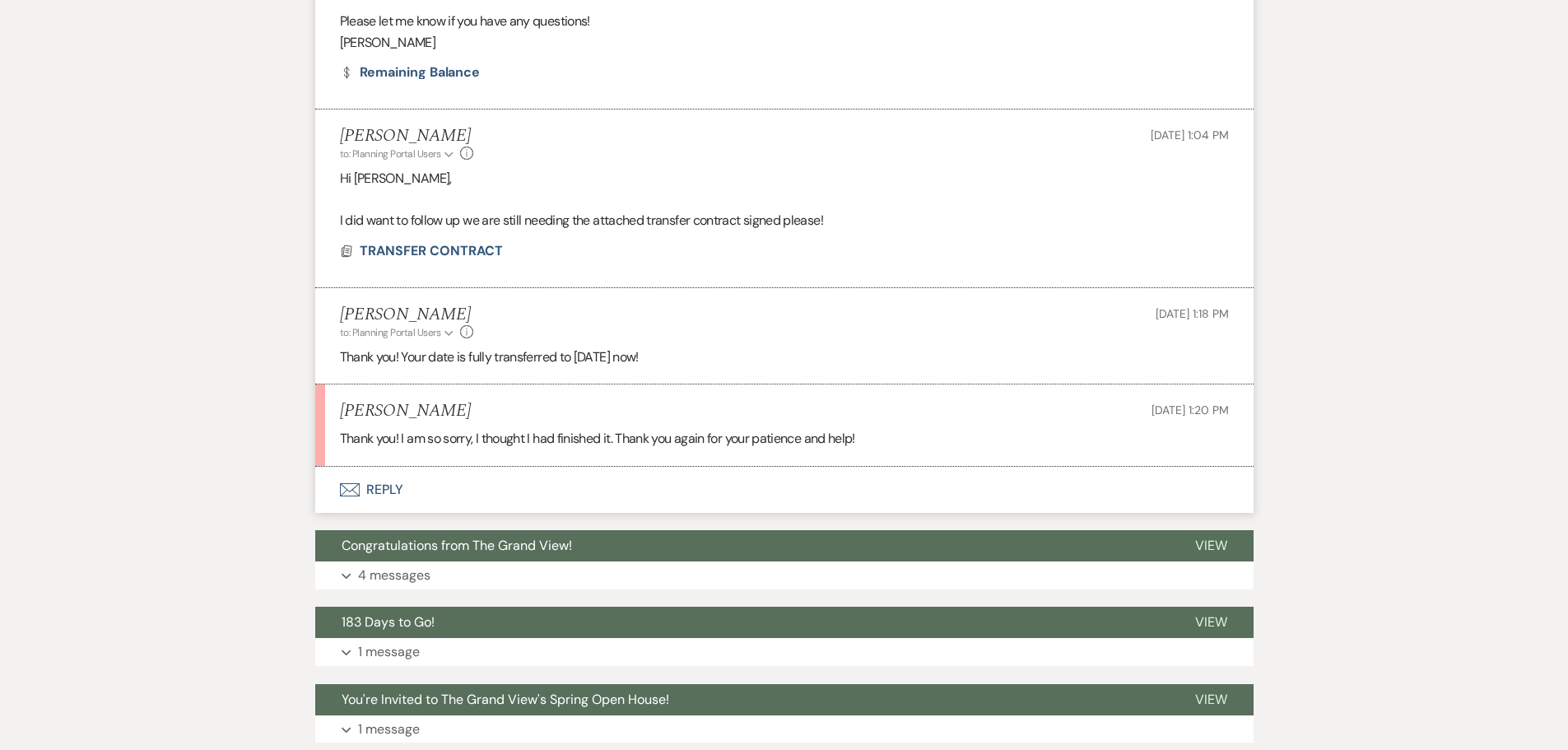
click at [398, 467] on button "Envelope Reply" at bounding box center [784, 489] width 938 height 46
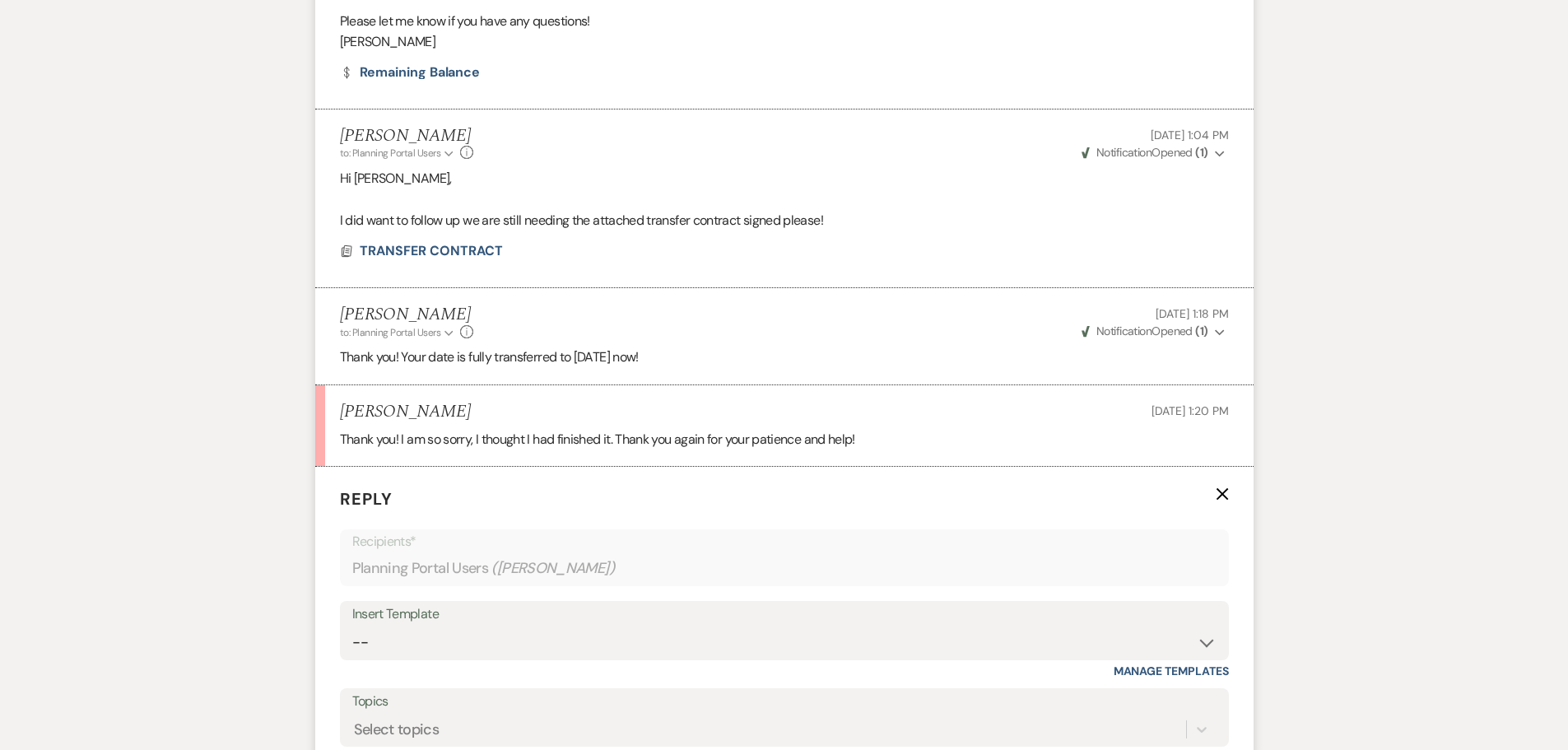
scroll to position [1296, 0]
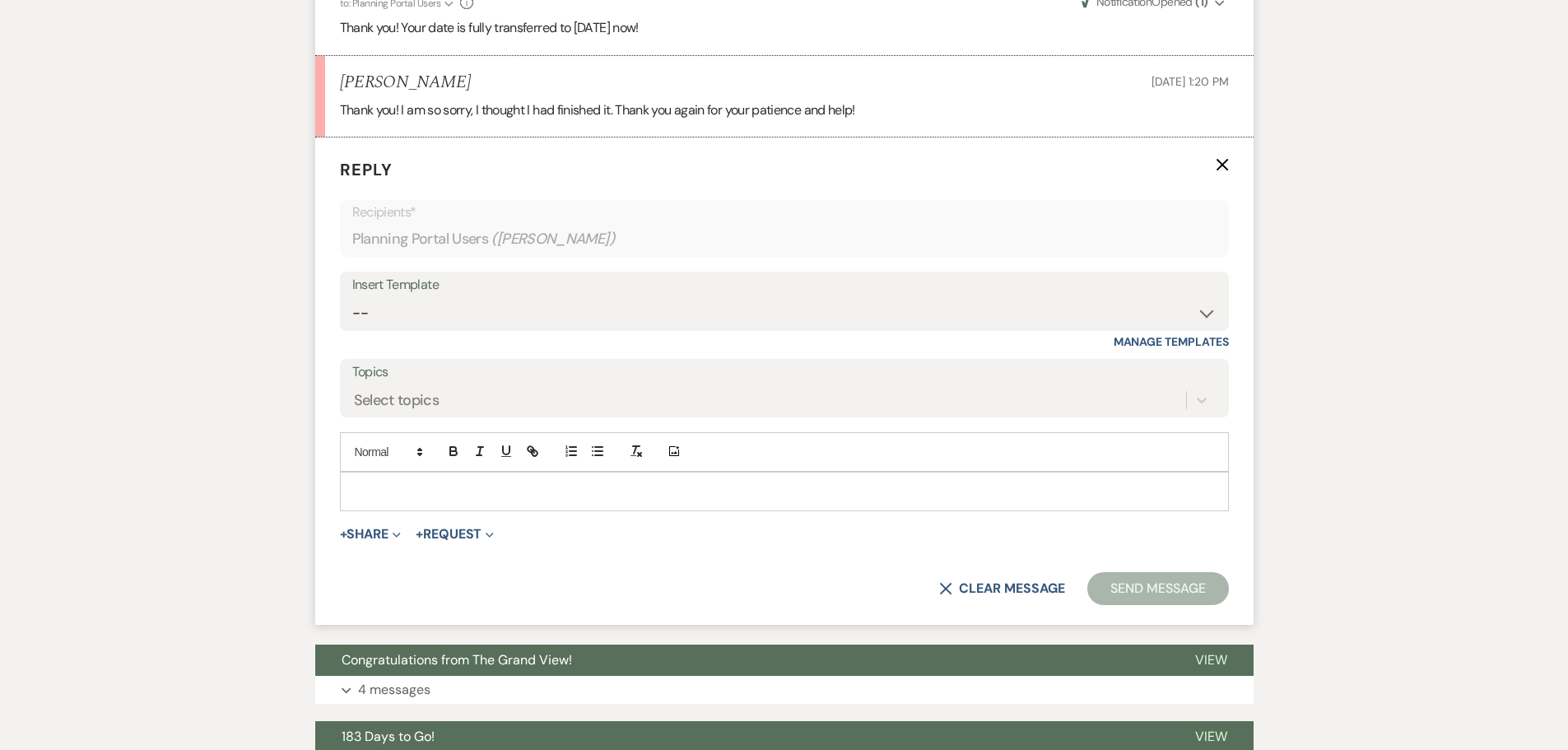
click at [404, 482] on p at bounding box center [784, 491] width 863 height 18
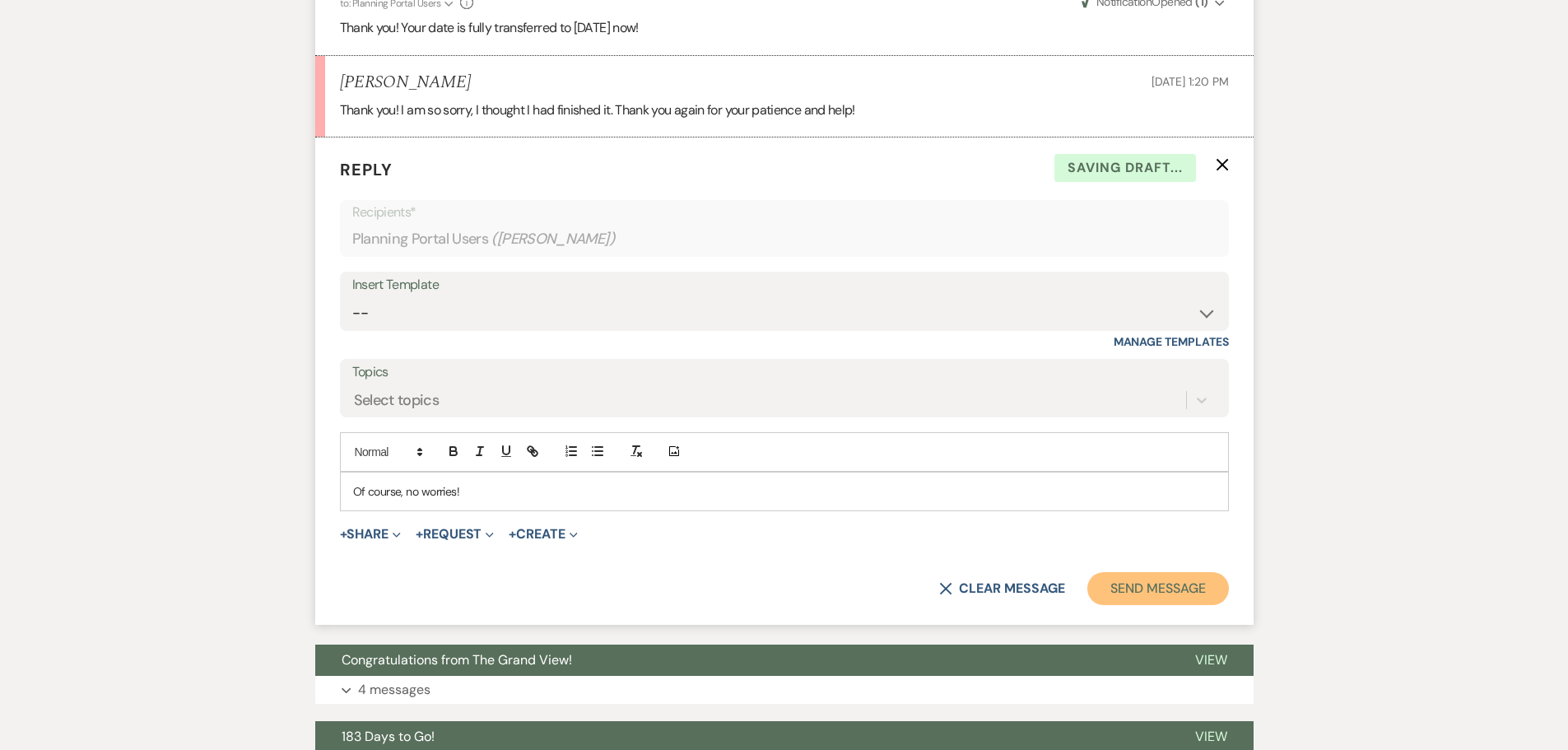
click at [1111, 572] on button "Send Message" at bounding box center [1157, 588] width 140 height 33
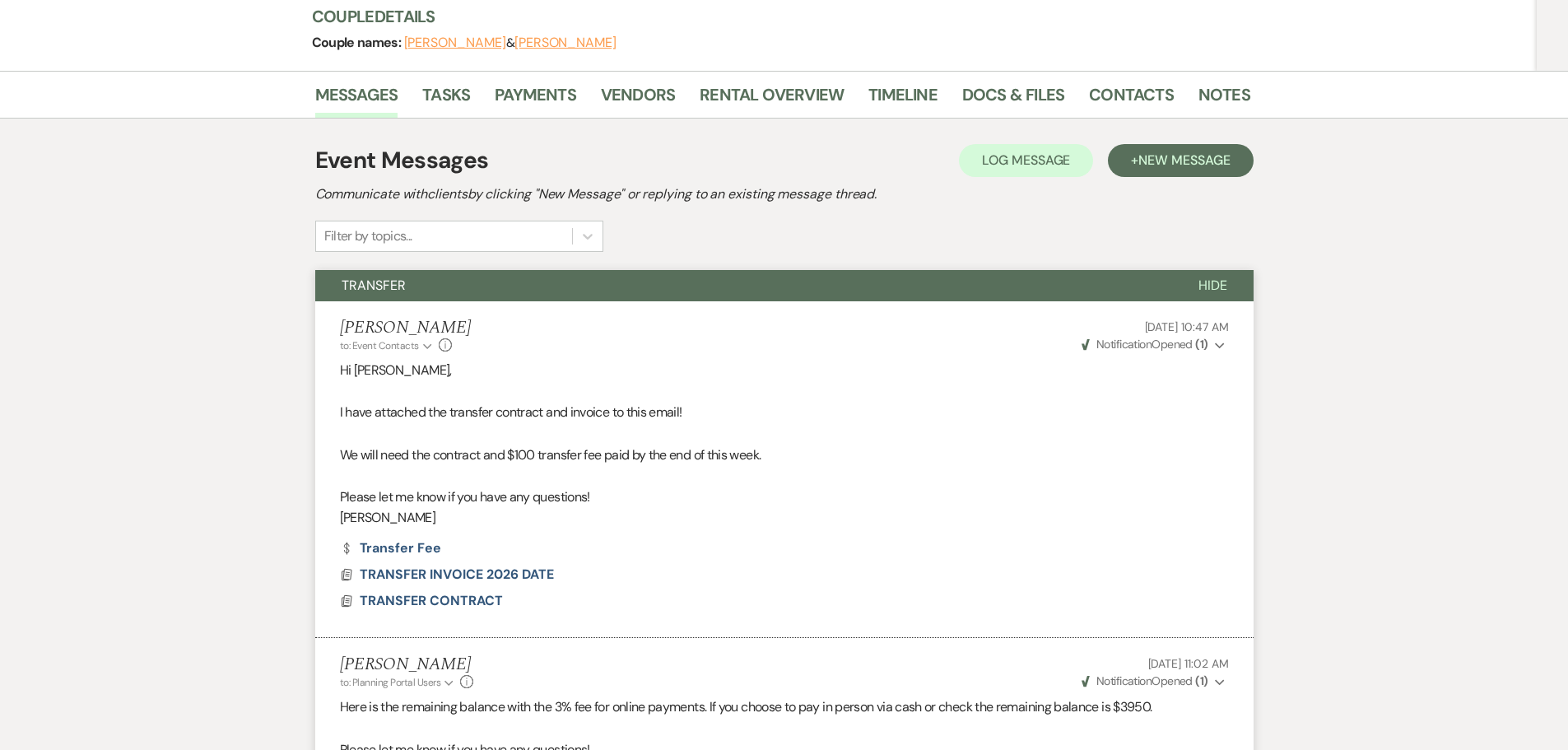
scroll to position [0, 0]
